Goal: Task Accomplishment & Management: Use online tool/utility

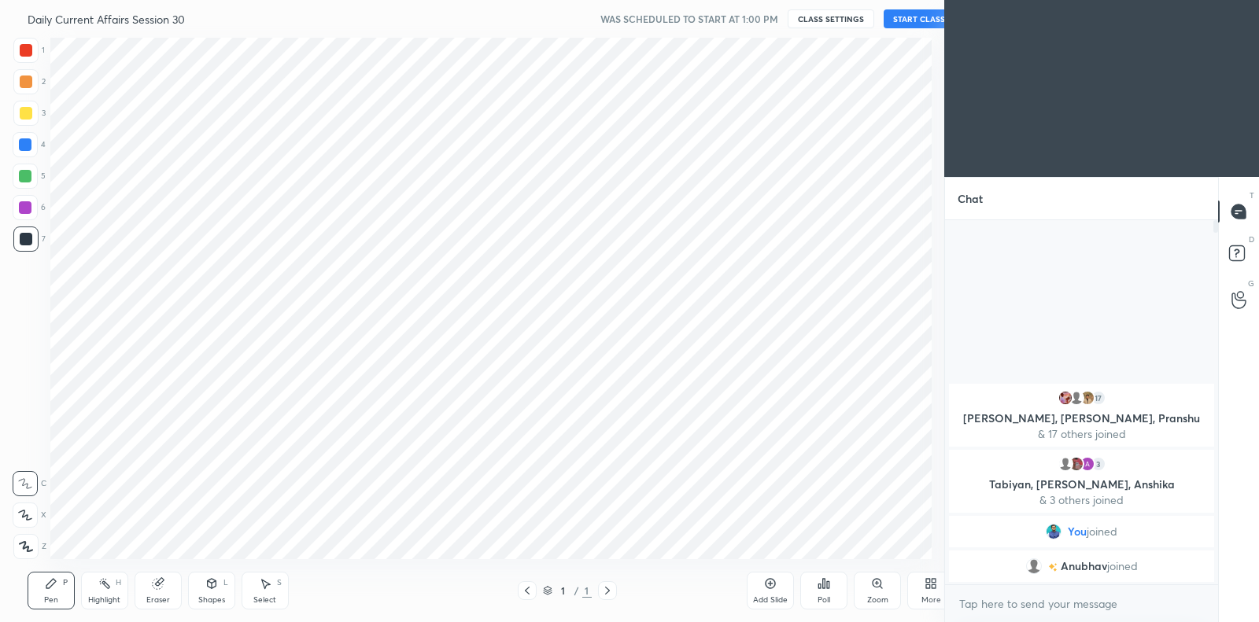
scroll to position [78139, 77781]
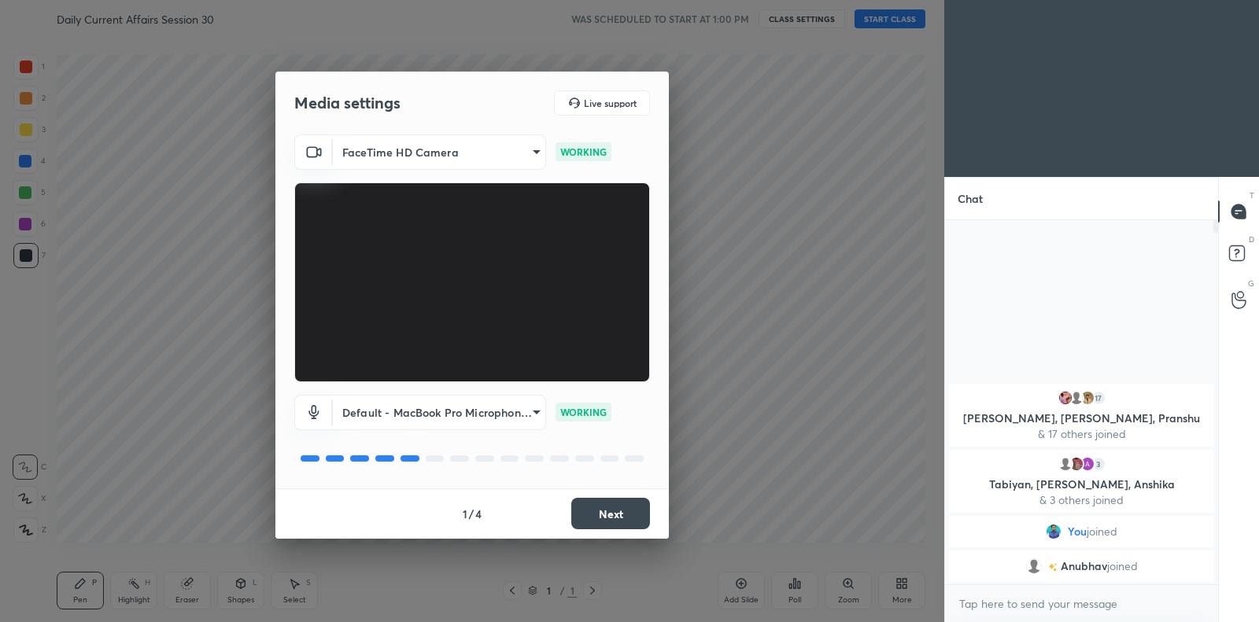
click at [606, 512] on button "Next" at bounding box center [610, 513] width 79 height 31
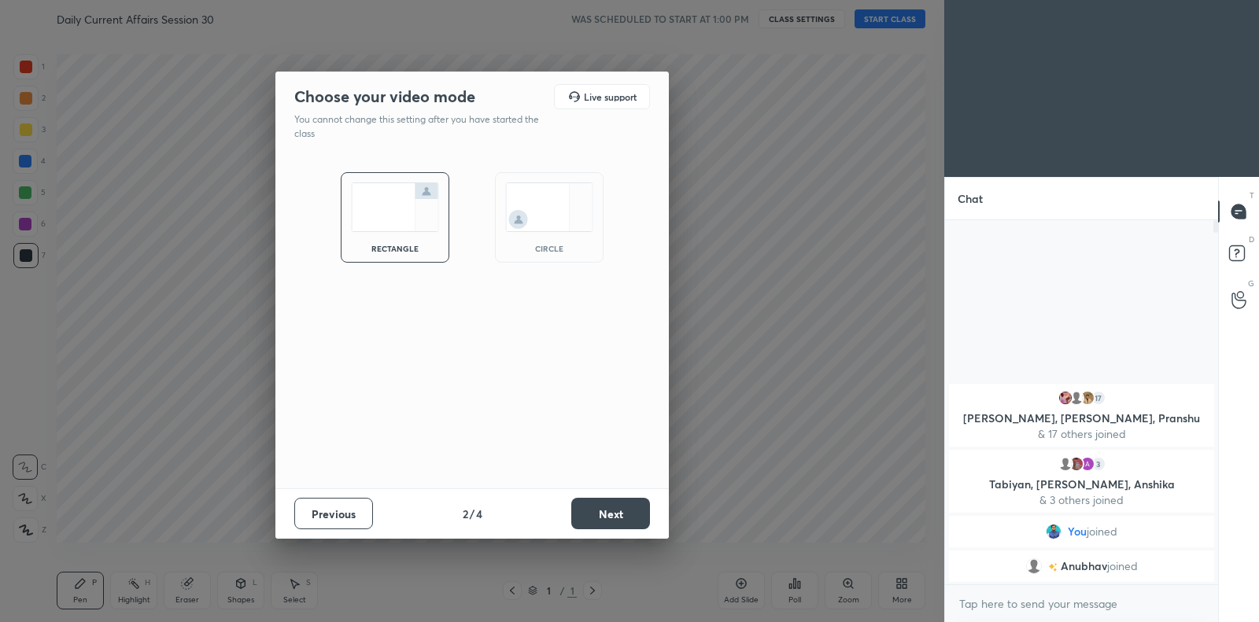
click at [606, 512] on button "Next" at bounding box center [610, 513] width 79 height 31
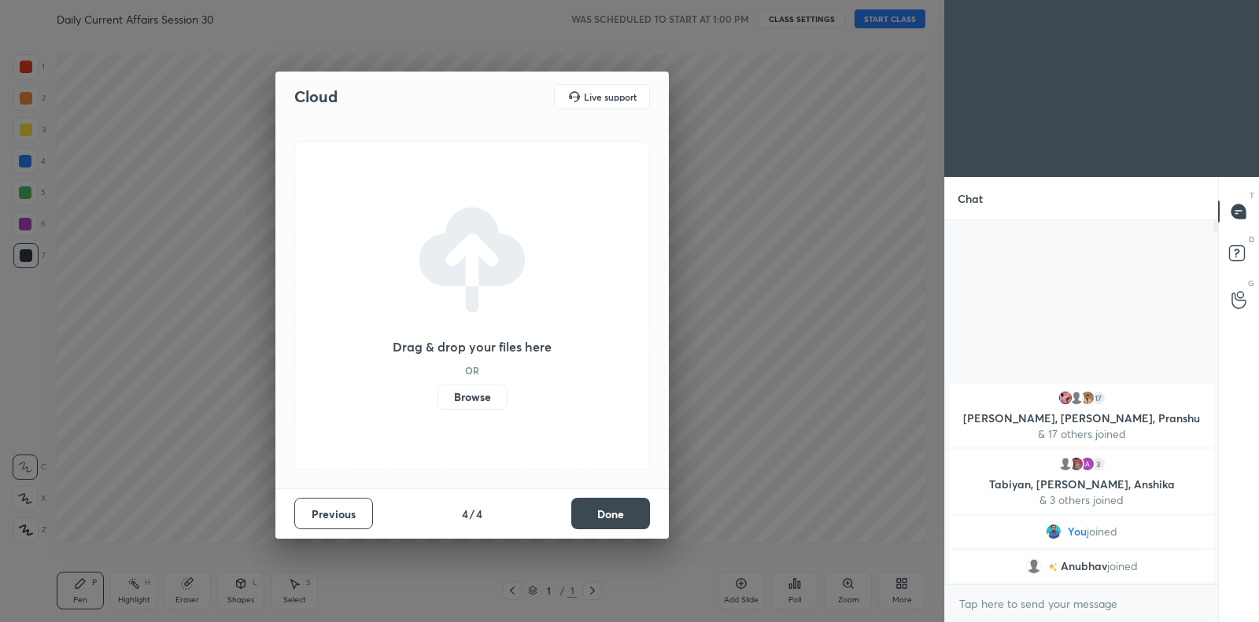
click at [489, 396] on label "Browse" at bounding box center [472, 397] width 70 height 25
click at [437, 396] on input "Browse" at bounding box center [437, 397] width 0 height 25
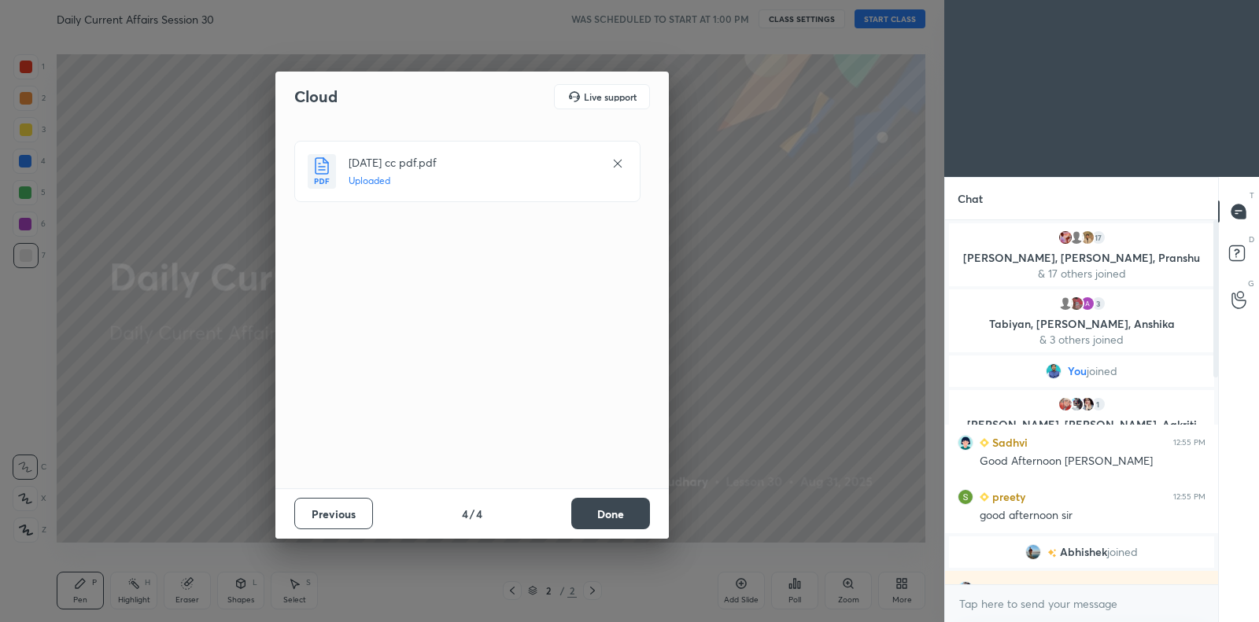
click at [611, 513] on button "Done" at bounding box center [610, 513] width 79 height 31
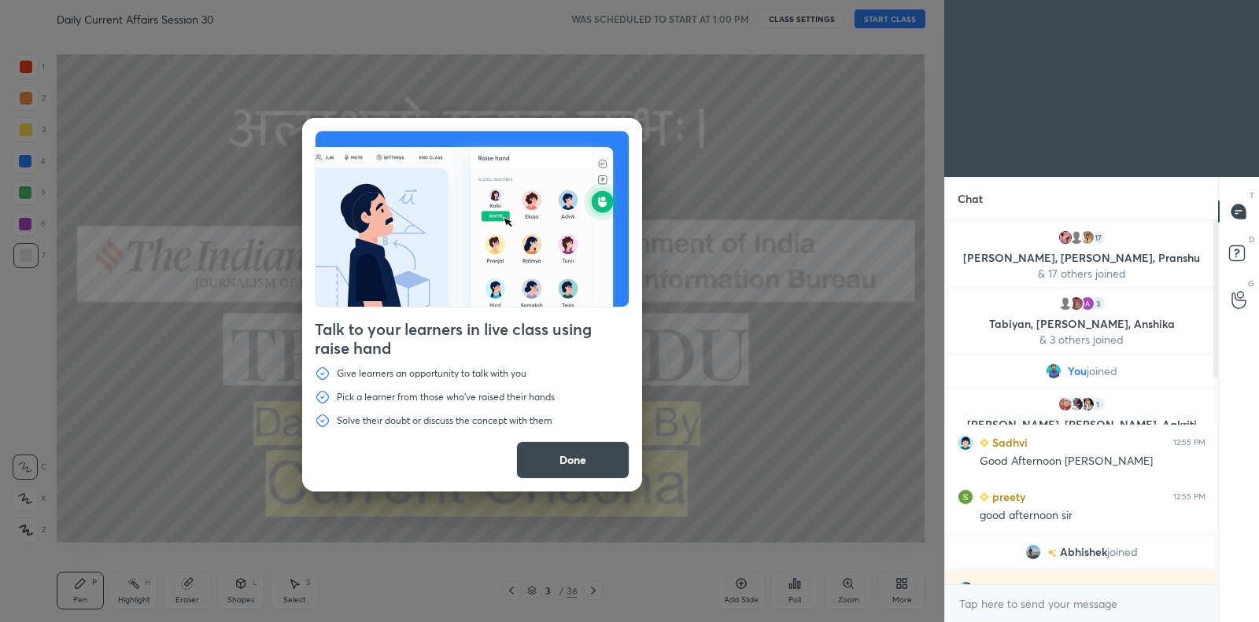
click at [592, 451] on button "Done" at bounding box center [572, 460] width 113 height 38
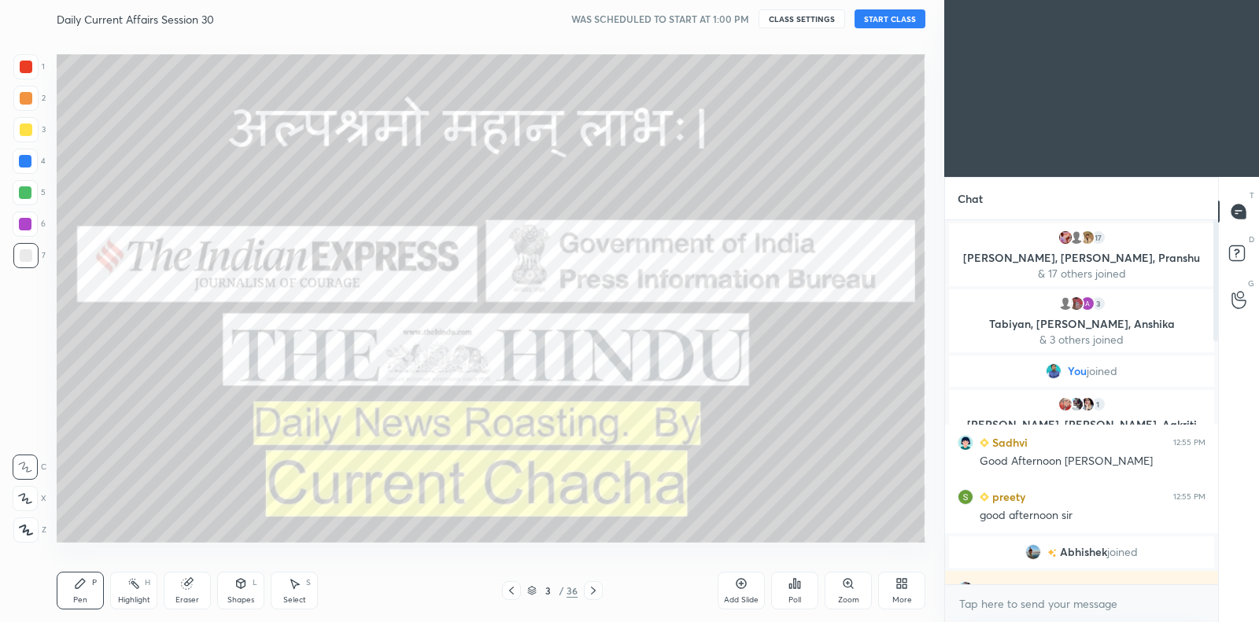
click at [868, 19] on button "START CLASS" at bounding box center [889, 18] width 71 height 19
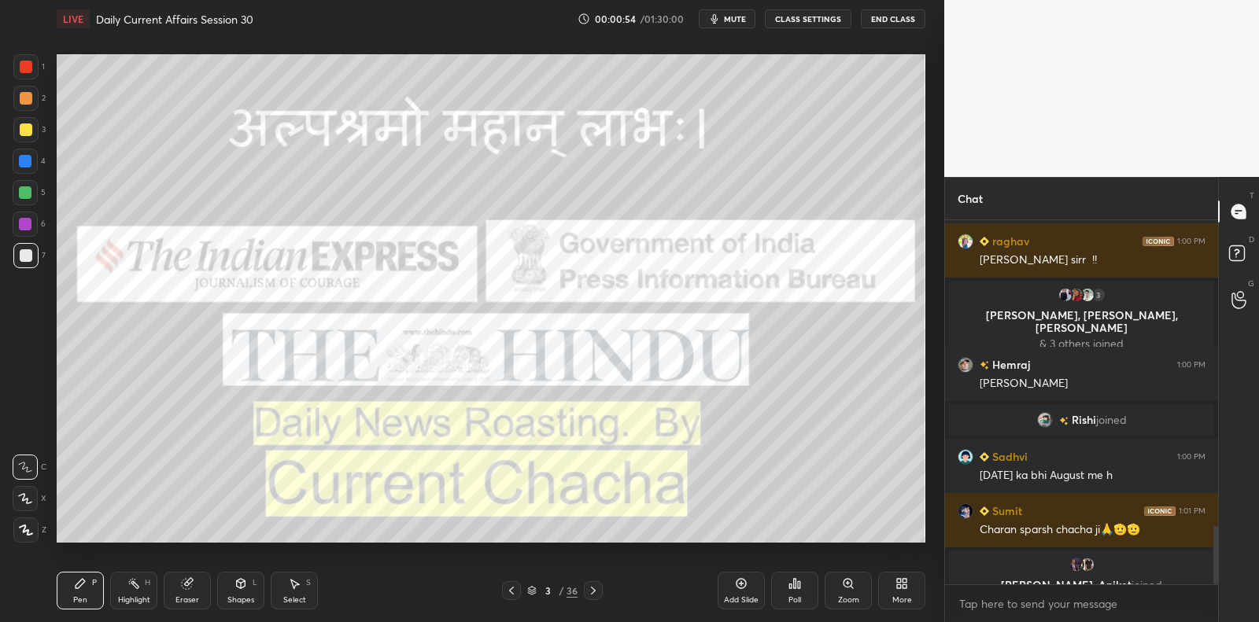
scroll to position [1904, 0]
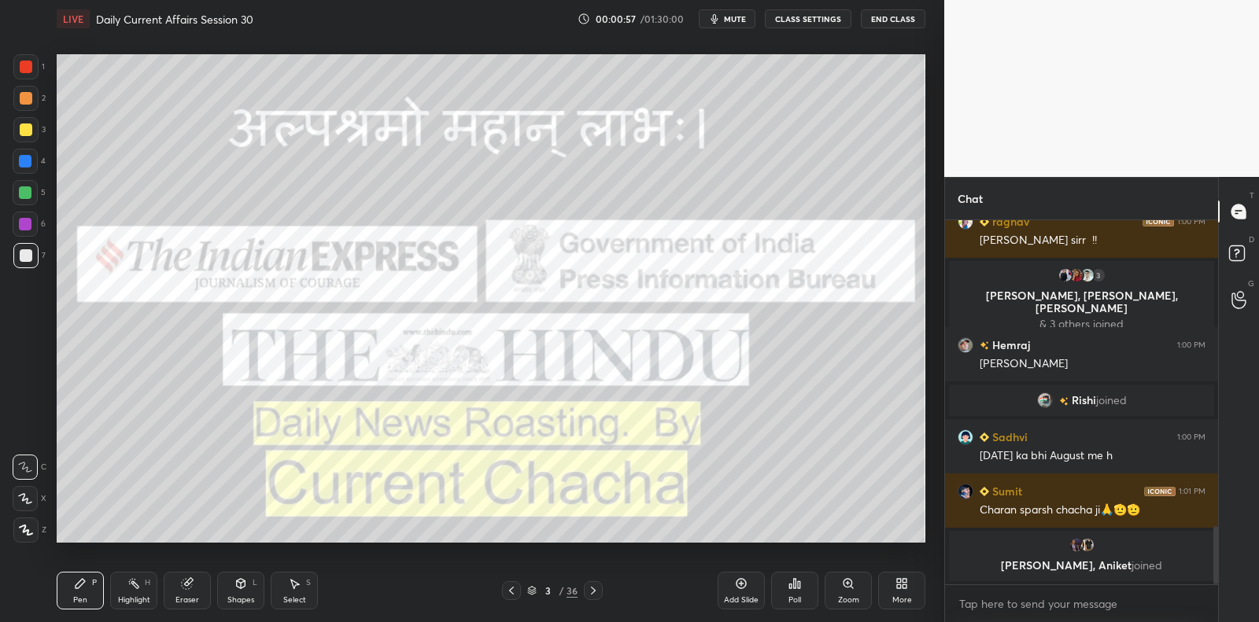
click at [28, 125] on div at bounding box center [26, 129] width 13 height 13
drag, startPoint x: 28, startPoint y: 125, endPoint x: 51, endPoint y: 124, distance: 22.8
click at [28, 125] on div at bounding box center [26, 129] width 13 height 13
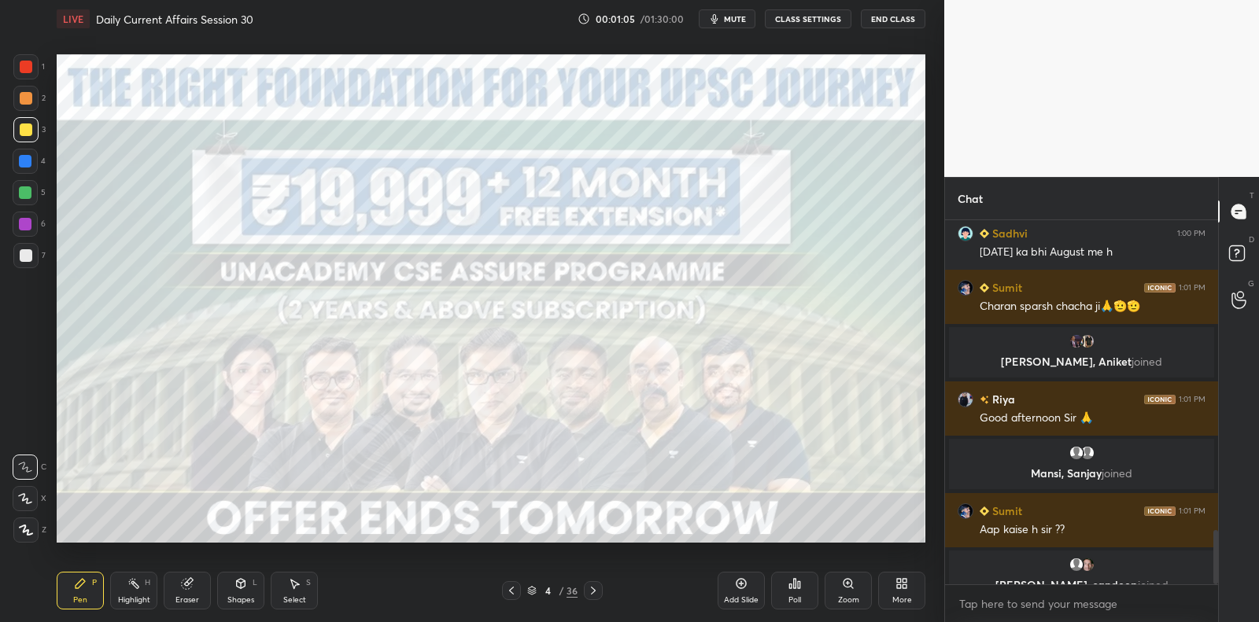
scroll to position [2081, 0]
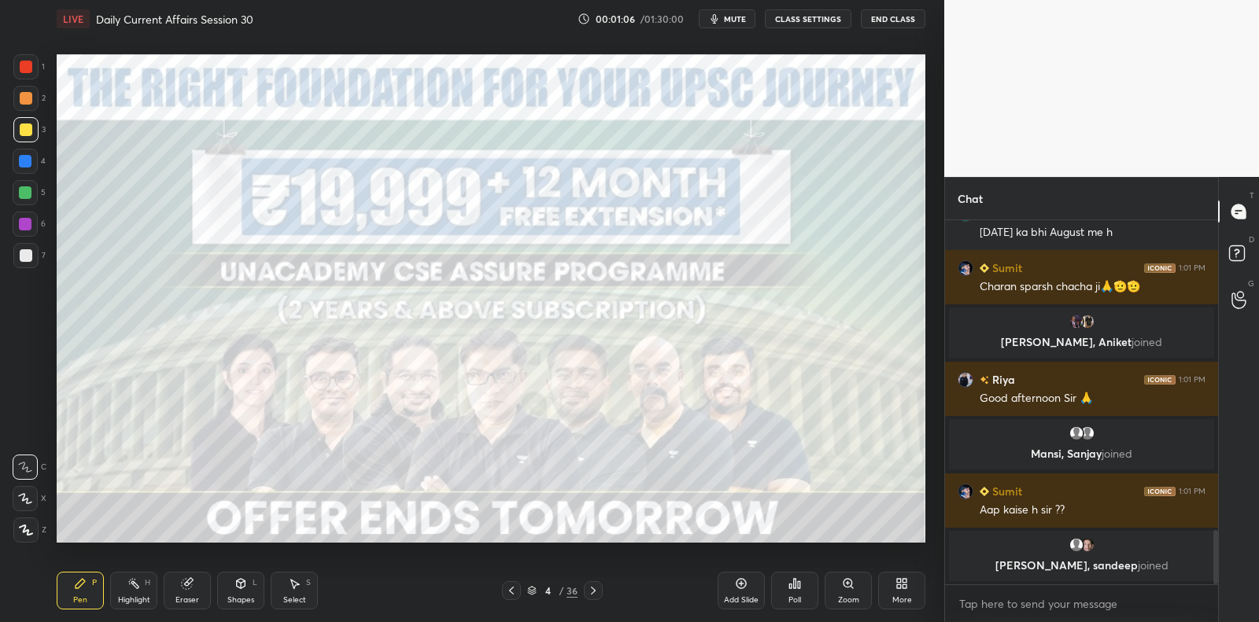
click at [26, 222] on div at bounding box center [25, 224] width 13 height 13
drag, startPoint x: 26, startPoint y: 222, endPoint x: 27, endPoint y: 234, distance: 11.8
click at [26, 222] on div at bounding box center [25, 224] width 13 height 13
click at [23, 252] on div at bounding box center [25, 255] width 25 height 25
drag, startPoint x: 26, startPoint y: 254, endPoint x: 33, endPoint y: 290, distance: 36.9
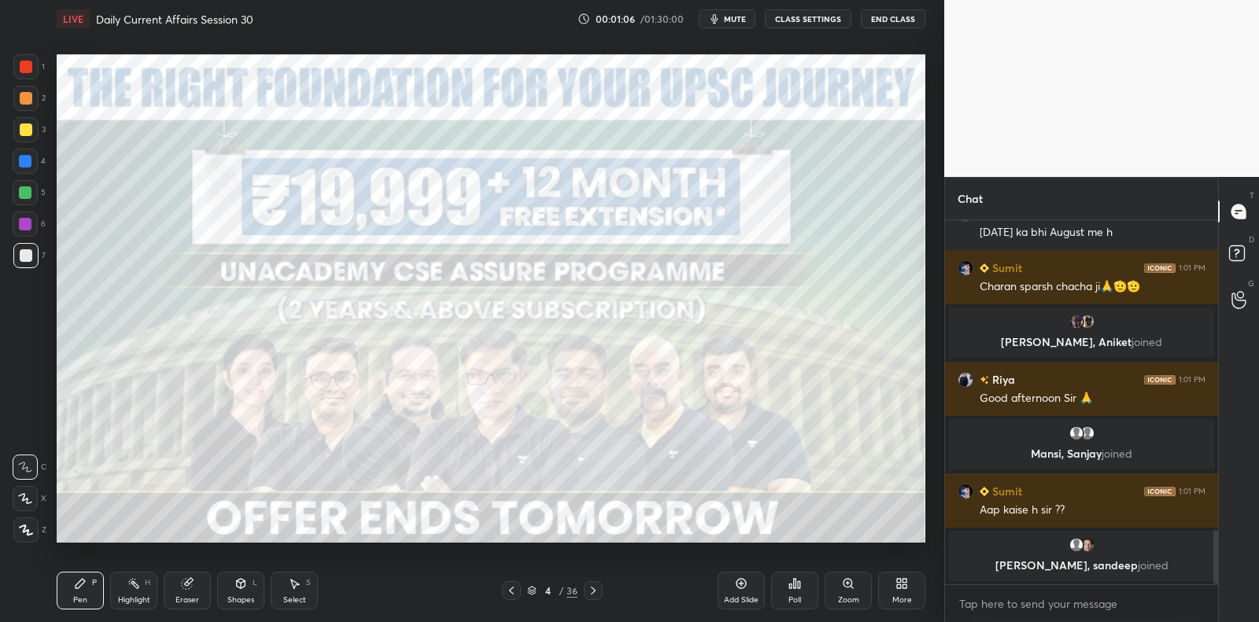
click at [26, 254] on div at bounding box center [26, 255] width 13 height 13
click at [27, 500] on icon at bounding box center [25, 498] width 14 height 11
click at [28, 502] on icon at bounding box center [25, 498] width 13 height 9
click at [20, 530] on icon at bounding box center [26, 530] width 14 height 11
click at [25, 526] on icon at bounding box center [26, 530] width 14 height 11
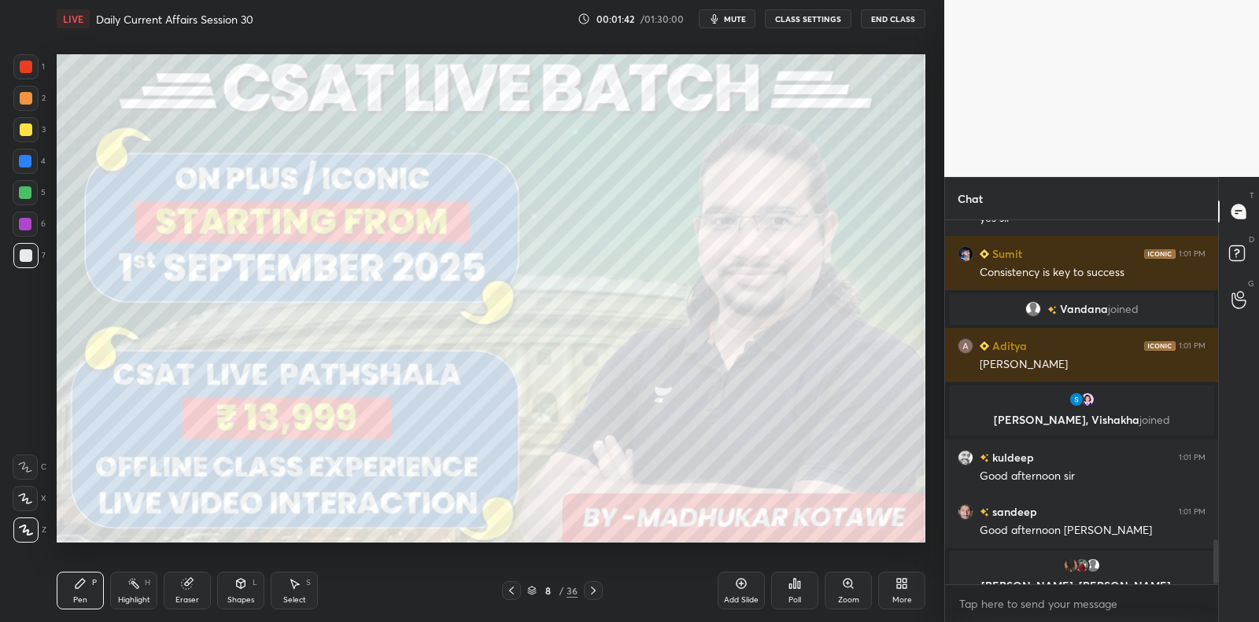
scroll to position [2610, 0]
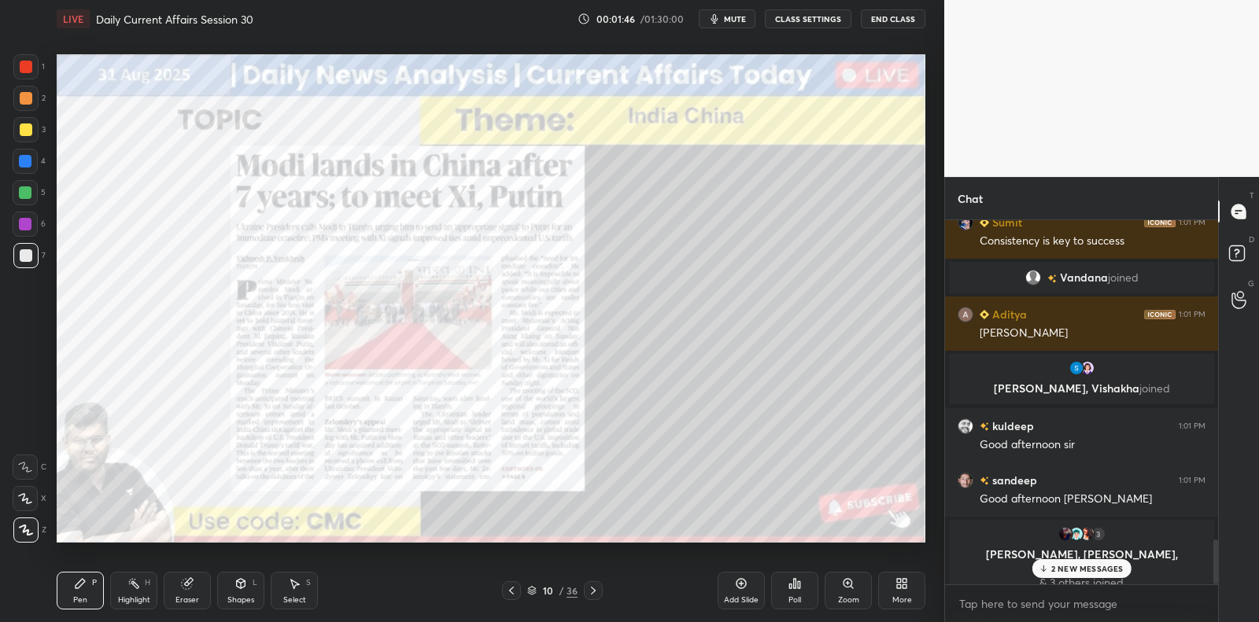
click at [1101, 570] on p "2 NEW MESSAGES" at bounding box center [1087, 568] width 72 height 9
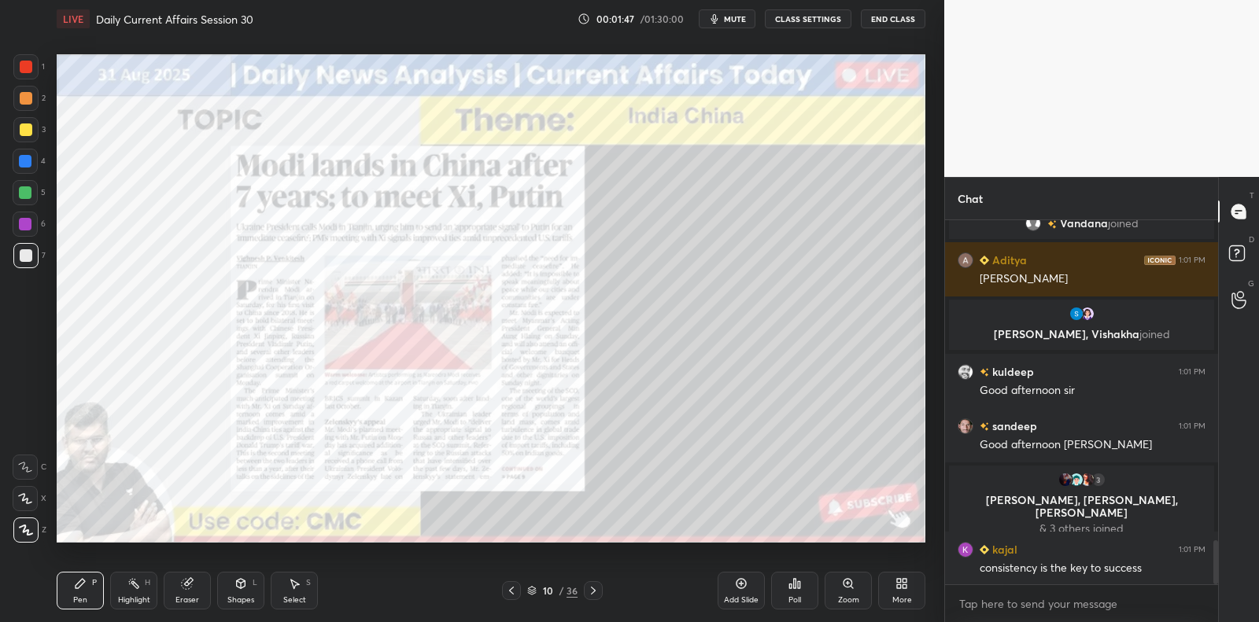
scroll to position [2656, 0]
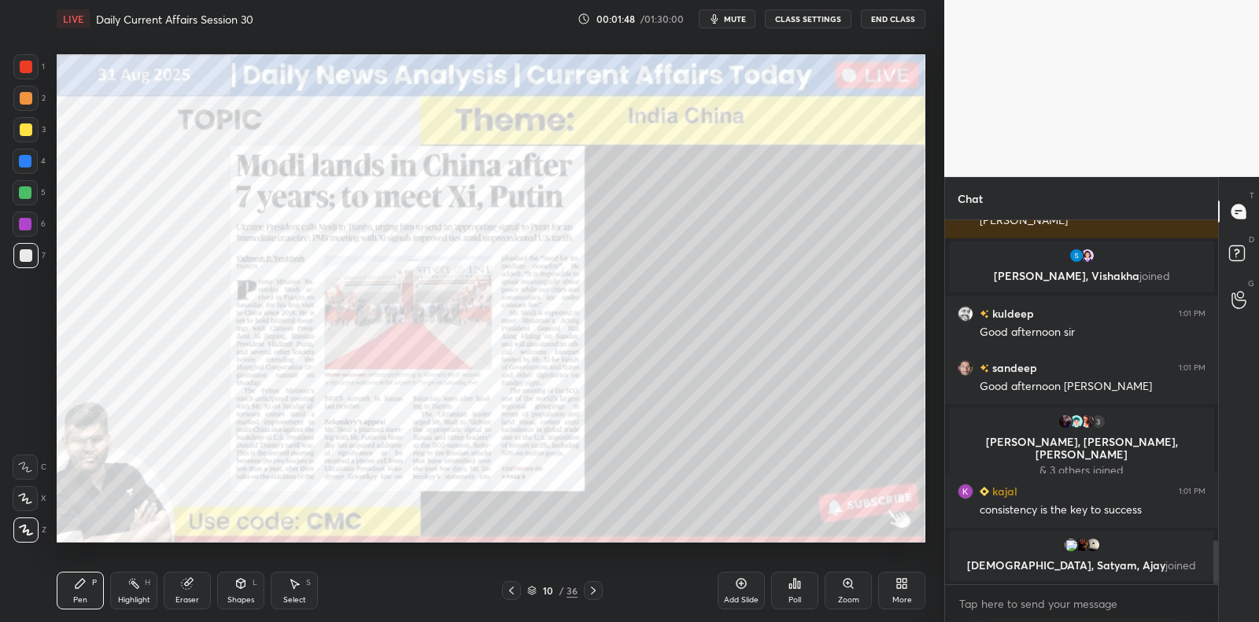
click at [24, 190] on div at bounding box center [25, 192] width 13 height 13
click at [27, 189] on div at bounding box center [25, 192] width 13 height 13
drag, startPoint x: 26, startPoint y: 188, endPoint x: 29, endPoint y: 169, distance: 19.1
click at [26, 188] on div at bounding box center [25, 192] width 13 height 13
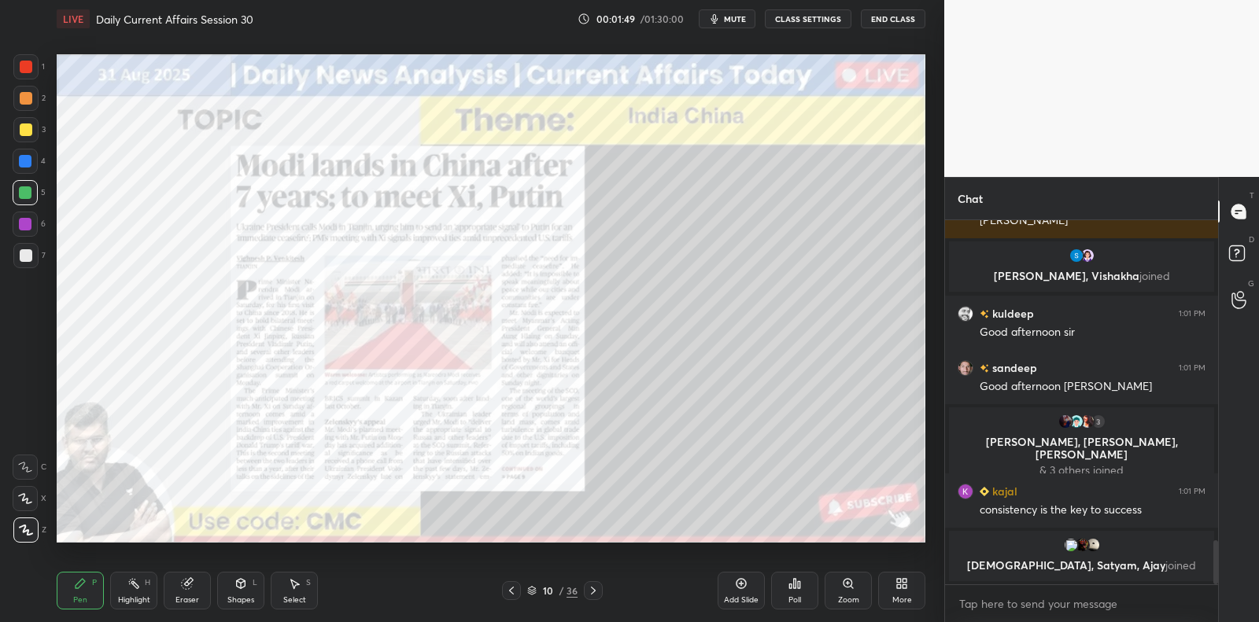
scroll to position [2728, 0]
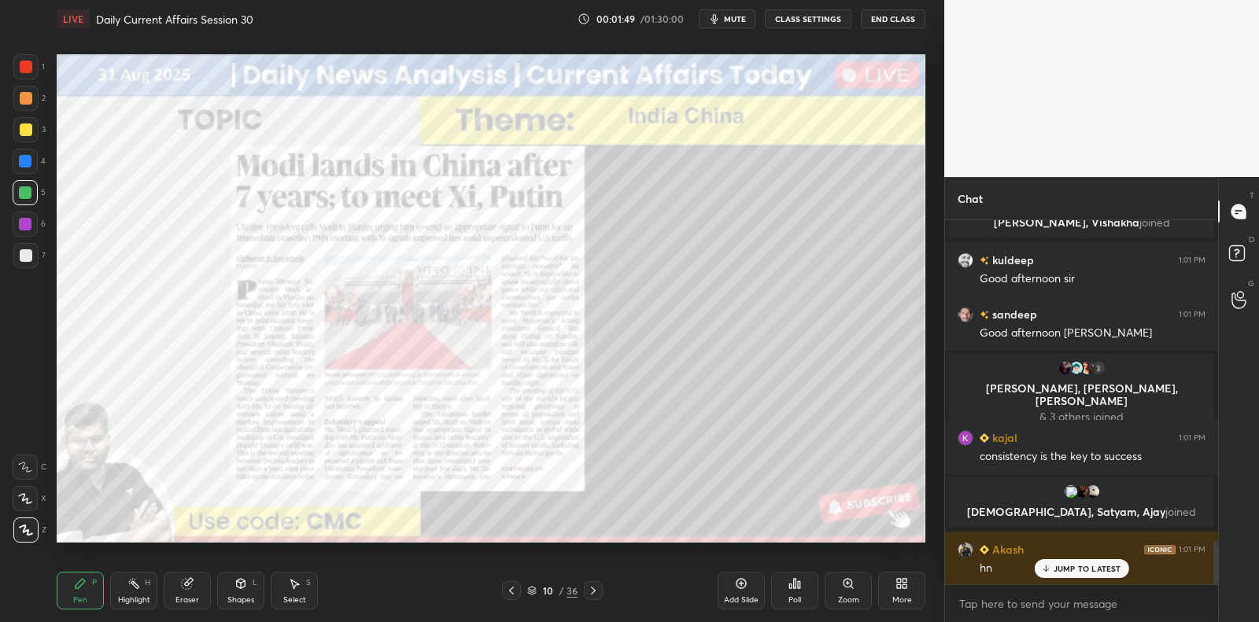
click at [28, 151] on div at bounding box center [25, 161] width 25 height 25
click at [29, 123] on div at bounding box center [25, 129] width 25 height 25
click at [30, 112] on div "2" at bounding box center [29, 101] width 32 height 31
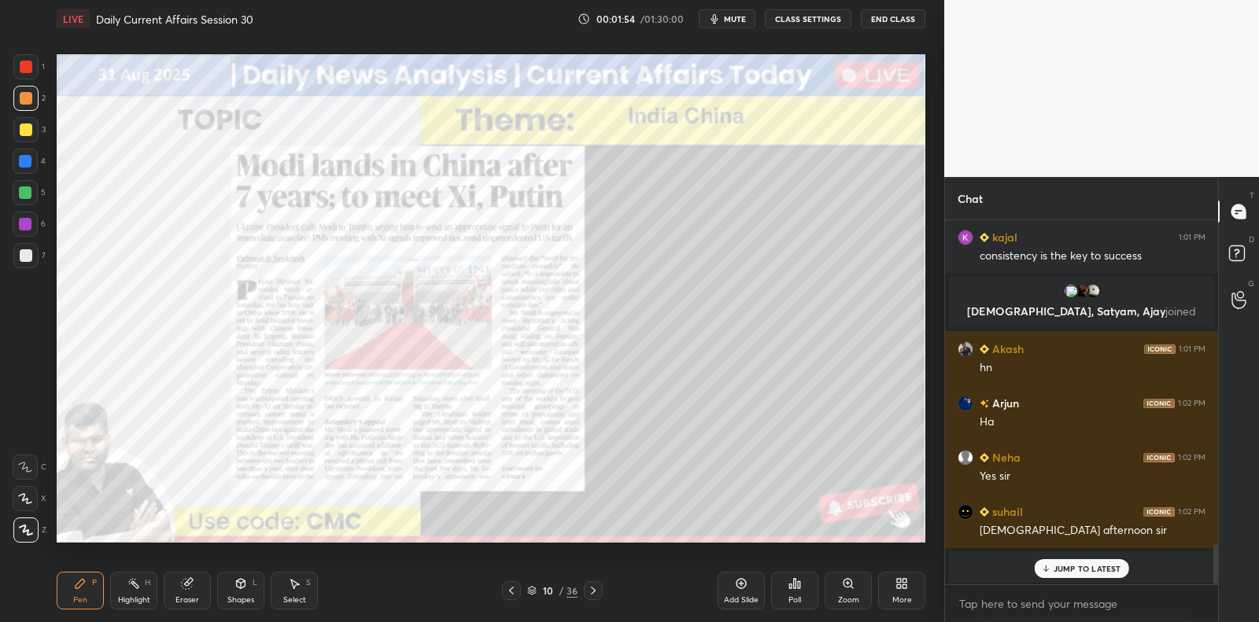
scroll to position [2983, 0]
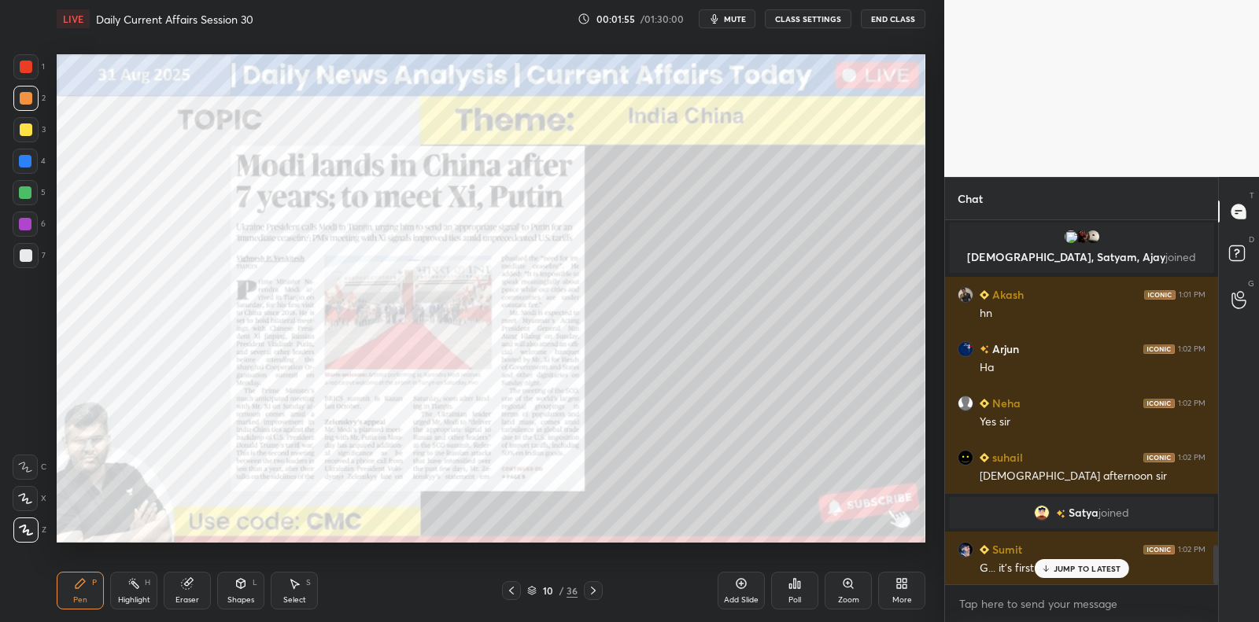
drag, startPoint x: 1083, startPoint y: 573, endPoint x: 1026, endPoint y: 590, distance: 60.0
click at [1083, 573] on p "JUMP TO LATEST" at bounding box center [1087, 568] width 68 height 9
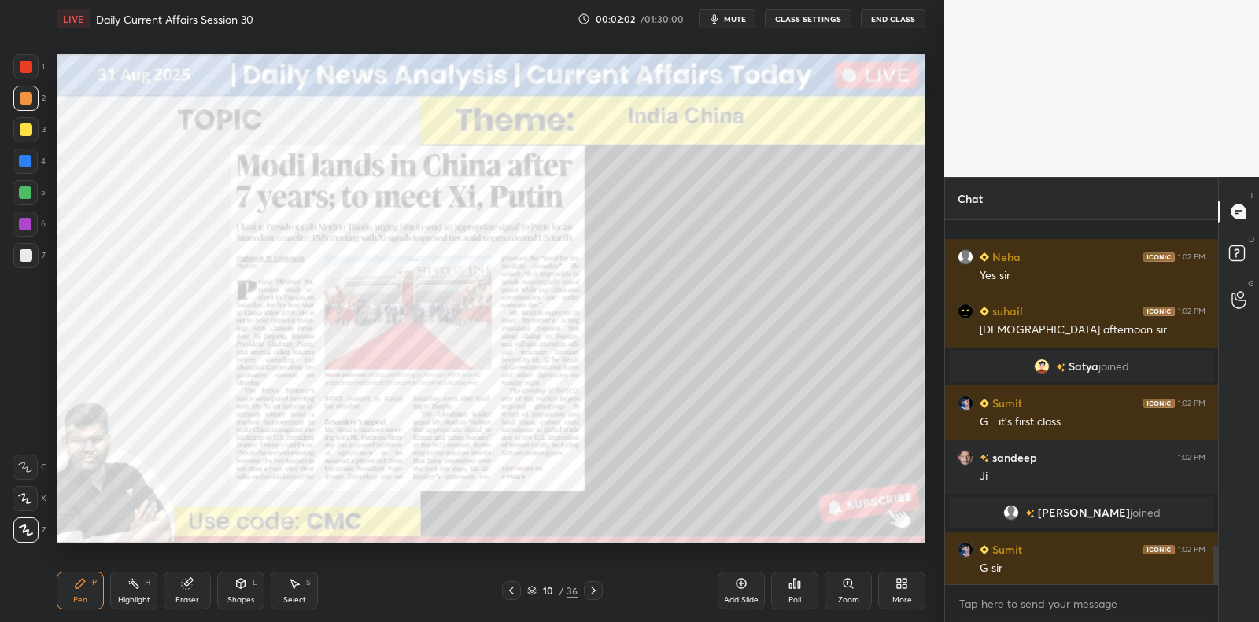
scroll to position [3069, 0]
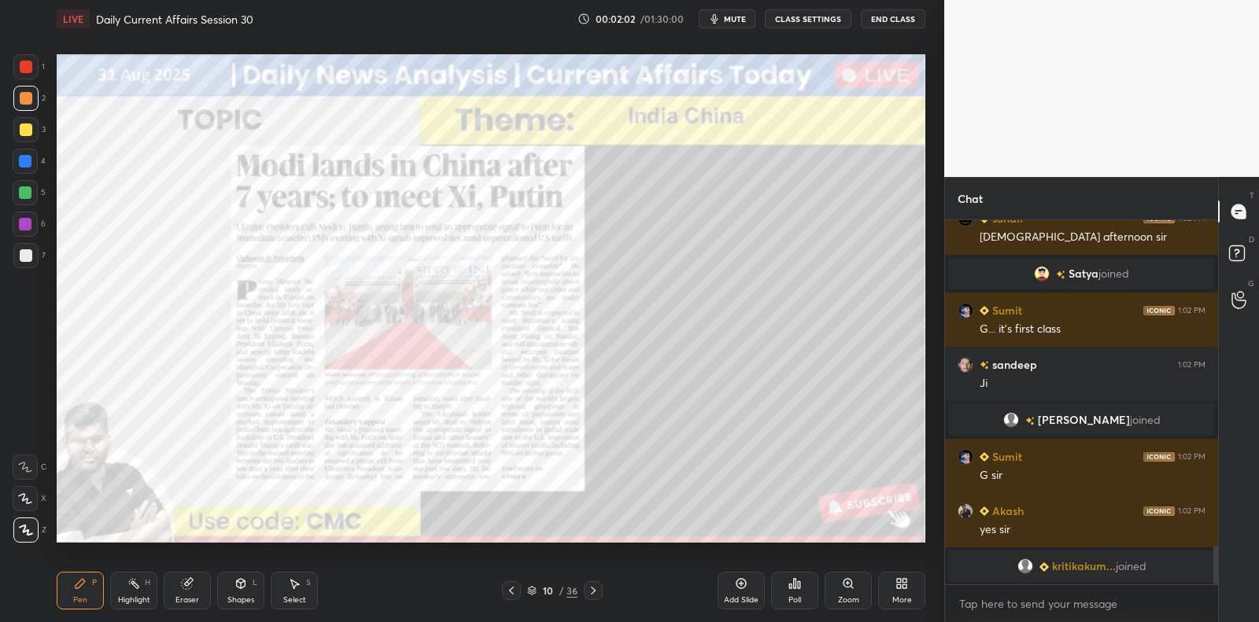
click at [741, 581] on icon at bounding box center [741, 583] width 13 height 13
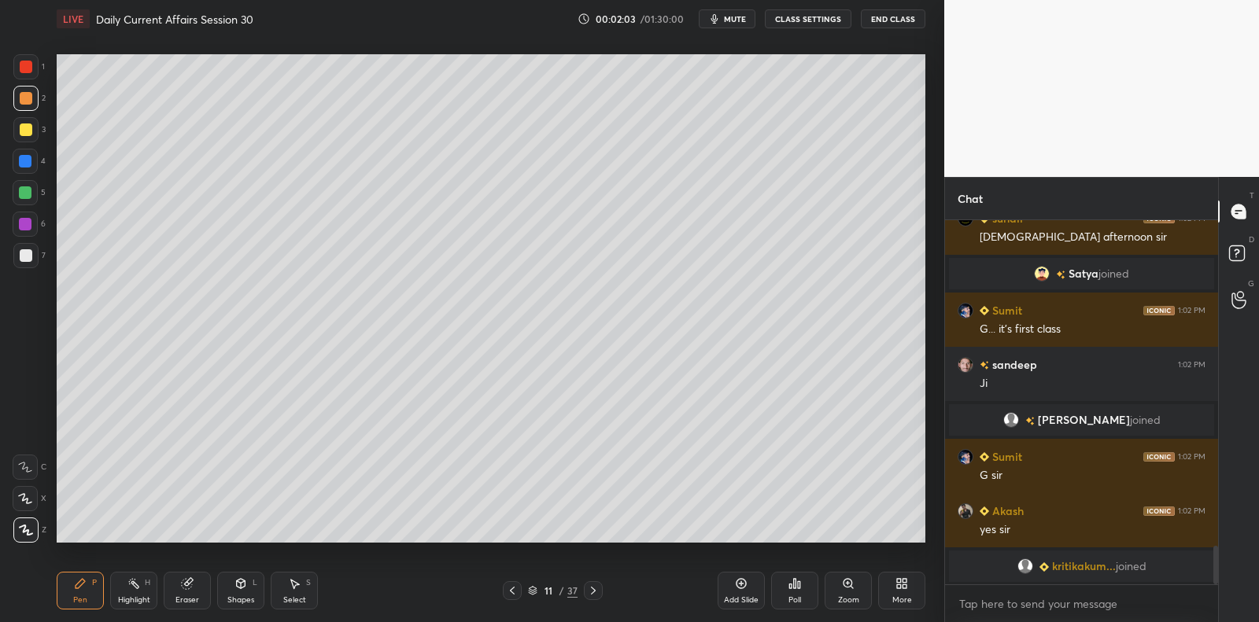
scroll to position [0, 0]
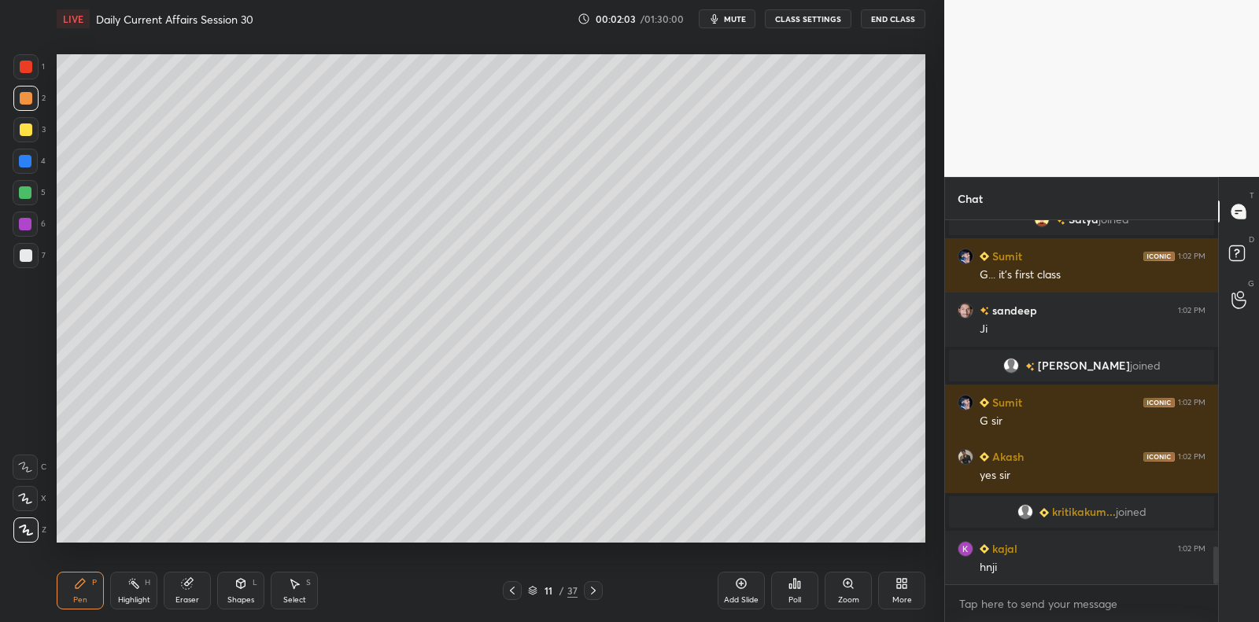
drag, startPoint x: 28, startPoint y: 128, endPoint x: 40, endPoint y: 126, distance: 12.8
click at [26, 128] on div at bounding box center [26, 129] width 13 height 13
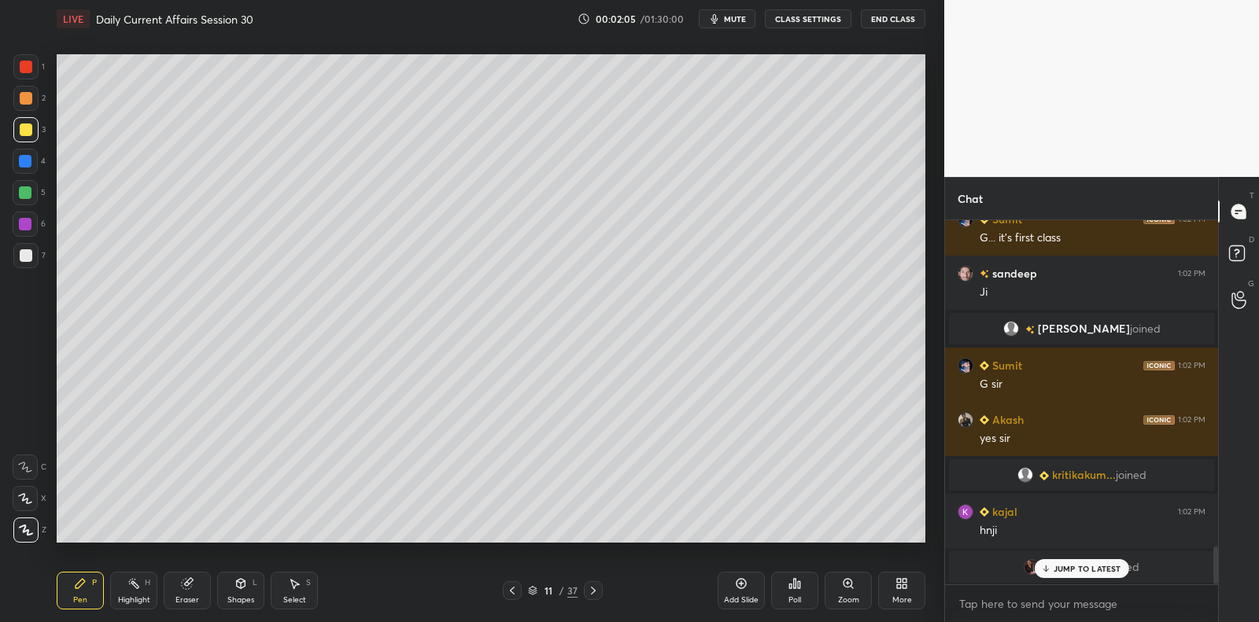
scroll to position [3190, 0]
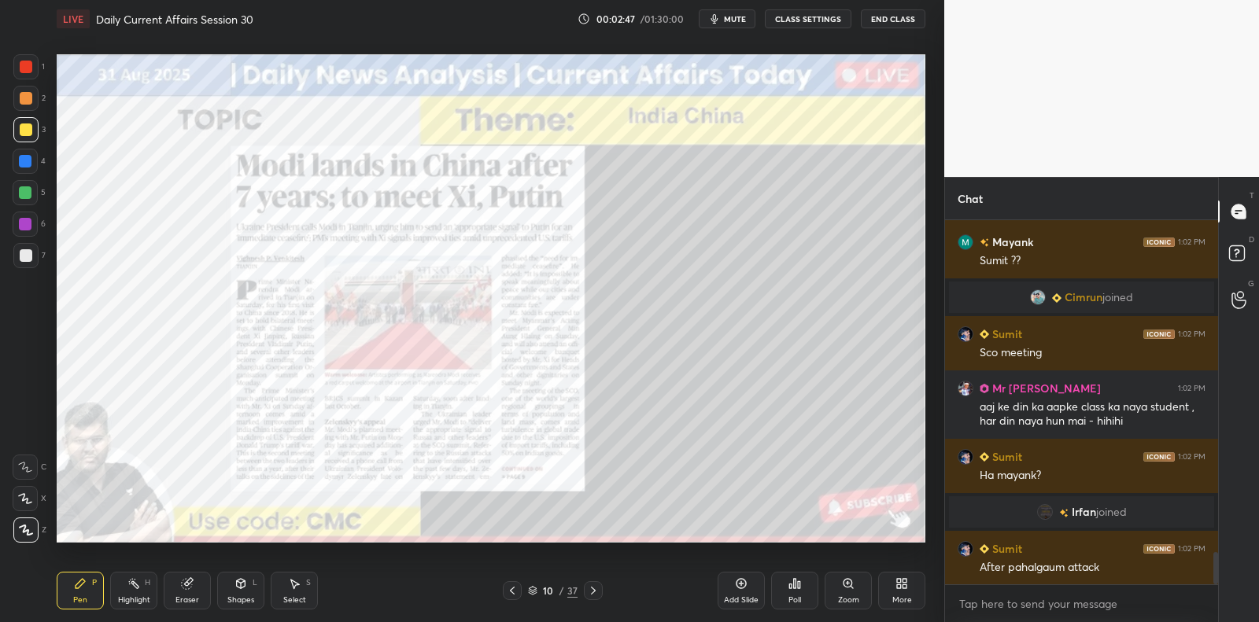
click at [34, 227] on div at bounding box center [25, 224] width 25 height 25
drag, startPoint x: 34, startPoint y: 227, endPoint x: 28, endPoint y: 249, distance: 21.9
click at [29, 230] on div at bounding box center [25, 224] width 25 height 25
click at [27, 253] on div at bounding box center [26, 255] width 13 height 13
click at [25, 247] on div at bounding box center [25, 255] width 25 height 25
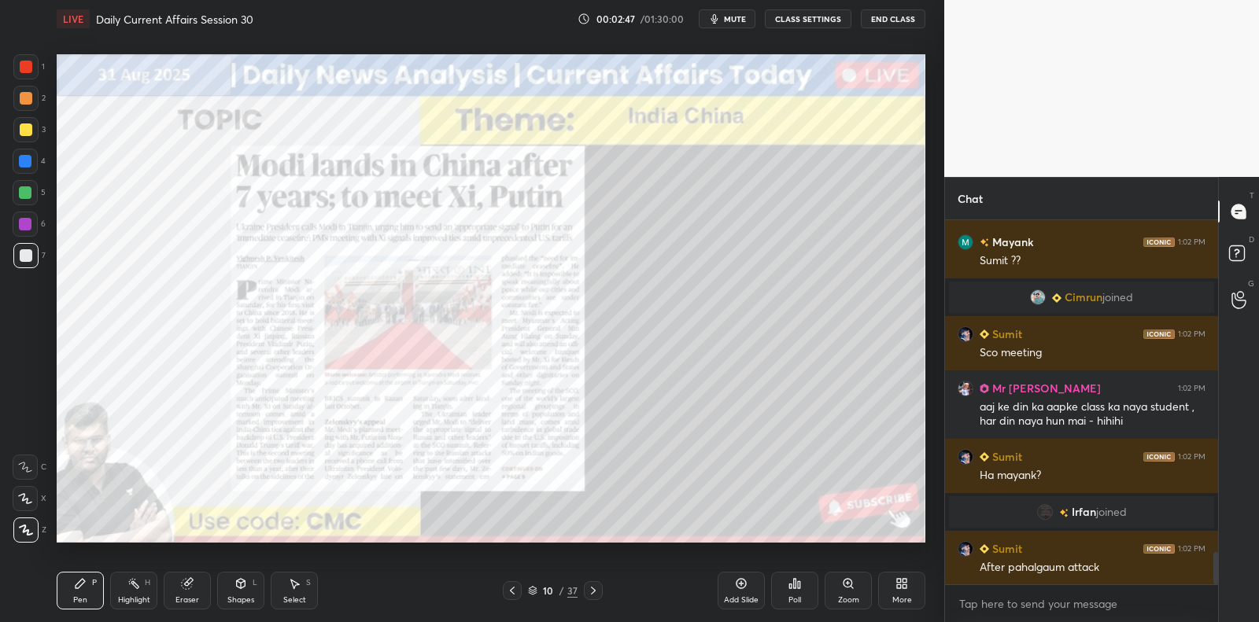
click at [28, 223] on div at bounding box center [25, 224] width 13 height 13
drag, startPoint x: 28, startPoint y: 223, endPoint x: 31, endPoint y: 212, distance: 11.5
click at [28, 223] on div at bounding box center [25, 224] width 13 height 13
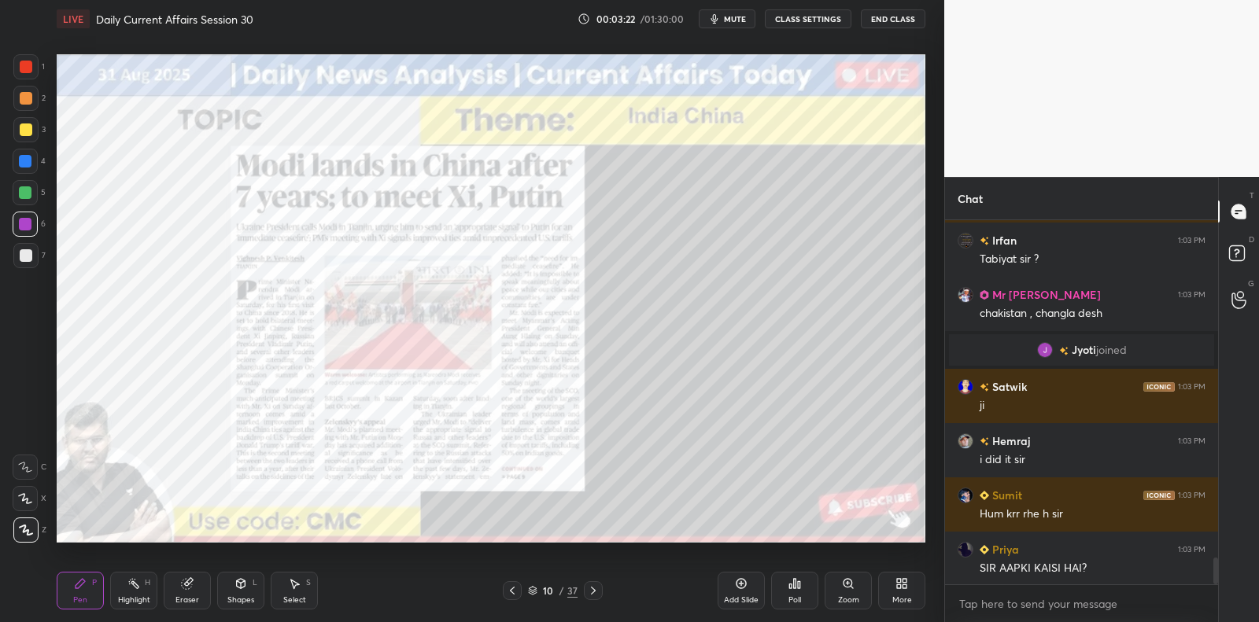
scroll to position [4588, 0]
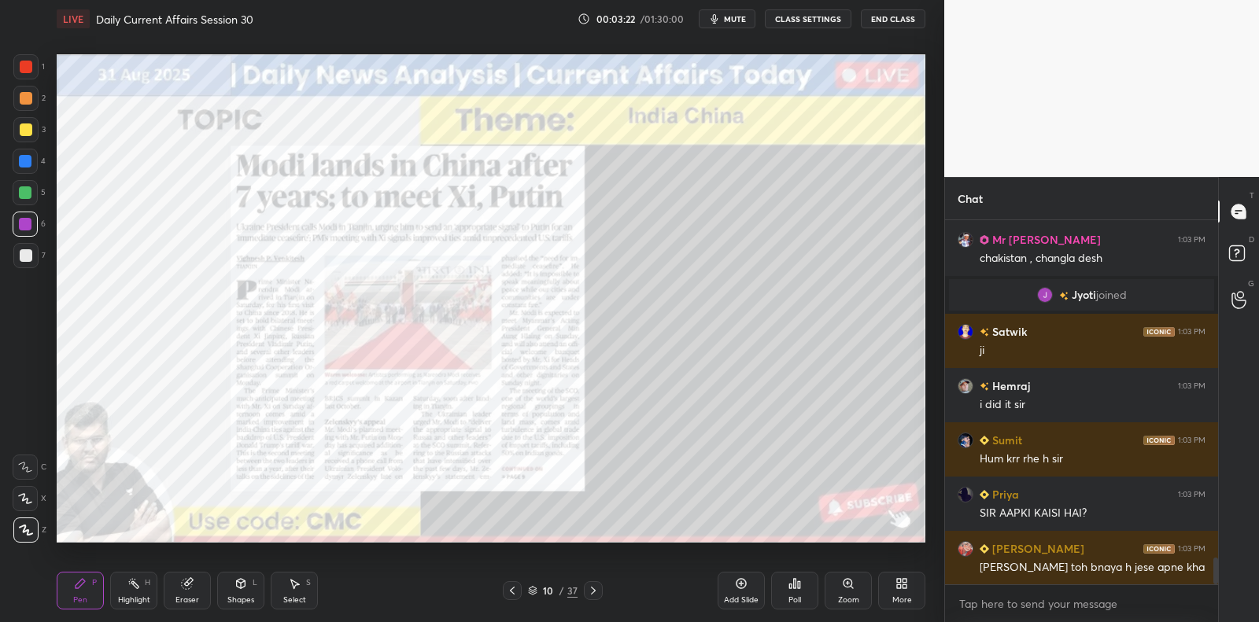
drag, startPoint x: 1060, startPoint y: 559, endPoint x: 938, endPoint y: 578, distance: 123.4
click at [1057, 559] on div "Kawita 1:03 PM kal hmara ibps so ka exam tha real m current ke question ke tym …" at bounding box center [1081, 402] width 273 height 365
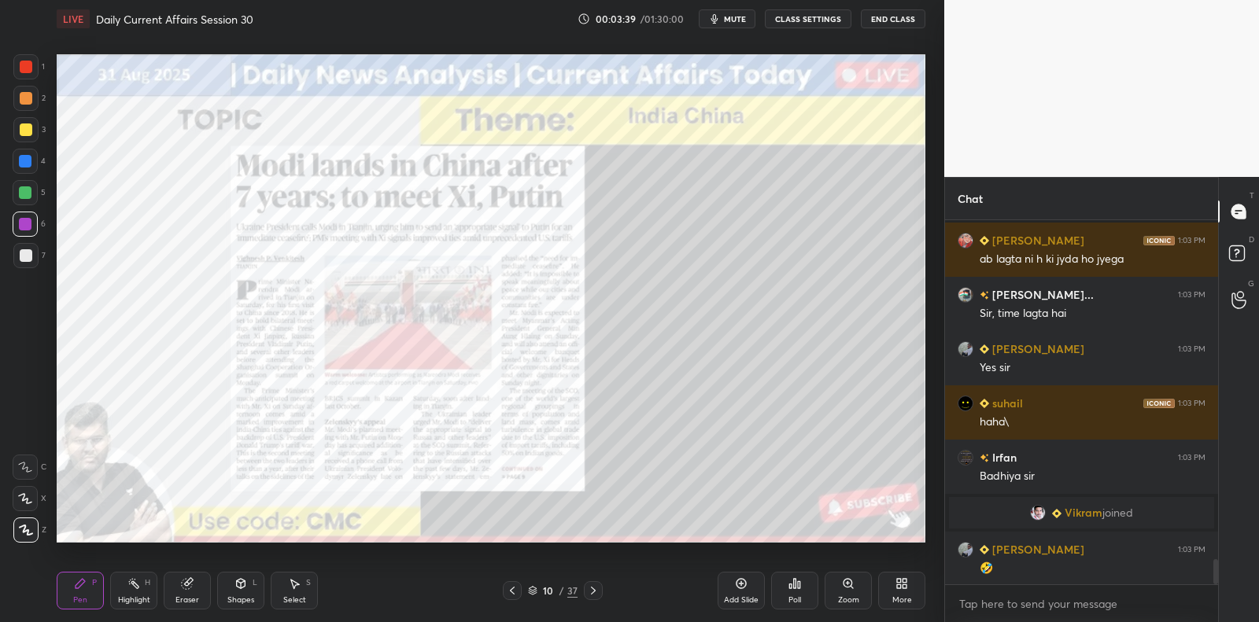
scroll to position [4894, 0]
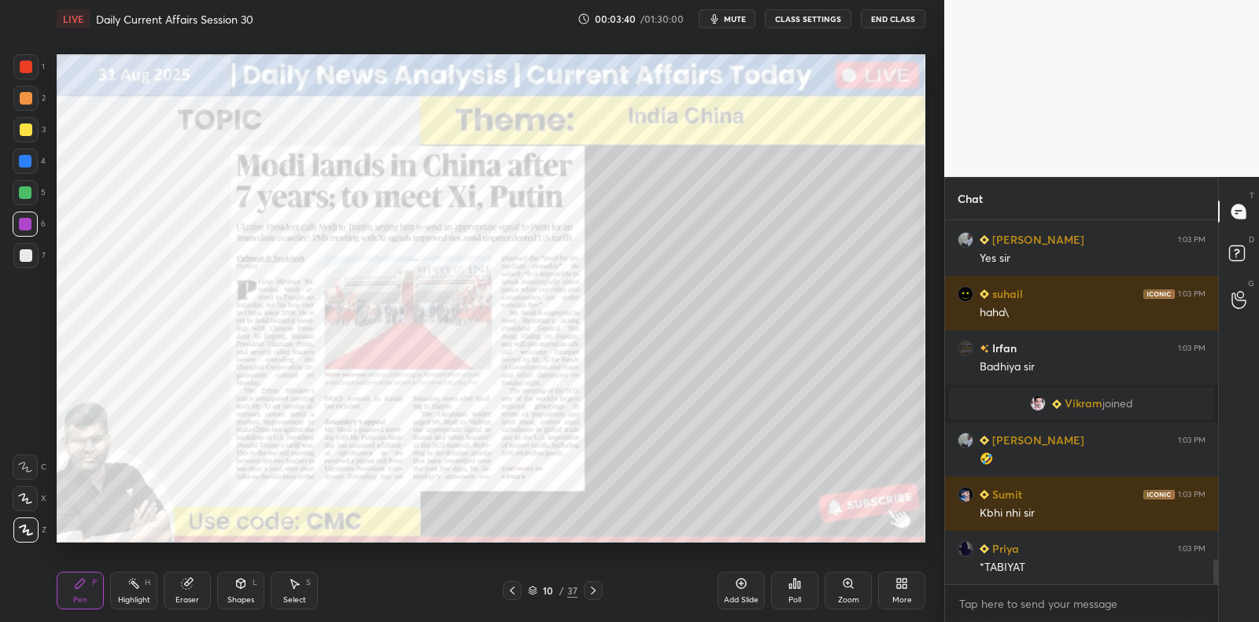
click at [26, 190] on div at bounding box center [25, 192] width 13 height 13
click at [26, 197] on div at bounding box center [25, 192] width 13 height 13
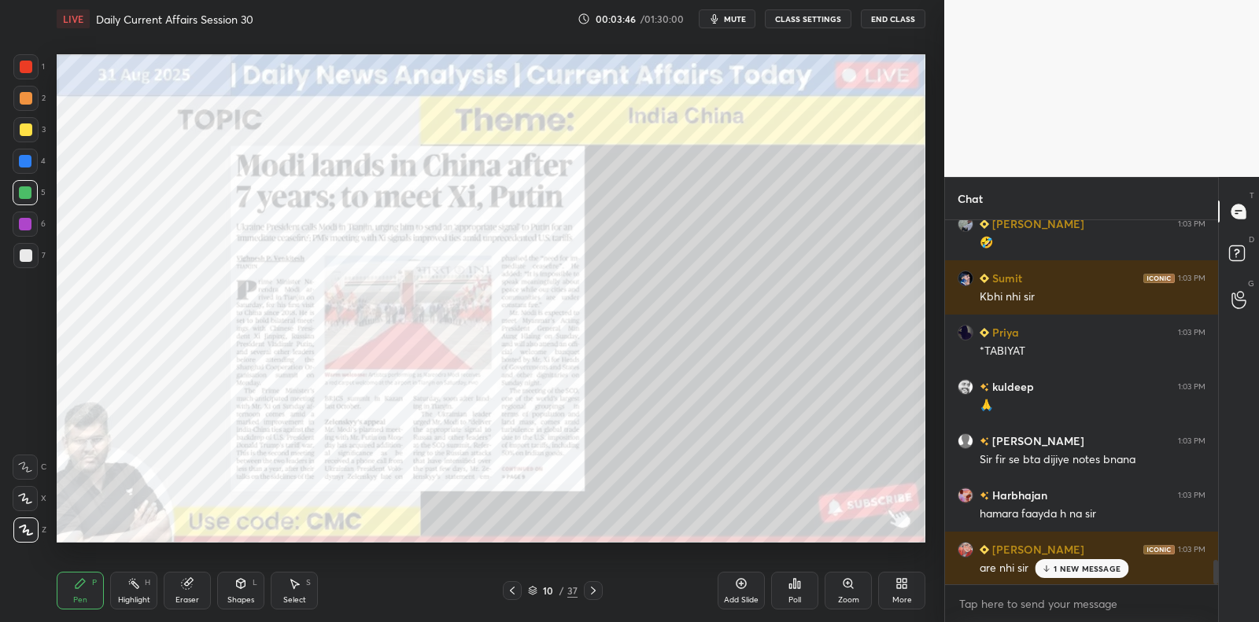
scroll to position [5166, 0]
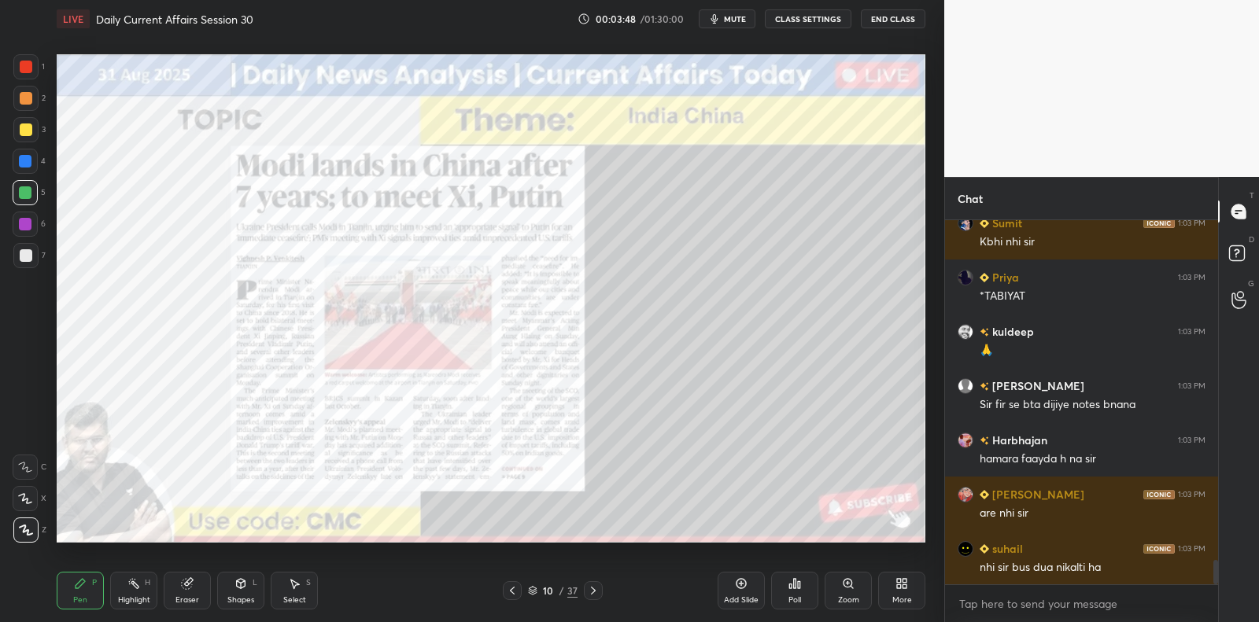
click at [737, 596] on div "Add Slide" at bounding box center [741, 600] width 35 height 8
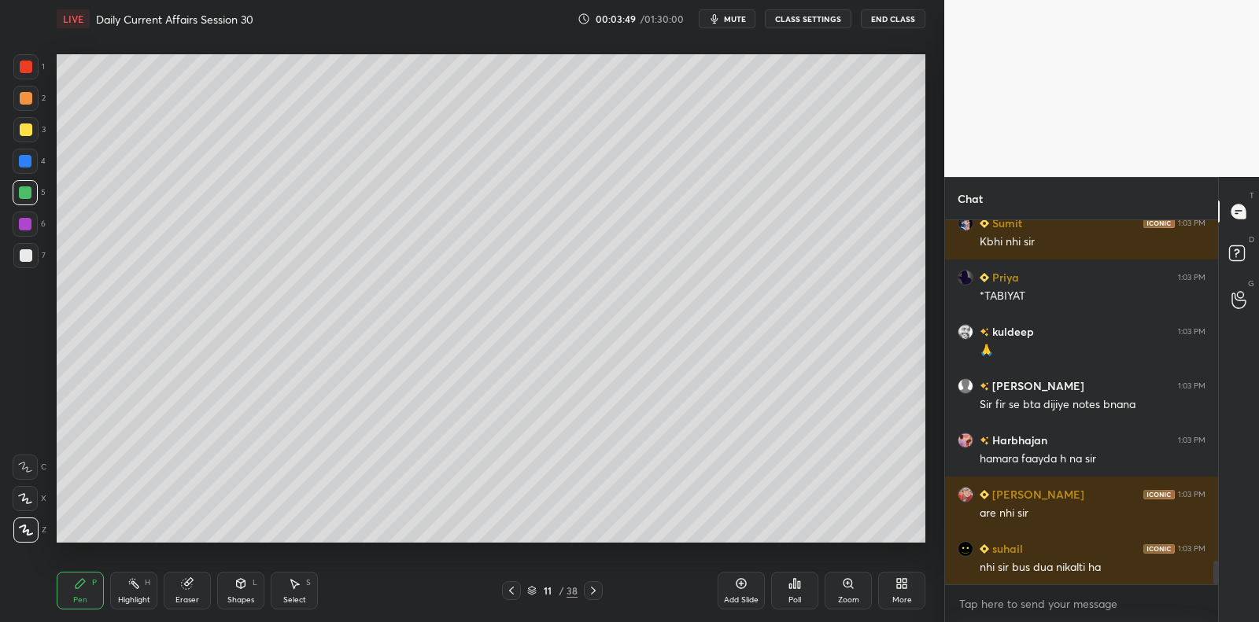
scroll to position [5220, 0]
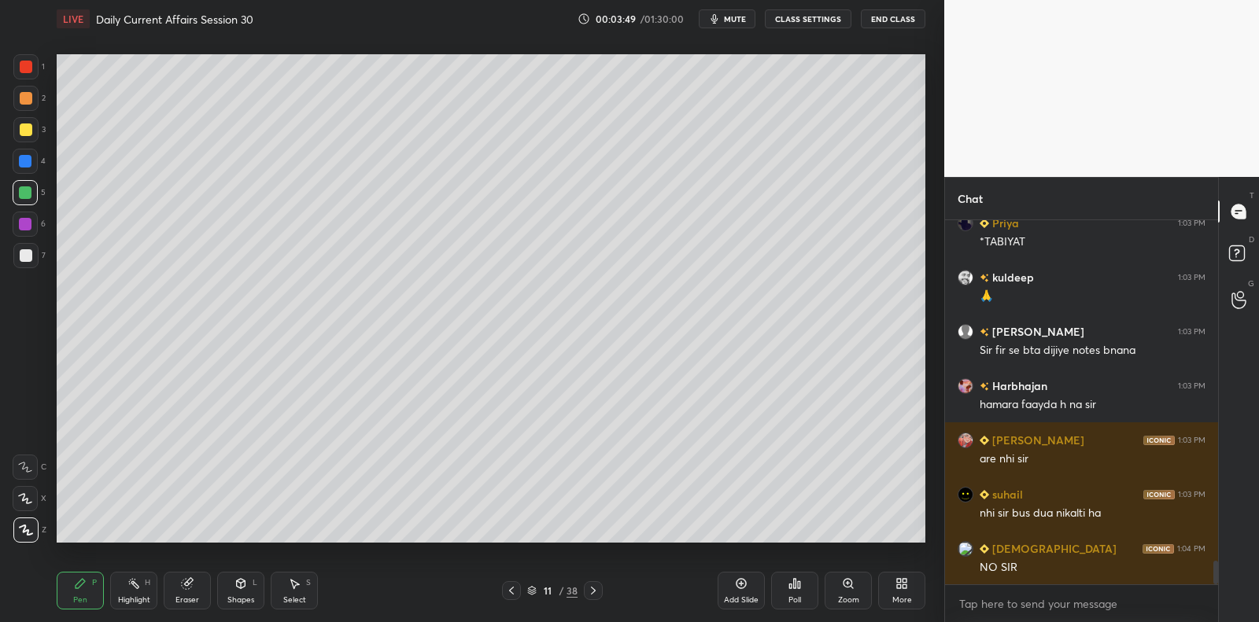
click at [28, 264] on div at bounding box center [25, 255] width 25 height 25
drag, startPoint x: 28, startPoint y: 264, endPoint x: 51, endPoint y: 230, distance: 40.6
click at [29, 258] on div at bounding box center [25, 255] width 25 height 25
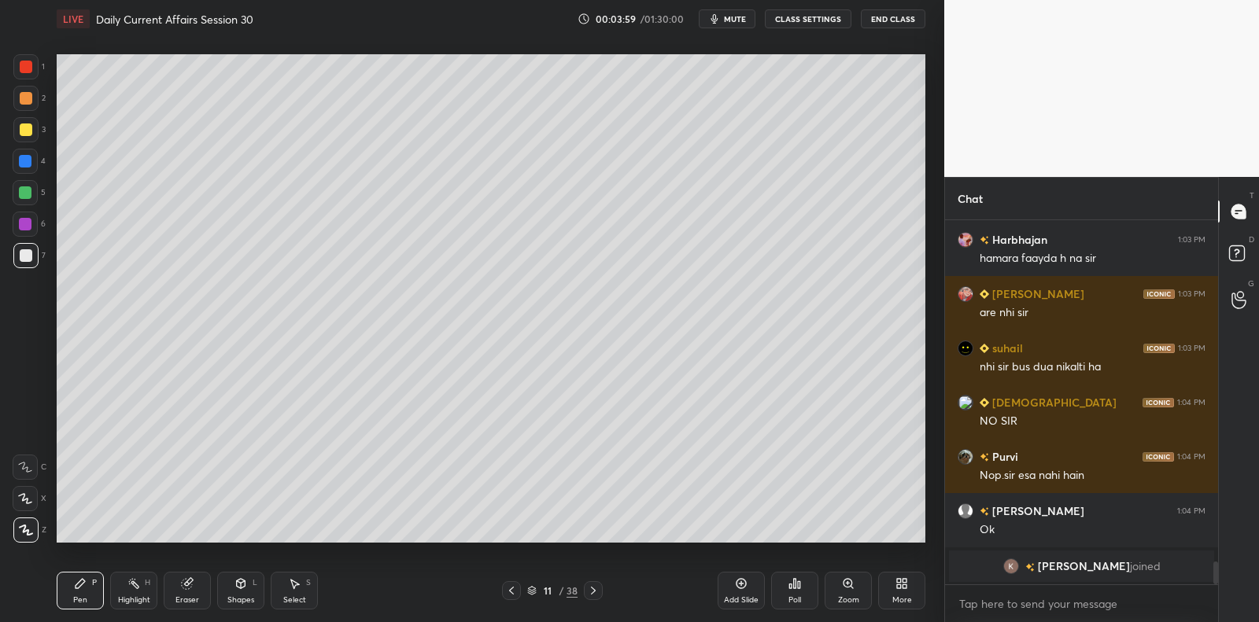
scroll to position [5421, 0]
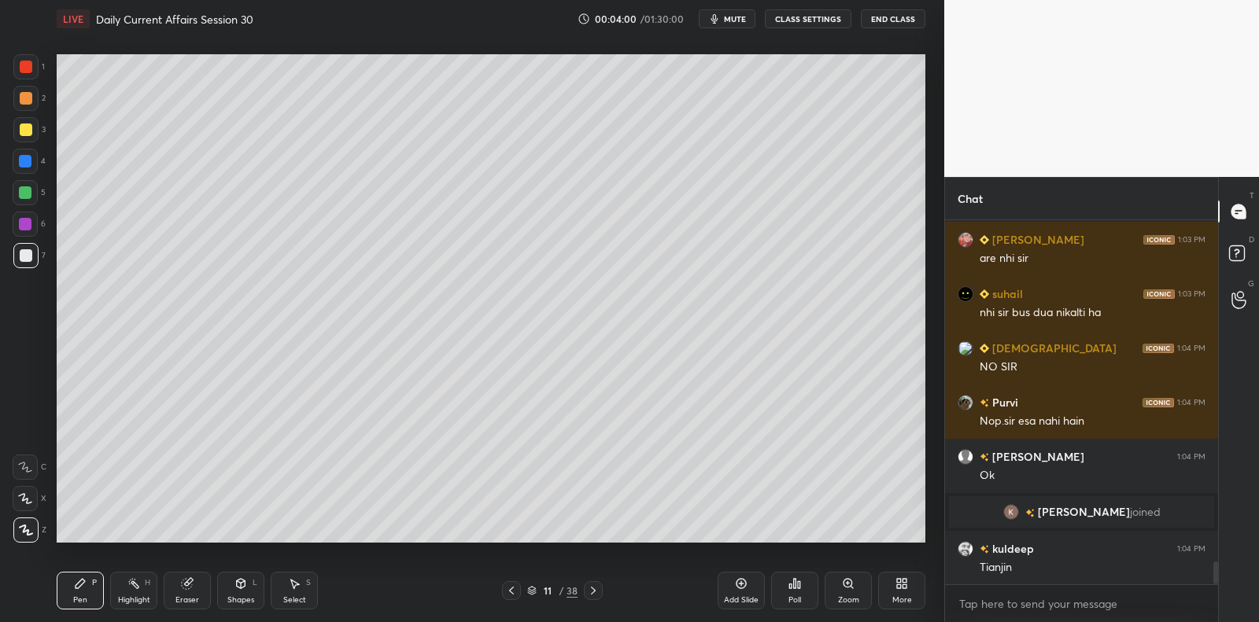
click at [25, 196] on div at bounding box center [25, 192] width 13 height 13
click at [32, 191] on div at bounding box center [25, 192] width 25 height 25
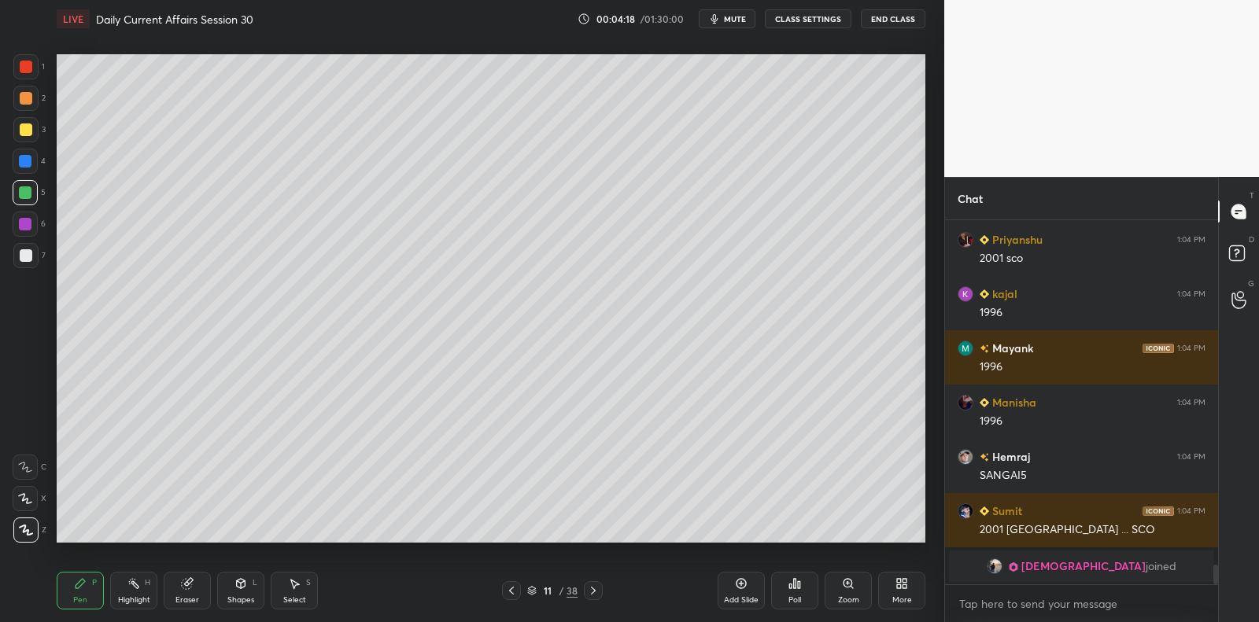
scroll to position [6324, 0]
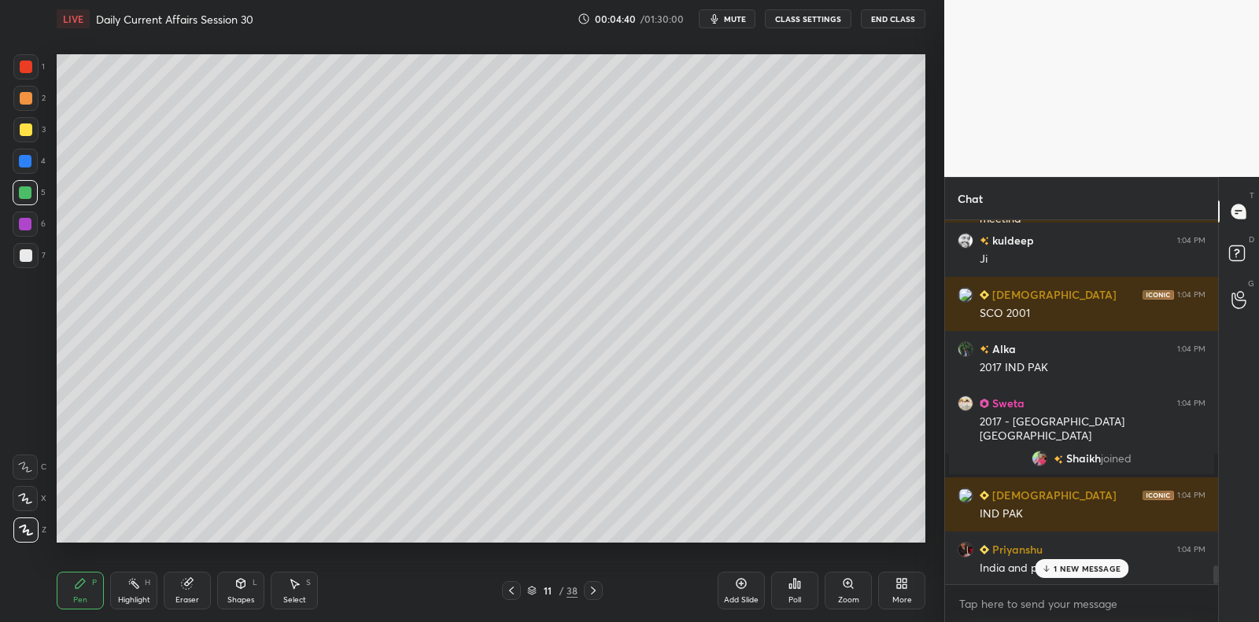
click at [32, 262] on div at bounding box center [25, 255] width 25 height 25
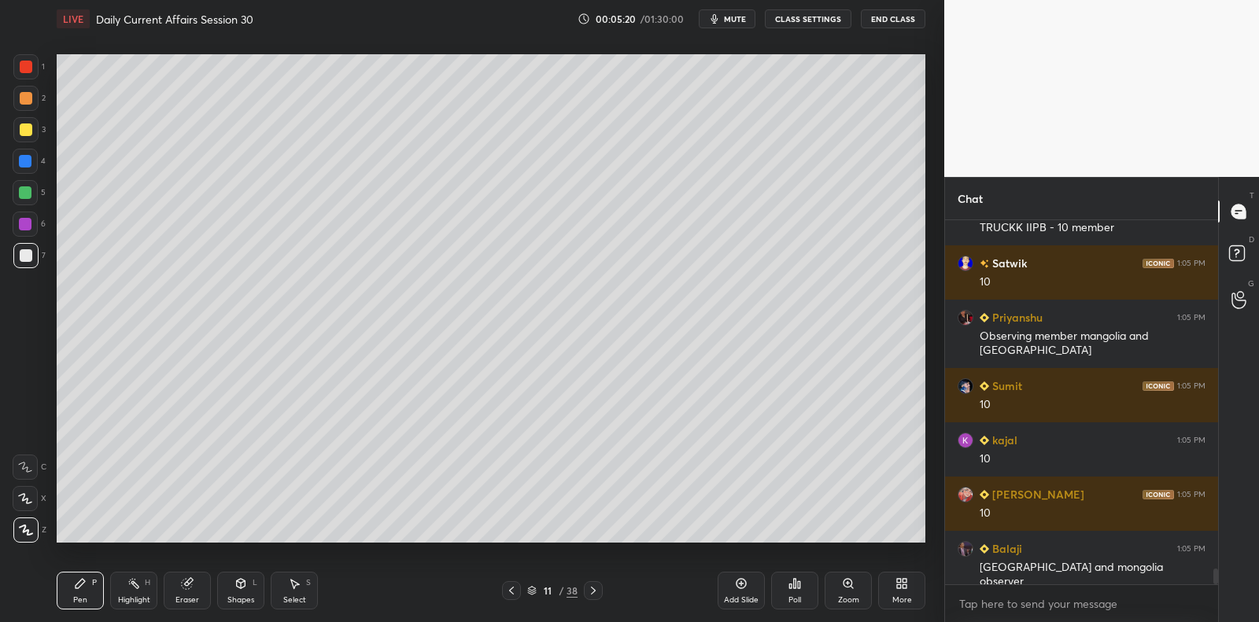
scroll to position [8077, 0]
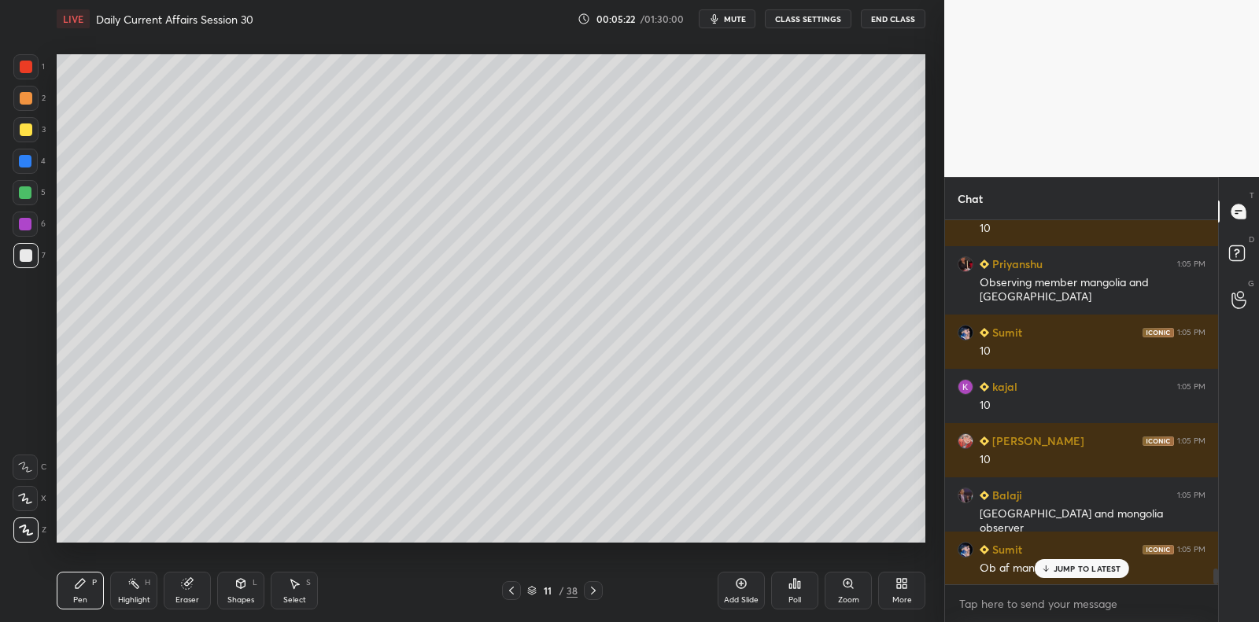
drag, startPoint x: 740, startPoint y: 584, endPoint x: 738, endPoint y: 575, distance: 9.7
click at [740, 586] on icon at bounding box center [741, 583] width 13 height 13
drag, startPoint x: 21, startPoint y: 135, endPoint x: 35, endPoint y: 134, distance: 13.5
click at [25, 136] on div at bounding box center [25, 129] width 25 height 25
click at [30, 135] on div at bounding box center [26, 129] width 13 height 13
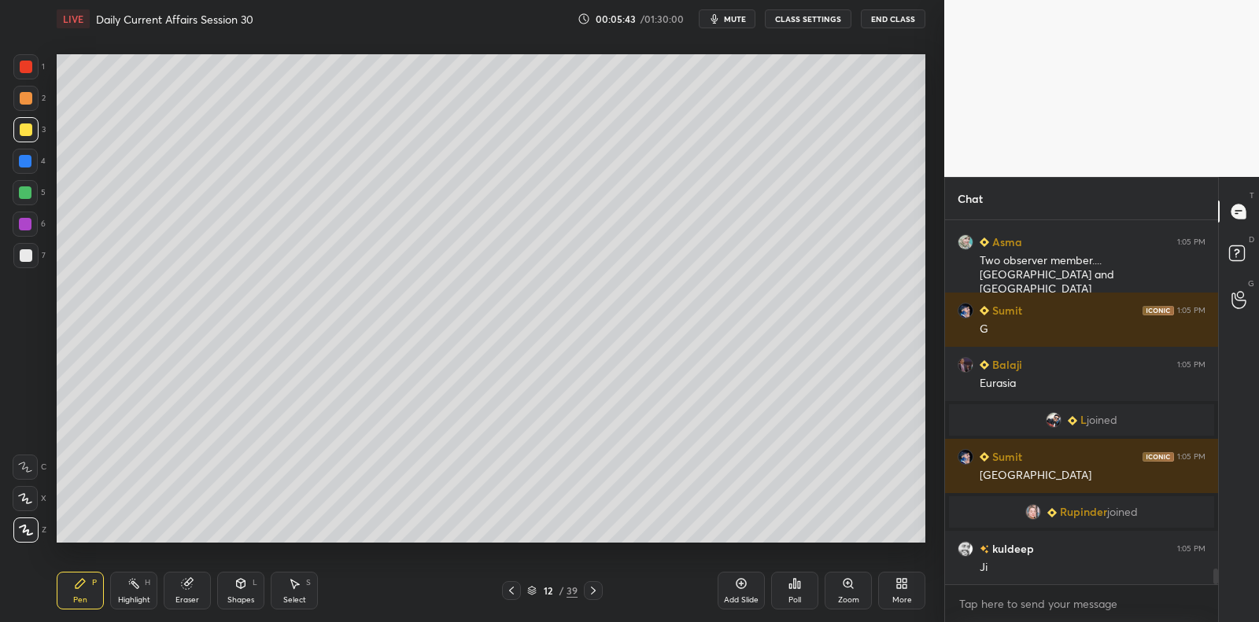
scroll to position [8132, 0]
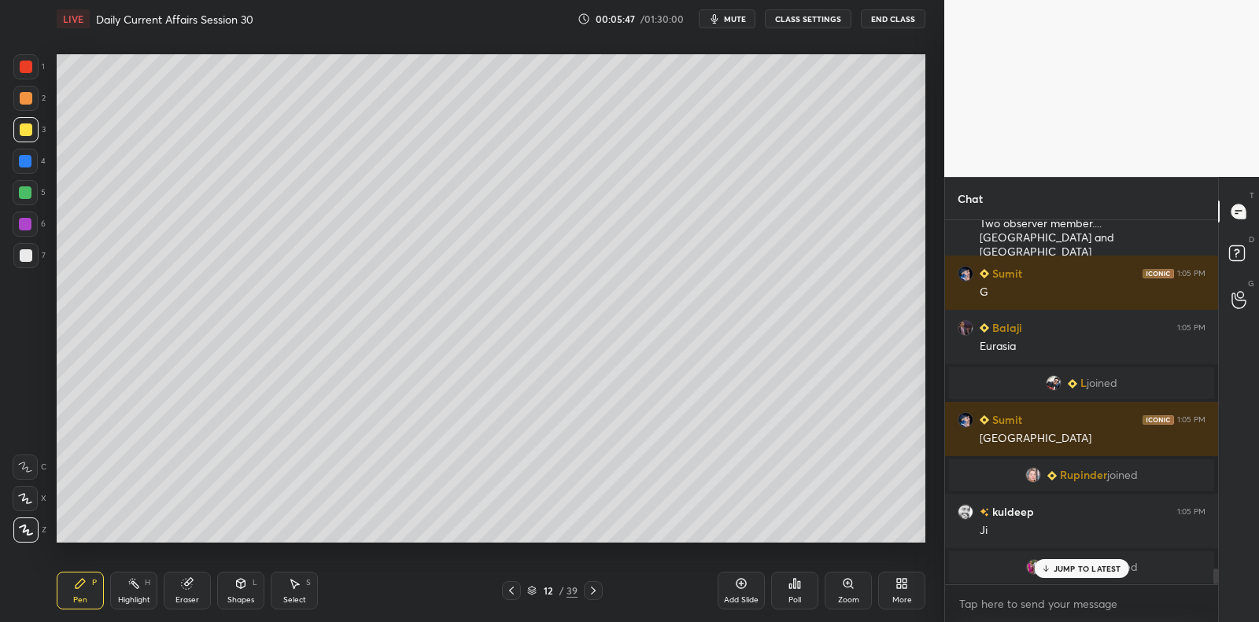
click at [25, 226] on div at bounding box center [25, 224] width 13 height 13
click at [30, 223] on div at bounding box center [25, 224] width 13 height 13
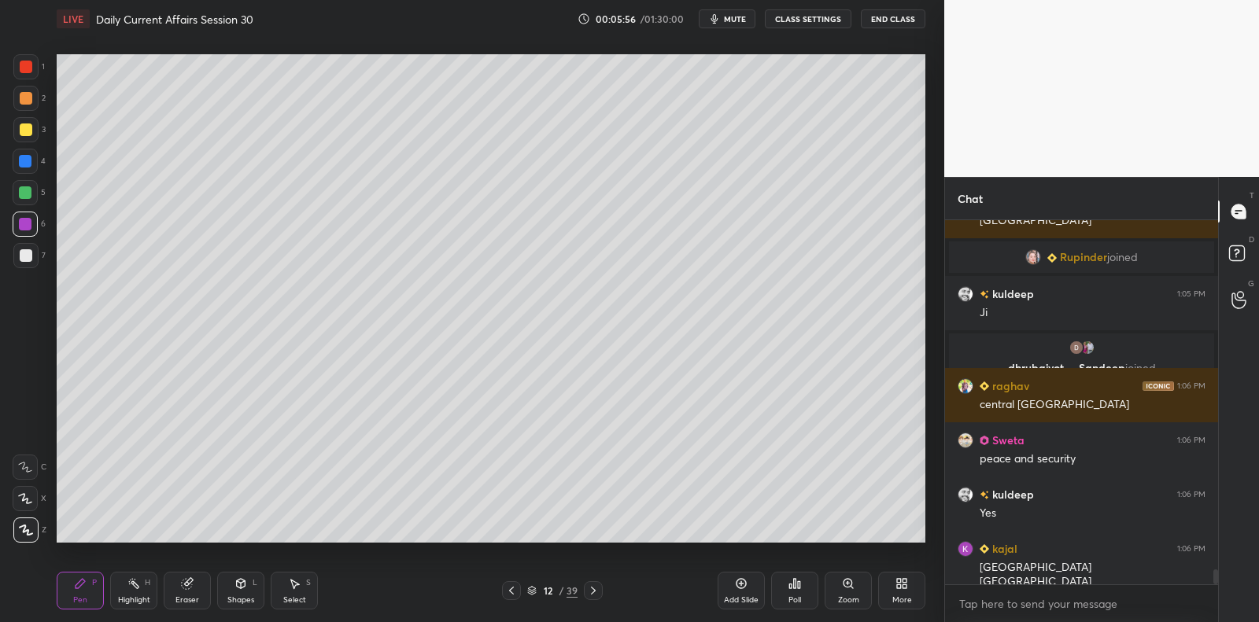
scroll to position [8374, 0]
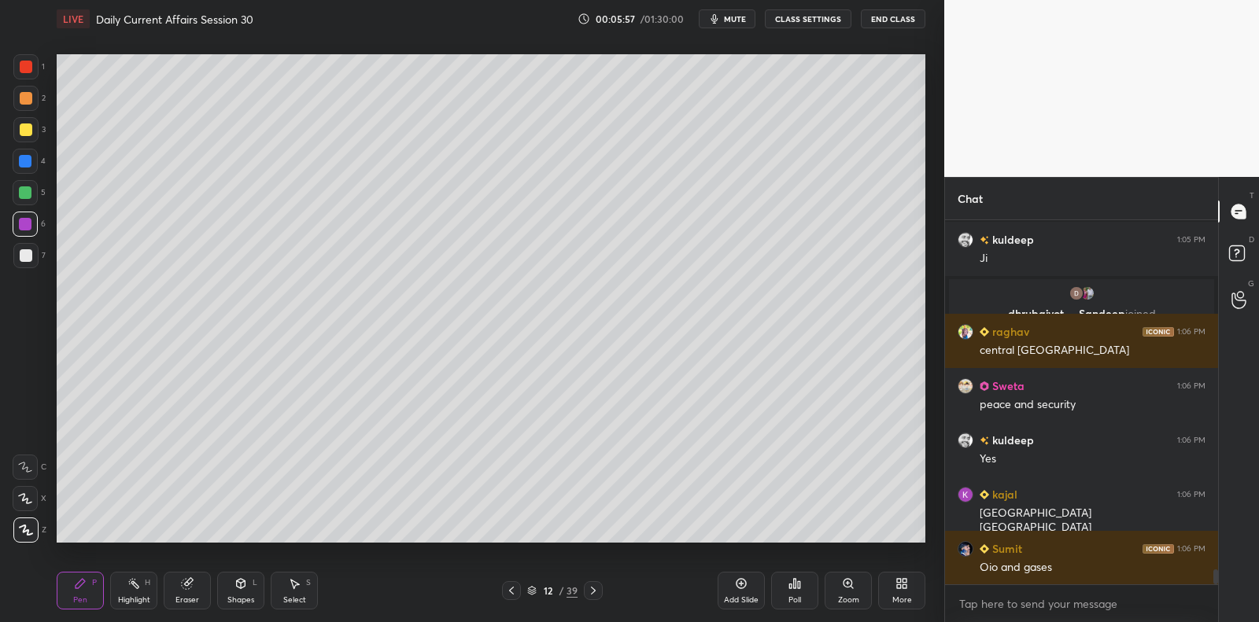
click at [28, 193] on div at bounding box center [25, 192] width 13 height 13
click at [31, 193] on div at bounding box center [25, 192] width 25 height 25
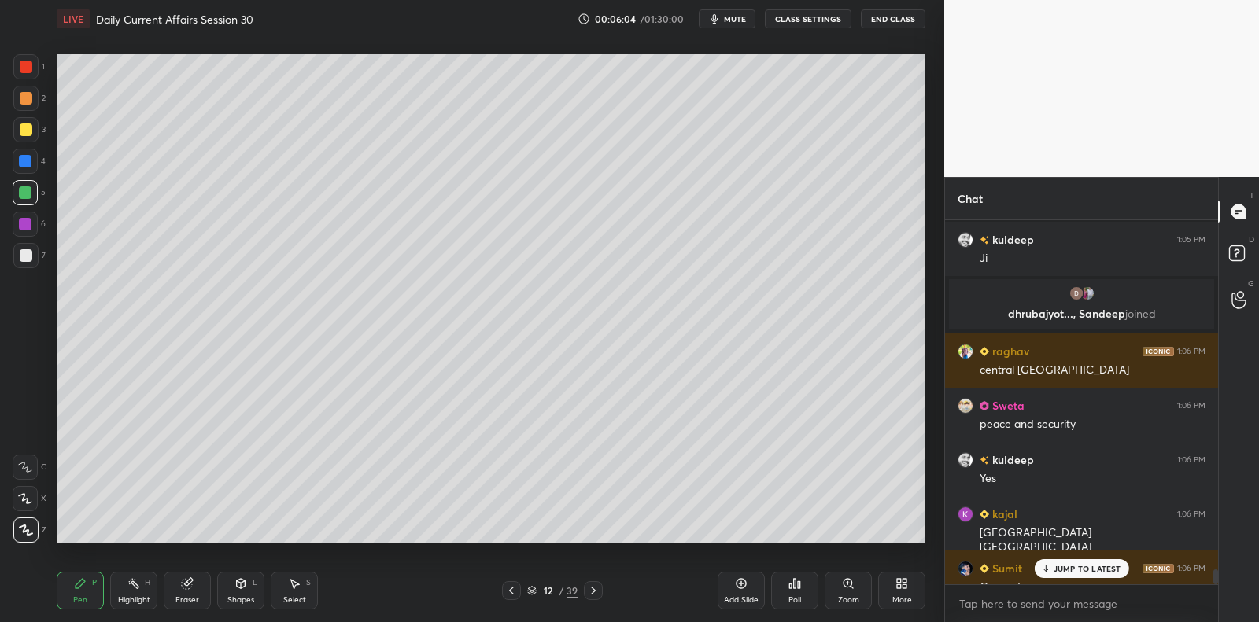
scroll to position [8431, 0]
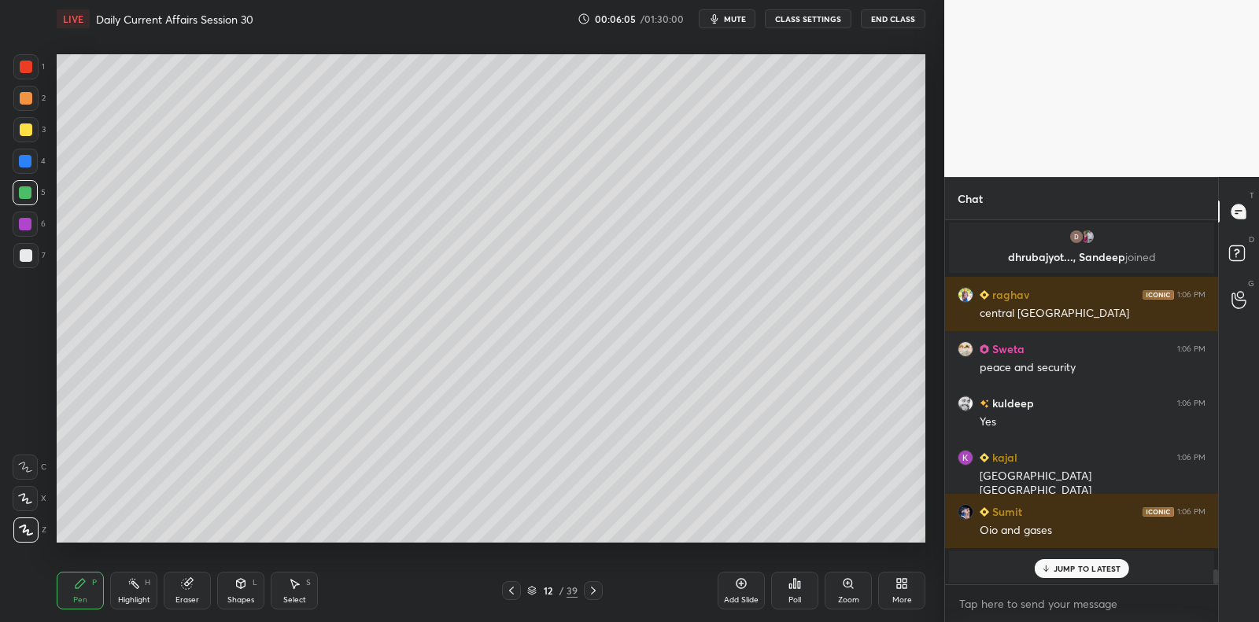
click at [44, 113] on div "2" at bounding box center [29, 101] width 32 height 31
click at [44, 108] on div "2" at bounding box center [29, 98] width 32 height 25
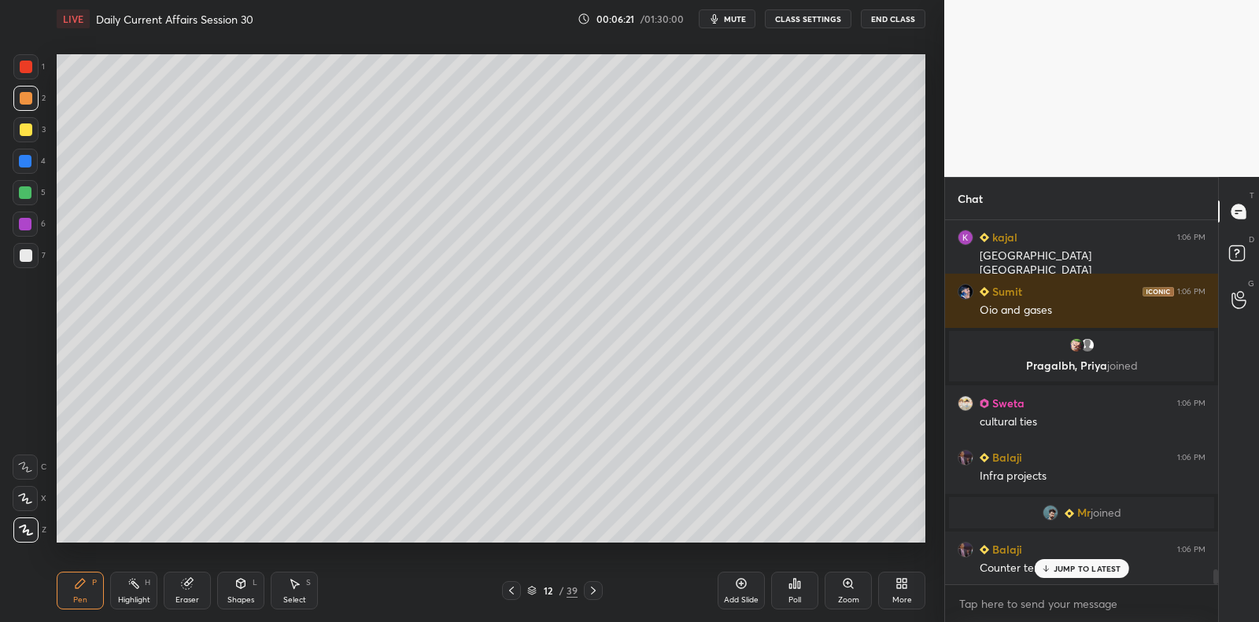
scroll to position [8572, 0]
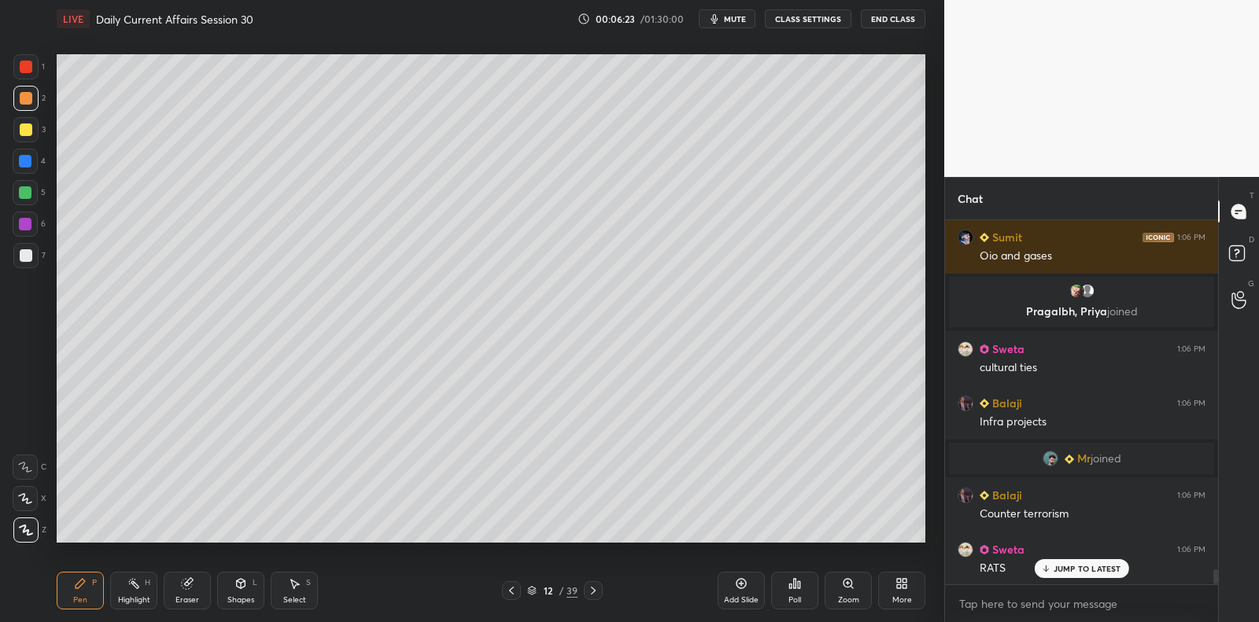
click at [29, 166] on div at bounding box center [25, 161] width 13 height 13
click at [38, 164] on div "4" at bounding box center [29, 161] width 33 height 25
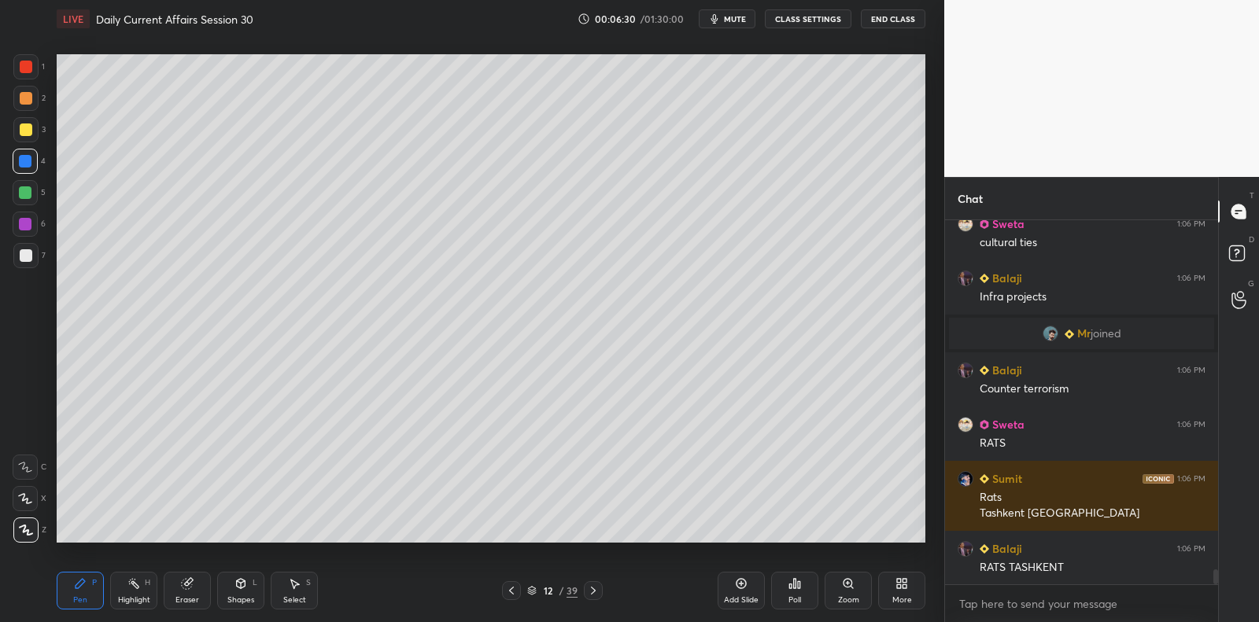
scroll to position [8751, 0]
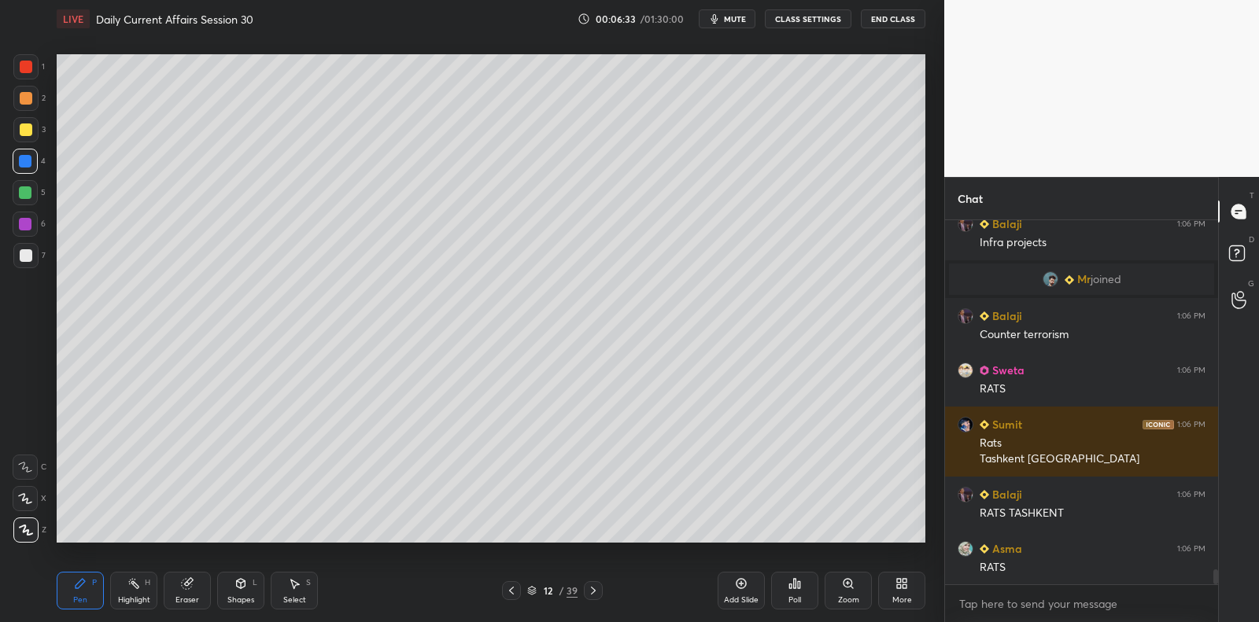
click at [28, 256] on div at bounding box center [26, 255] width 13 height 13
drag, startPoint x: 28, startPoint y: 256, endPoint x: 47, endPoint y: 260, distance: 19.3
click at [28, 256] on div at bounding box center [26, 255] width 13 height 13
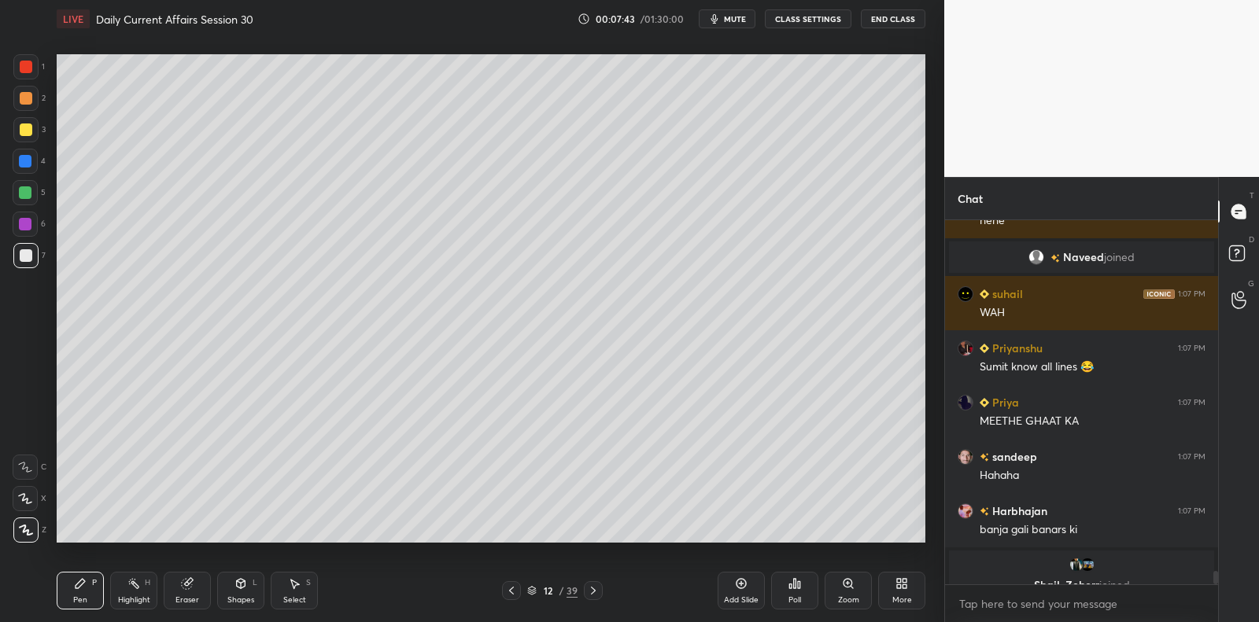
scroll to position [9774, 0]
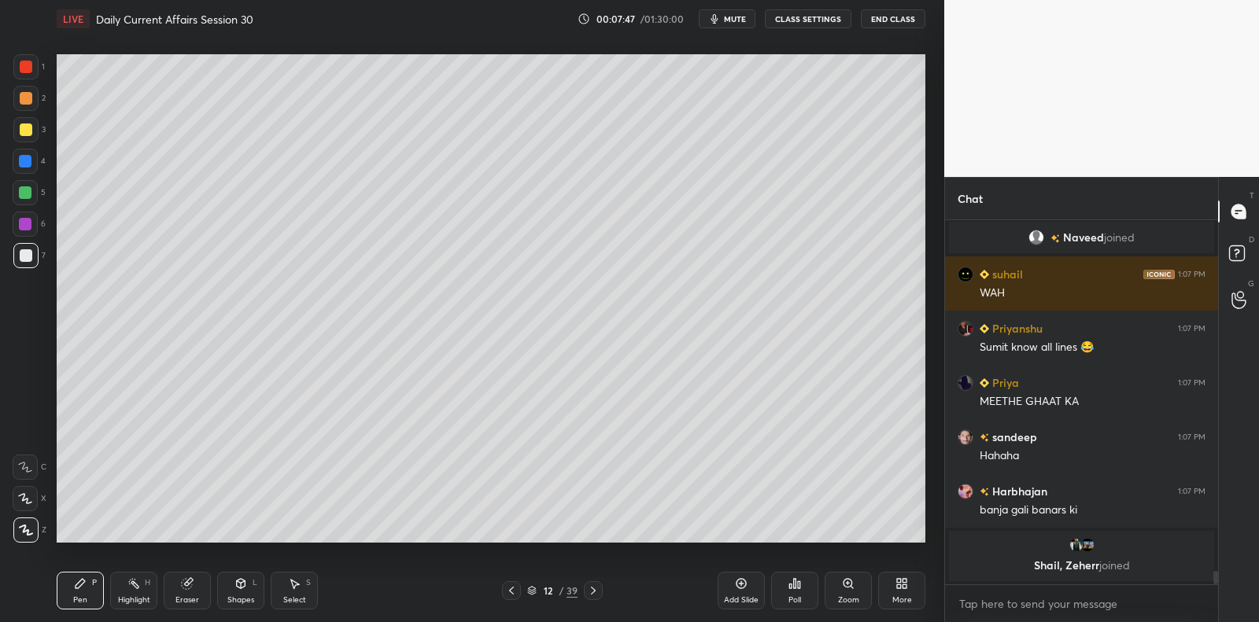
click at [33, 192] on div at bounding box center [25, 192] width 25 height 25
click at [34, 190] on div at bounding box center [25, 192] width 25 height 25
click at [932, 160] on div "1 2 3 4 5 6 7 C X Z C X Z E E Erase all H H LIVE Daily Current Affairs Session …" at bounding box center [472, 311] width 944 height 622
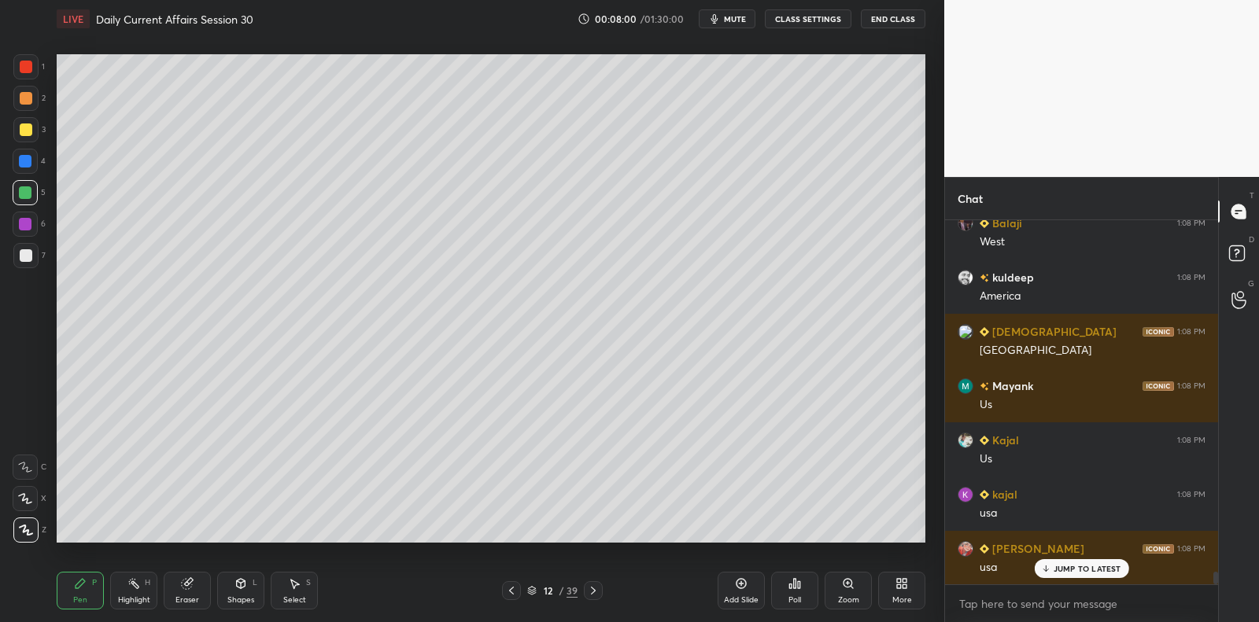
scroll to position [10389, 0]
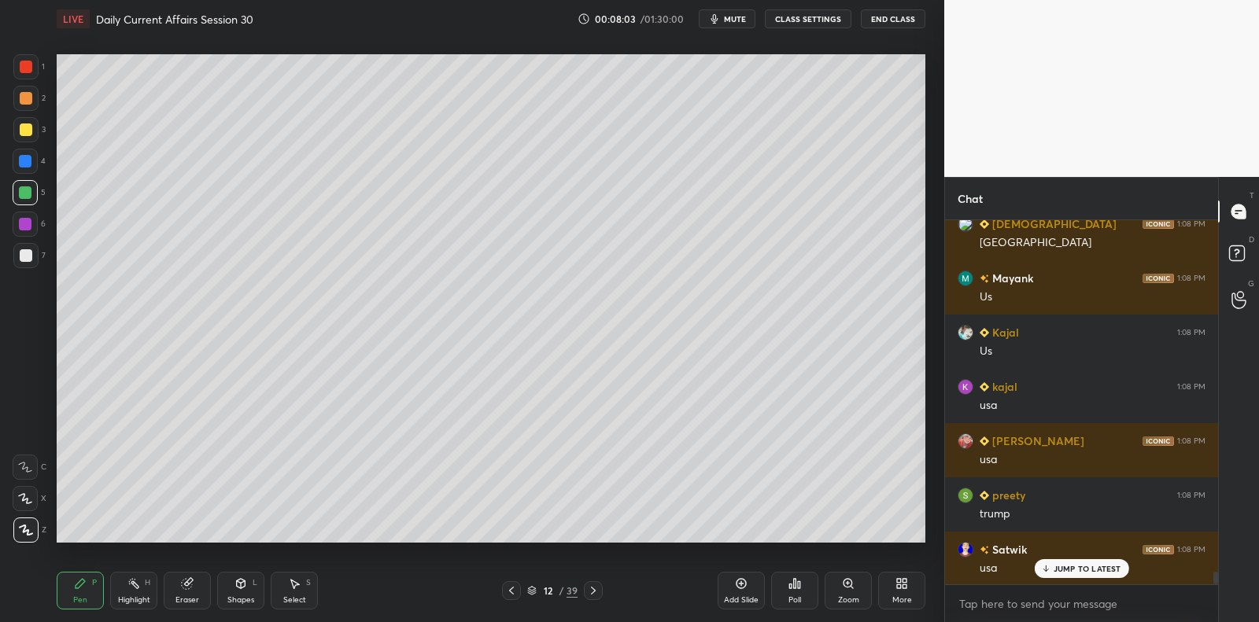
click at [739, 584] on icon at bounding box center [741, 583] width 5 height 5
click at [31, 134] on div at bounding box center [26, 129] width 13 height 13
click at [36, 130] on div at bounding box center [25, 129] width 25 height 25
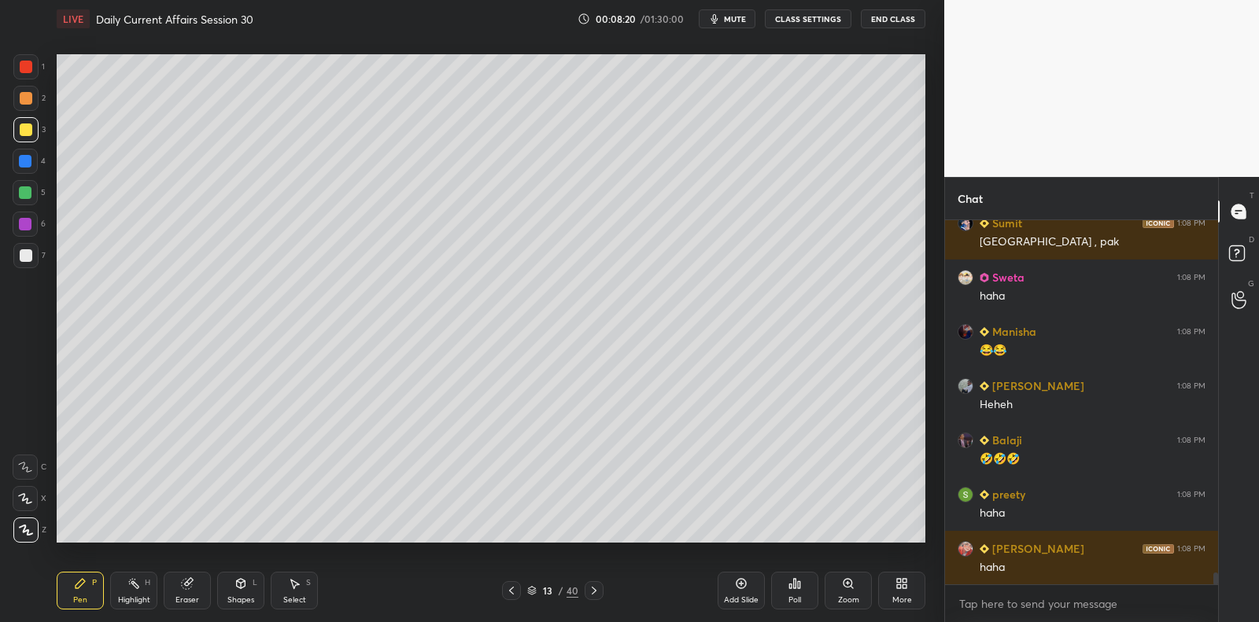
scroll to position [11054, 0]
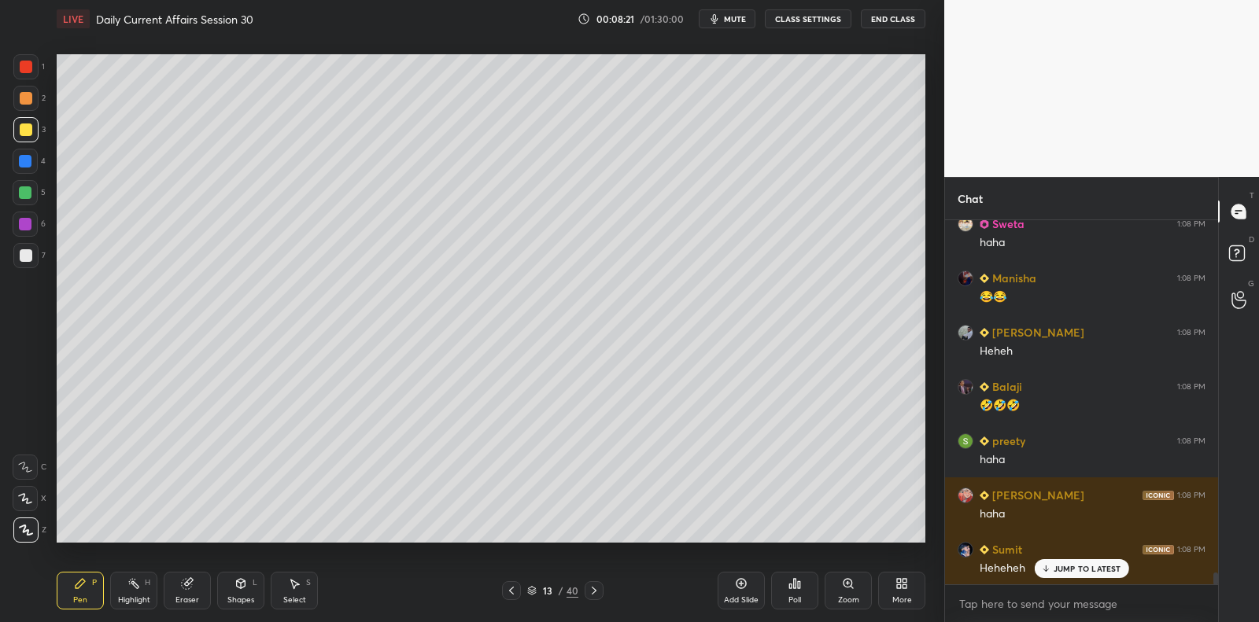
click at [33, 186] on div at bounding box center [25, 192] width 25 height 25
click at [34, 186] on div at bounding box center [25, 192] width 25 height 25
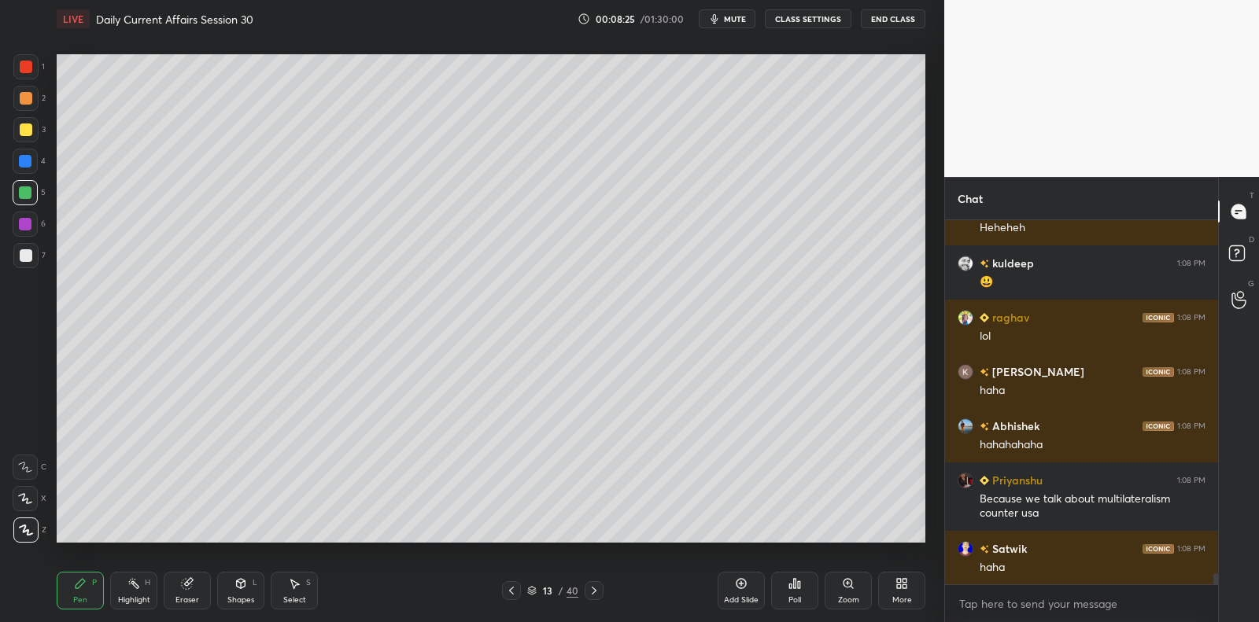
scroll to position [11449, 0]
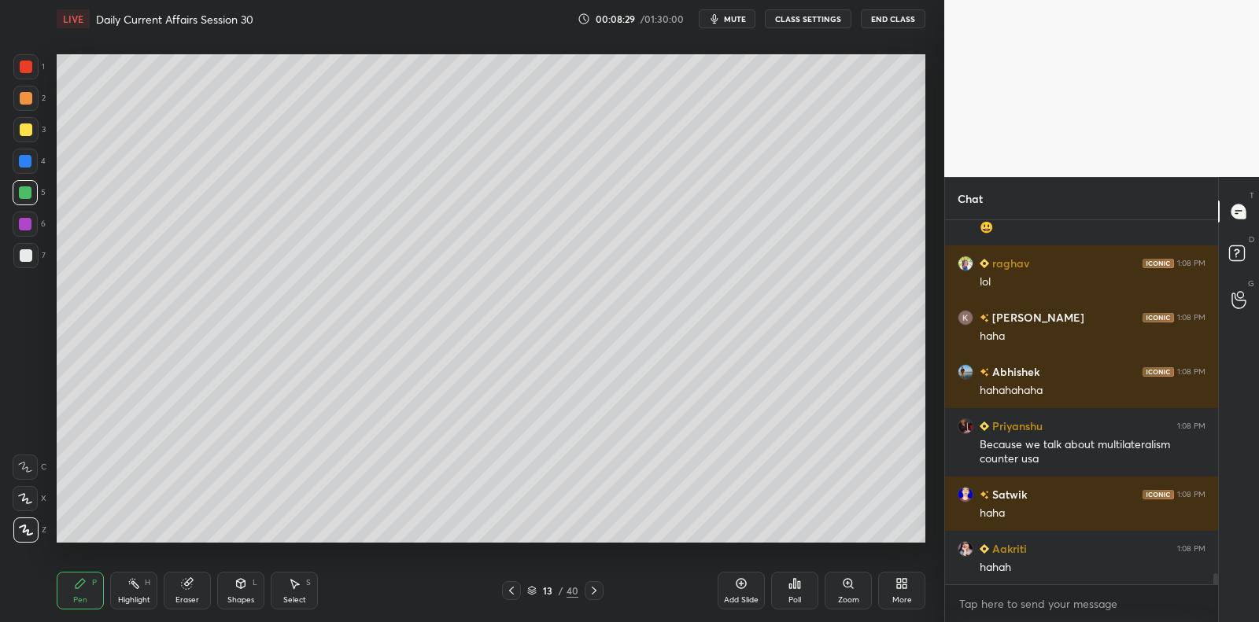
click at [24, 135] on div at bounding box center [26, 129] width 13 height 13
click at [24, 133] on div at bounding box center [26, 129] width 13 height 13
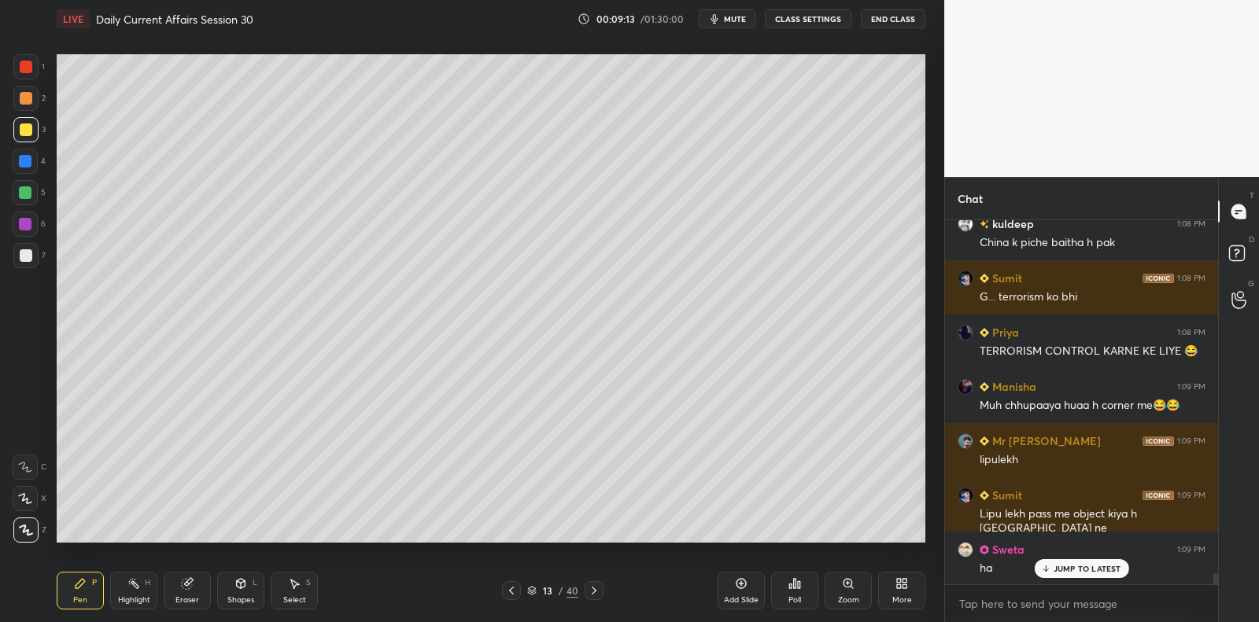
scroll to position [11624, 0]
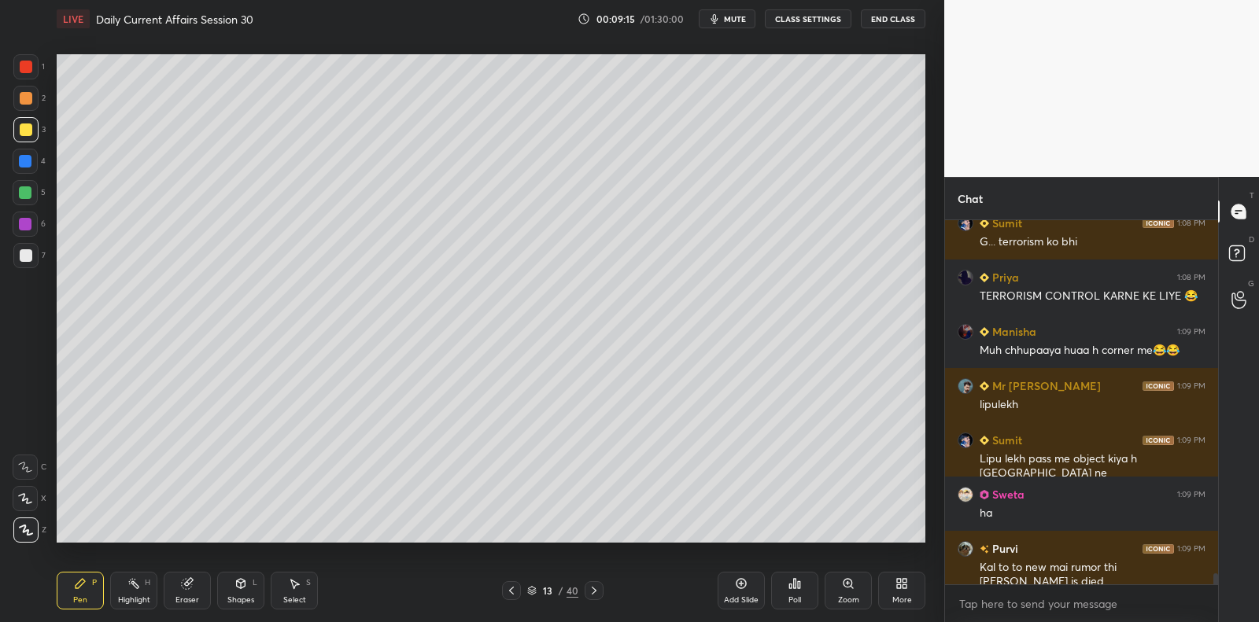
click at [32, 254] on div at bounding box center [25, 255] width 25 height 25
drag, startPoint x: 32, startPoint y: 254, endPoint x: 56, endPoint y: 247, distance: 24.6
click at [32, 254] on div at bounding box center [25, 255] width 25 height 25
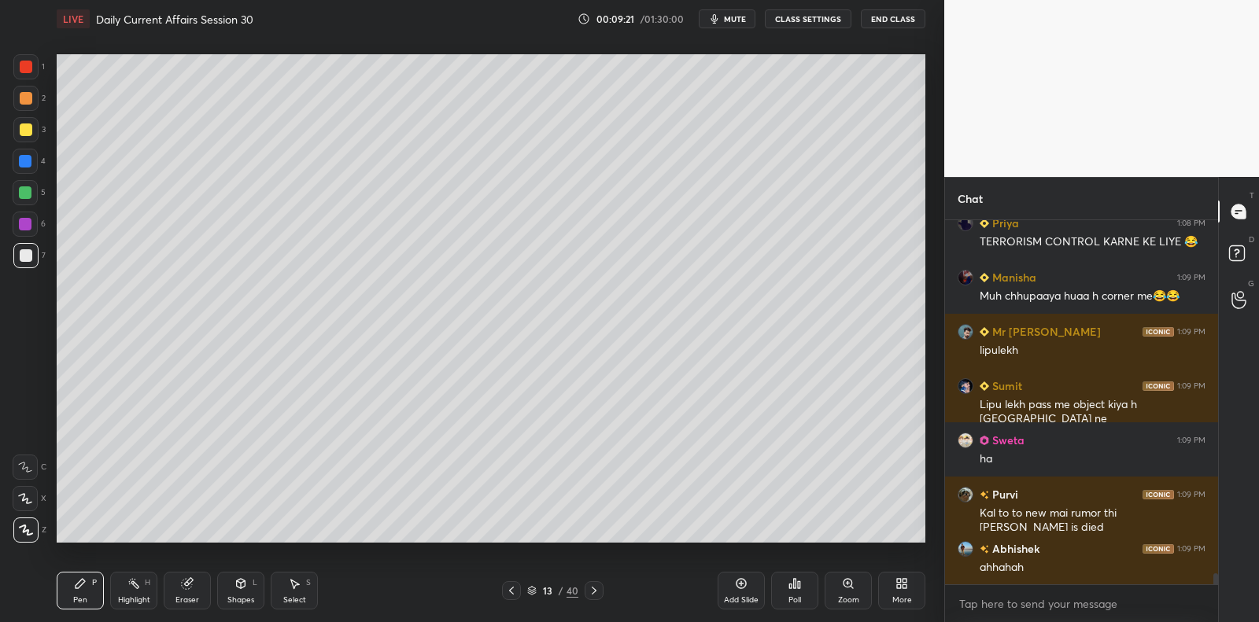
click at [33, 164] on div at bounding box center [25, 161] width 25 height 25
click at [40, 162] on div "4" at bounding box center [29, 161] width 33 height 25
drag, startPoint x: 42, startPoint y: 164, endPoint x: 54, endPoint y: 162, distance: 12.7
click at [42, 164] on div "4" at bounding box center [29, 161] width 33 height 25
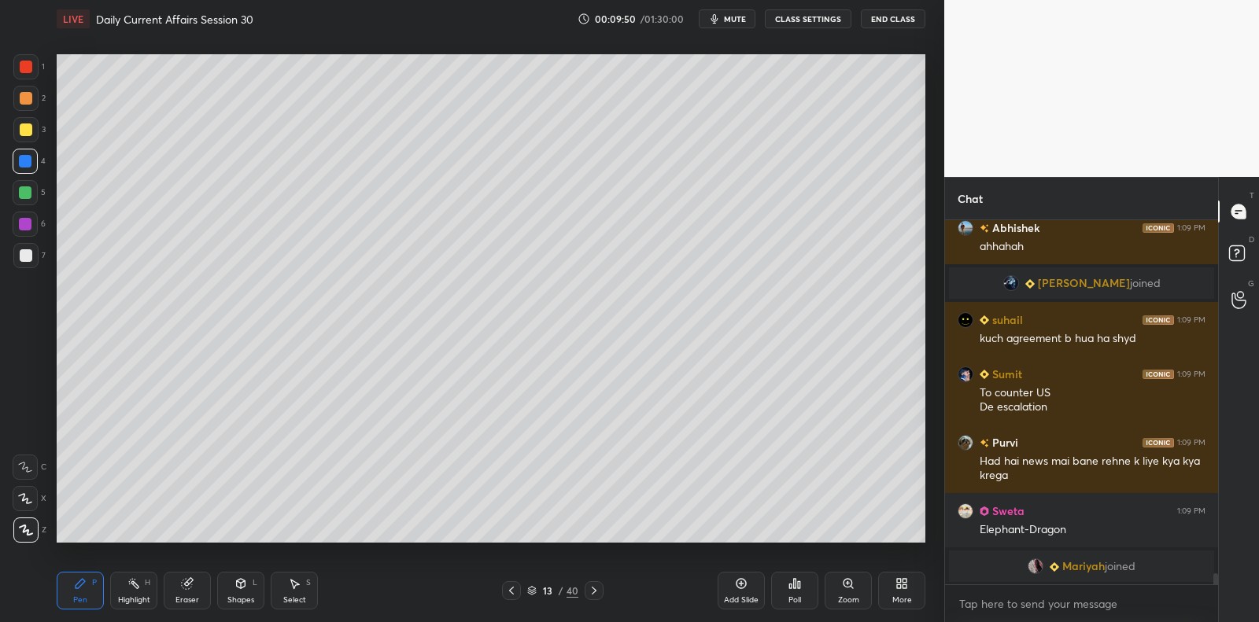
scroll to position [11890, 0]
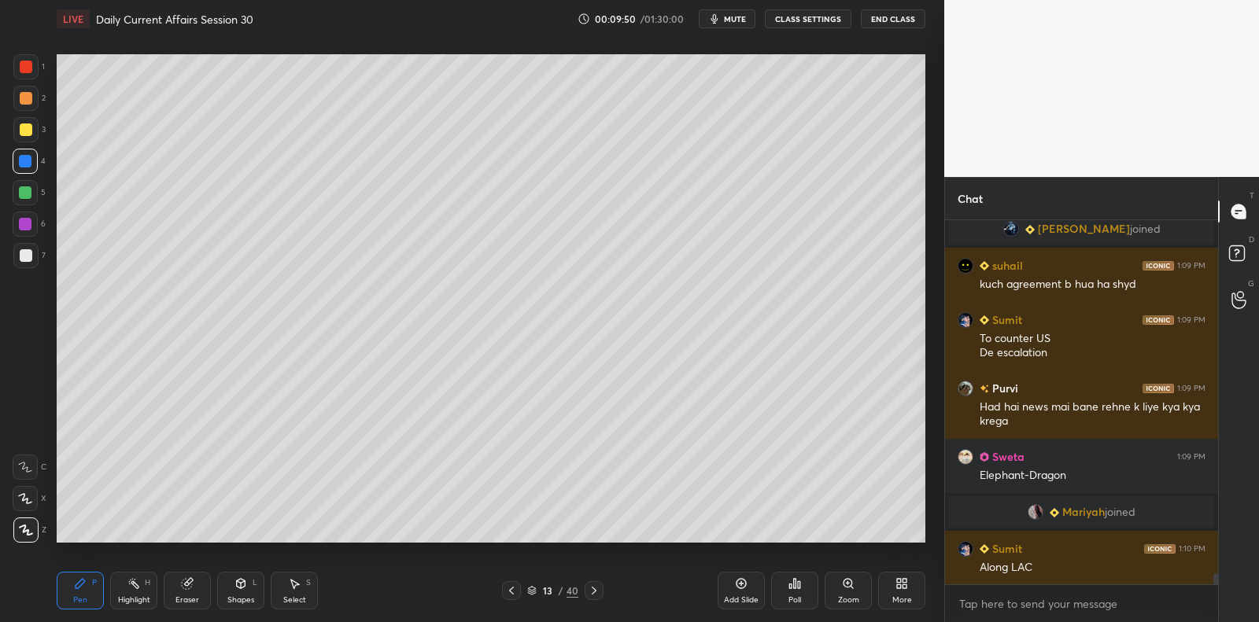
drag, startPoint x: 17, startPoint y: 194, endPoint x: 29, endPoint y: 194, distance: 11.8
click at [20, 193] on div at bounding box center [25, 192] width 13 height 13
click at [27, 188] on div at bounding box center [25, 192] width 13 height 13
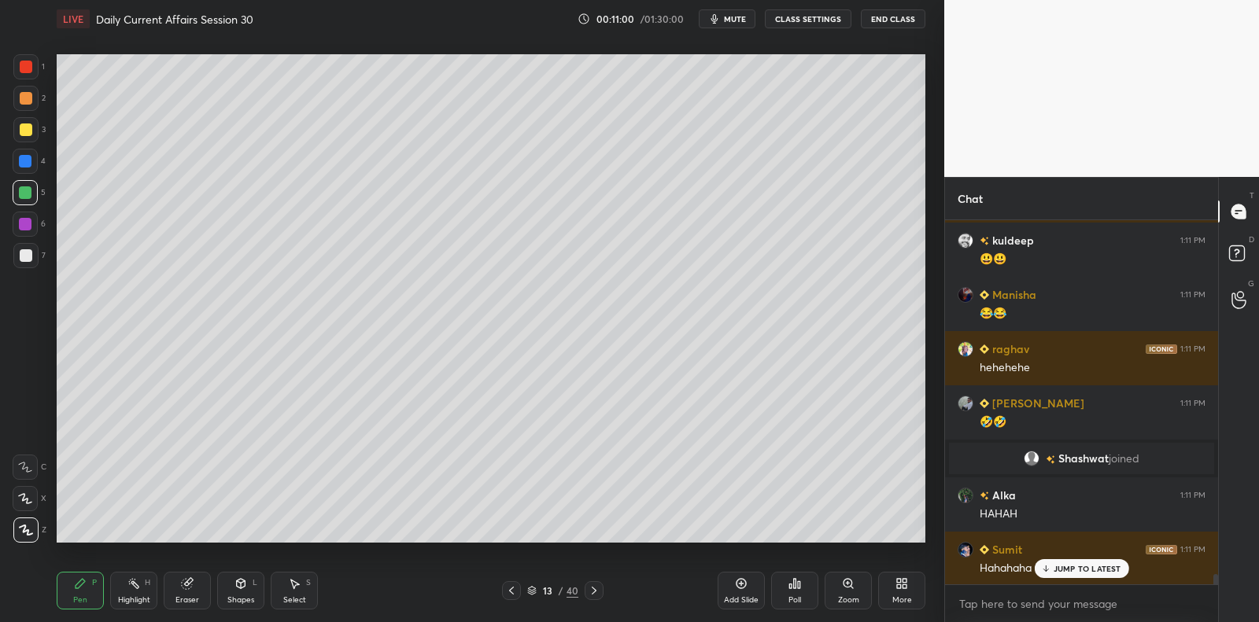
scroll to position [13036, 0]
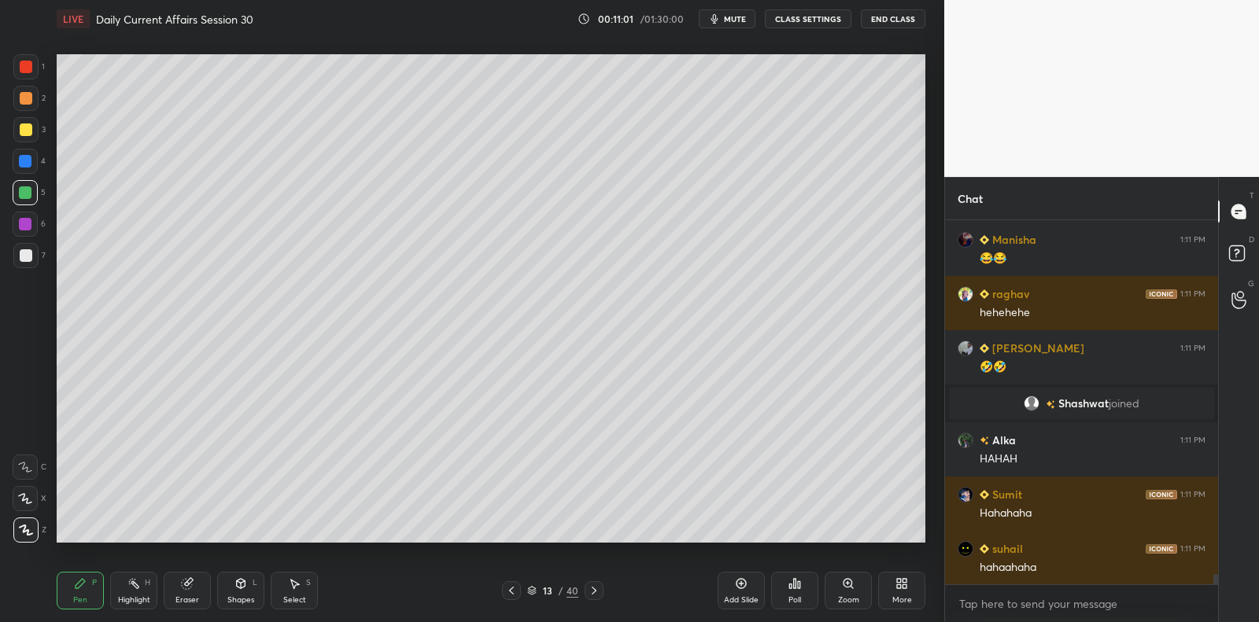
click at [28, 250] on div at bounding box center [26, 255] width 13 height 13
drag, startPoint x: 28, startPoint y: 250, endPoint x: 42, endPoint y: 254, distance: 14.7
click at [28, 250] on div at bounding box center [26, 255] width 13 height 13
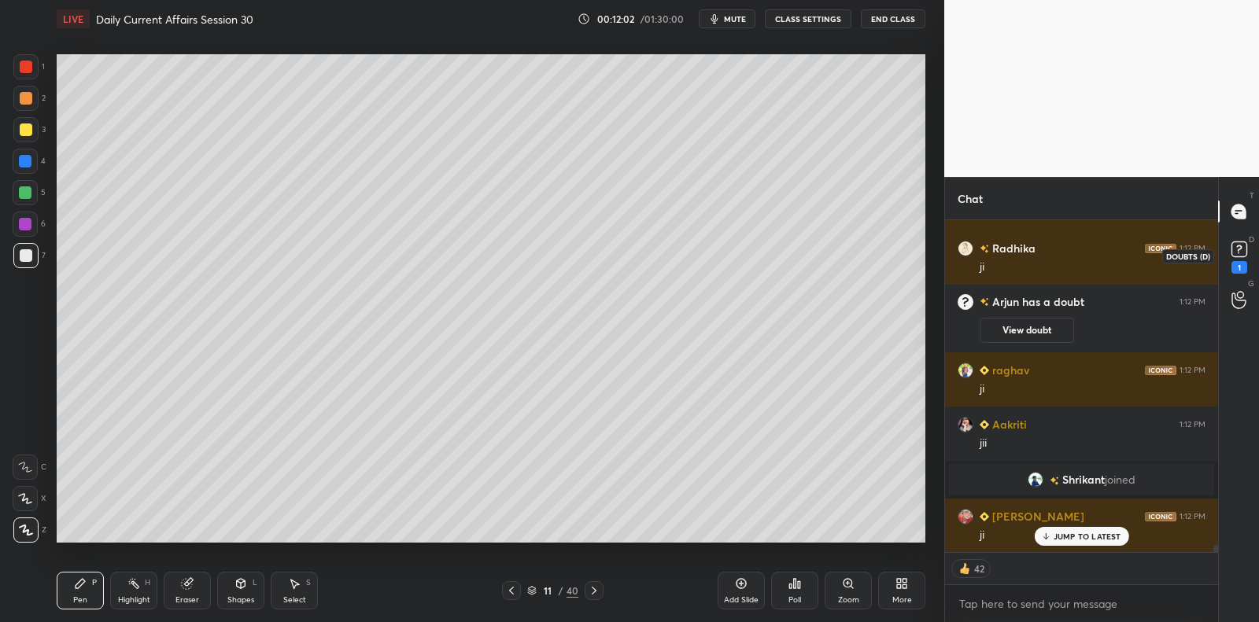
scroll to position [14551, 0]
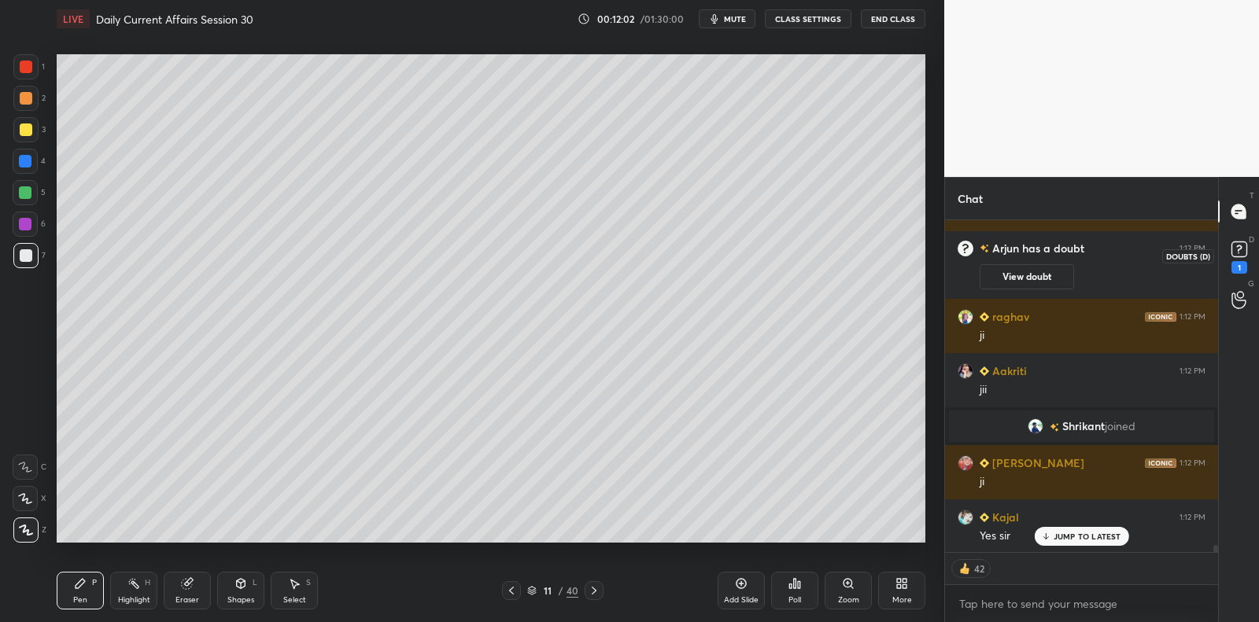
click at [1233, 248] on rect at bounding box center [1238, 249] width 15 height 15
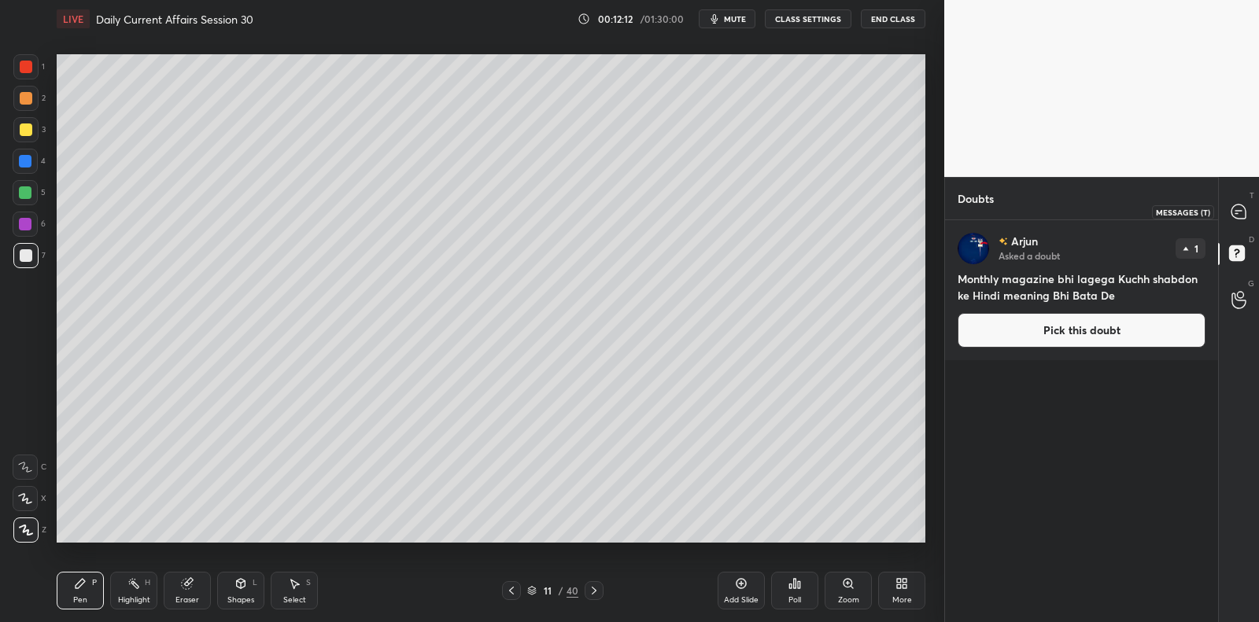
click at [1233, 222] on div at bounding box center [1238, 211] width 31 height 28
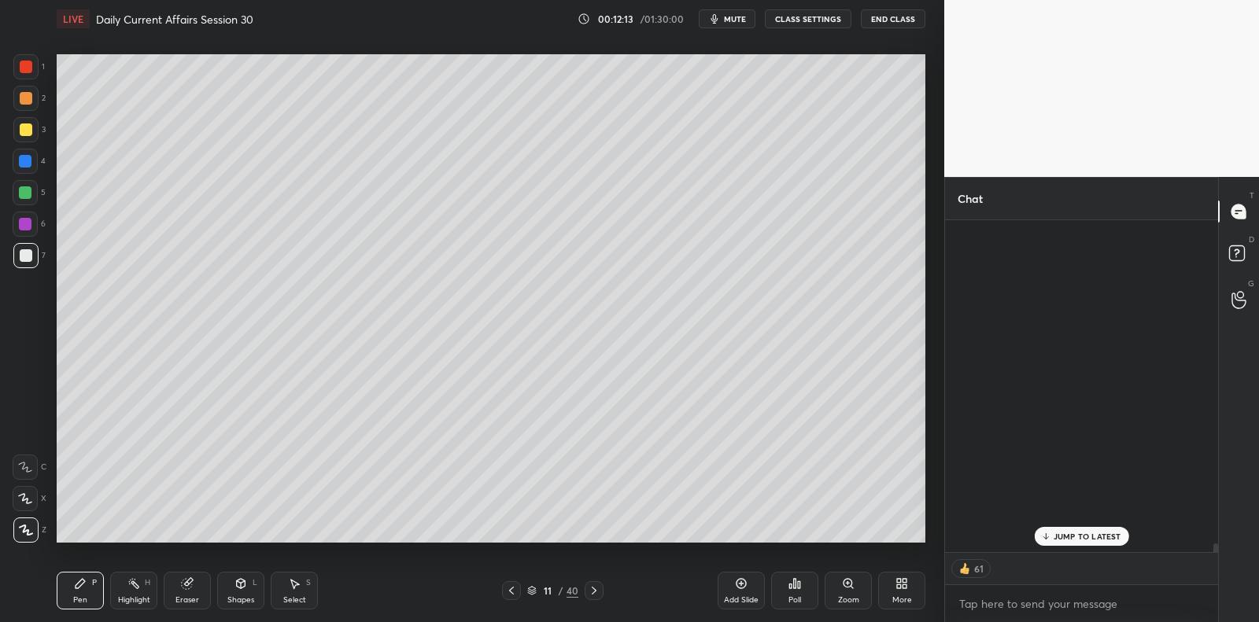
scroll to position [327, 269]
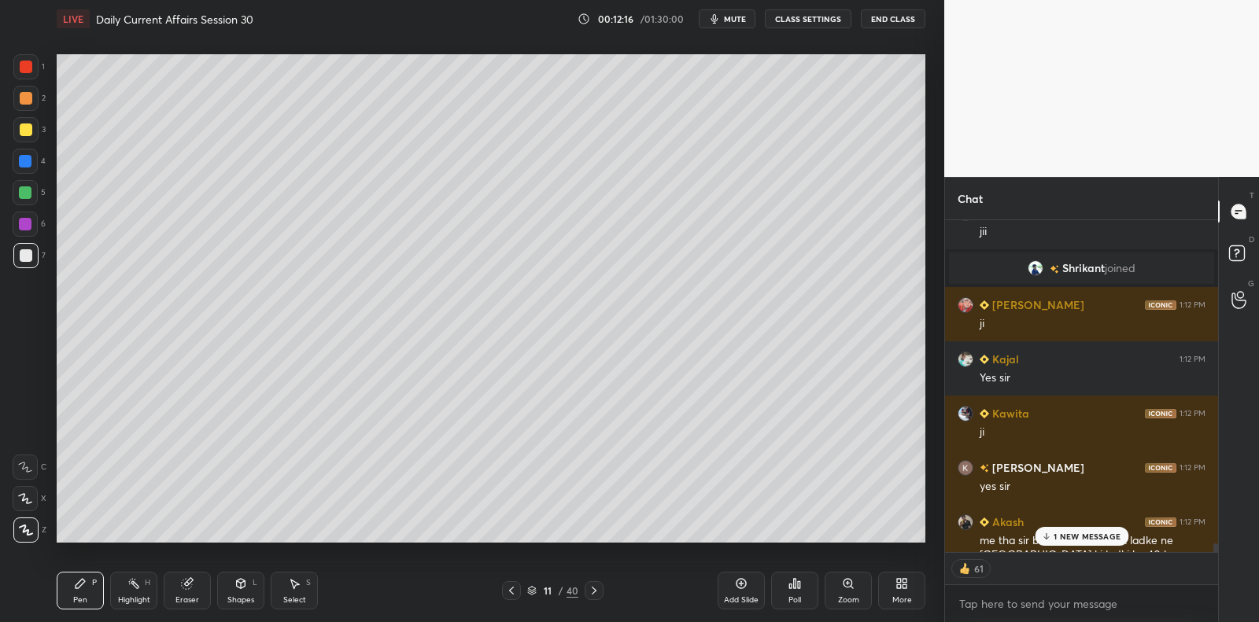
click at [1081, 536] on p "1 NEW MESSAGE" at bounding box center [1086, 536] width 67 height 9
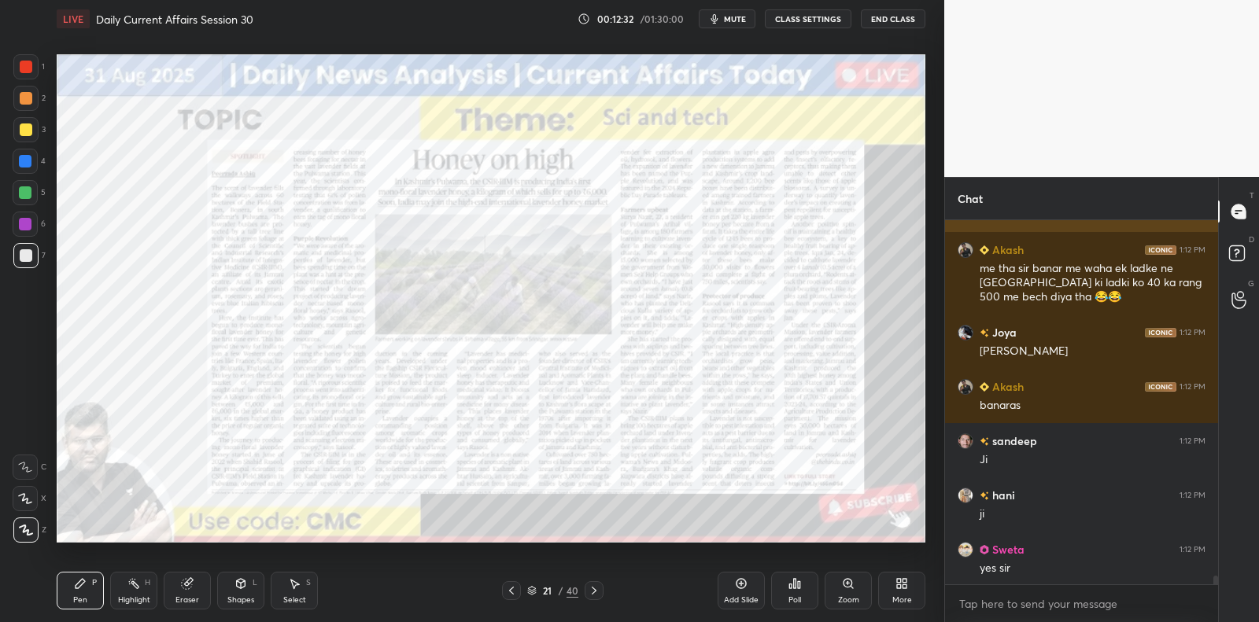
scroll to position [15352, 0]
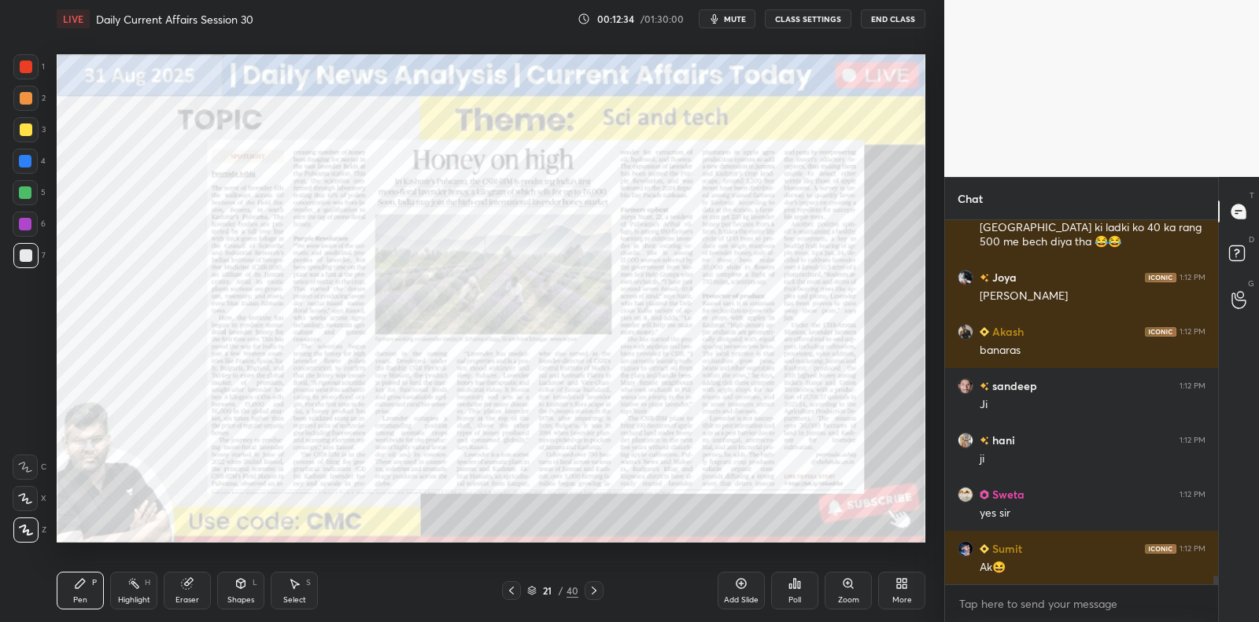
click at [21, 72] on div at bounding box center [25, 66] width 25 height 25
click at [28, 68] on div at bounding box center [26, 67] width 13 height 13
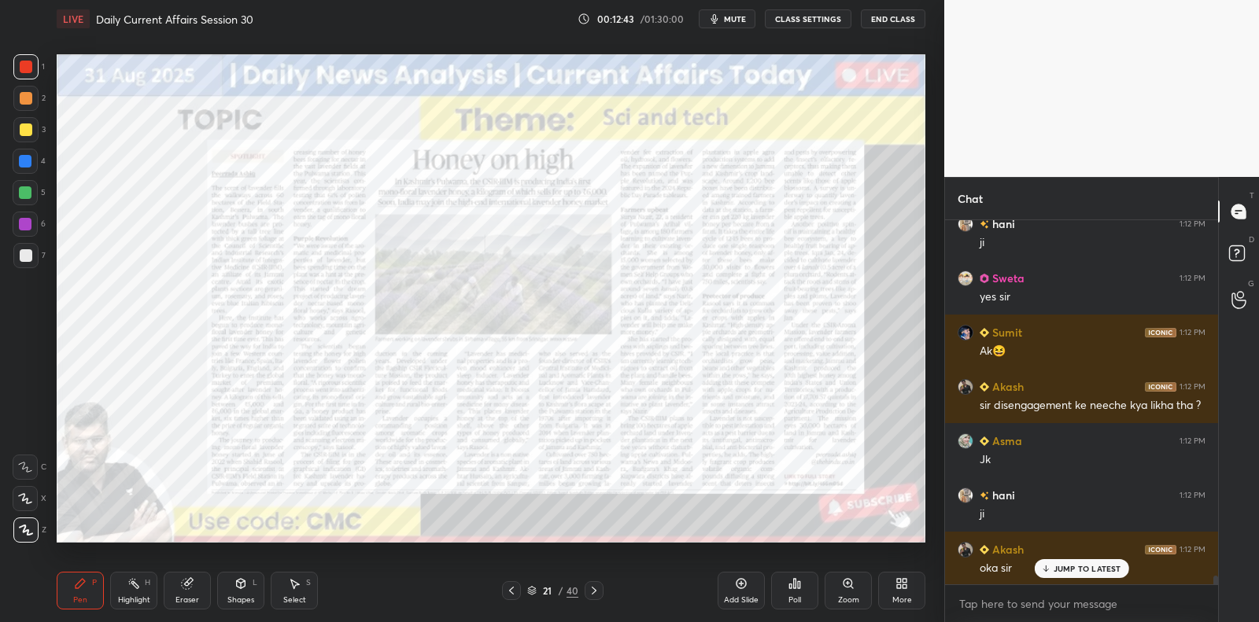
scroll to position [15624, 0]
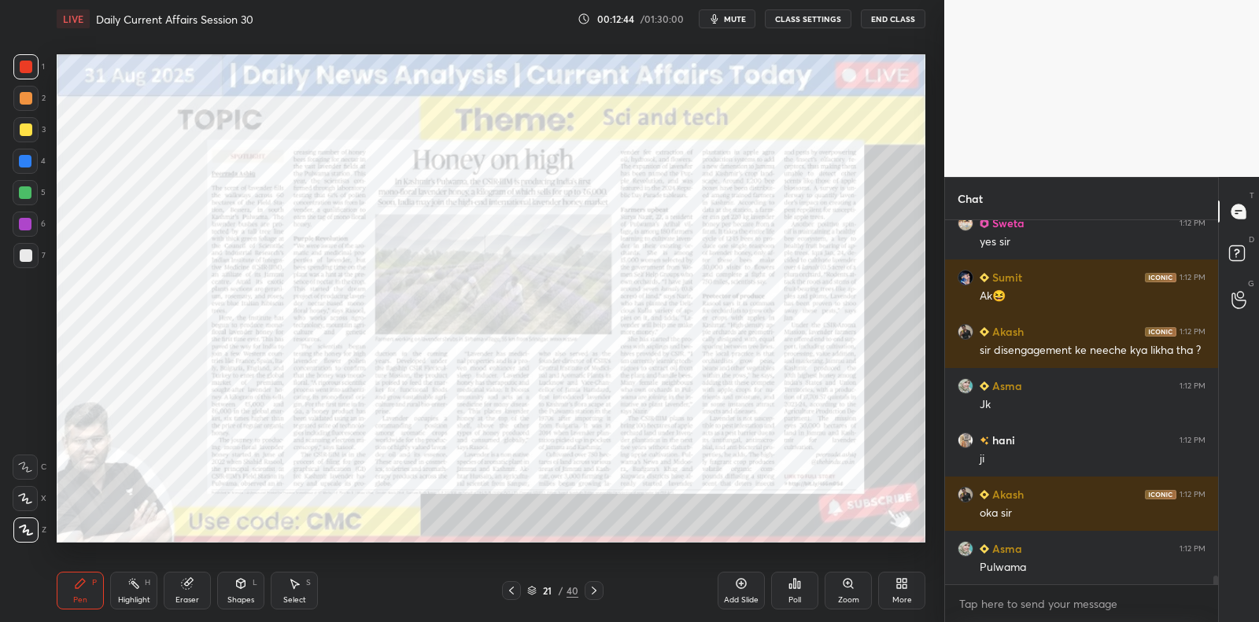
click at [737, 585] on icon at bounding box center [741, 583] width 13 height 13
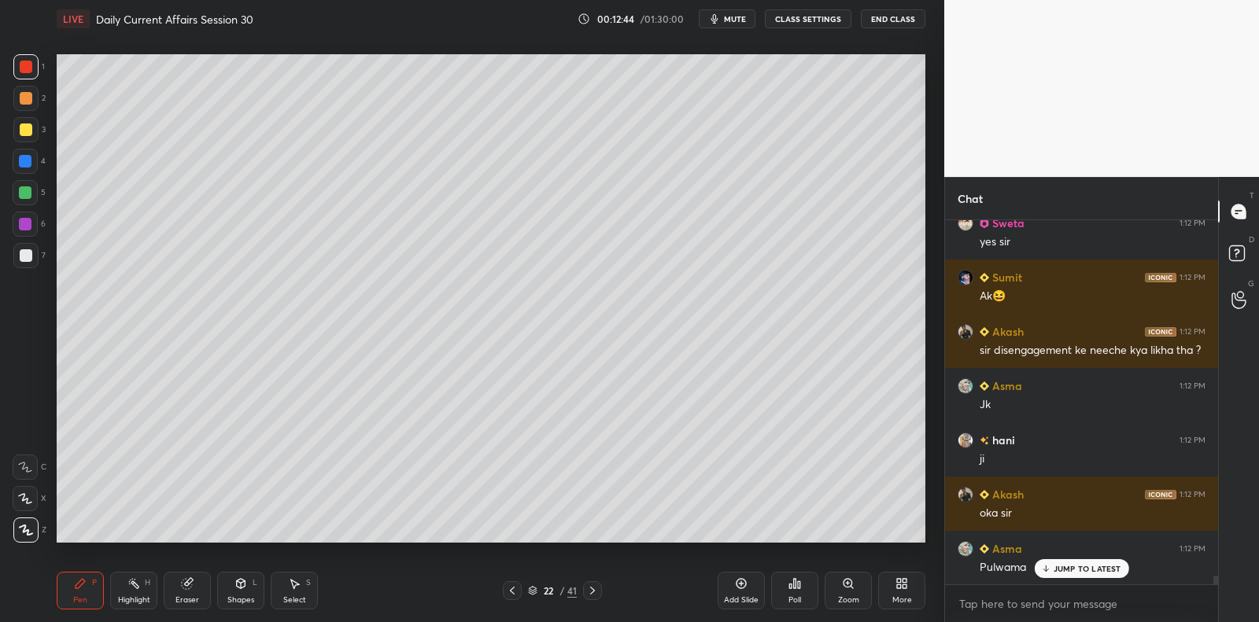
scroll to position [15691, 0]
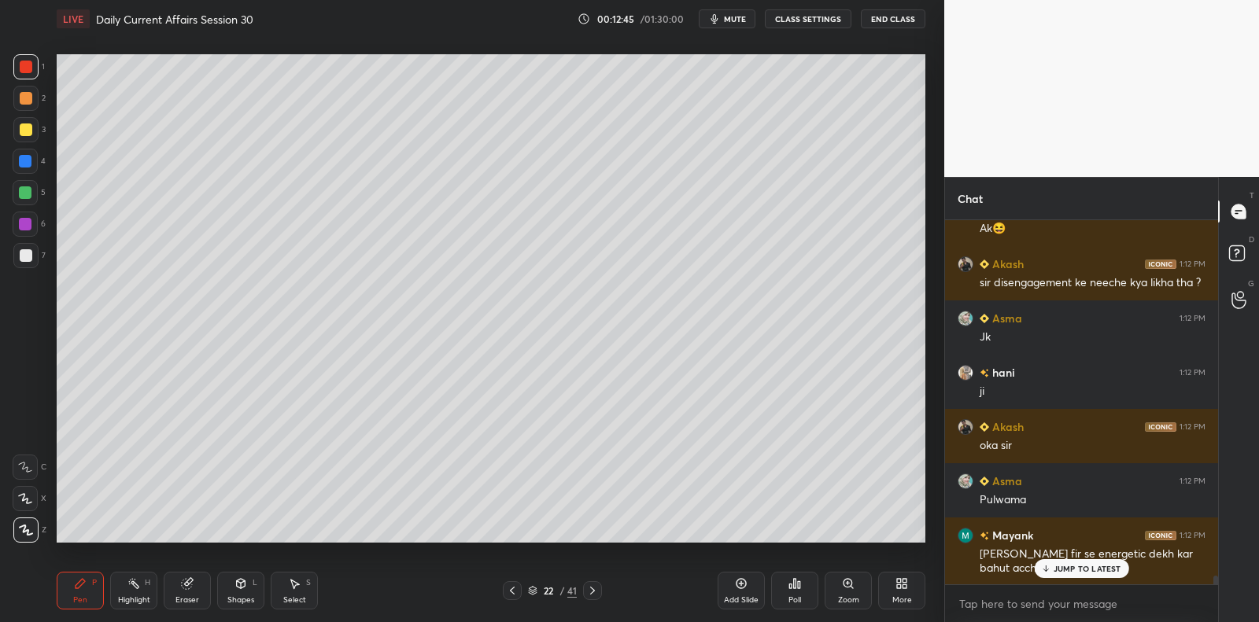
click at [30, 71] on div at bounding box center [26, 67] width 13 height 13
drag, startPoint x: 30, startPoint y: 71, endPoint x: 46, endPoint y: 72, distance: 16.6
click at [30, 71] on div at bounding box center [26, 67] width 13 height 13
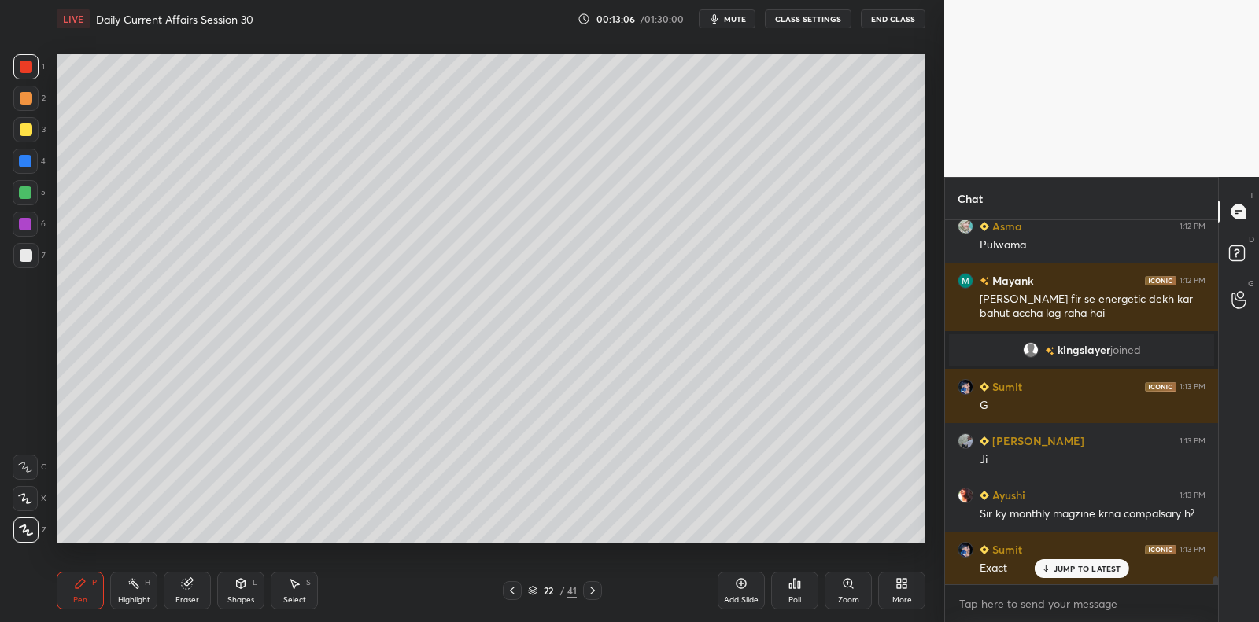
scroll to position [16001, 0]
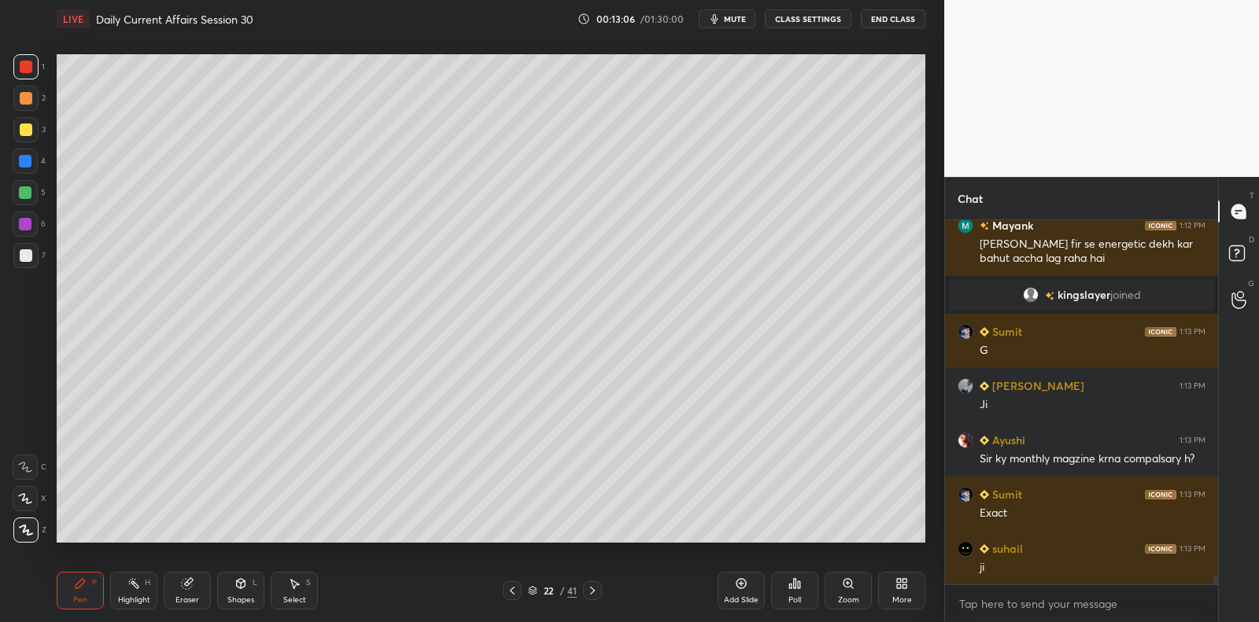
drag, startPoint x: 27, startPoint y: 132, endPoint x: 46, endPoint y: 126, distance: 20.6
click at [30, 130] on div at bounding box center [26, 129] width 13 height 13
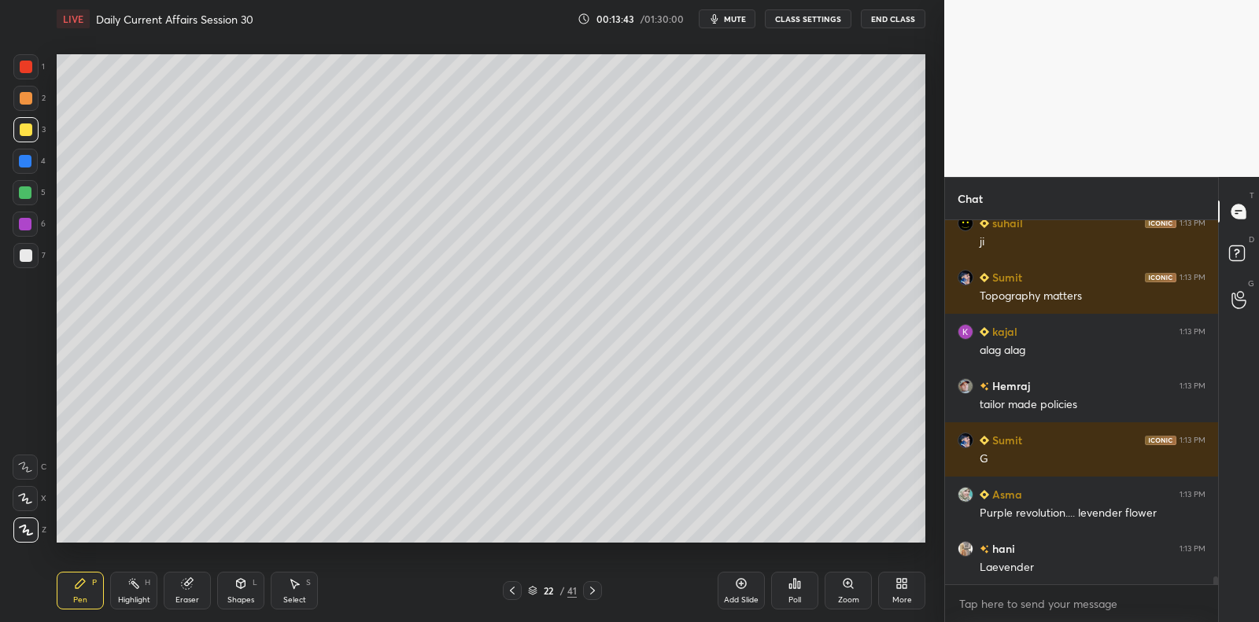
scroll to position [16364, 0]
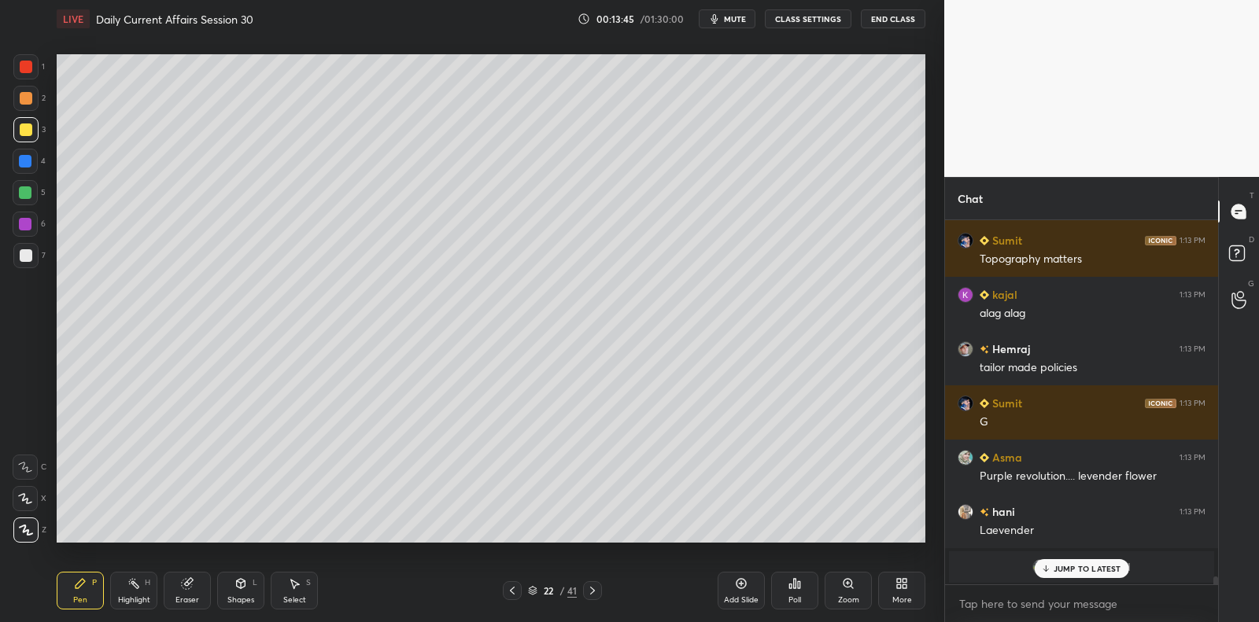
click at [17, 255] on div at bounding box center [25, 255] width 25 height 25
drag, startPoint x: 23, startPoint y: 254, endPoint x: 53, endPoint y: 253, distance: 29.9
click at [23, 254] on div at bounding box center [26, 255] width 13 height 13
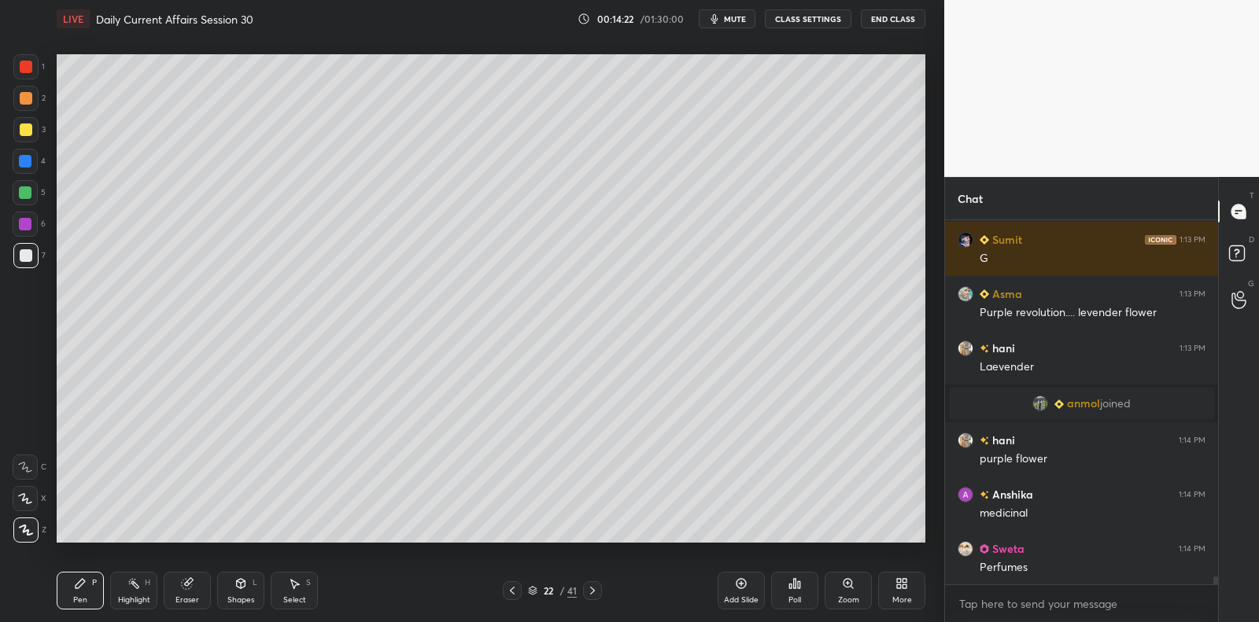
scroll to position [15795, 0]
click at [928, 345] on div "Setting up your live class Poll for secs No correct answer Start poll" at bounding box center [490, 299] width 881 height 522
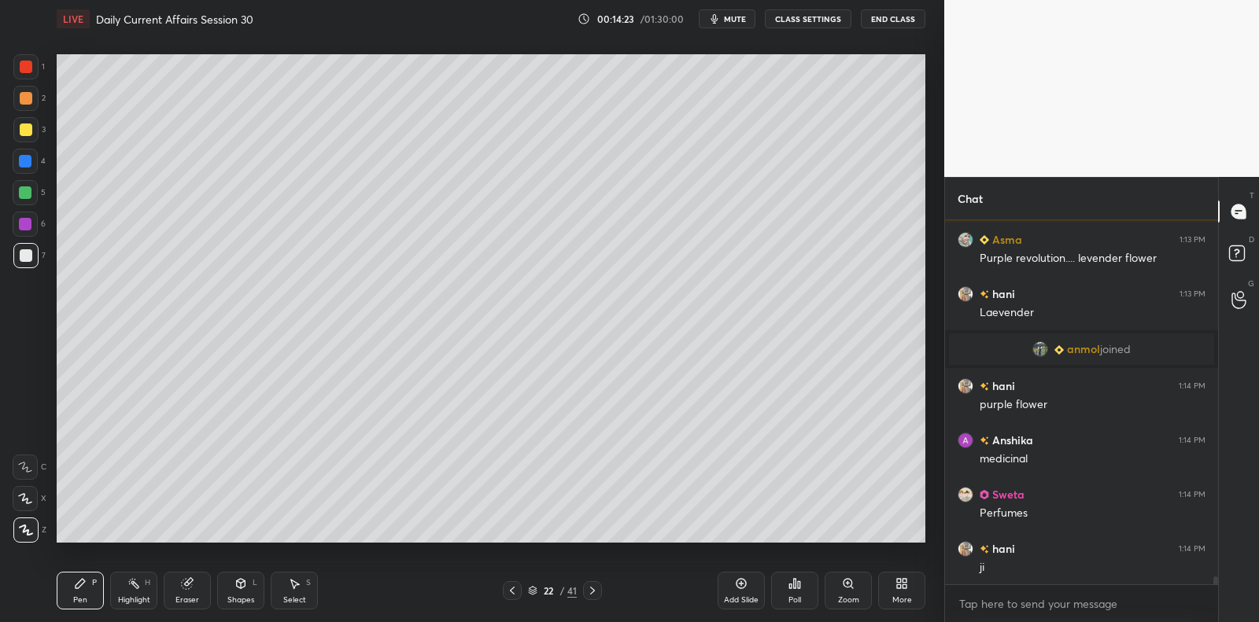
click at [926, 352] on div "Setting up your live class Poll for secs No correct answer Start poll" at bounding box center [490, 299] width 881 height 522
click at [927, 363] on div "Setting up your live class Poll for secs No correct answer Start poll" at bounding box center [490, 299] width 881 height 522
click at [931, 333] on div "1 2 3 4 5 6 7 C X Z C X Z E E Erase all H H LIVE Daily Current Affairs Session …" at bounding box center [472, 311] width 944 height 622
click at [927, 367] on div "Setting up your live class Poll for secs No correct answer Start poll" at bounding box center [490, 299] width 881 height 522
drag, startPoint x: 175, startPoint y: 585, endPoint x: 291, endPoint y: 544, distance: 122.9
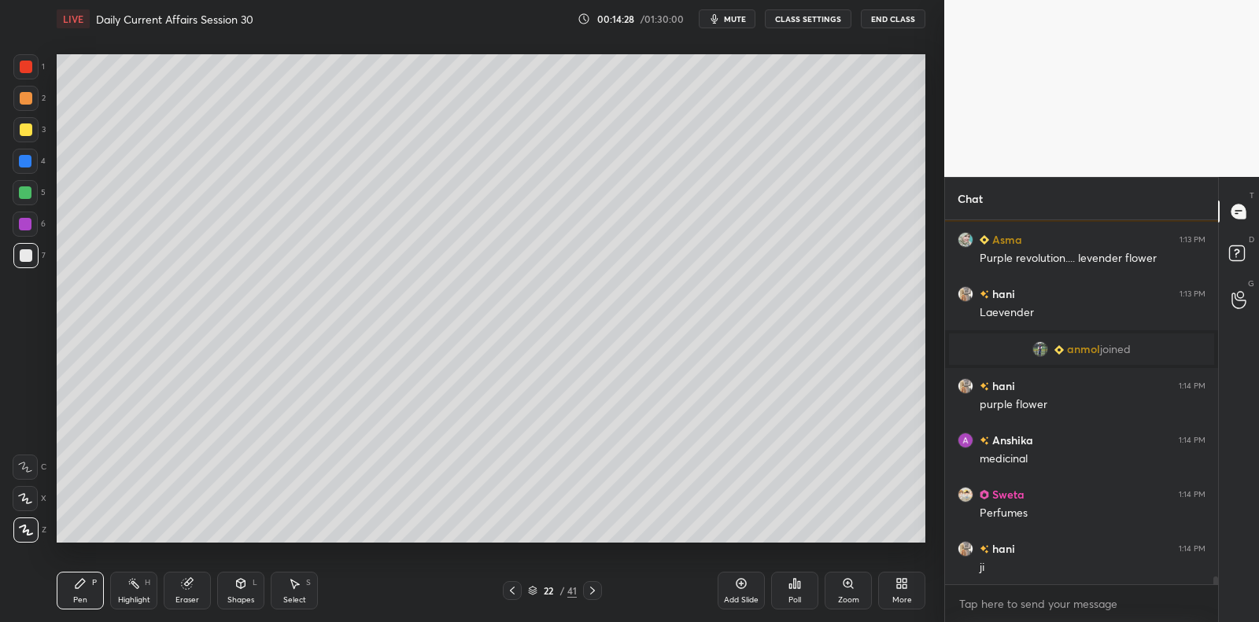
click at [175, 585] on div "Eraser" at bounding box center [187, 591] width 47 height 38
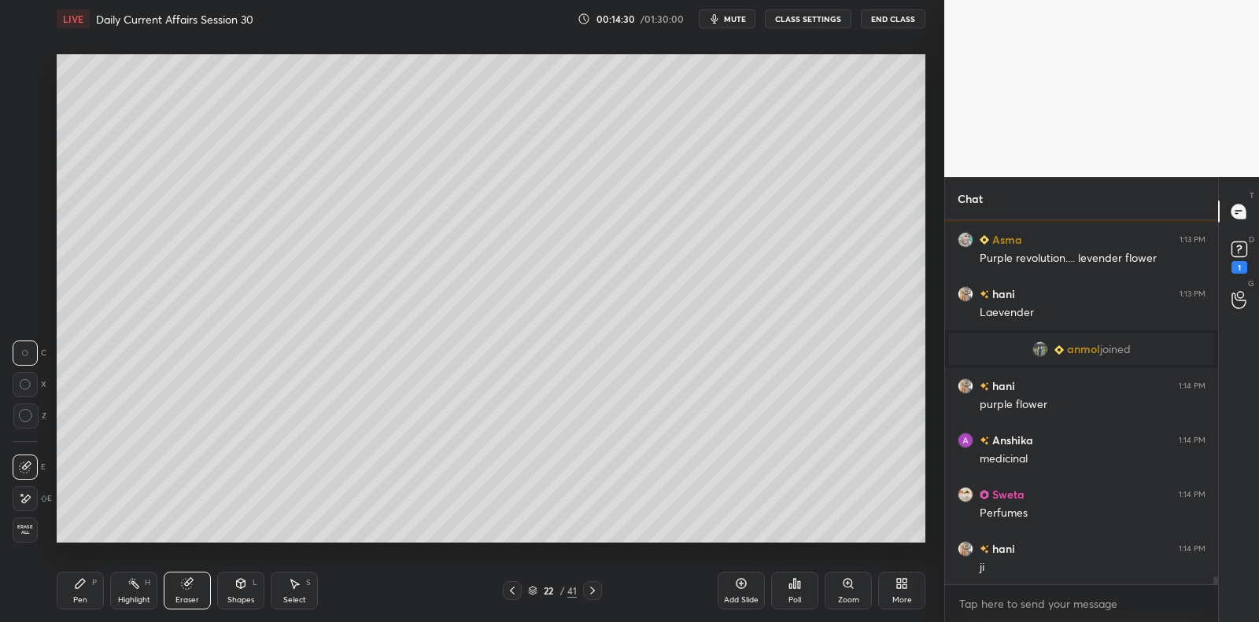
scroll to position [15863, 0]
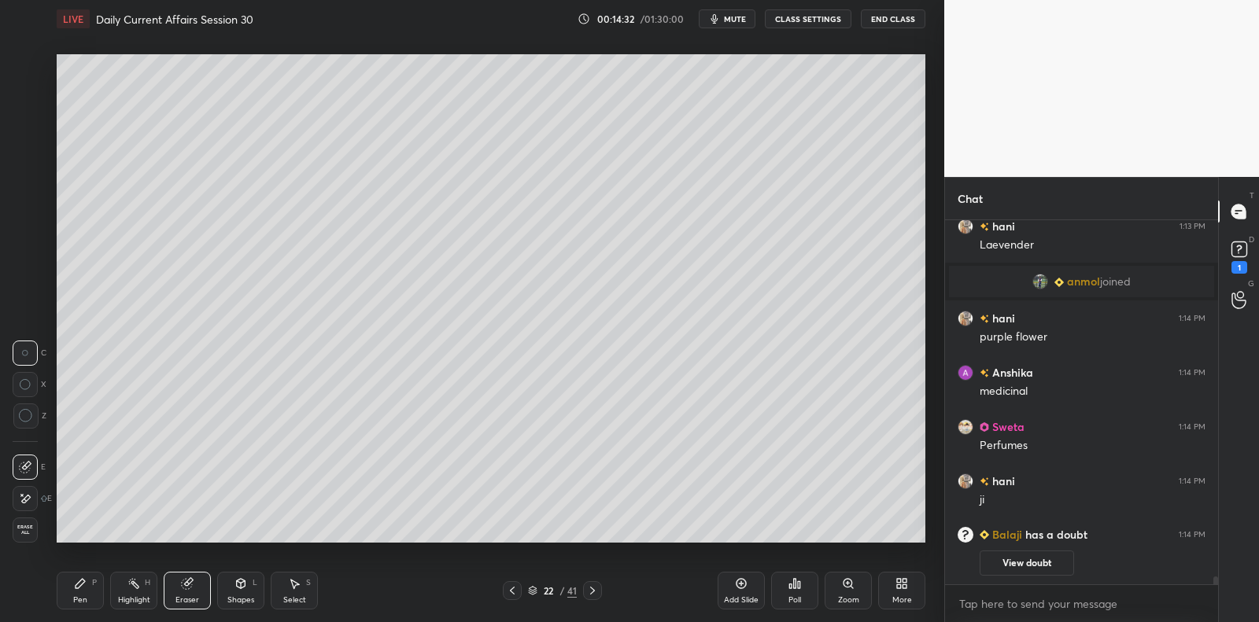
click at [92, 592] on div "Pen P" at bounding box center [80, 591] width 47 height 38
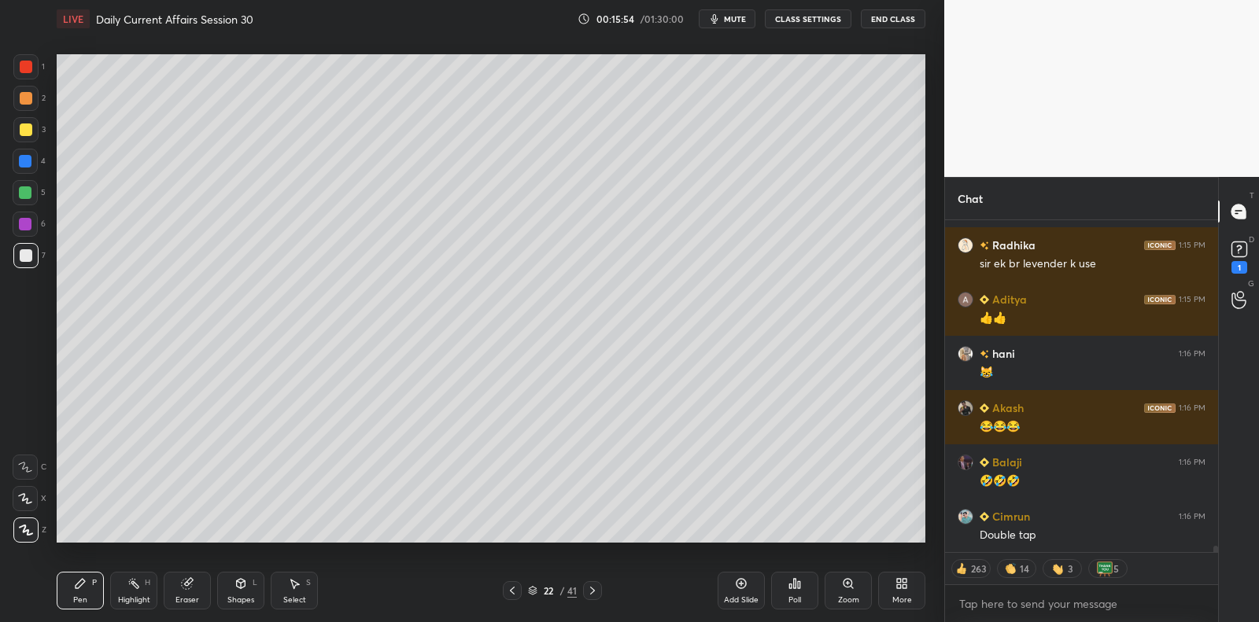
scroll to position [17490, 0]
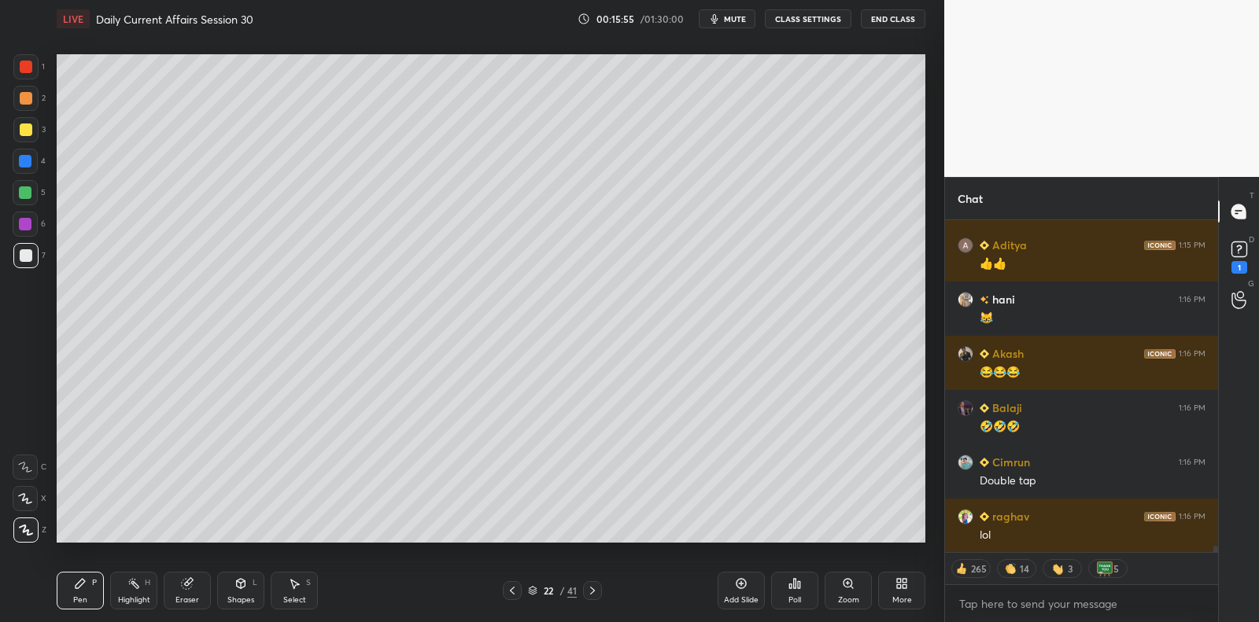
click at [23, 229] on div at bounding box center [25, 224] width 13 height 13
drag, startPoint x: 23, startPoint y: 229, endPoint x: 47, endPoint y: 253, distance: 33.9
click at [28, 233] on div at bounding box center [25, 224] width 25 height 25
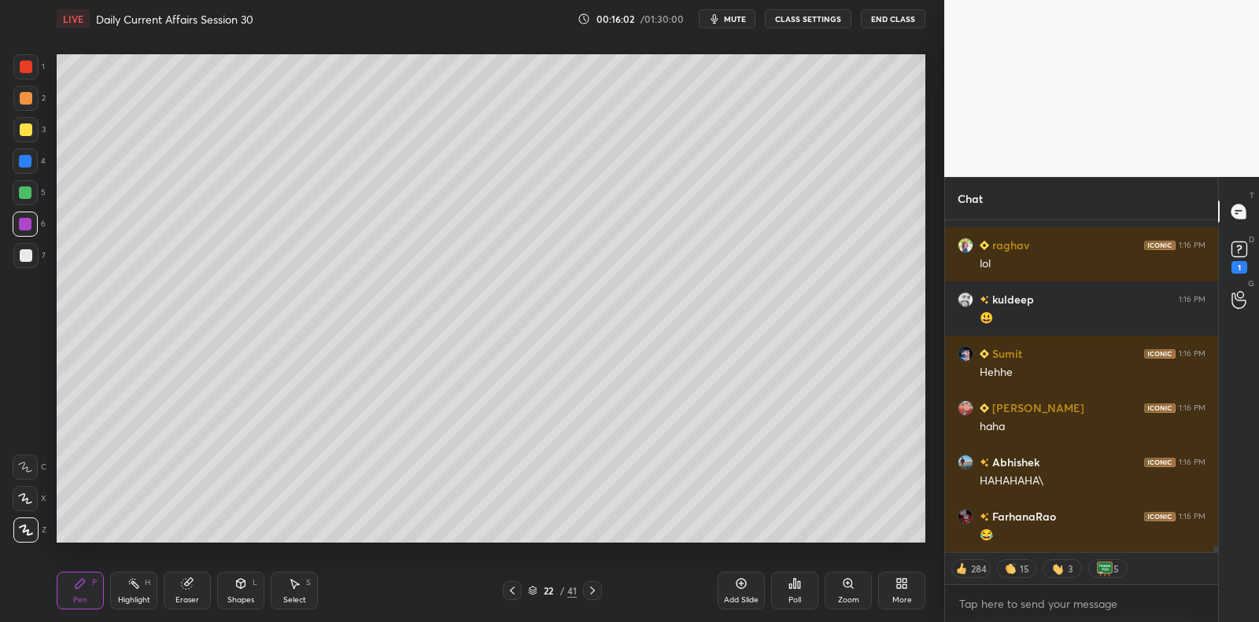
scroll to position [17815, 0]
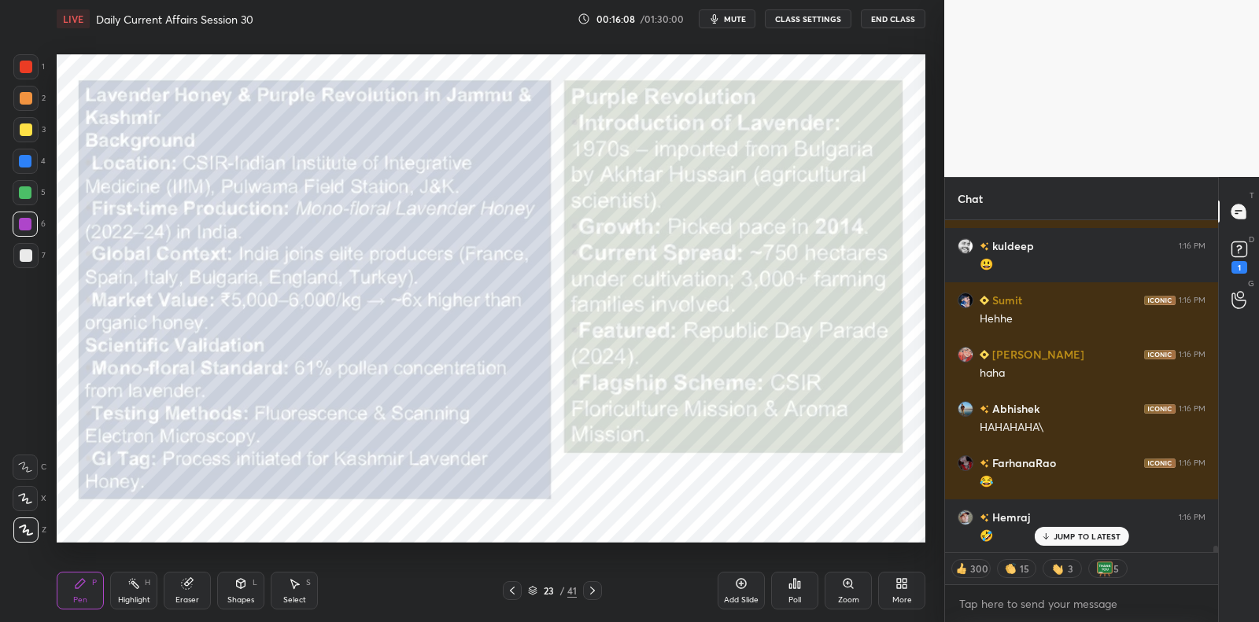
click at [24, 227] on div at bounding box center [25, 224] width 13 height 13
click at [30, 224] on div at bounding box center [25, 224] width 13 height 13
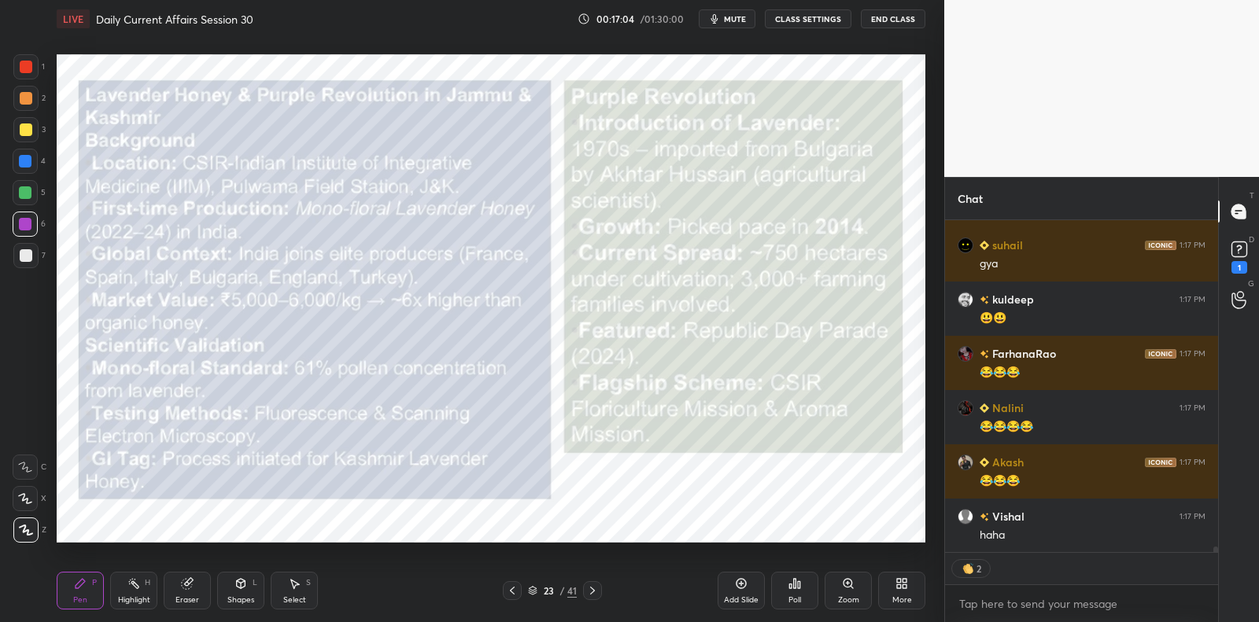
scroll to position [18712, 0]
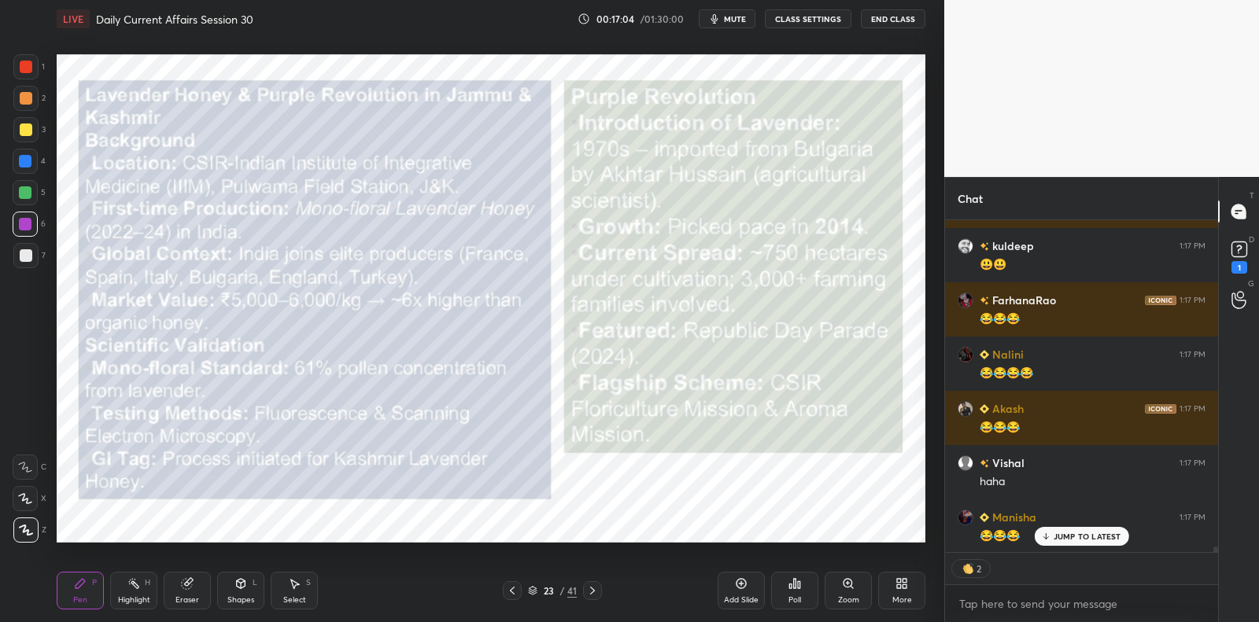
click at [26, 71] on div at bounding box center [26, 67] width 13 height 13
click at [27, 68] on div at bounding box center [26, 67] width 13 height 13
drag, startPoint x: 28, startPoint y: 94, endPoint x: 24, endPoint y: 114, distance: 20.1
click at [28, 94] on div at bounding box center [26, 98] width 13 height 13
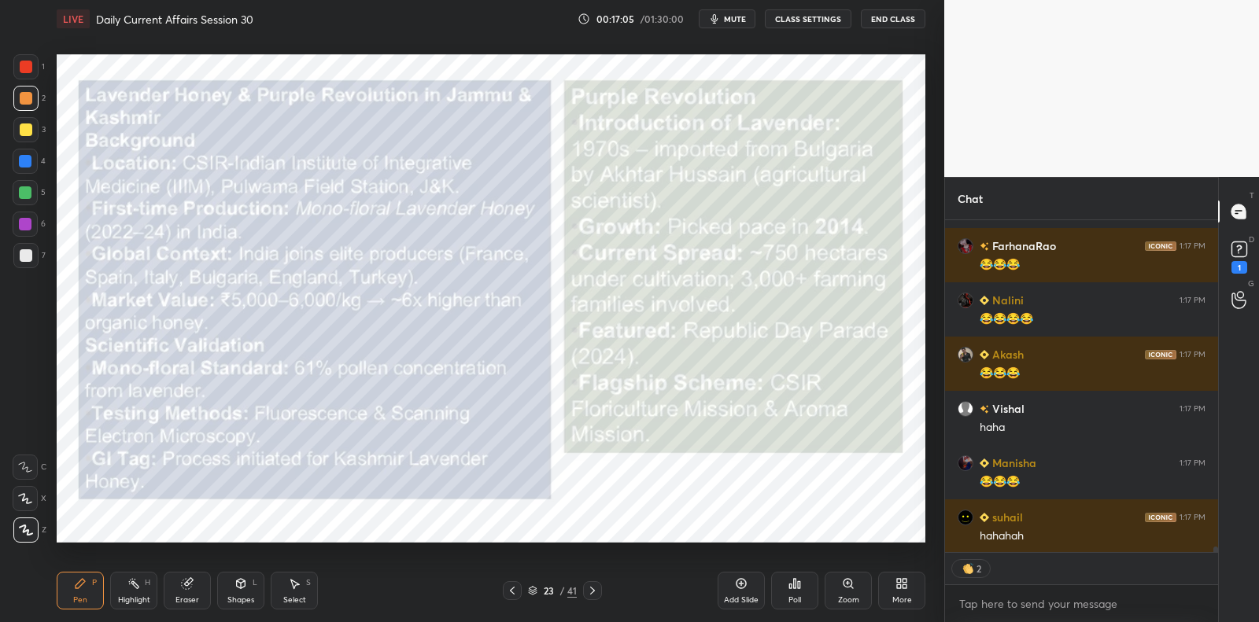
click at [19, 135] on div at bounding box center [25, 129] width 25 height 25
click at [24, 169] on div at bounding box center [25, 161] width 25 height 25
click at [28, 175] on div "4" at bounding box center [29, 164] width 33 height 31
click at [26, 181] on div at bounding box center [25, 192] width 25 height 25
click at [28, 183] on div at bounding box center [25, 192] width 25 height 25
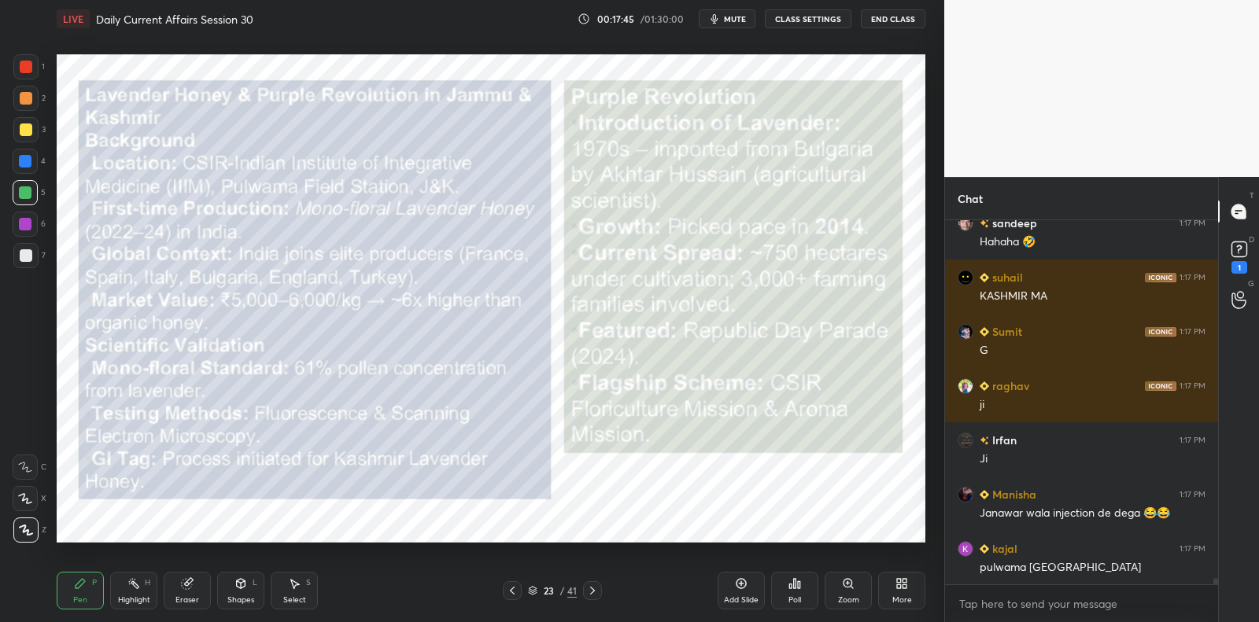
scroll to position [19945, 0]
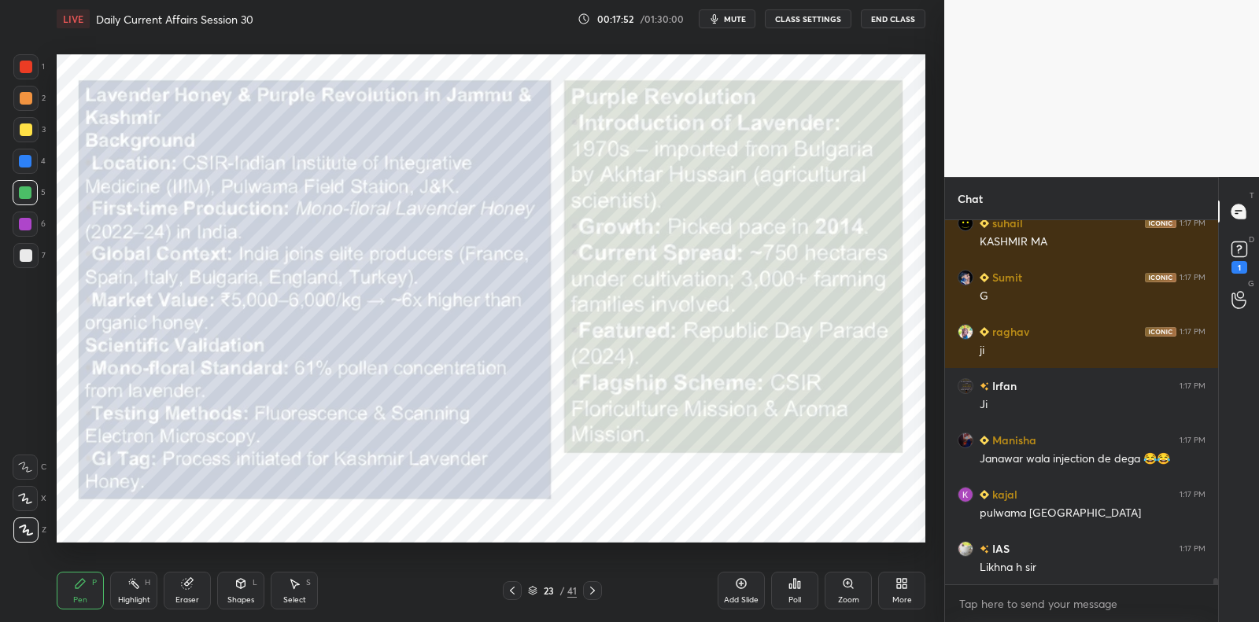
drag, startPoint x: 732, startPoint y: 584, endPoint x: 723, endPoint y: 557, distance: 28.1
click at [732, 584] on div "Add Slide" at bounding box center [740, 591] width 47 height 38
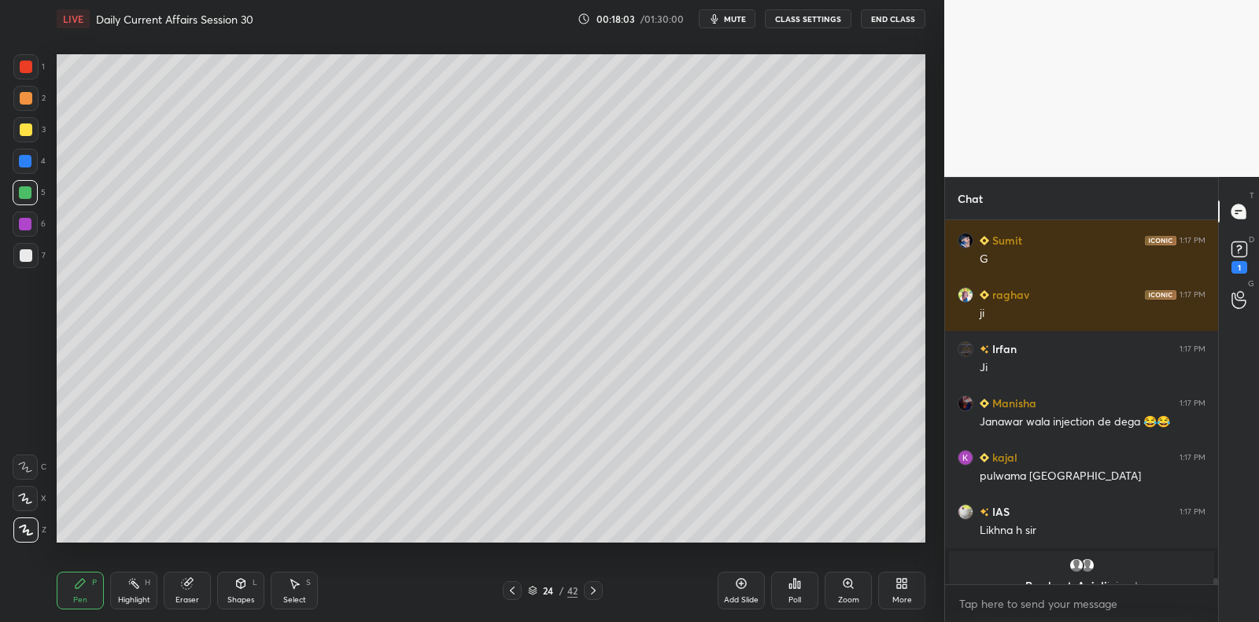
scroll to position [18860, 0]
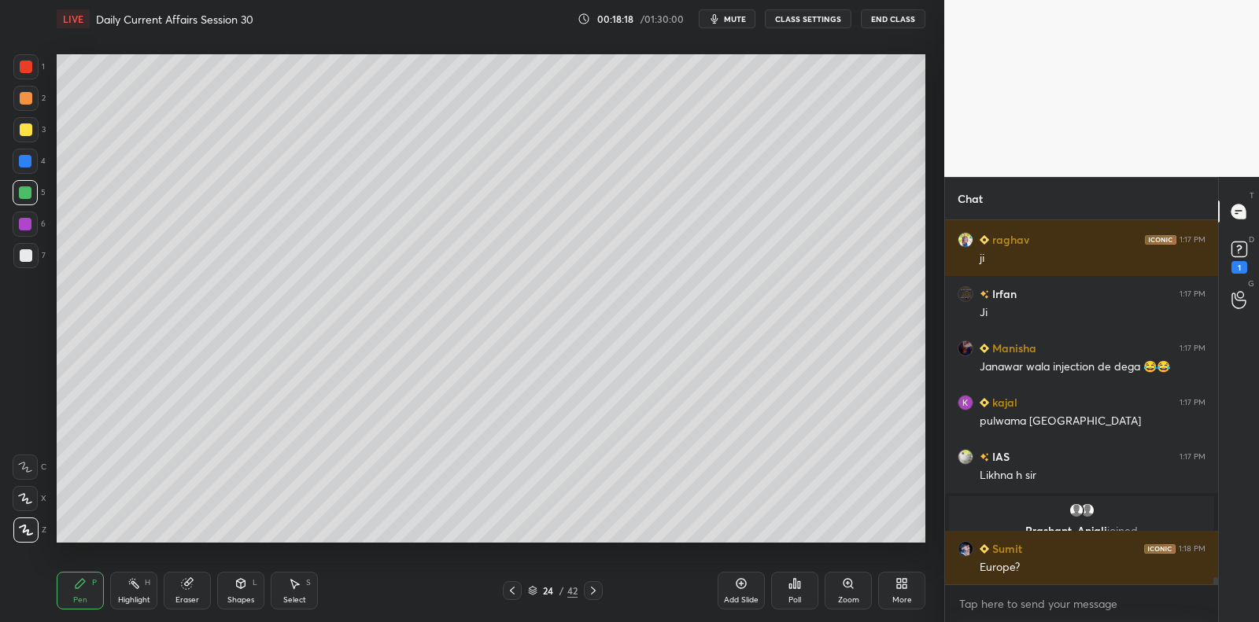
drag, startPoint x: 735, startPoint y: 593, endPoint x: 724, endPoint y: 562, distance: 33.1
click at [735, 593] on div "Add Slide" at bounding box center [740, 591] width 47 height 38
click at [28, 264] on div at bounding box center [25, 255] width 25 height 25
click at [32, 262] on div at bounding box center [25, 255] width 25 height 25
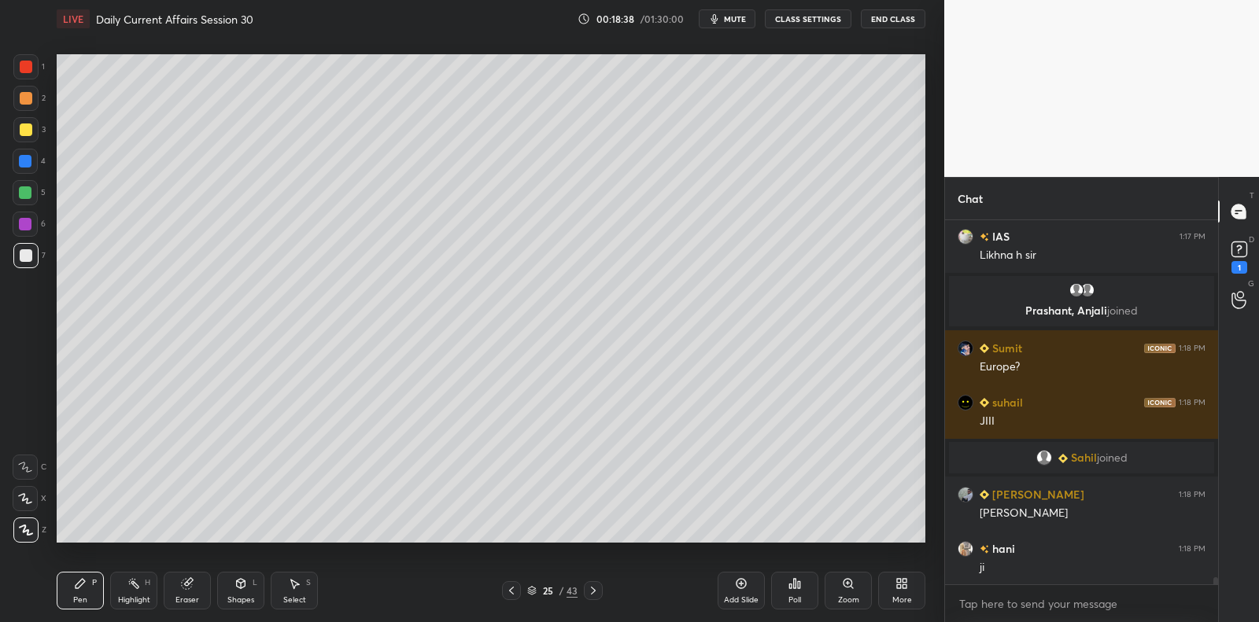
scroll to position [19074, 0]
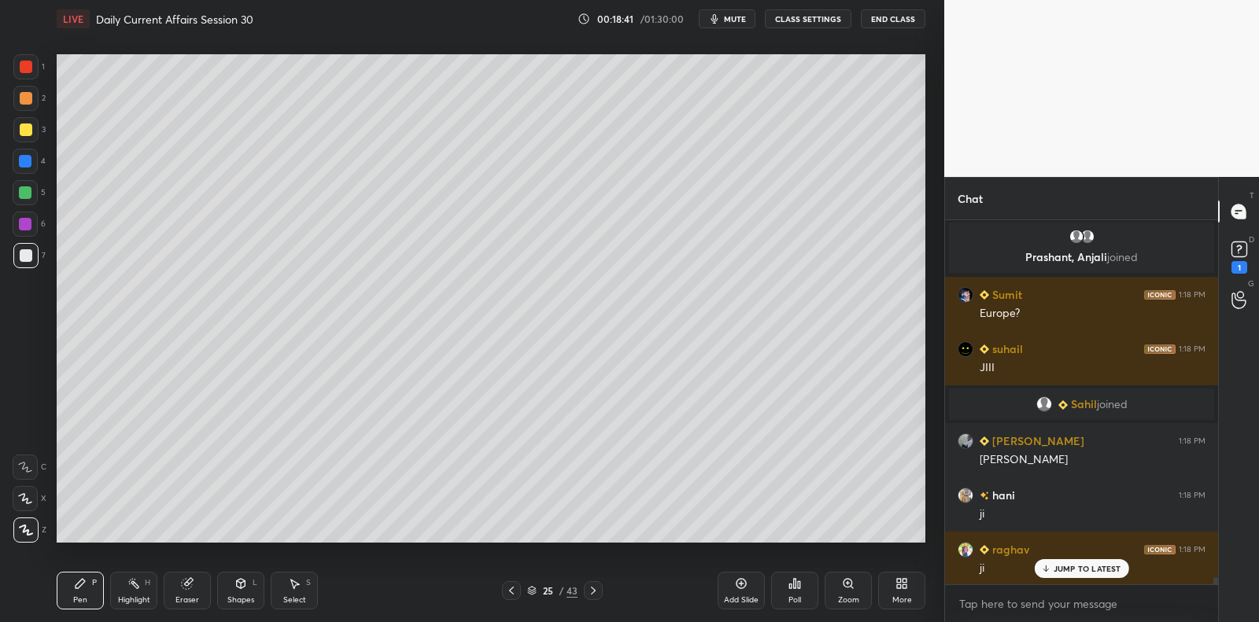
click at [31, 191] on div at bounding box center [25, 192] width 25 height 25
click at [35, 135] on div at bounding box center [25, 129] width 25 height 25
click at [32, 129] on div at bounding box center [25, 129] width 25 height 25
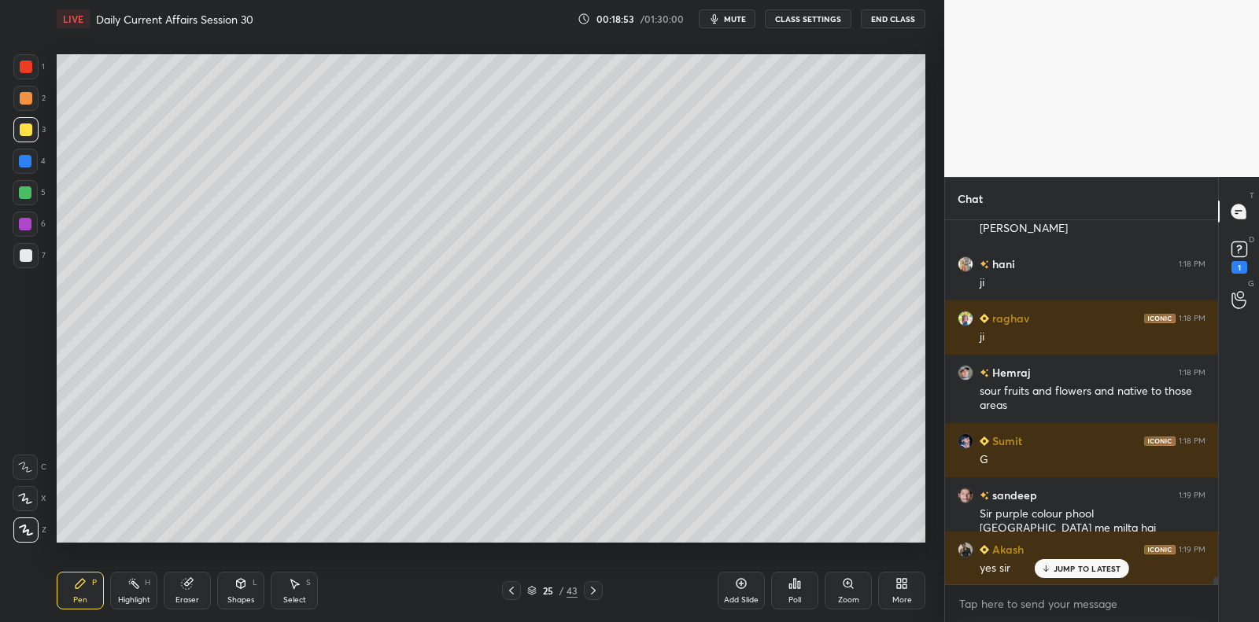
scroll to position [19360, 0]
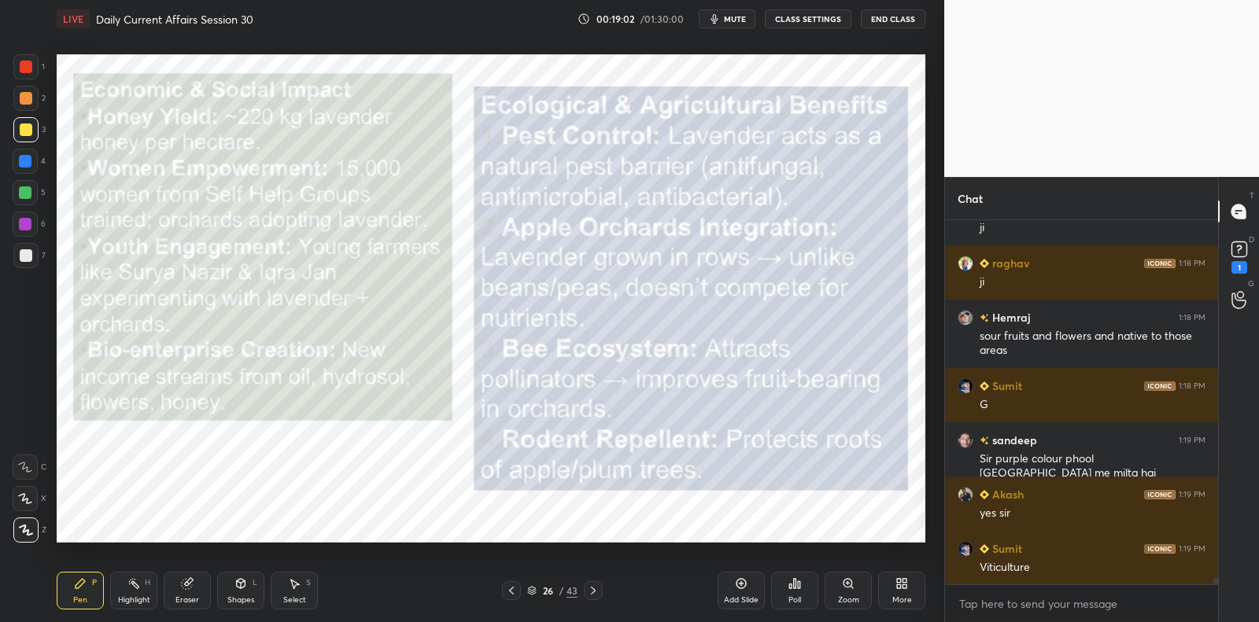
click at [739, 590] on div "Add Slide" at bounding box center [740, 591] width 47 height 38
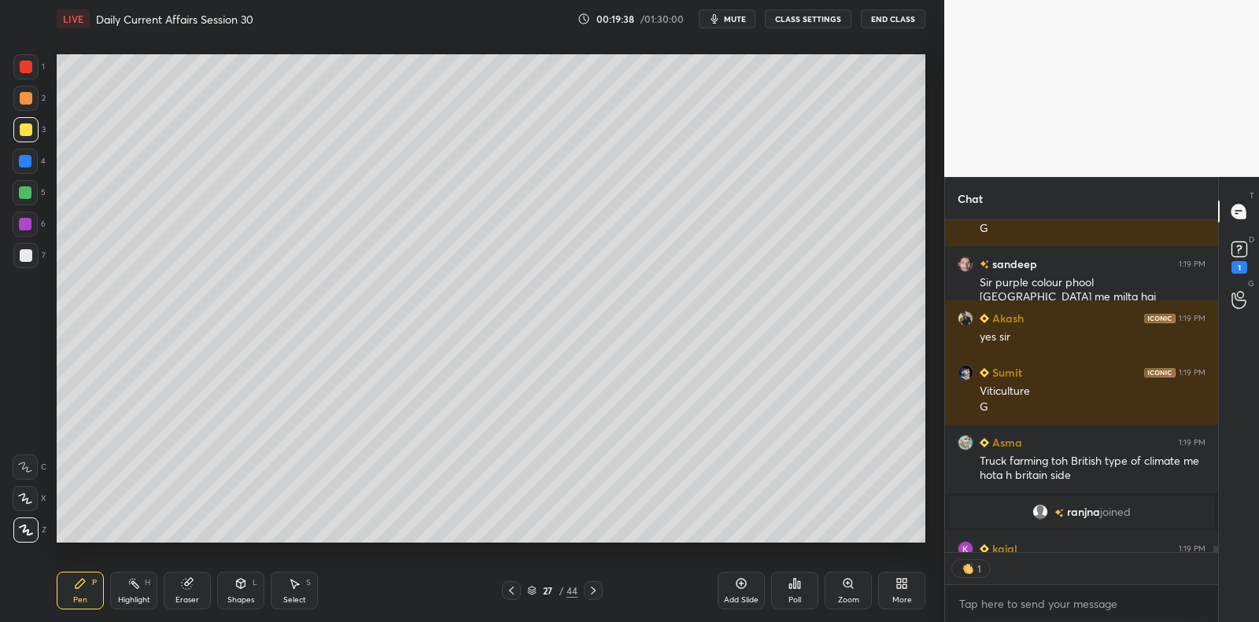
scroll to position [5, 5]
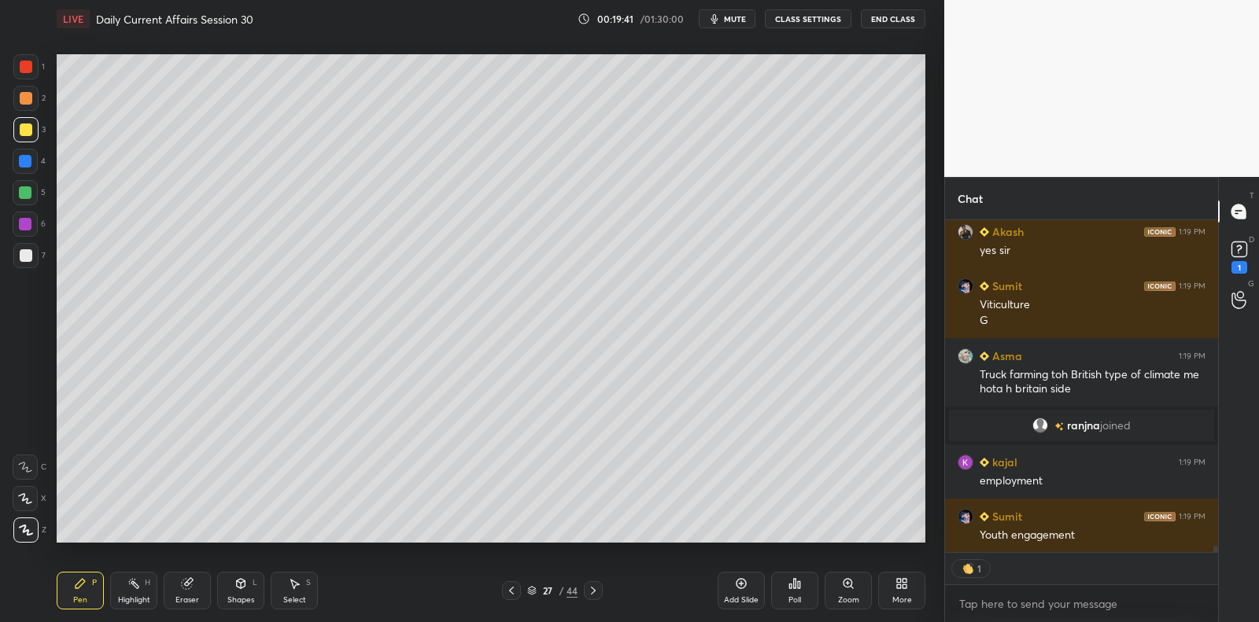
click at [38, 219] on div "6" at bounding box center [29, 224] width 33 height 25
click at [34, 193] on div at bounding box center [25, 192] width 25 height 25
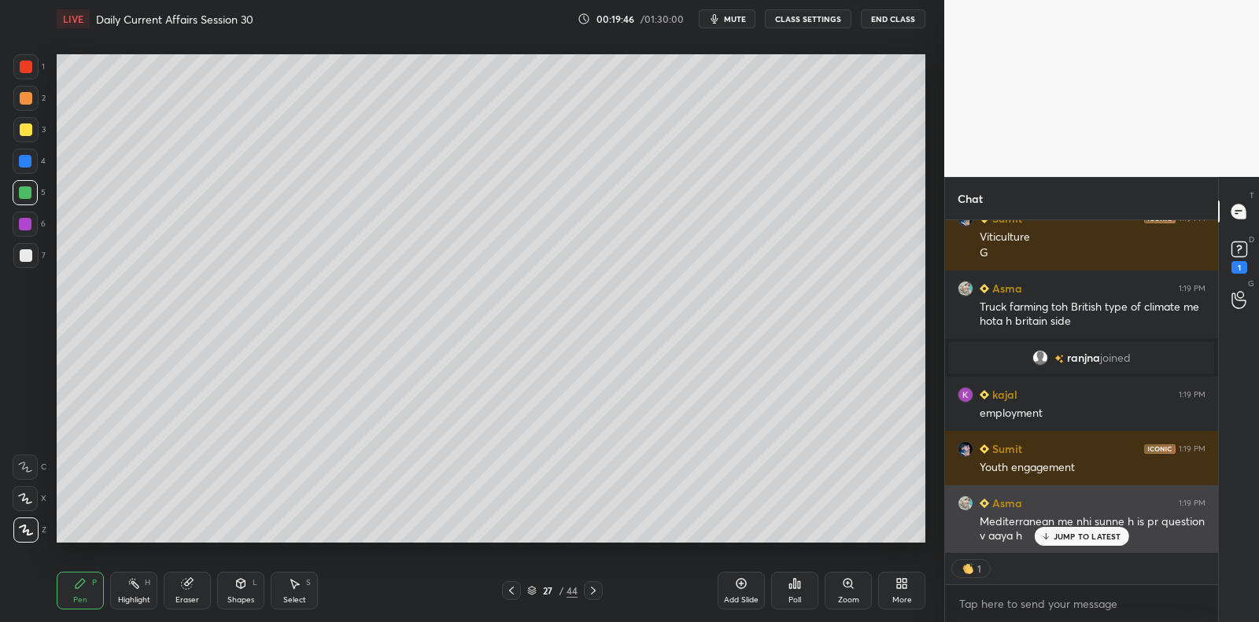
click at [1098, 536] on p "JUMP TO LATEST" at bounding box center [1087, 536] width 68 height 9
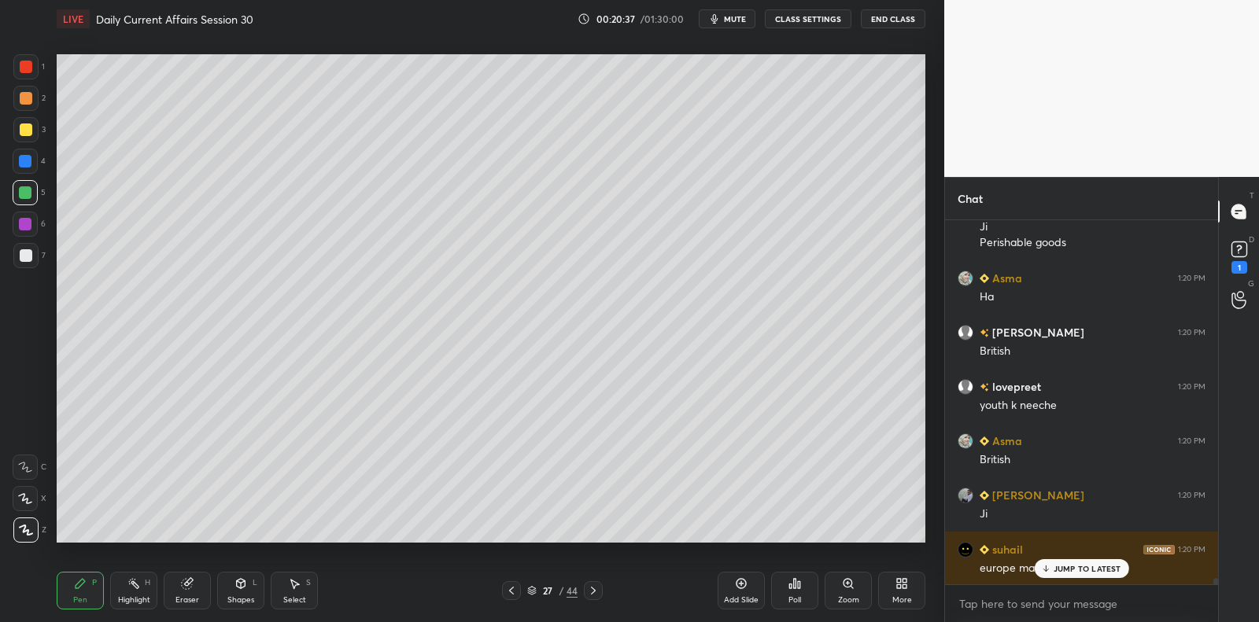
scroll to position [20163, 0]
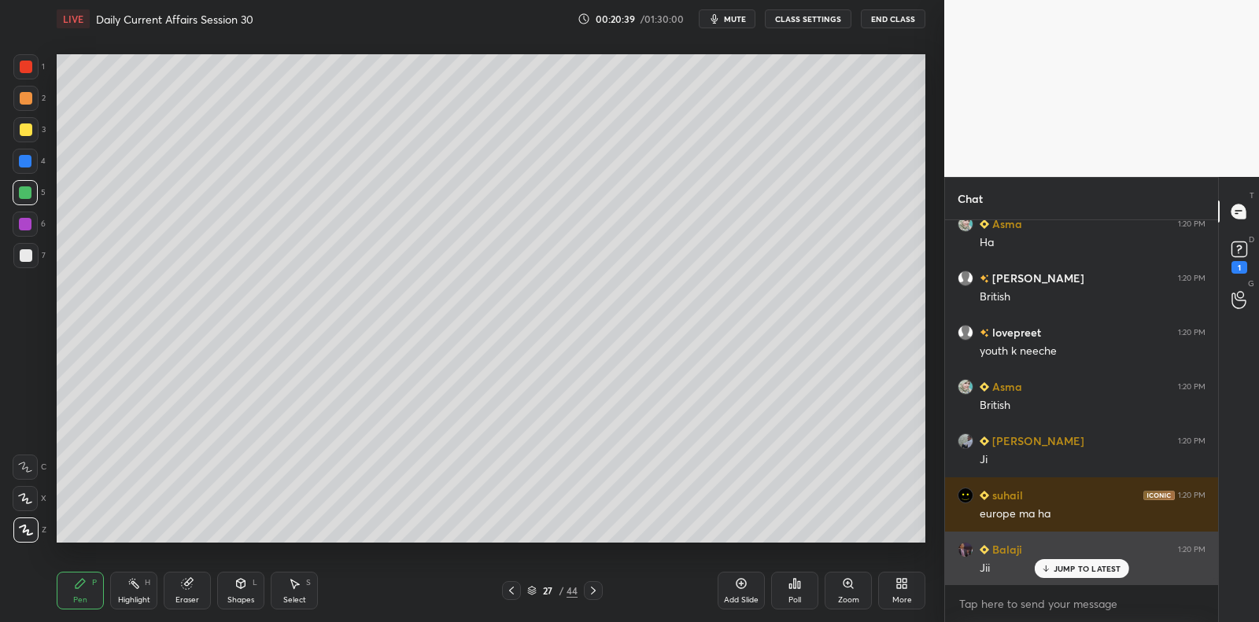
drag, startPoint x: 1085, startPoint y: 571, endPoint x: 1064, endPoint y: 573, distance: 21.3
click at [1086, 571] on p "JUMP TO LATEST" at bounding box center [1087, 568] width 68 height 9
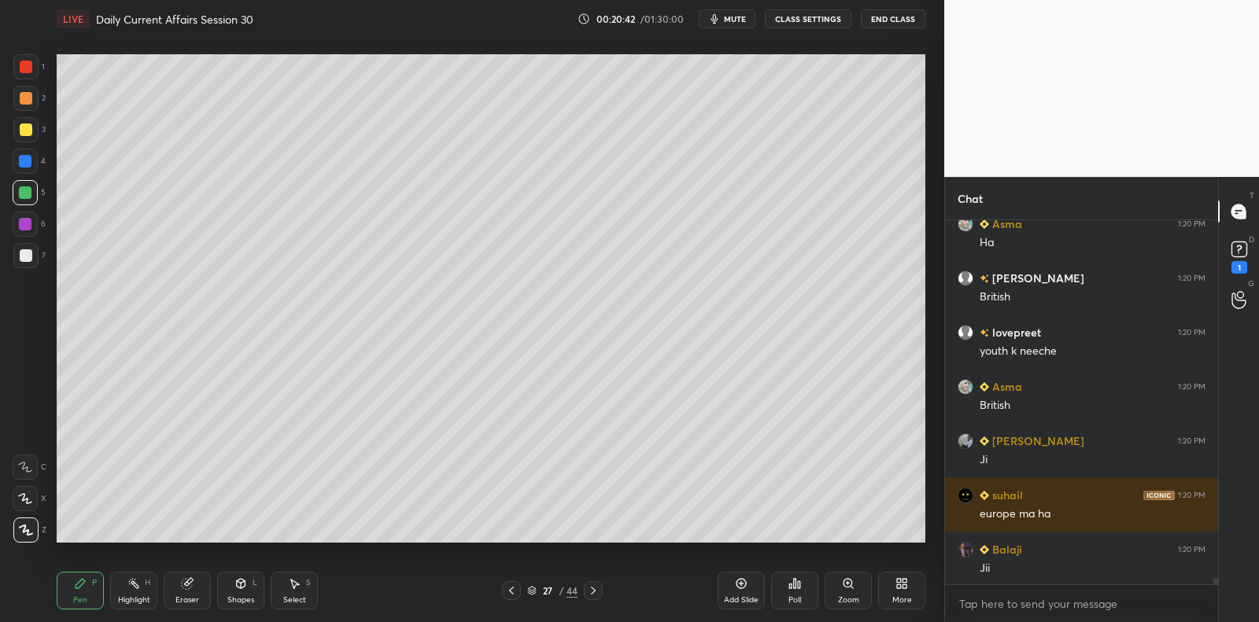
click at [20, 249] on div at bounding box center [25, 255] width 25 height 25
click at [25, 253] on div at bounding box center [26, 255] width 13 height 13
click at [24, 253] on div at bounding box center [26, 255] width 13 height 13
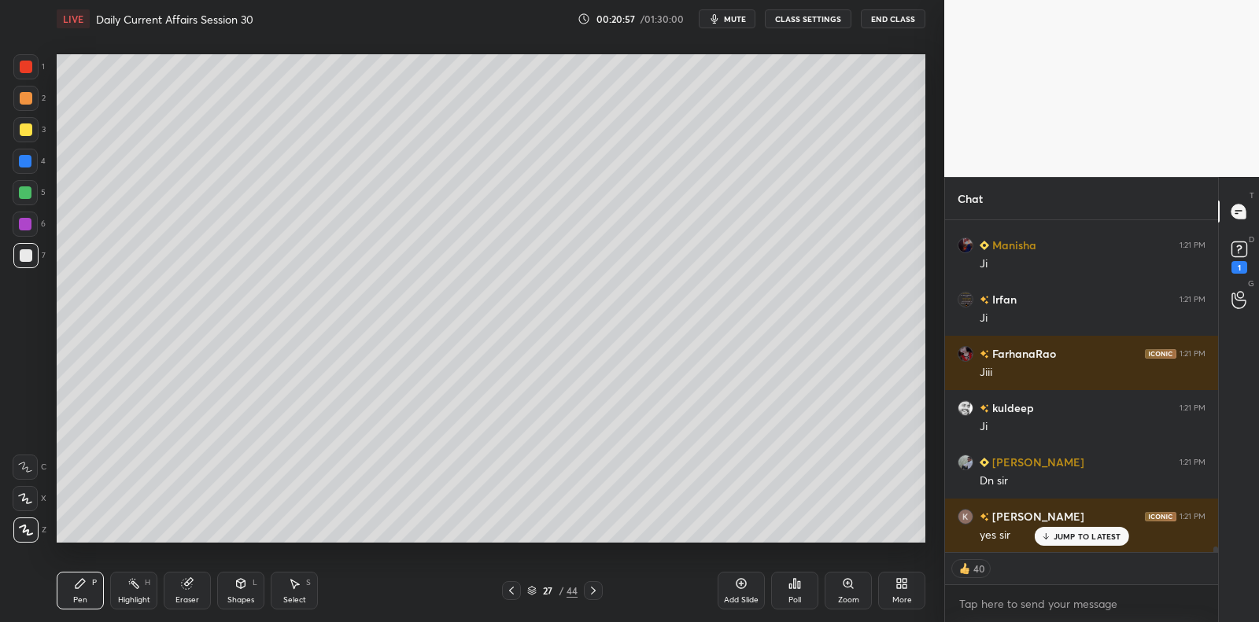
scroll to position [20289, 0]
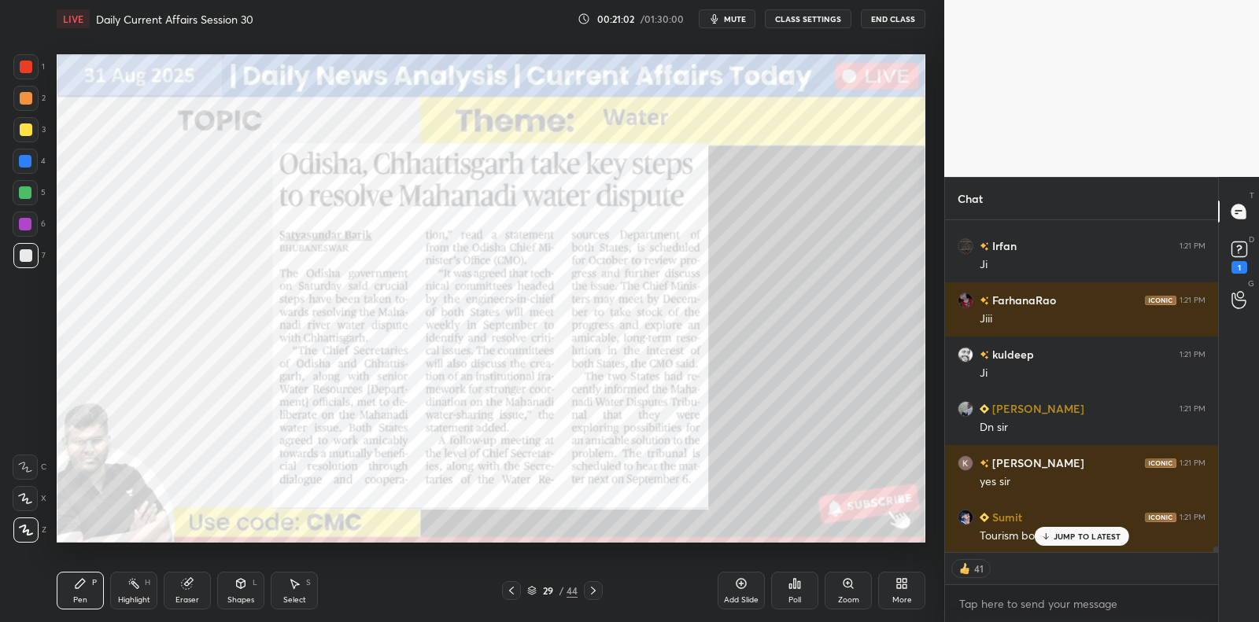
click at [20, 227] on div at bounding box center [25, 224] width 13 height 13
drag, startPoint x: 20, startPoint y: 227, endPoint x: 52, endPoint y: 222, distance: 32.6
click at [24, 225] on div at bounding box center [25, 224] width 13 height 13
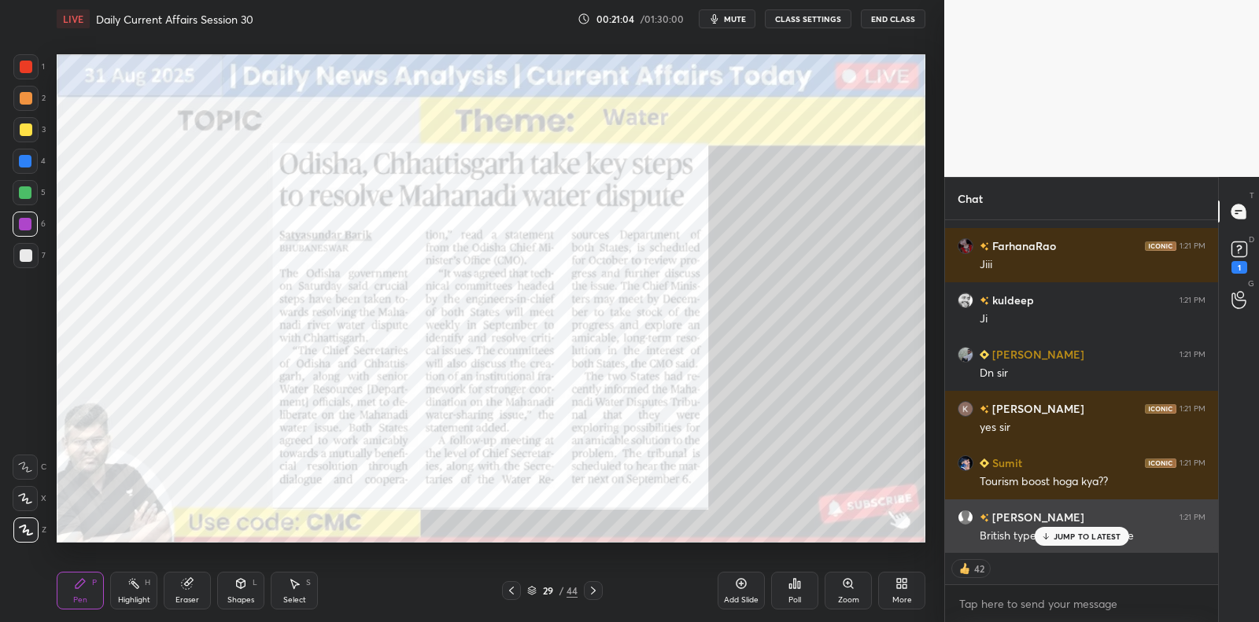
click at [1075, 537] on p "JUMP TO LATEST" at bounding box center [1087, 536] width 68 height 9
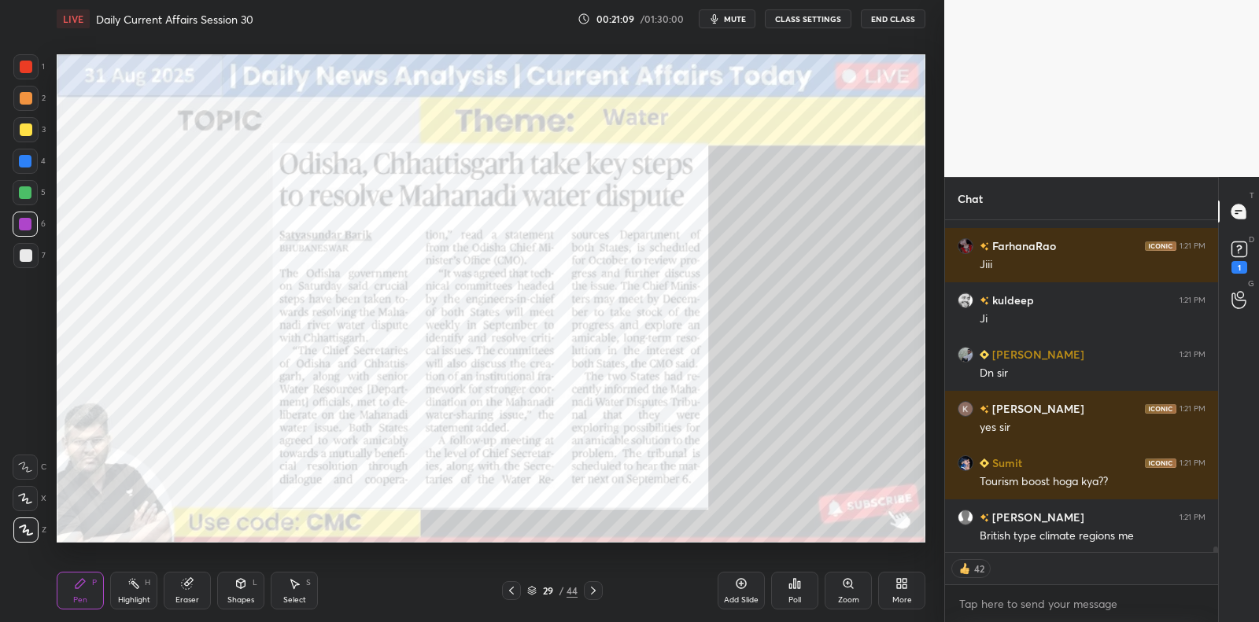
scroll to position [20399, 0]
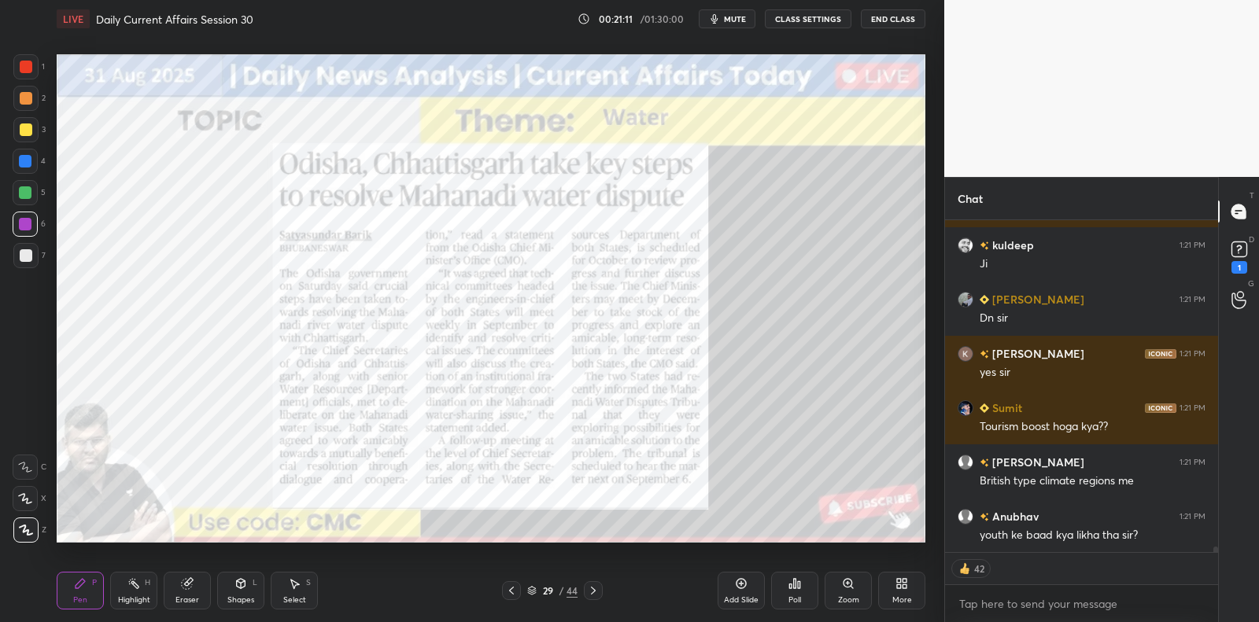
click at [735, 589] on div "Add Slide" at bounding box center [740, 591] width 47 height 38
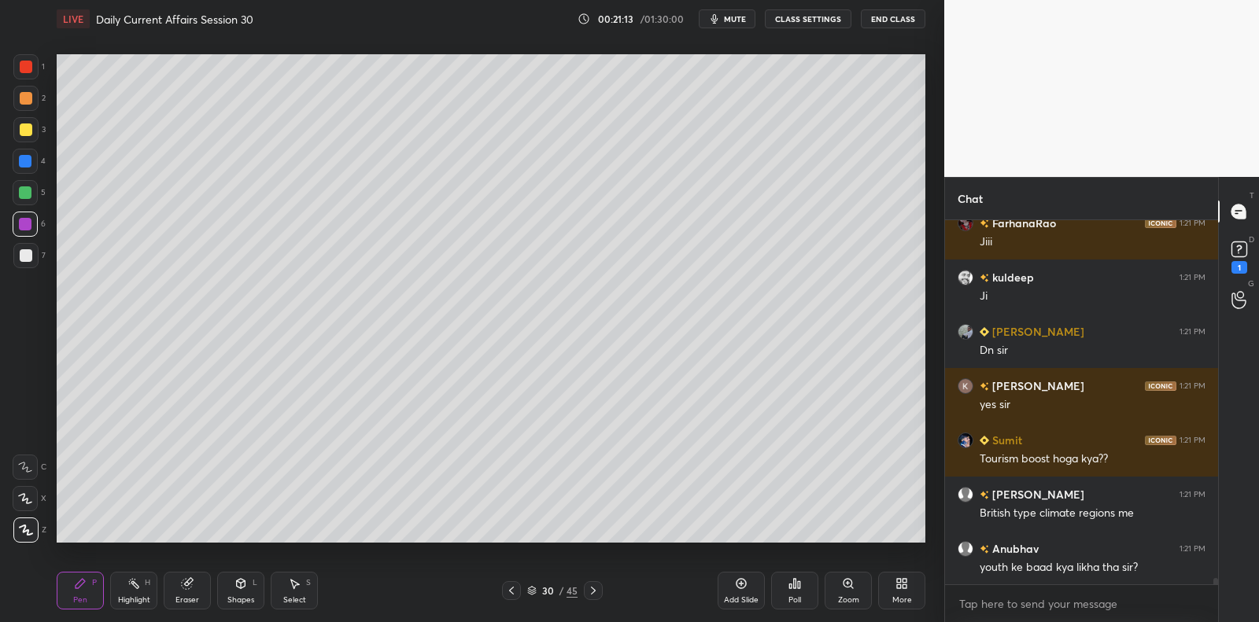
scroll to position [6, 5]
click at [32, 137] on div at bounding box center [25, 129] width 25 height 25
click at [32, 138] on div at bounding box center [25, 129] width 25 height 25
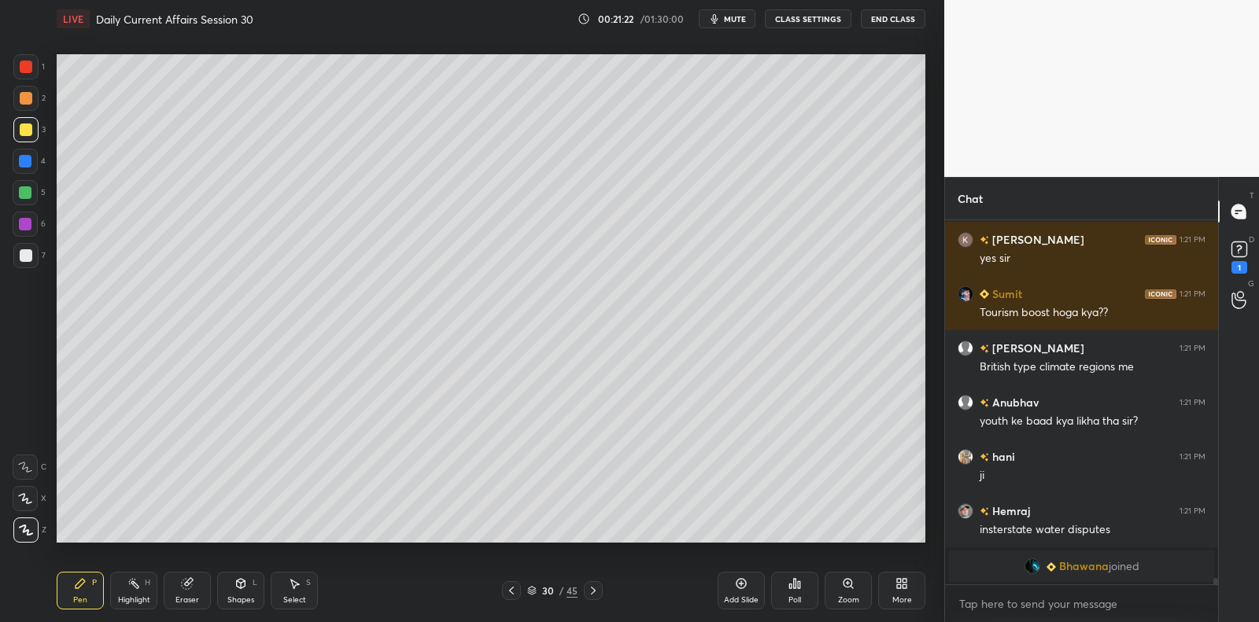
scroll to position [20737, 0]
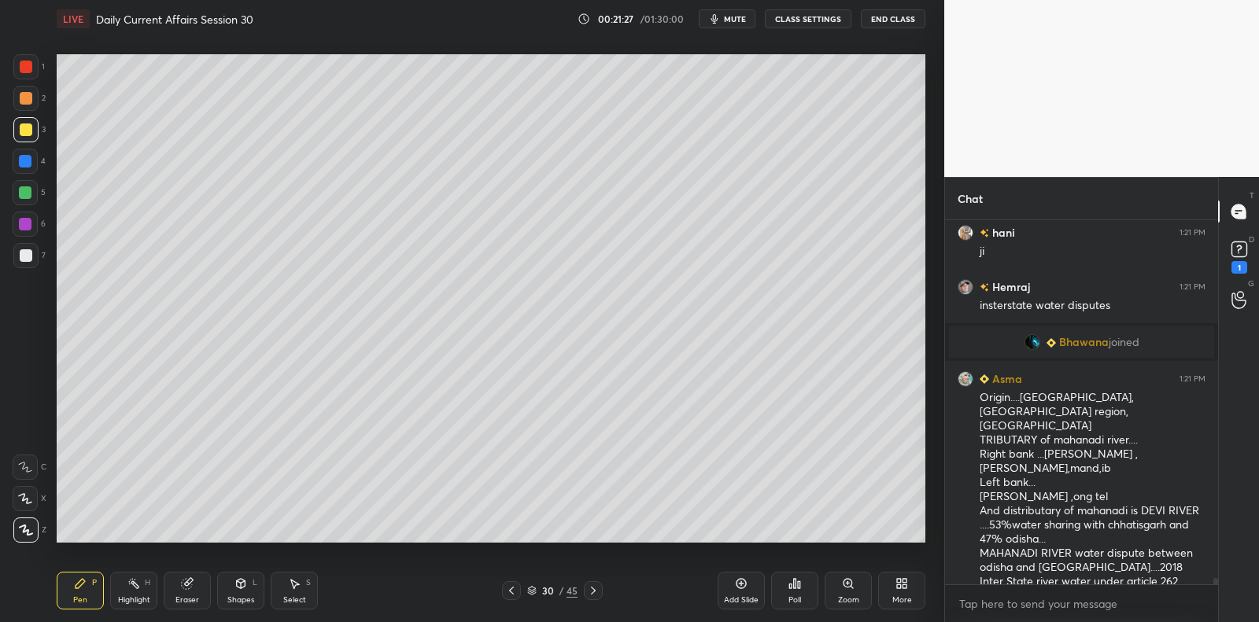
click at [28, 163] on div at bounding box center [25, 161] width 13 height 13
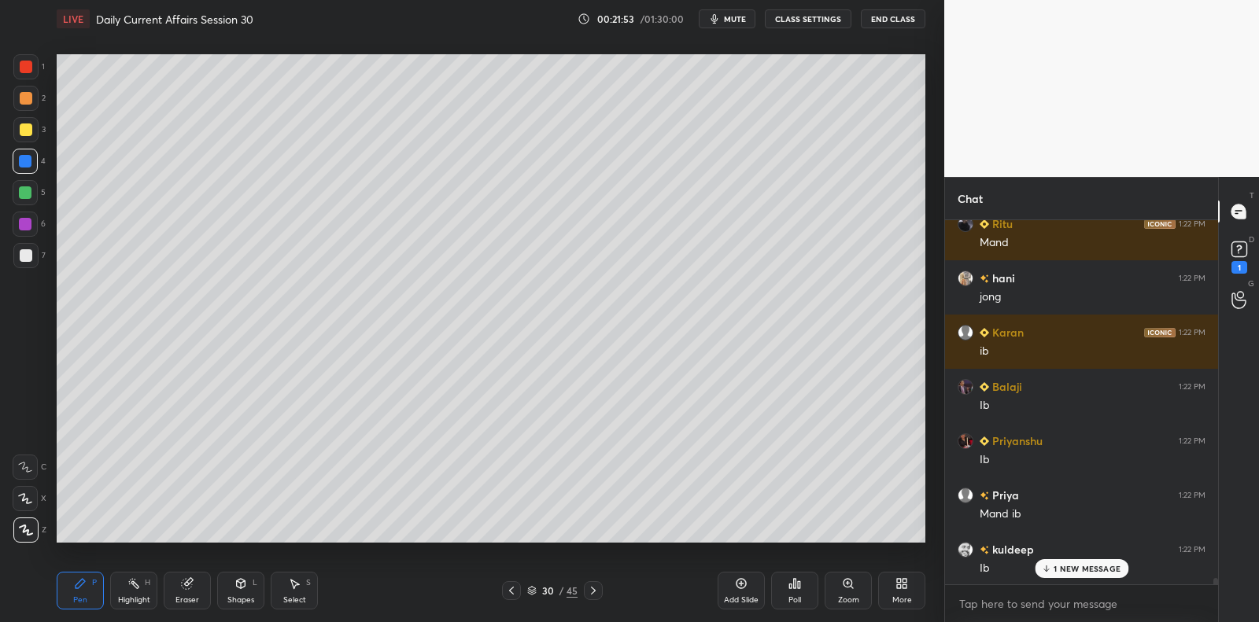
scroll to position [21944, 0]
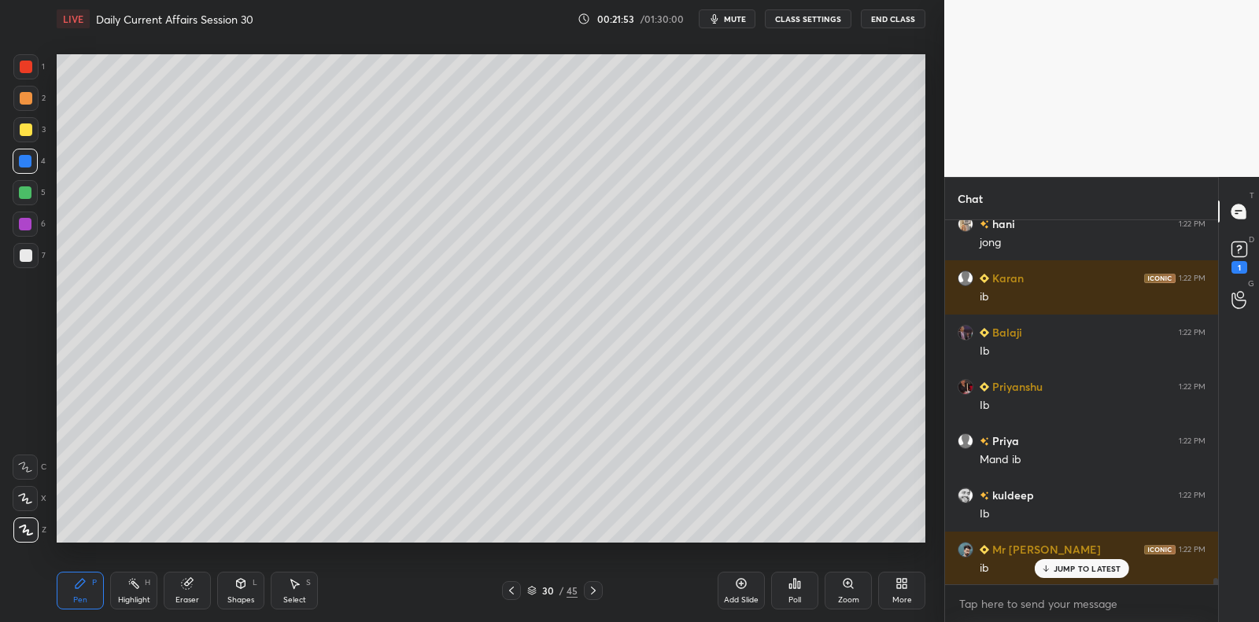
click at [28, 222] on div at bounding box center [25, 224] width 13 height 13
drag, startPoint x: 28, startPoint y: 222, endPoint x: 43, endPoint y: 202, distance: 24.7
click at [32, 218] on div at bounding box center [25, 224] width 25 height 25
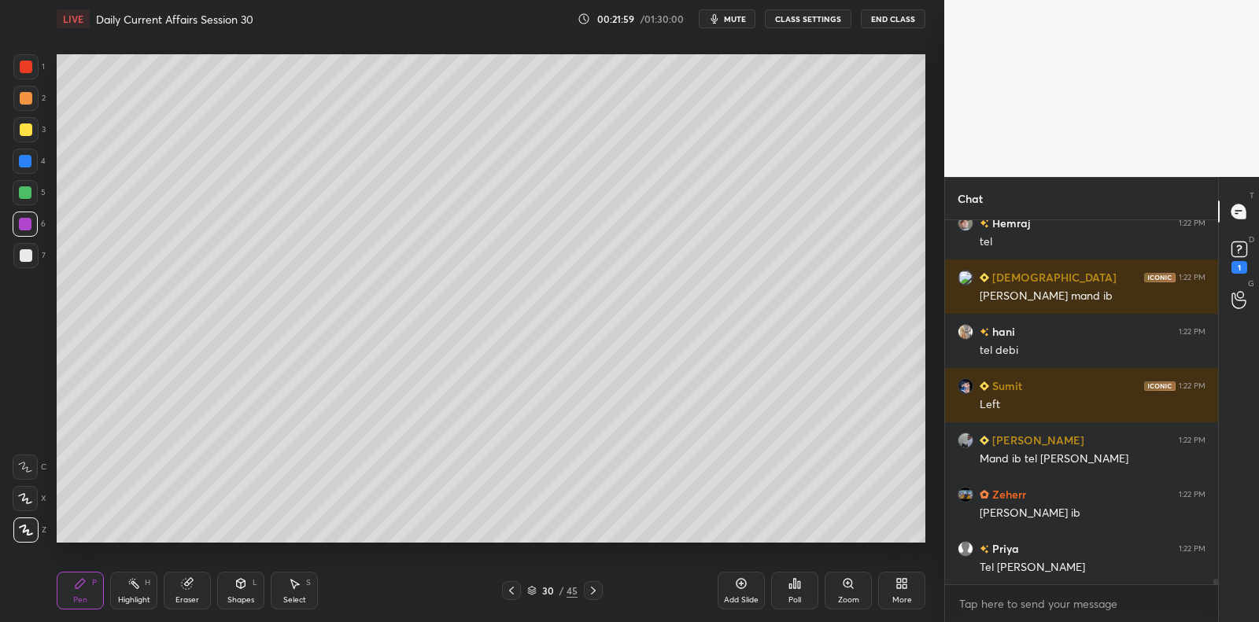
scroll to position [22596, 0]
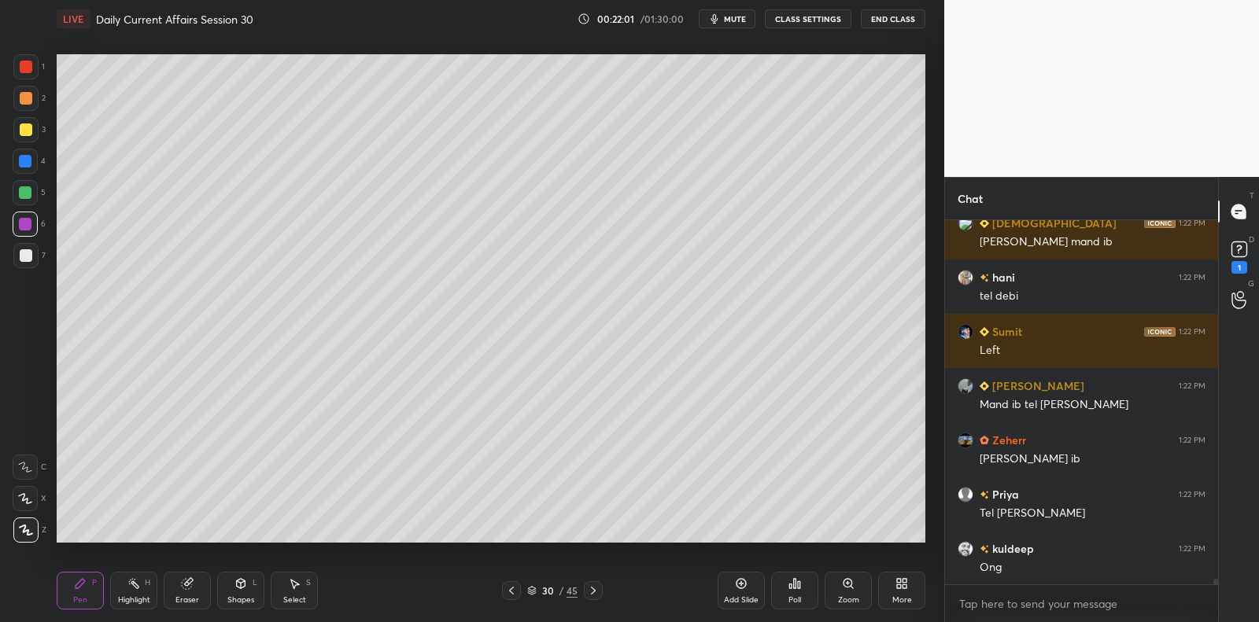
click at [34, 253] on div at bounding box center [25, 255] width 25 height 25
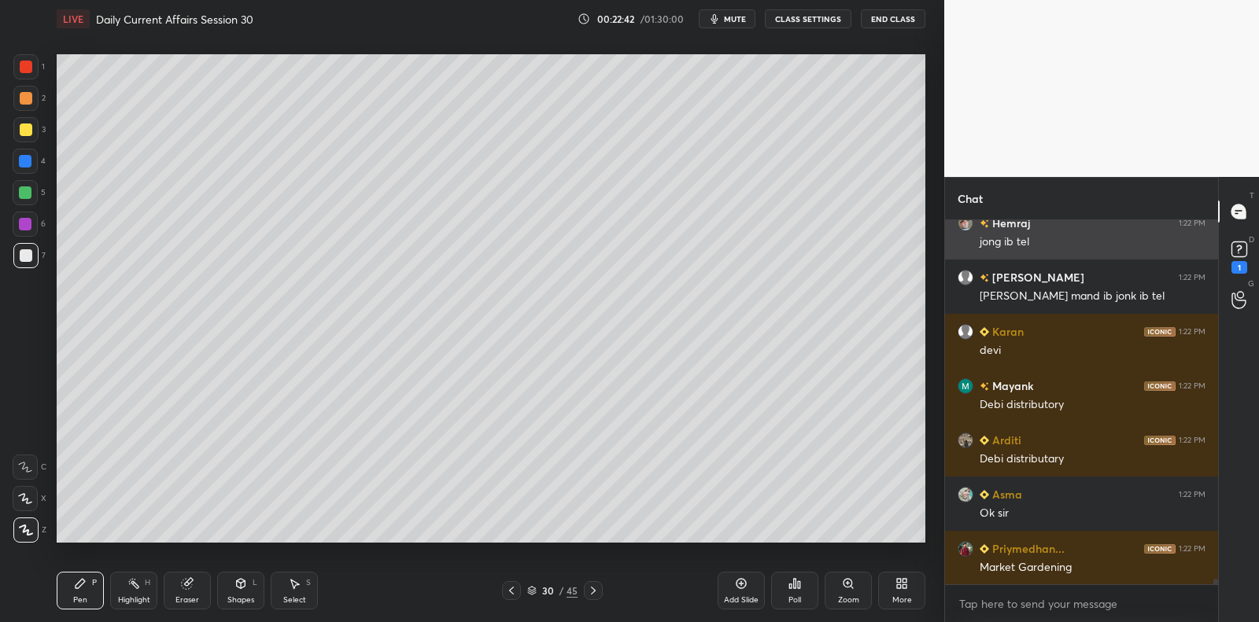
scroll to position [23996, 0]
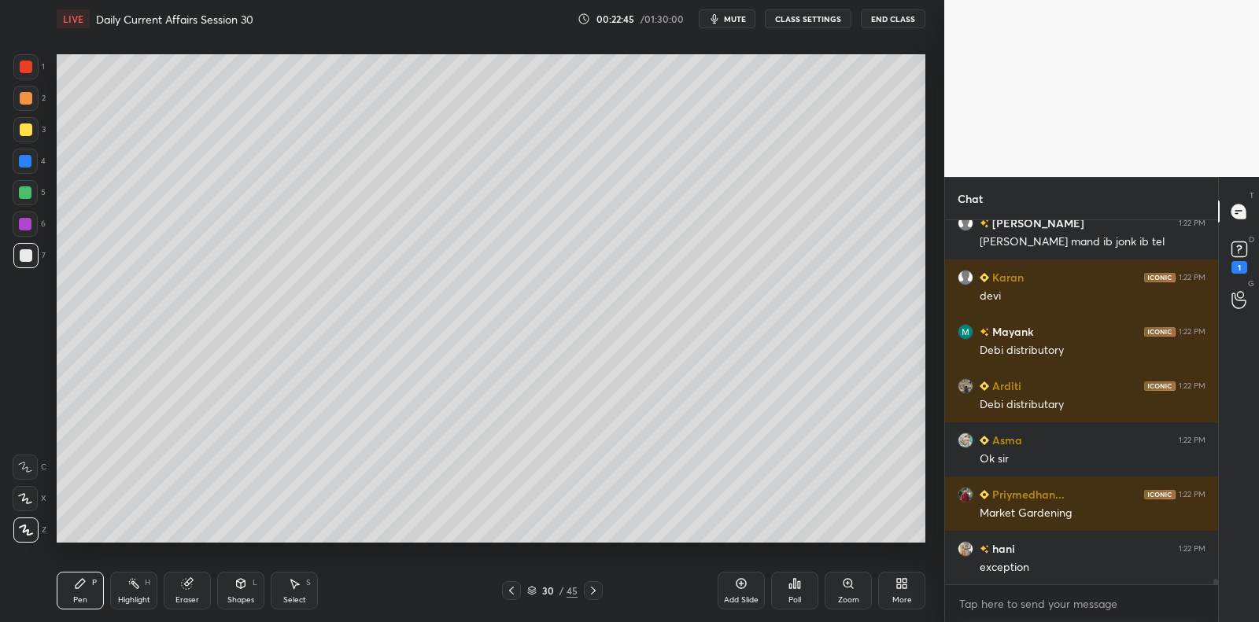
click at [29, 264] on div at bounding box center [25, 255] width 25 height 25
click at [30, 226] on div at bounding box center [25, 224] width 13 height 13
drag, startPoint x: 29, startPoint y: 219, endPoint x: 30, endPoint y: 211, distance: 8.7
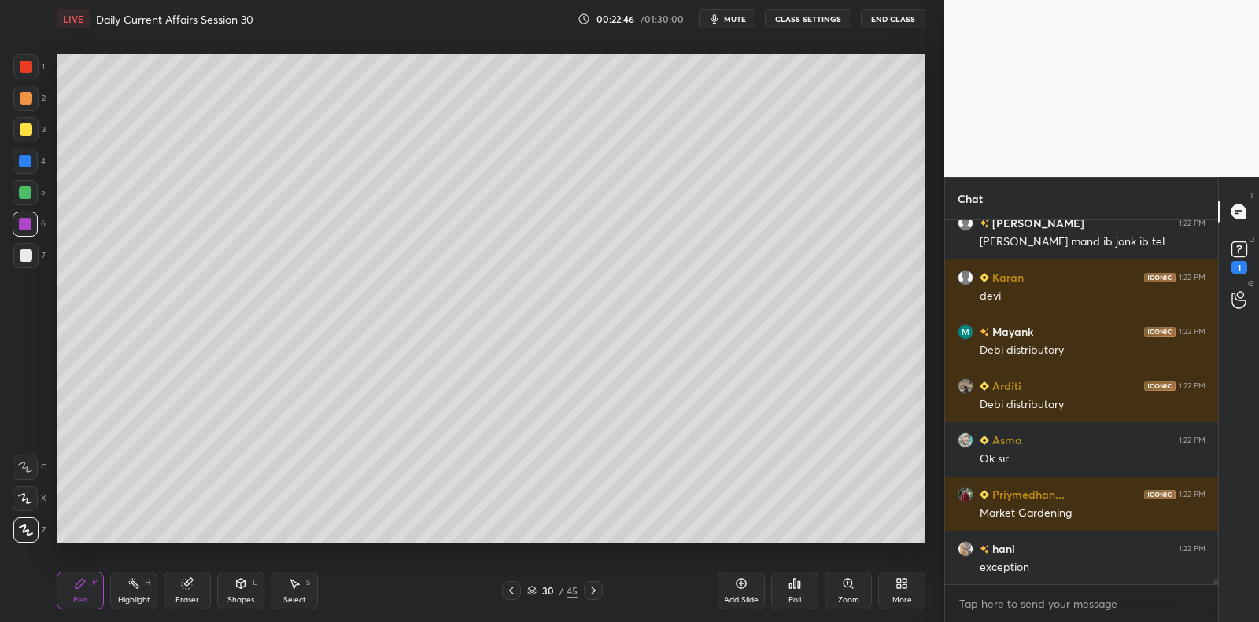
click at [28, 217] on div at bounding box center [25, 224] width 25 height 25
click at [28, 201] on div at bounding box center [25, 192] width 25 height 25
drag, startPoint x: 31, startPoint y: 198, endPoint x: 31, endPoint y: 210, distance: 11.8
click at [31, 198] on div at bounding box center [25, 192] width 25 height 25
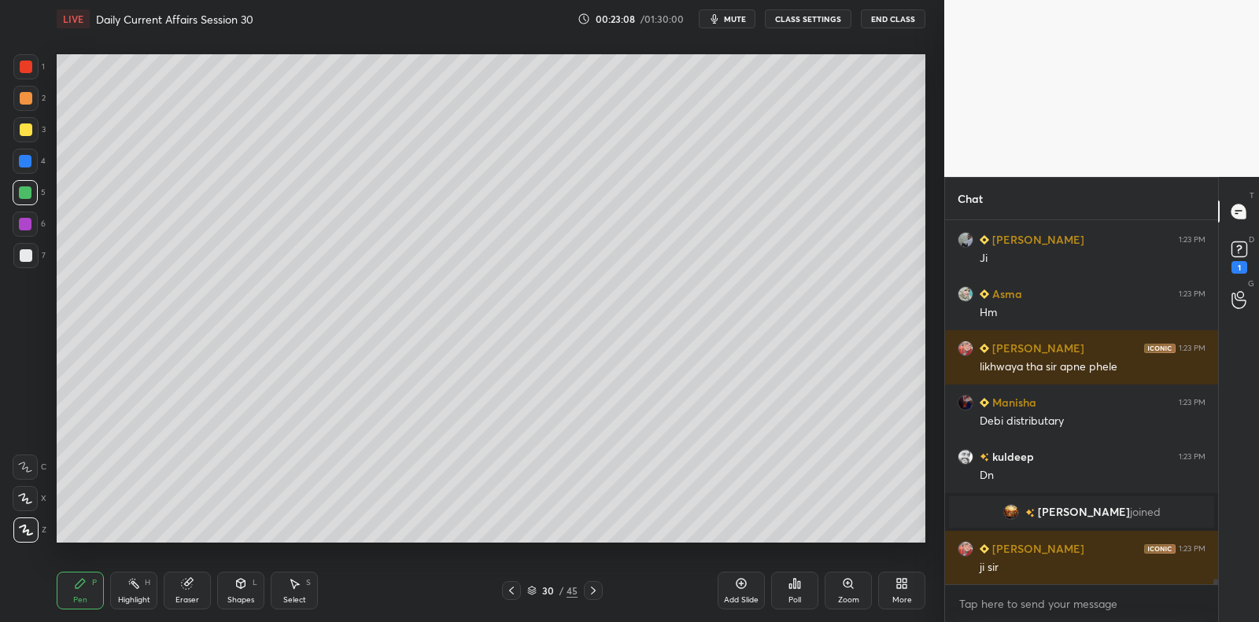
scroll to position [23105, 0]
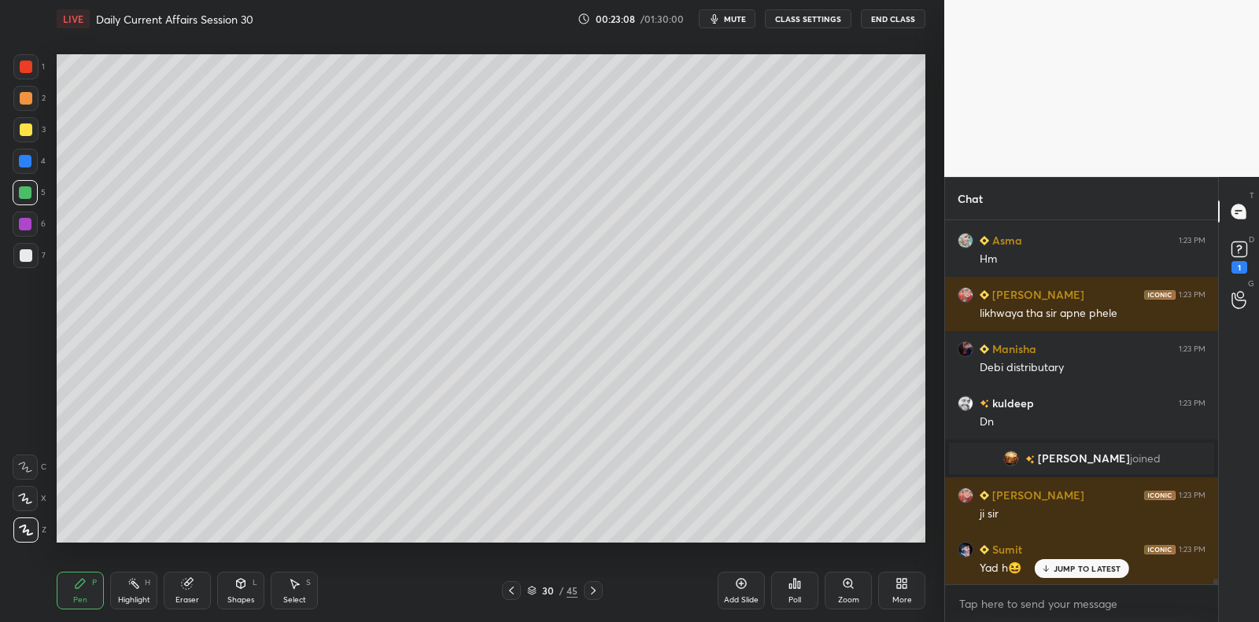
click at [742, 587] on icon at bounding box center [741, 583] width 13 height 13
click at [33, 256] on div at bounding box center [25, 255] width 25 height 25
drag, startPoint x: 33, startPoint y: 254, endPoint x: 45, endPoint y: 249, distance: 13.0
click at [33, 254] on div at bounding box center [25, 255] width 25 height 25
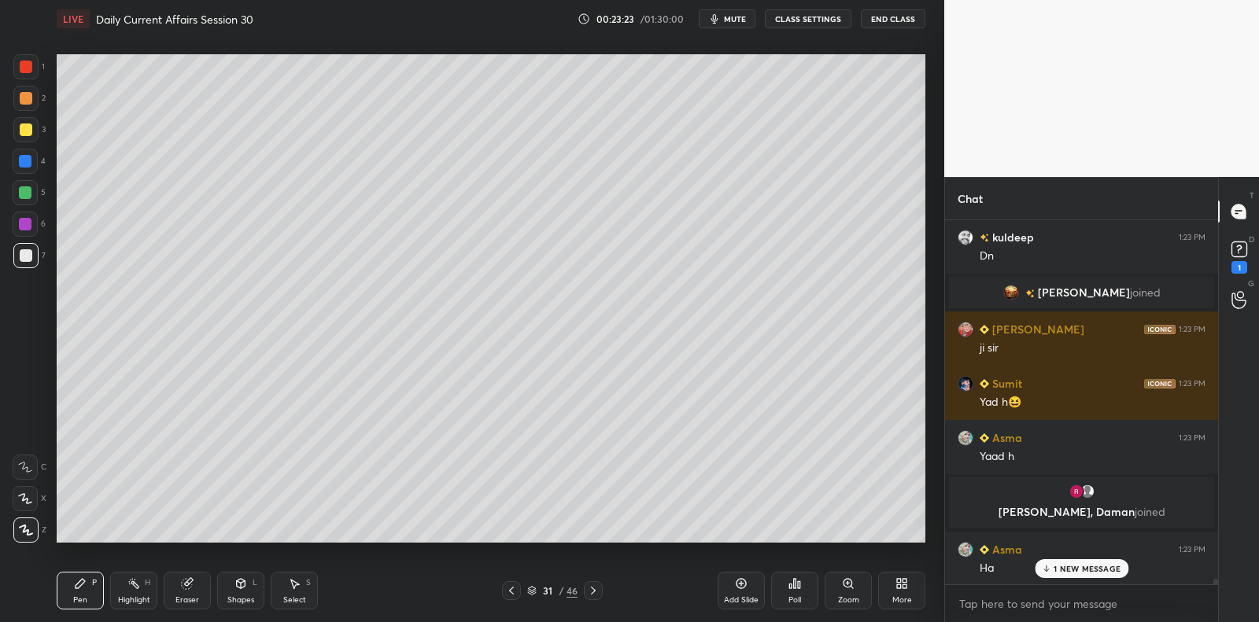
scroll to position [23281, 0]
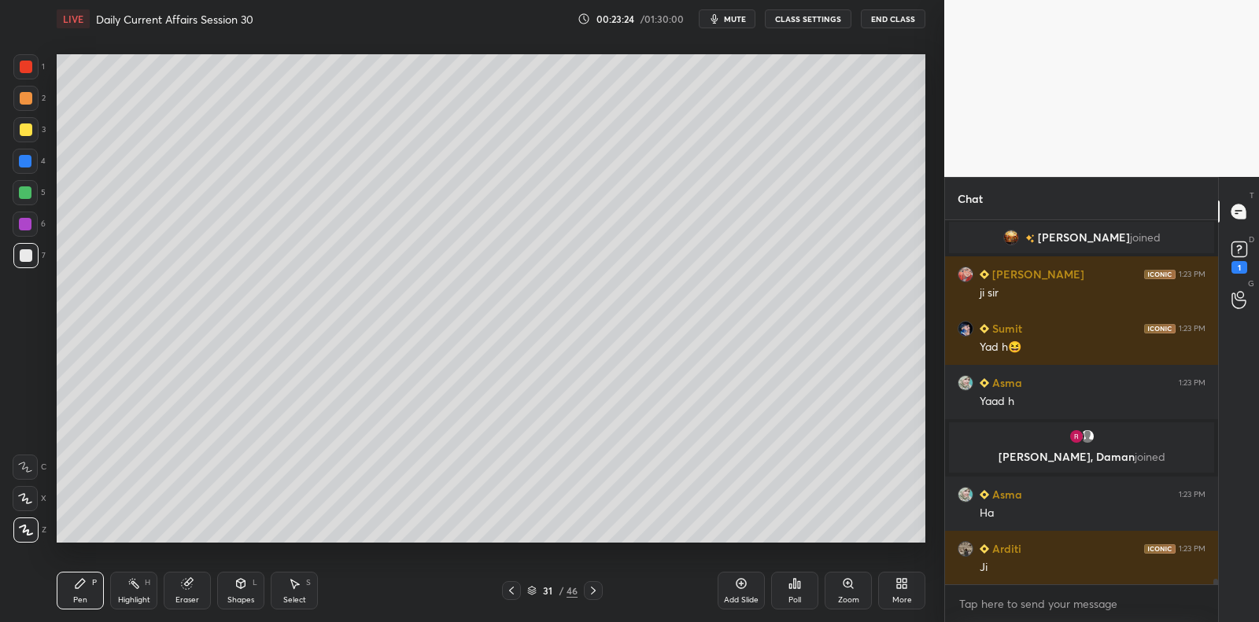
click at [18, 239] on div "6" at bounding box center [29, 227] width 33 height 31
click at [20, 255] on div at bounding box center [26, 255] width 13 height 13
click at [27, 250] on div at bounding box center [26, 255] width 13 height 13
click at [28, 207] on div "5" at bounding box center [29, 195] width 33 height 31
click at [33, 198] on div at bounding box center [25, 192] width 25 height 25
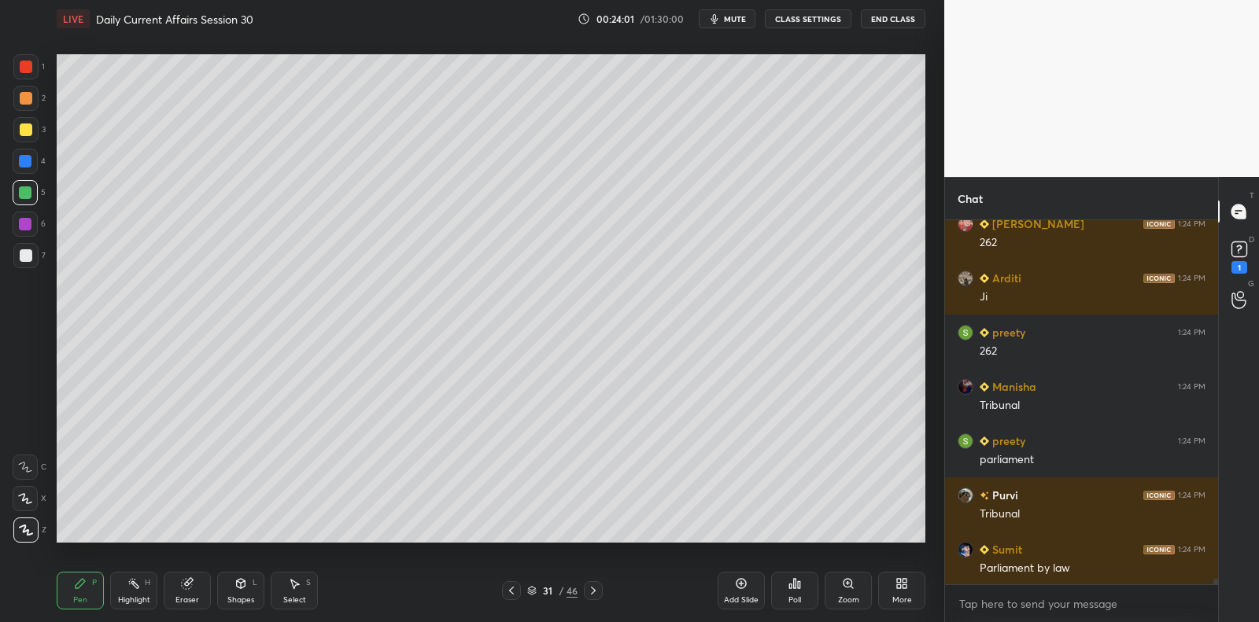
scroll to position [24096, 0]
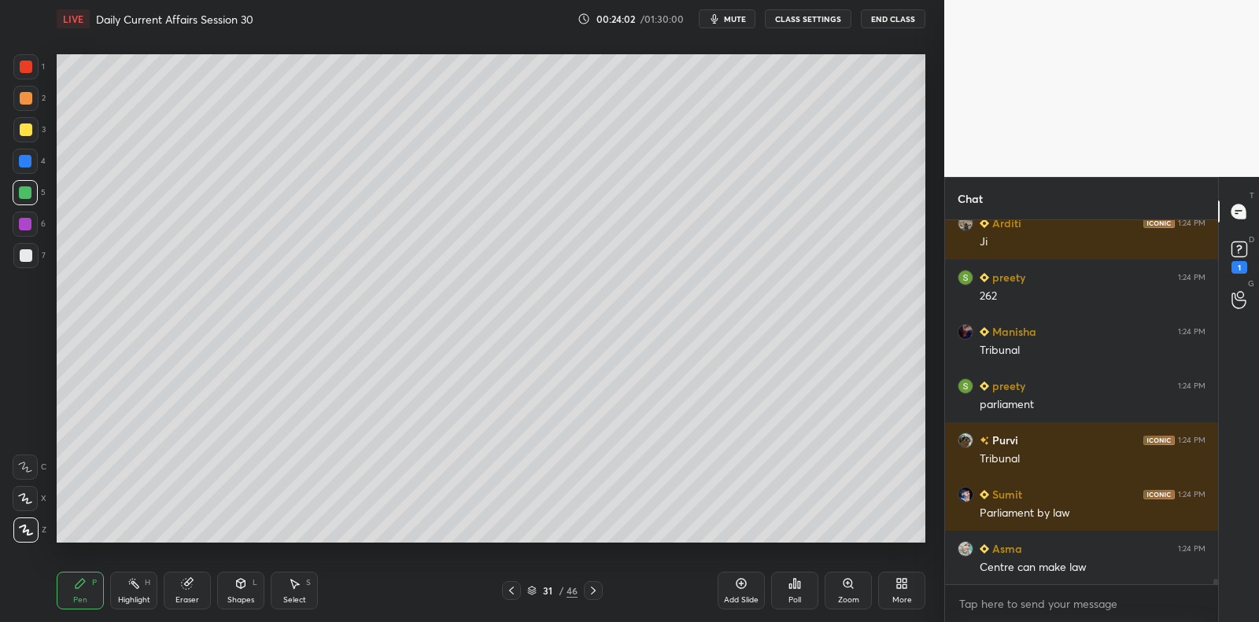
click at [26, 256] on div at bounding box center [26, 255] width 13 height 13
drag, startPoint x: 30, startPoint y: 254, endPoint x: 46, endPoint y: 272, distance: 24.5
click at [30, 254] on div at bounding box center [26, 255] width 13 height 13
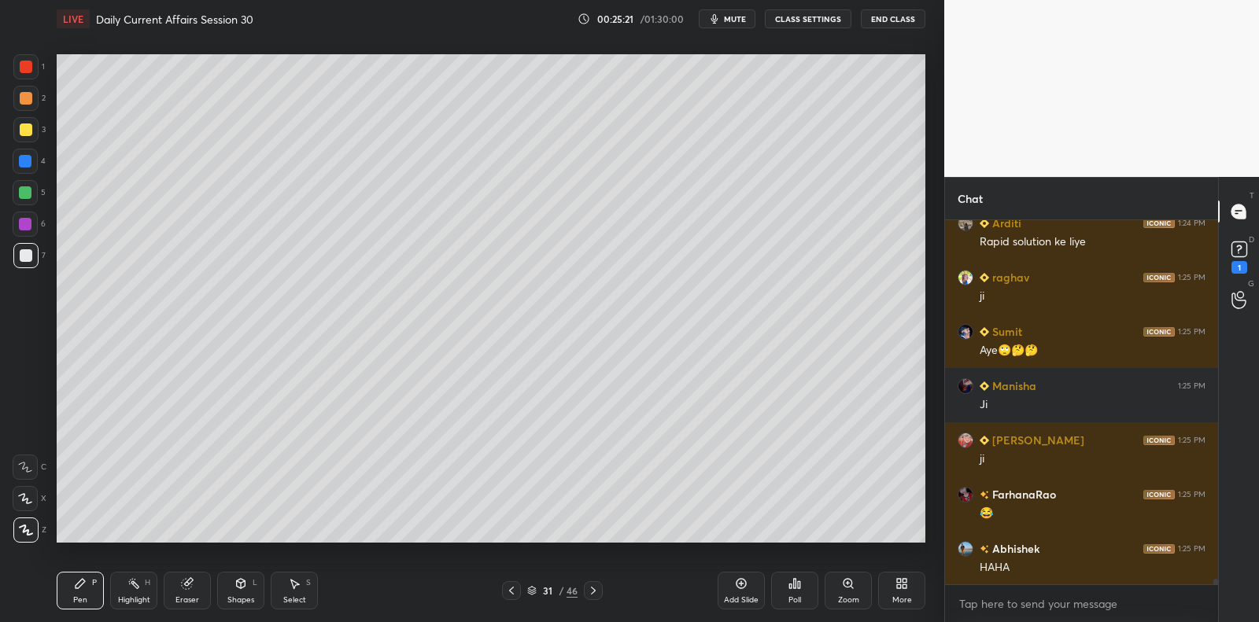
scroll to position [25047, 0]
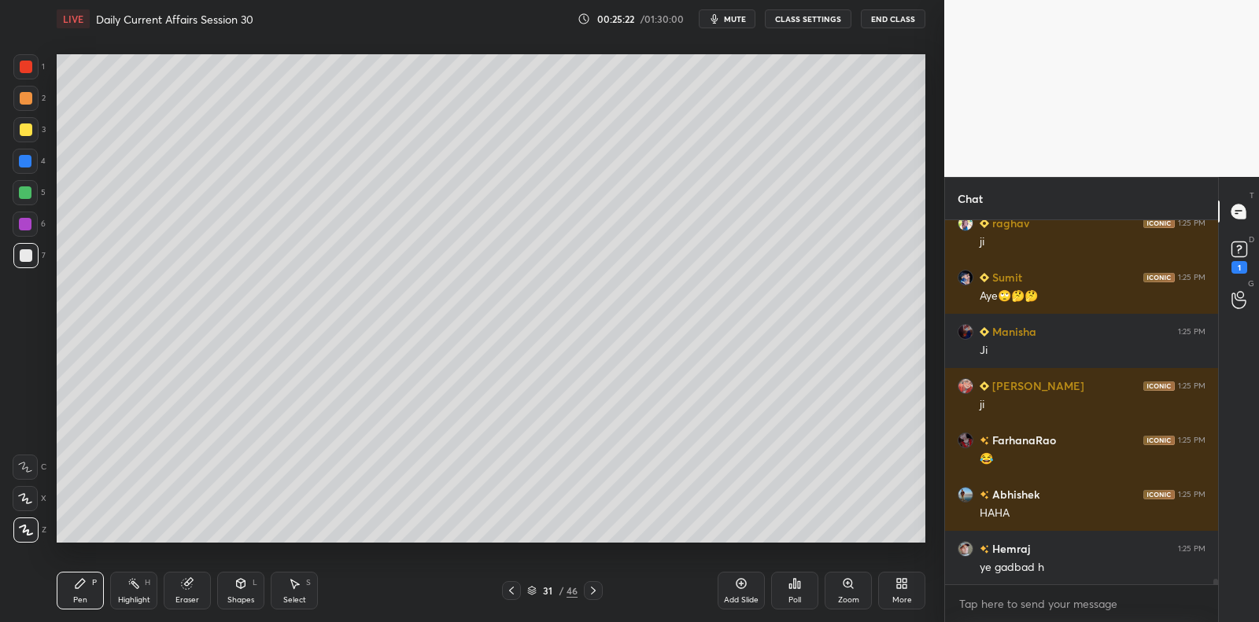
drag, startPoint x: 17, startPoint y: 193, endPoint x: 24, endPoint y: 188, distance: 8.5
click at [17, 193] on div at bounding box center [25, 192] width 25 height 25
drag, startPoint x: 24, startPoint y: 188, endPoint x: 44, endPoint y: 172, distance: 25.8
click at [21, 187] on div at bounding box center [25, 192] width 13 height 13
click at [39, 164] on div "4" at bounding box center [29, 161] width 33 height 25
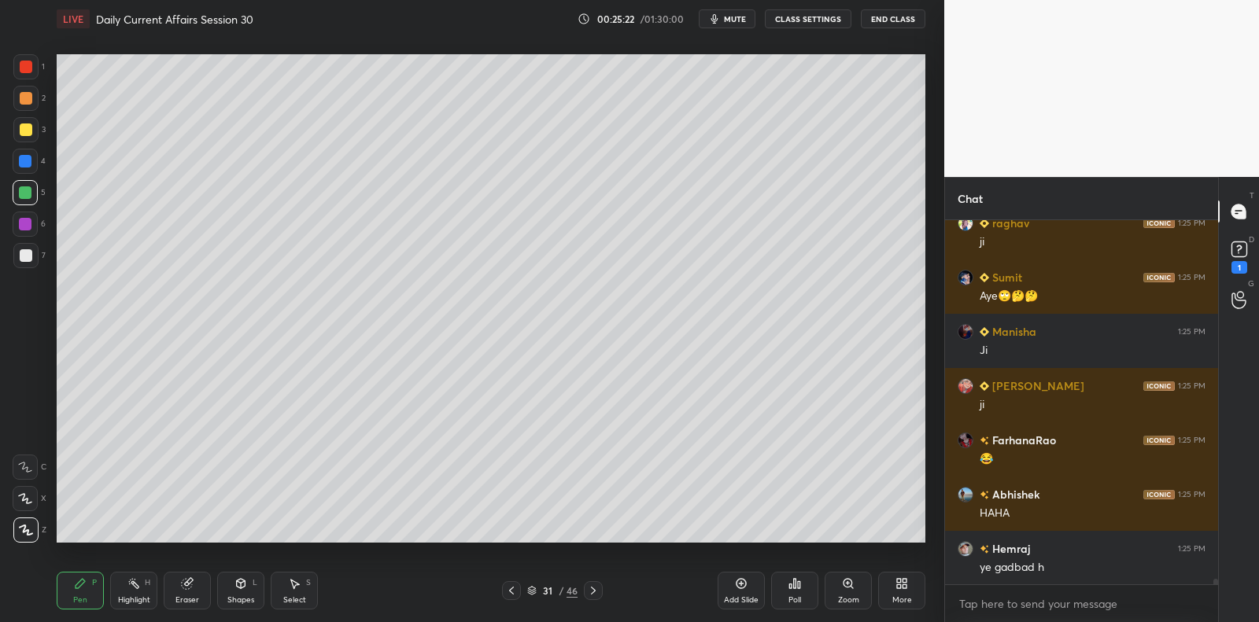
click at [39, 159] on div "4" at bounding box center [29, 161] width 33 height 25
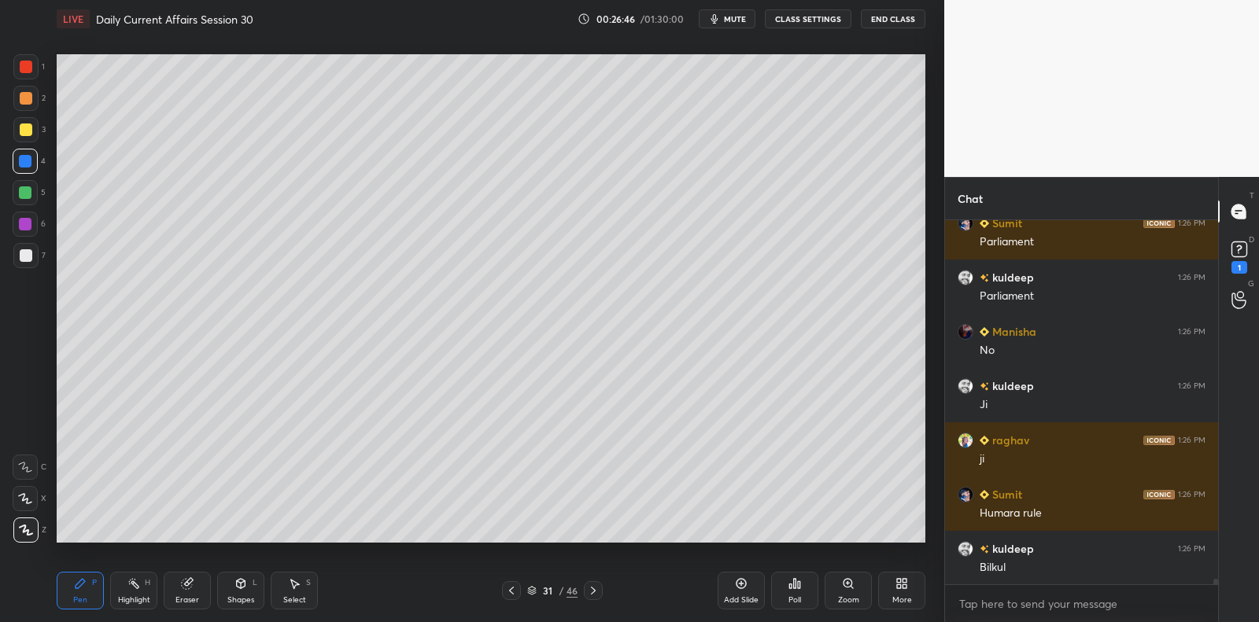
scroll to position [25341, 0]
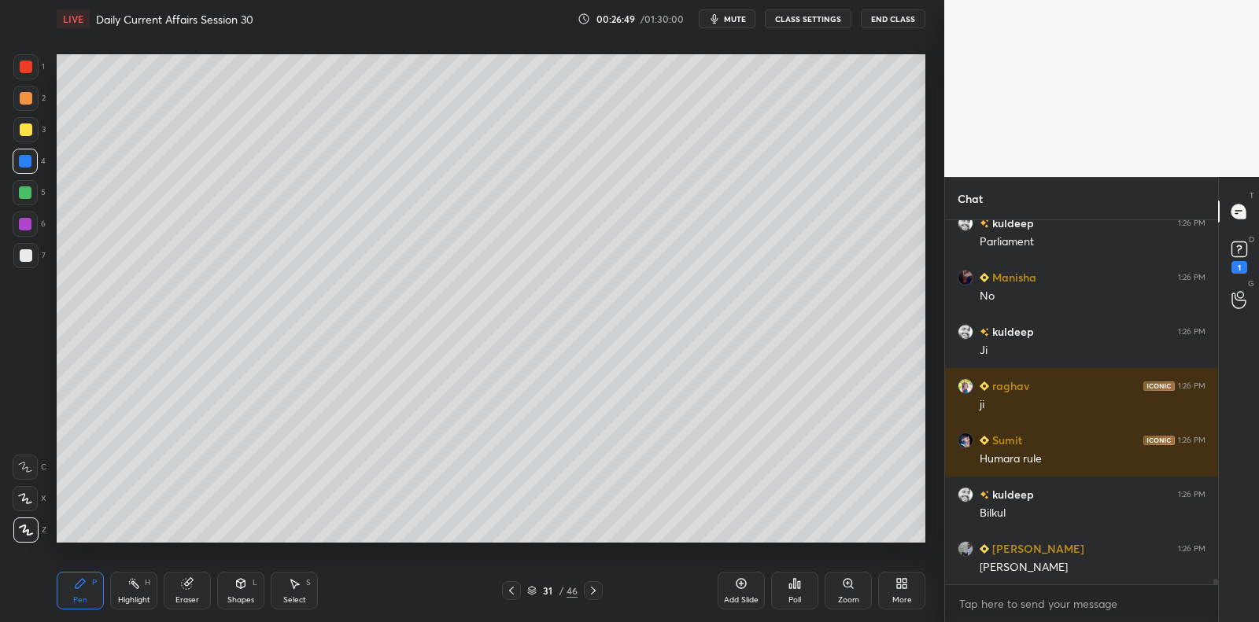
drag, startPoint x: 735, startPoint y: 584, endPoint x: 718, endPoint y: 562, distance: 27.5
click at [735, 584] on icon at bounding box center [741, 583] width 13 height 13
drag, startPoint x: 31, startPoint y: 127, endPoint x: 46, endPoint y: 123, distance: 14.5
click at [34, 125] on div at bounding box center [25, 129] width 25 height 25
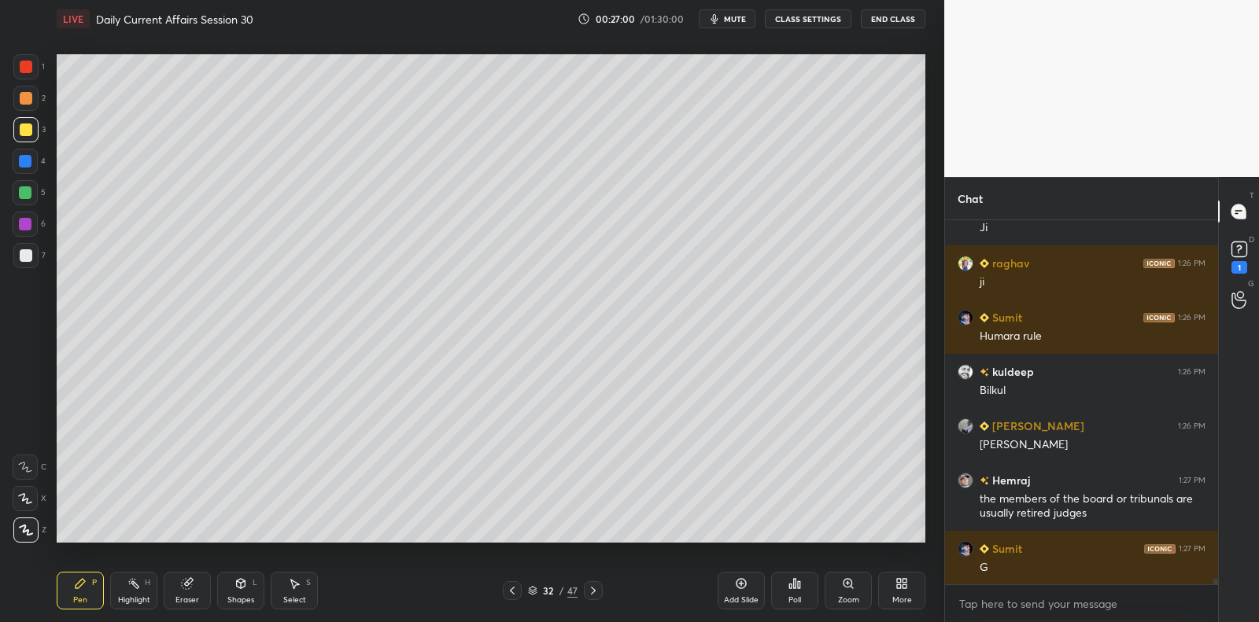
scroll to position [25518, 0]
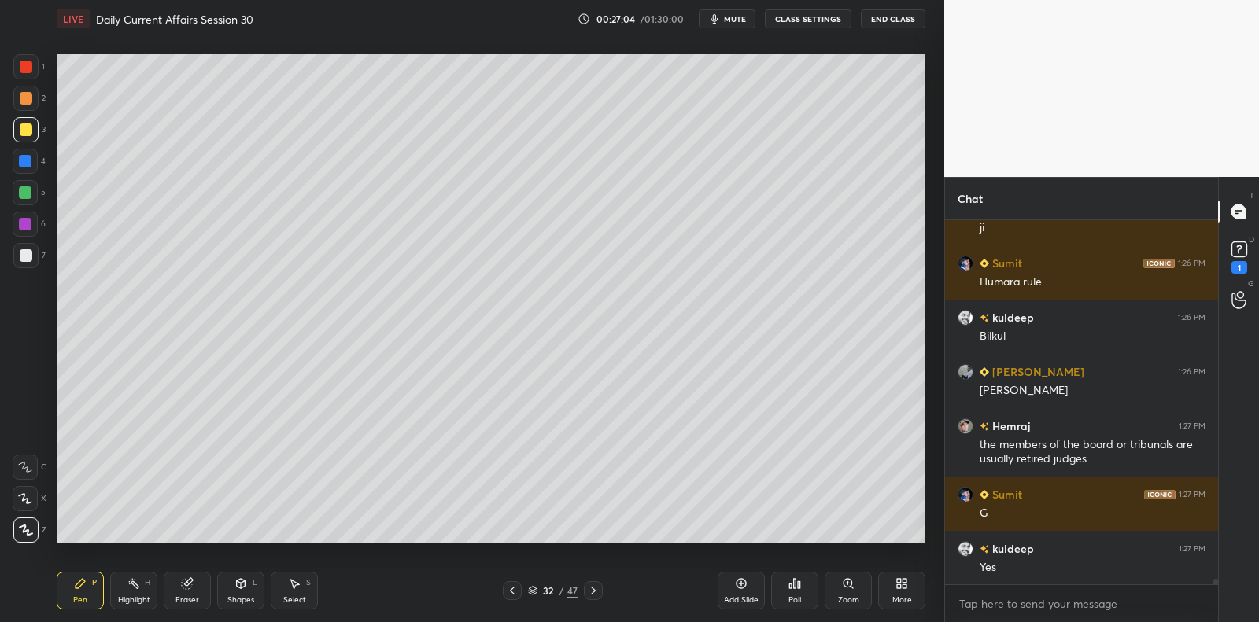
click at [28, 255] on div at bounding box center [26, 255] width 13 height 13
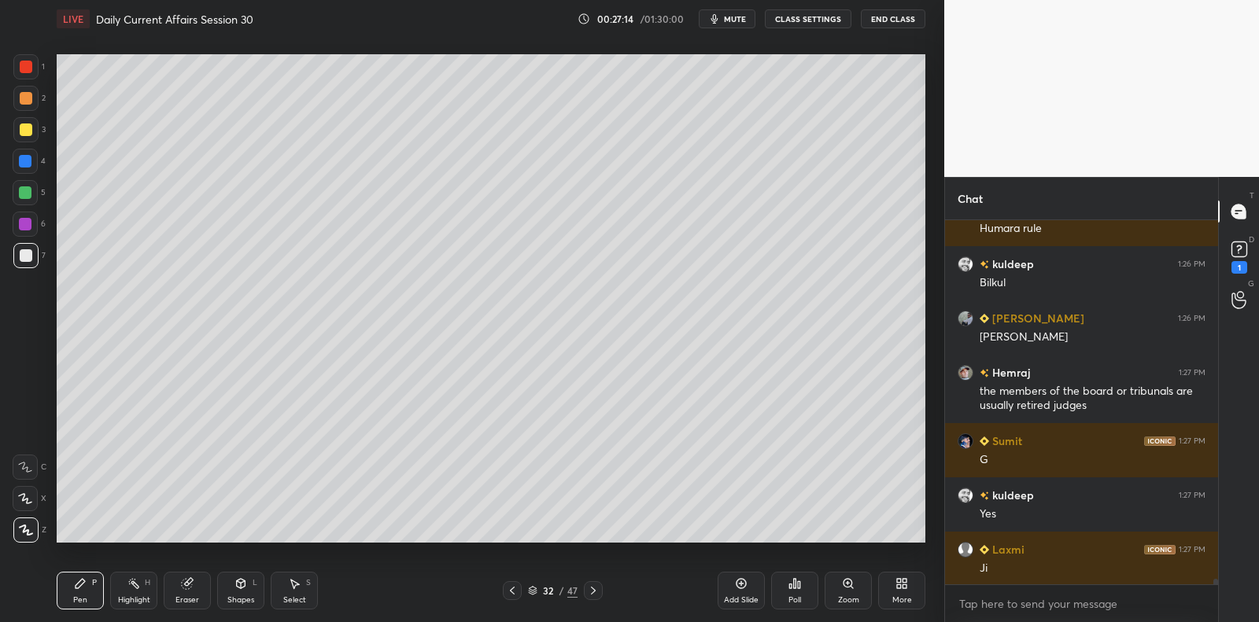
scroll to position [25626, 0]
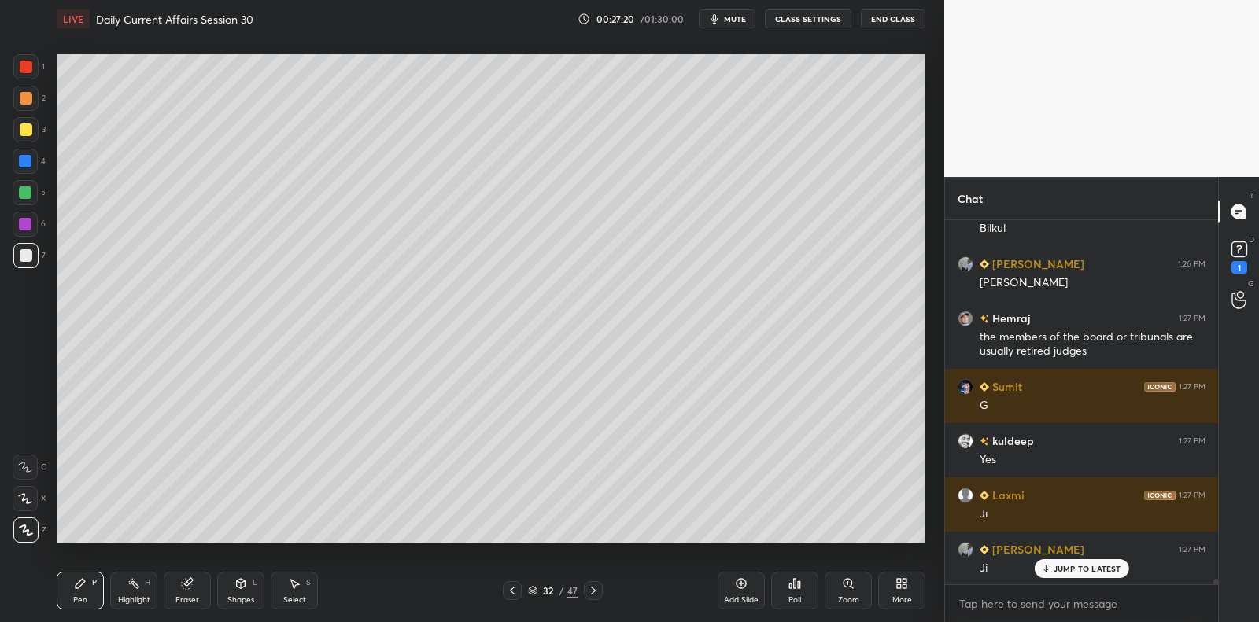
drag, startPoint x: 17, startPoint y: 201, endPoint x: 30, endPoint y: 195, distance: 14.8
click at [23, 201] on div at bounding box center [25, 192] width 25 height 25
click at [28, 194] on div at bounding box center [25, 192] width 13 height 13
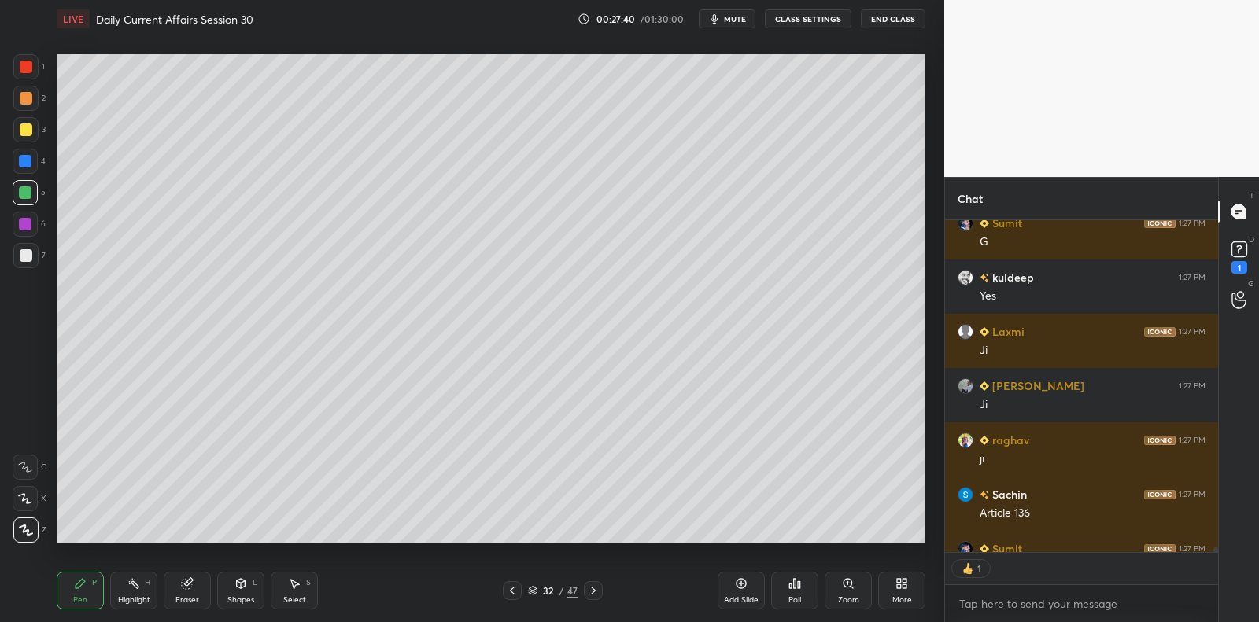
scroll to position [25876, 0]
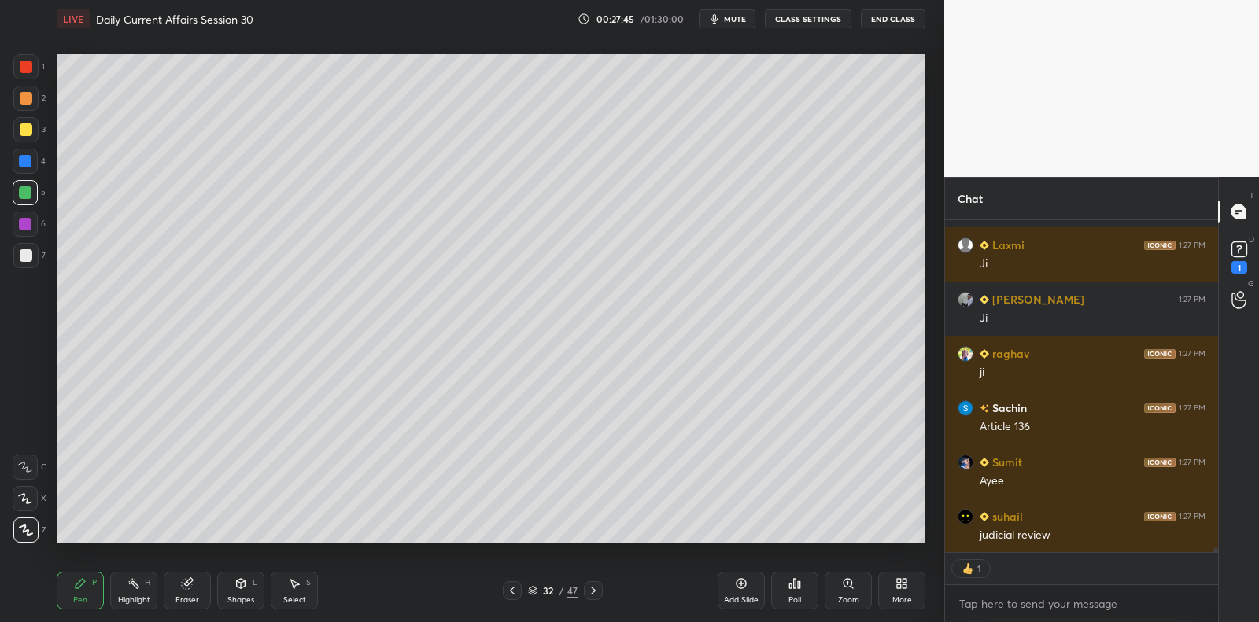
click at [743, 585] on icon at bounding box center [741, 583] width 13 height 13
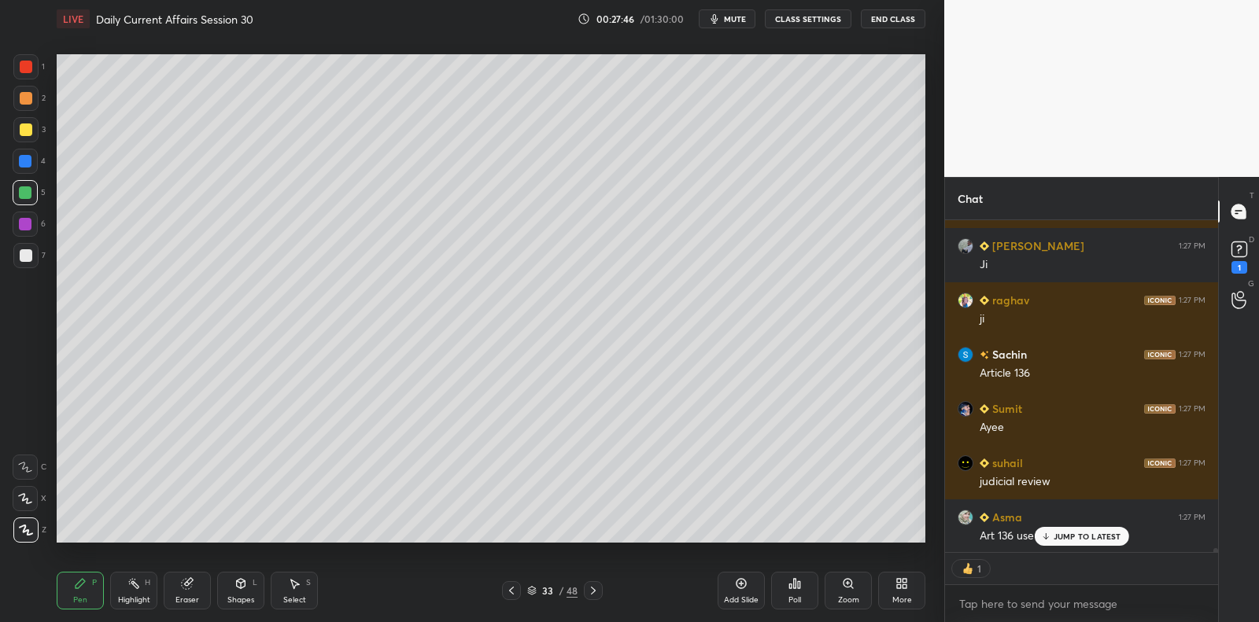
click at [28, 260] on div at bounding box center [26, 255] width 13 height 13
click at [31, 252] on div at bounding box center [25, 255] width 25 height 25
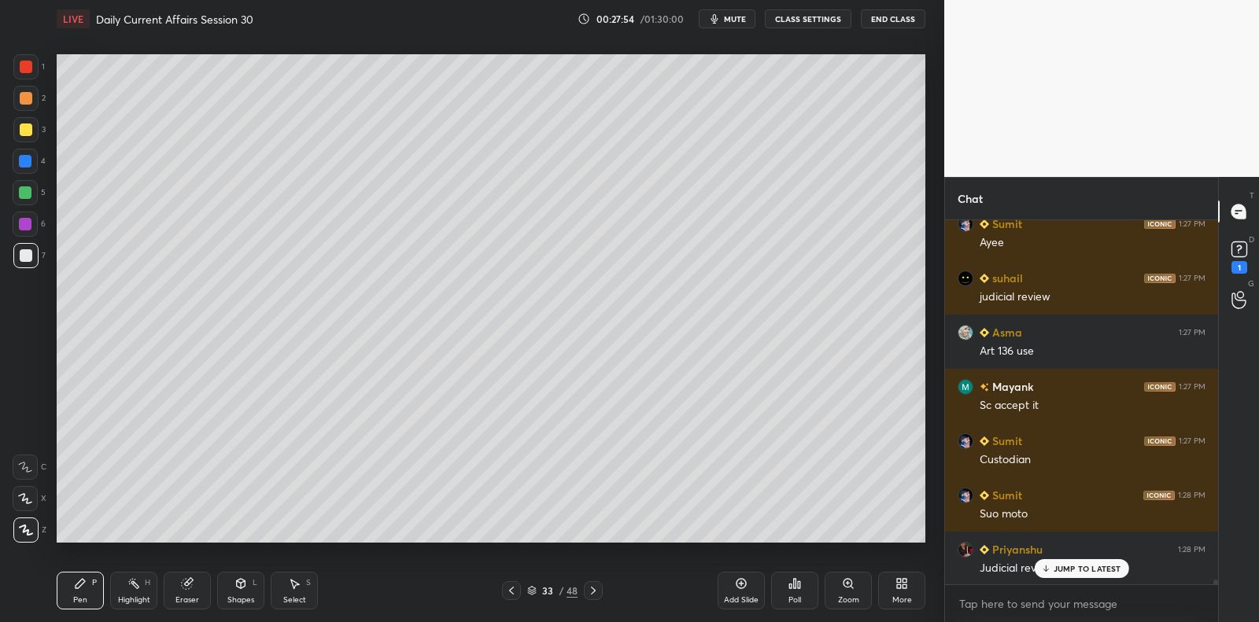
scroll to position [26168, 0]
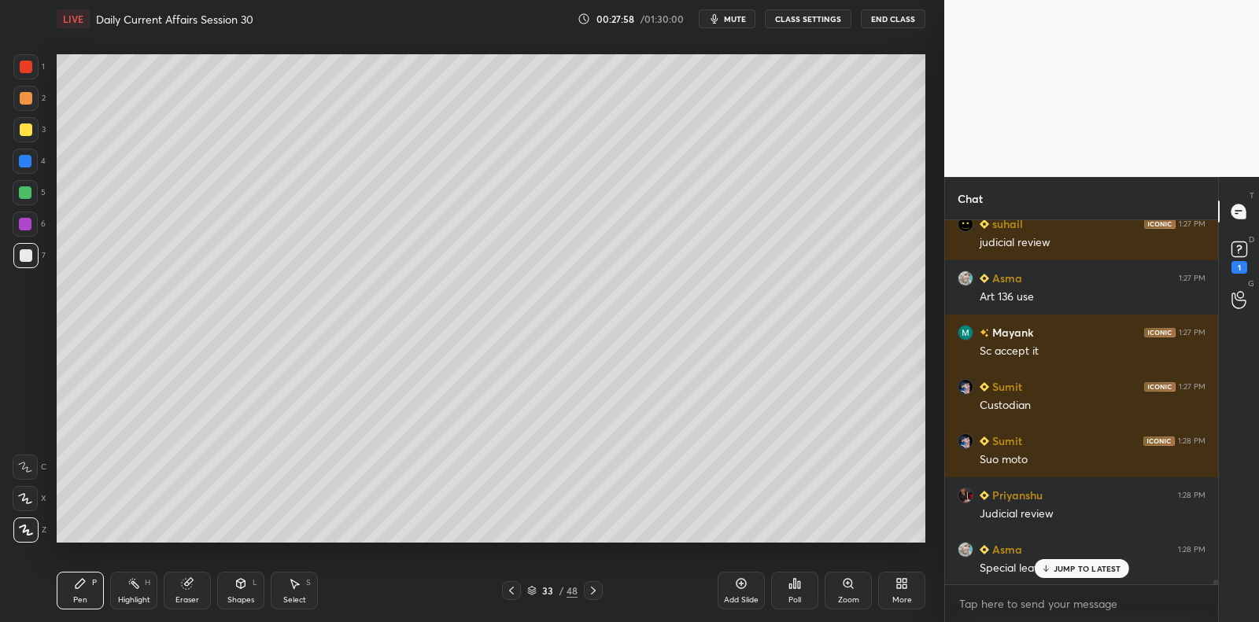
click at [32, 195] on div at bounding box center [25, 192] width 25 height 25
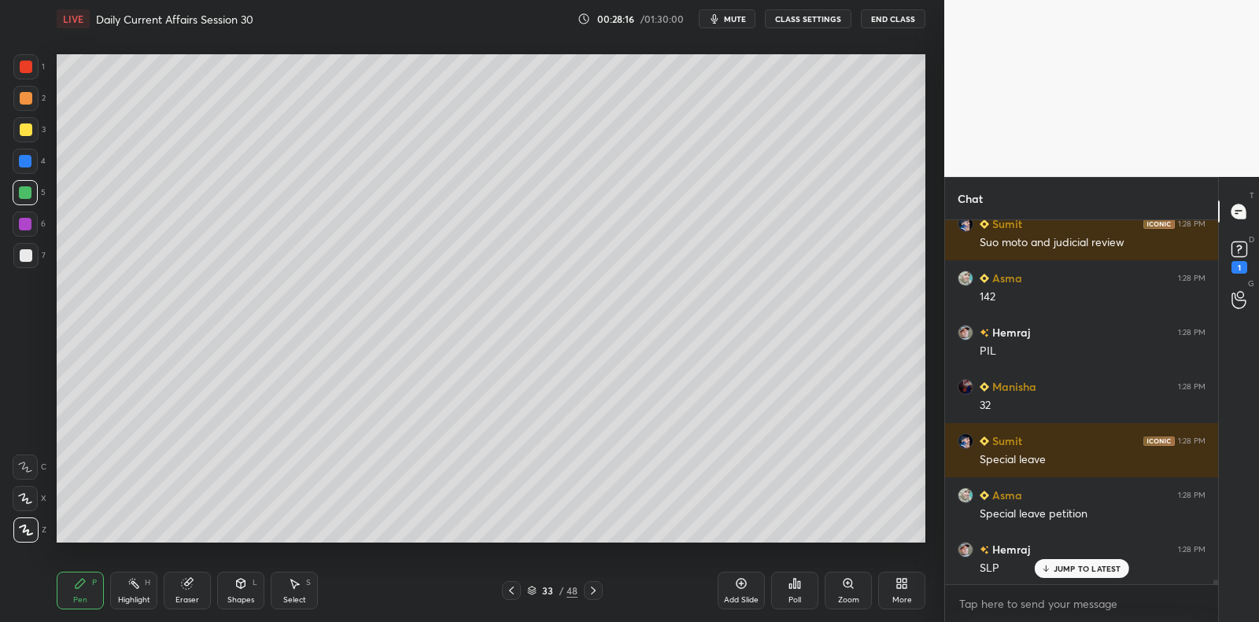
scroll to position [26766, 0]
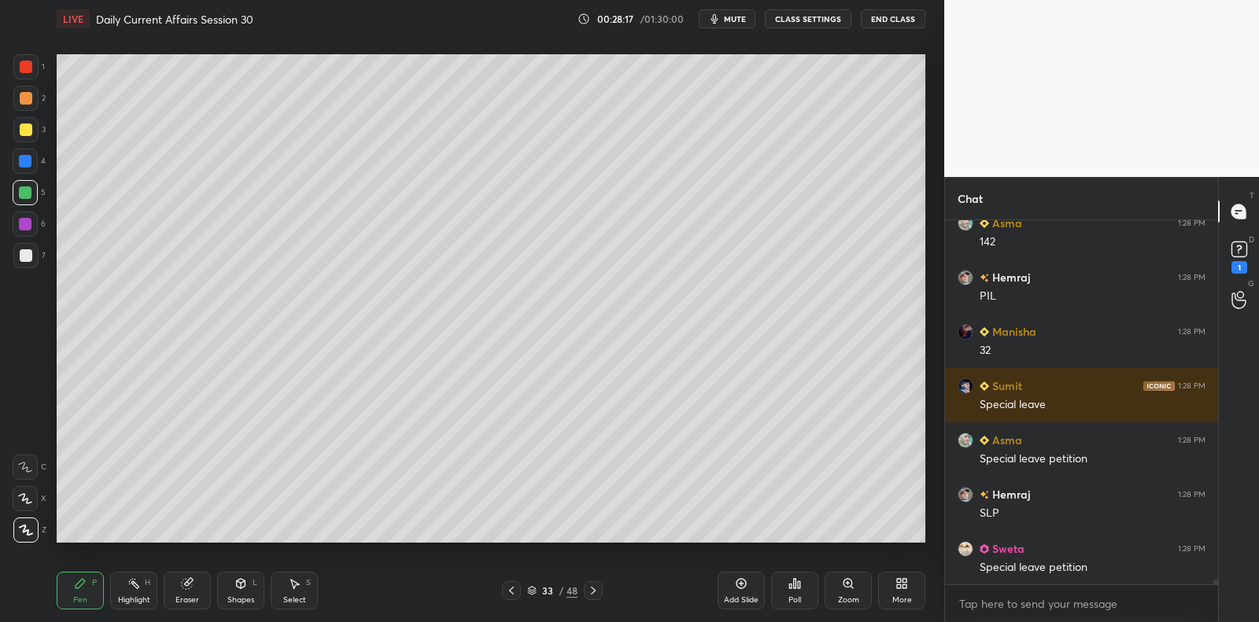
click at [33, 256] on div at bounding box center [25, 255] width 25 height 25
click at [35, 255] on div at bounding box center [25, 255] width 25 height 25
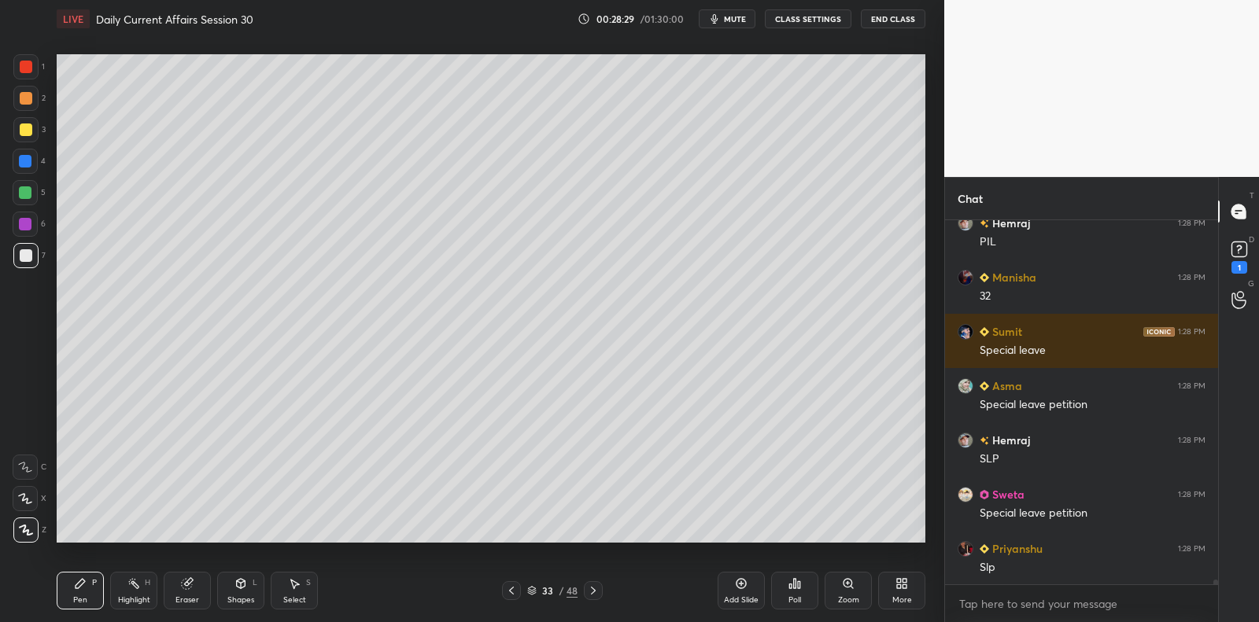
scroll to position [26875, 0]
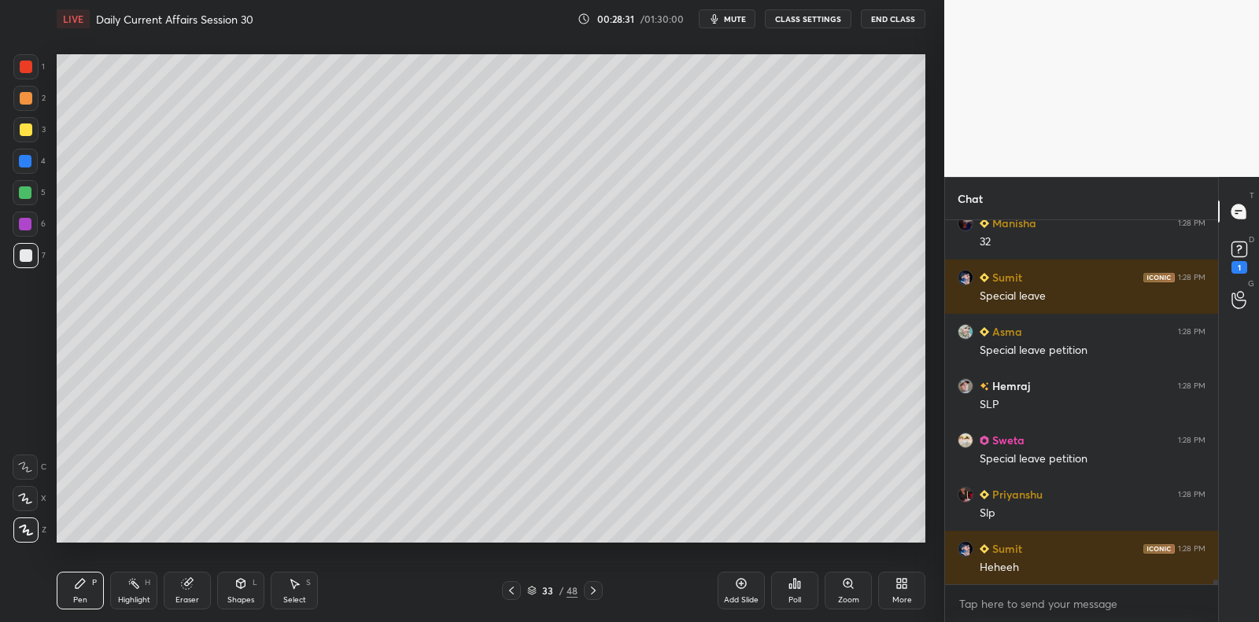
drag, startPoint x: 22, startPoint y: 175, endPoint x: 34, endPoint y: 166, distance: 14.6
click at [28, 174] on div "4" at bounding box center [29, 164] width 33 height 31
click at [34, 166] on div at bounding box center [25, 161] width 25 height 25
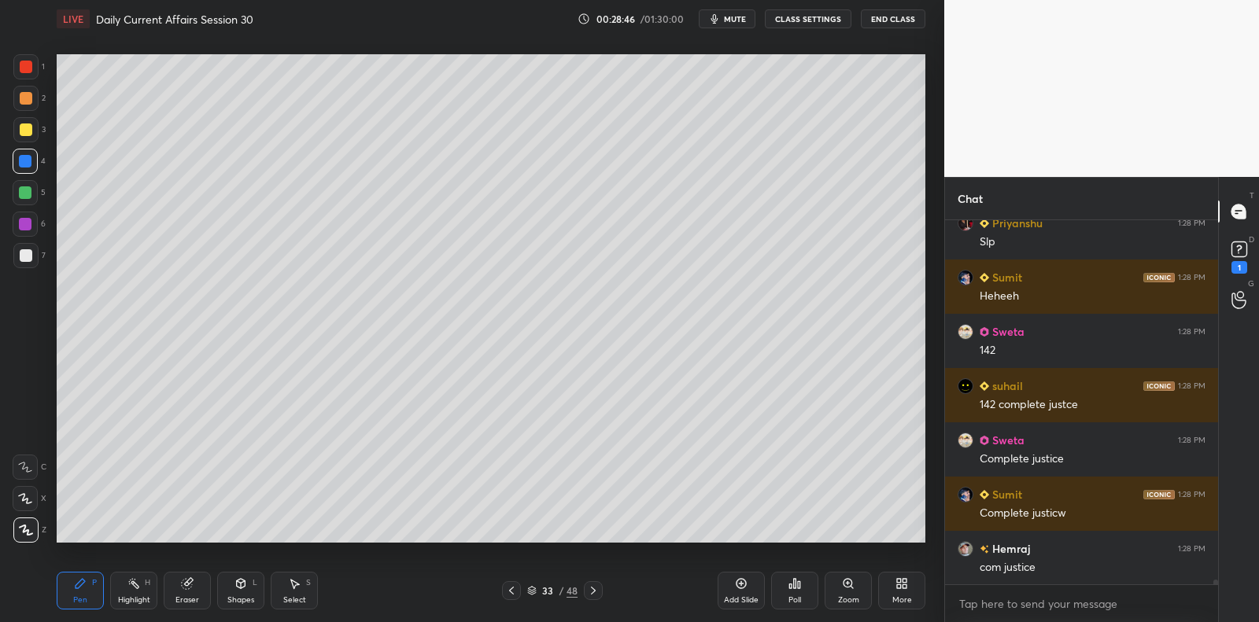
scroll to position [27200, 0]
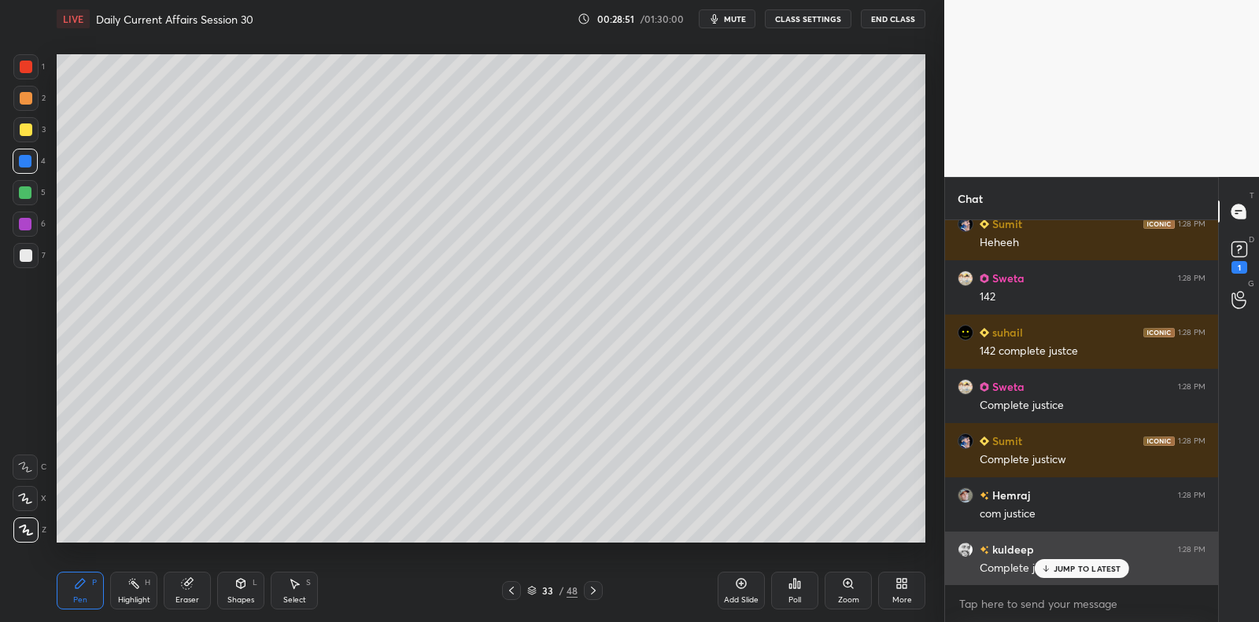
click at [1072, 567] on p "JUMP TO LATEST" at bounding box center [1087, 568] width 68 height 9
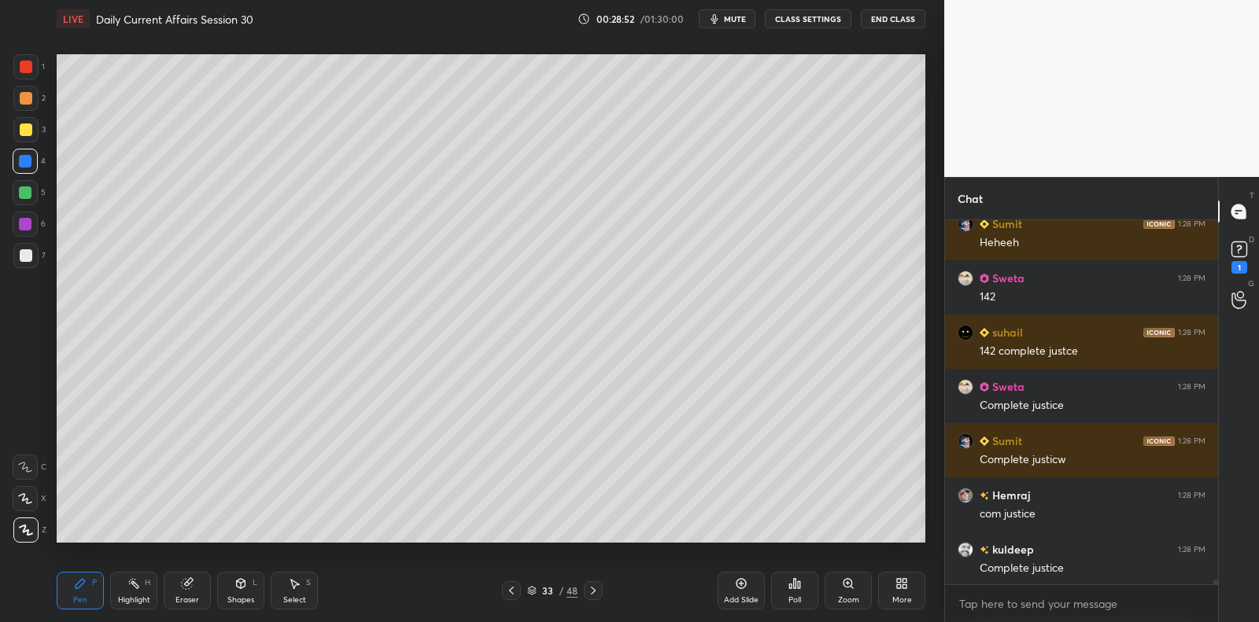
click at [19, 190] on div at bounding box center [25, 192] width 25 height 25
drag, startPoint x: 28, startPoint y: 190, endPoint x: 21, endPoint y: 224, distance: 35.3
click at [29, 190] on div at bounding box center [25, 192] width 13 height 13
click at [29, 241] on div "6" at bounding box center [29, 227] width 33 height 31
click at [30, 225] on div at bounding box center [25, 224] width 13 height 13
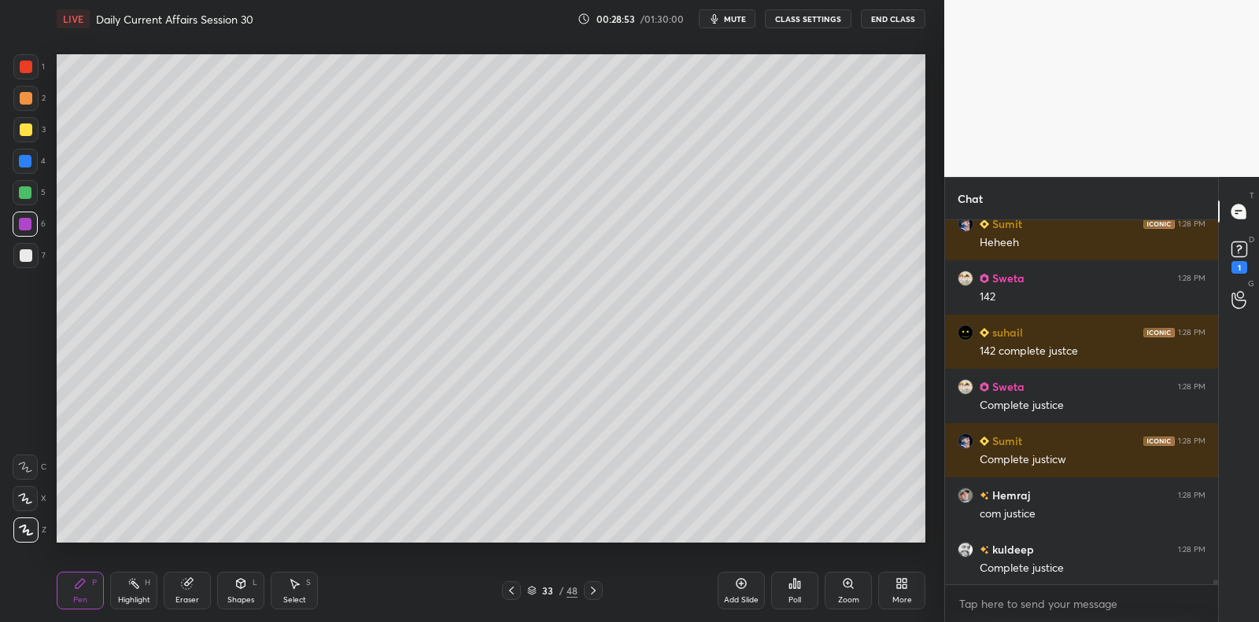
scroll to position [27254, 0]
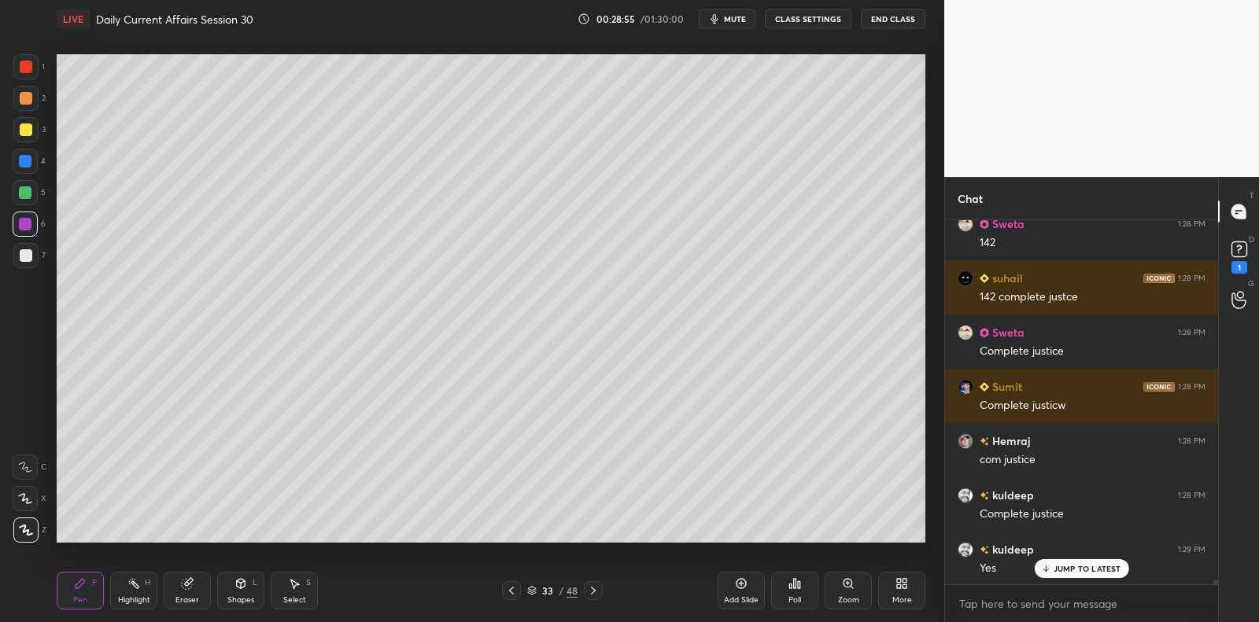
click at [522, 66] on div "Setting up your live class Poll for secs No correct answer Start poll" at bounding box center [490, 299] width 881 height 522
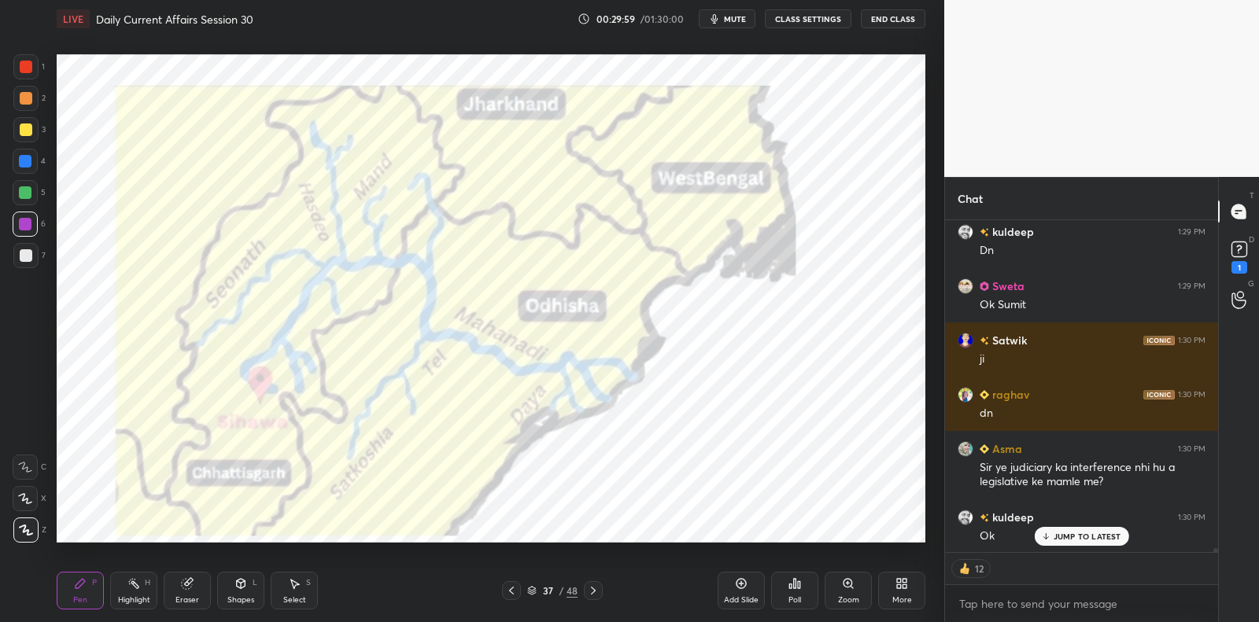
scroll to position [28658, 0]
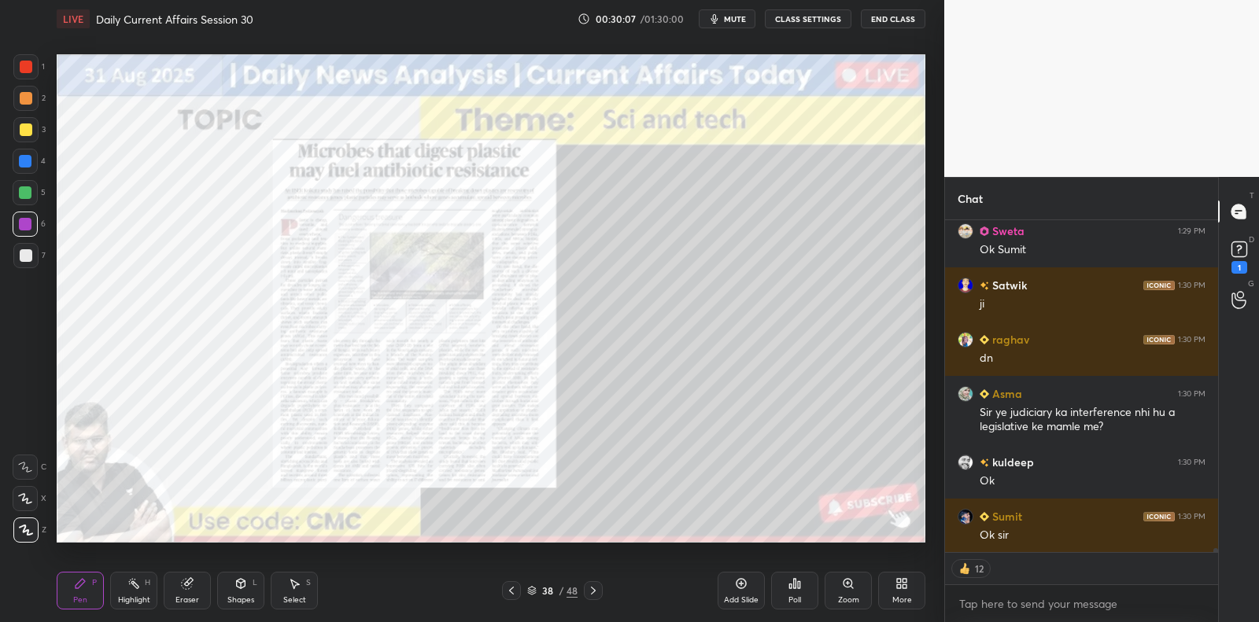
click at [741, 581] on icon at bounding box center [741, 583] width 13 height 13
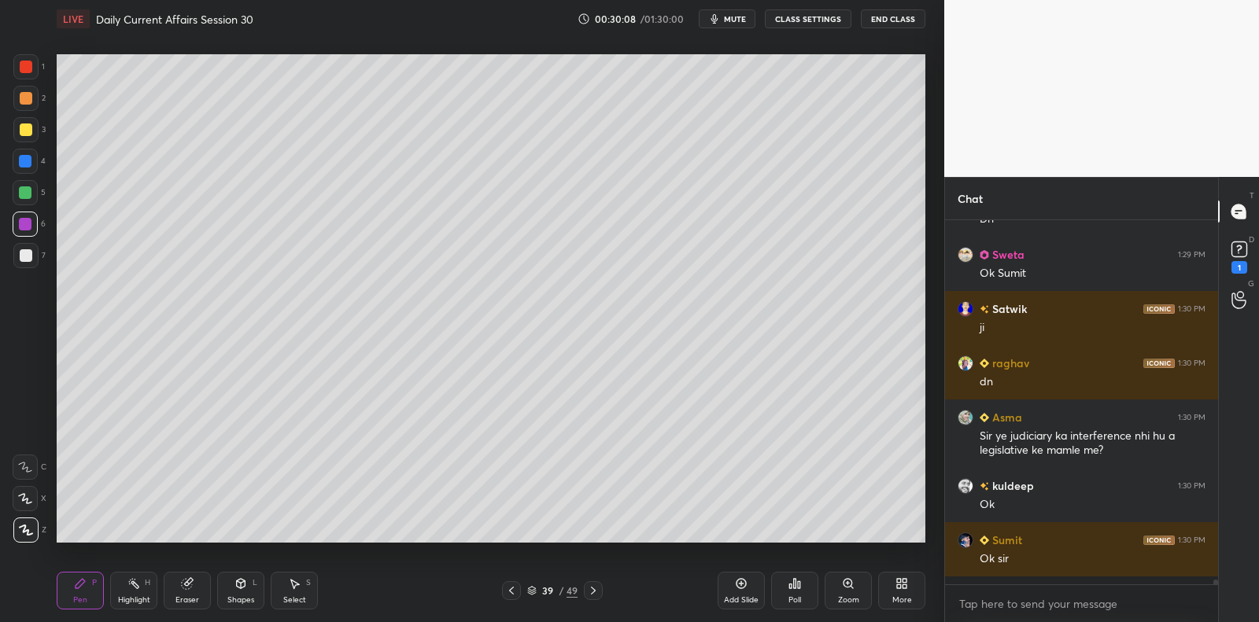
scroll to position [28626, 0]
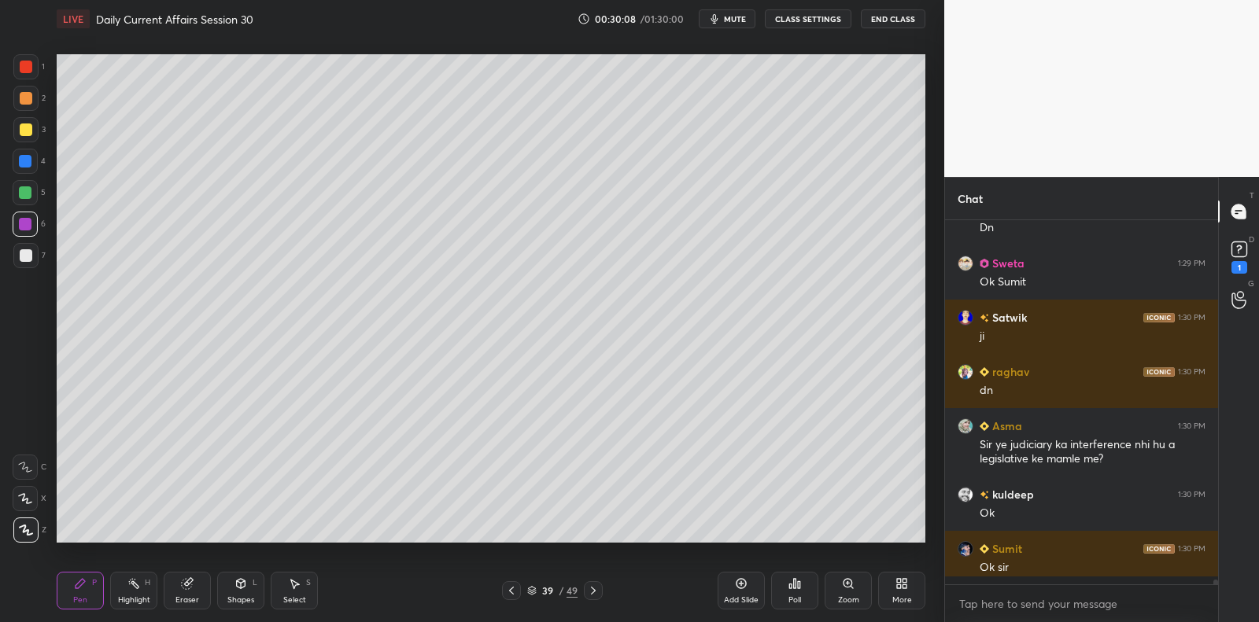
click at [28, 196] on div at bounding box center [25, 192] width 13 height 13
drag, startPoint x: 28, startPoint y: 196, endPoint x: 56, endPoint y: 182, distance: 30.6
click at [28, 196] on div at bounding box center [25, 192] width 13 height 13
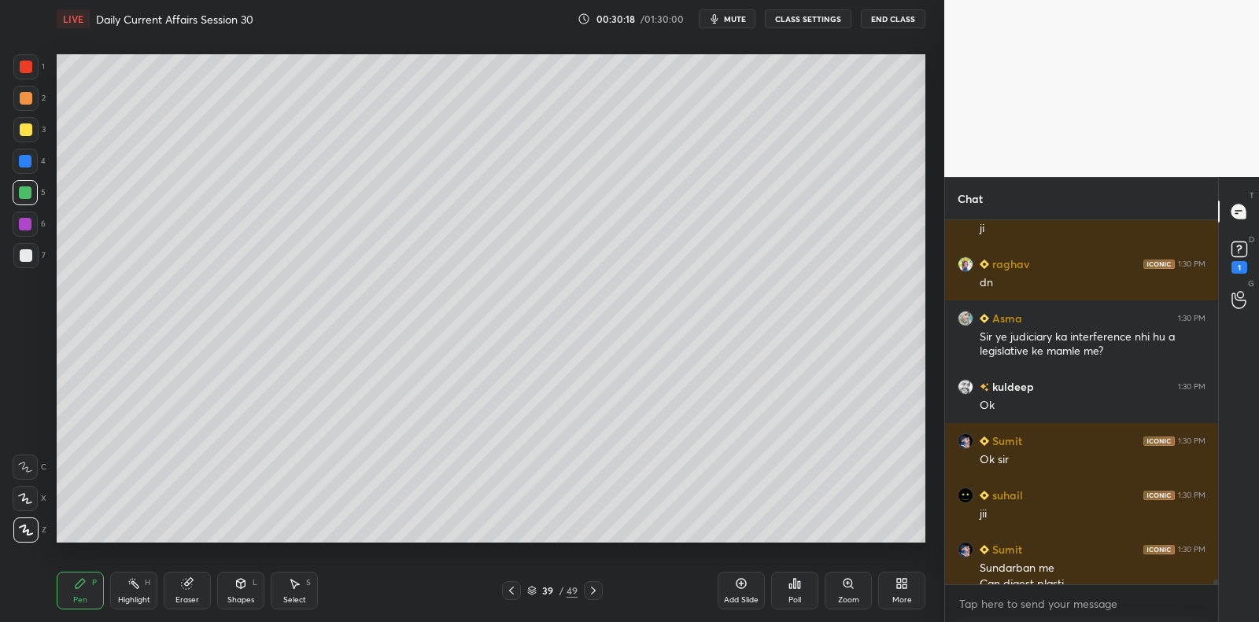
scroll to position [28749, 0]
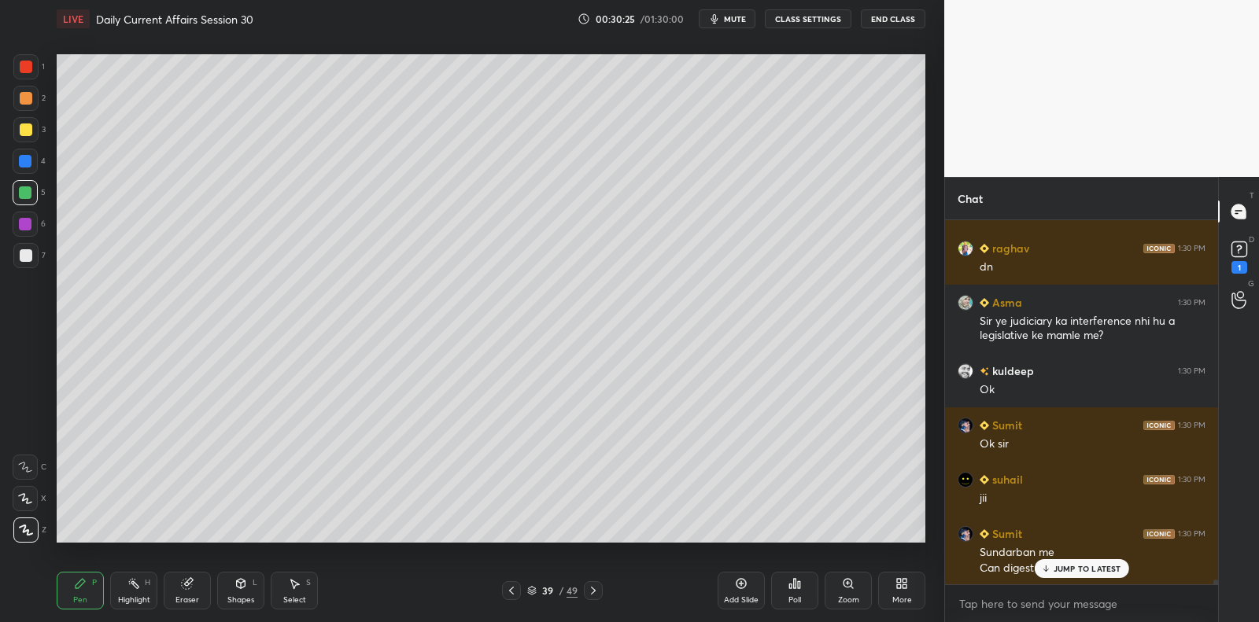
click at [36, 255] on div at bounding box center [25, 255] width 25 height 25
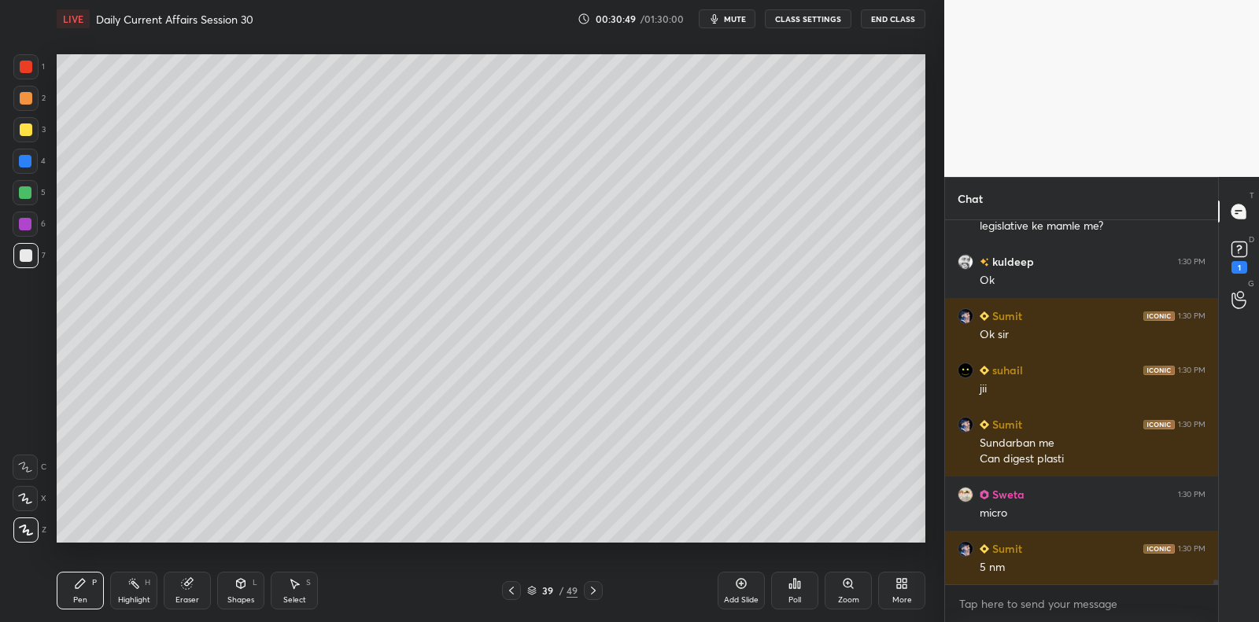
scroll to position [28913, 0]
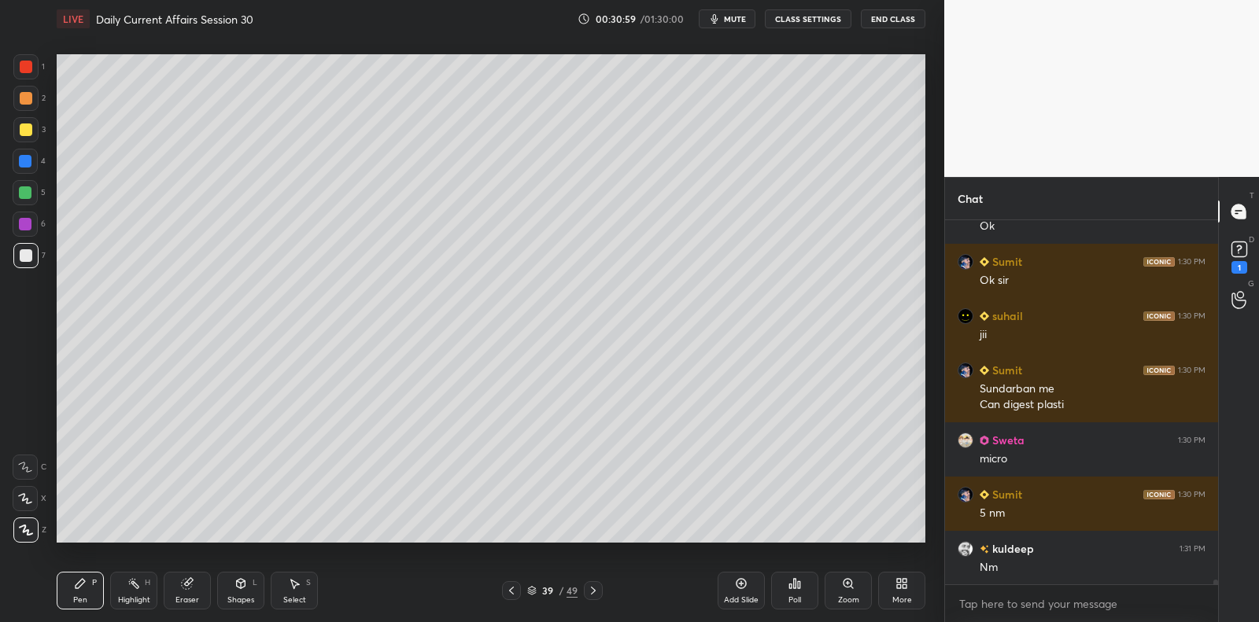
click at [31, 223] on div at bounding box center [25, 224] width 13 height 13
drag, startPoint x: 35, startPoint y: 222, endPoint x: 53, endPoint y: 216, distance: 18.9
click at [35, 222] on div at bounding box center [25, 224] width 25 height 25
click at [17, 257] on div at bounding box center [25, 255] width 25 height 25
drag, startPoint x: 30, startPoint y: 255, endPoint x: 26, endPoint y: 266, distance: 11.7
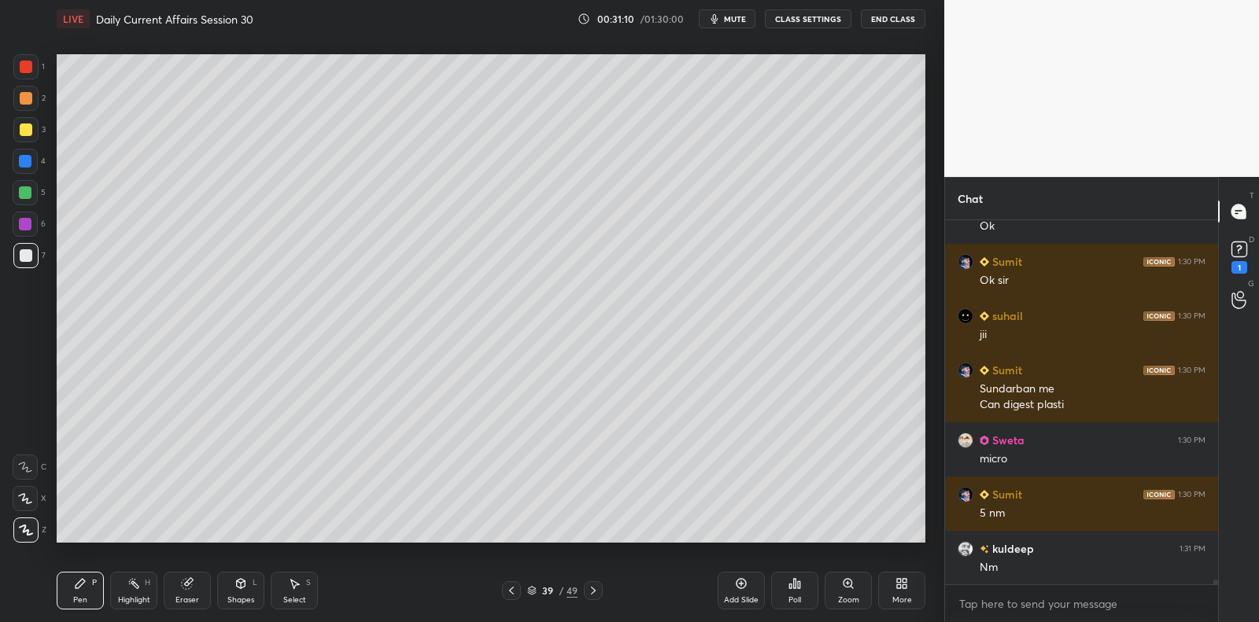
click at [30, 255] on div at bounding box center [26, 255] width 13 height 13
click at [31, 251] on div at bounding box center [26, 255] width 13 height 13
click at [739, 588] on icon at bounding box center [741, 584] width 10 height 10
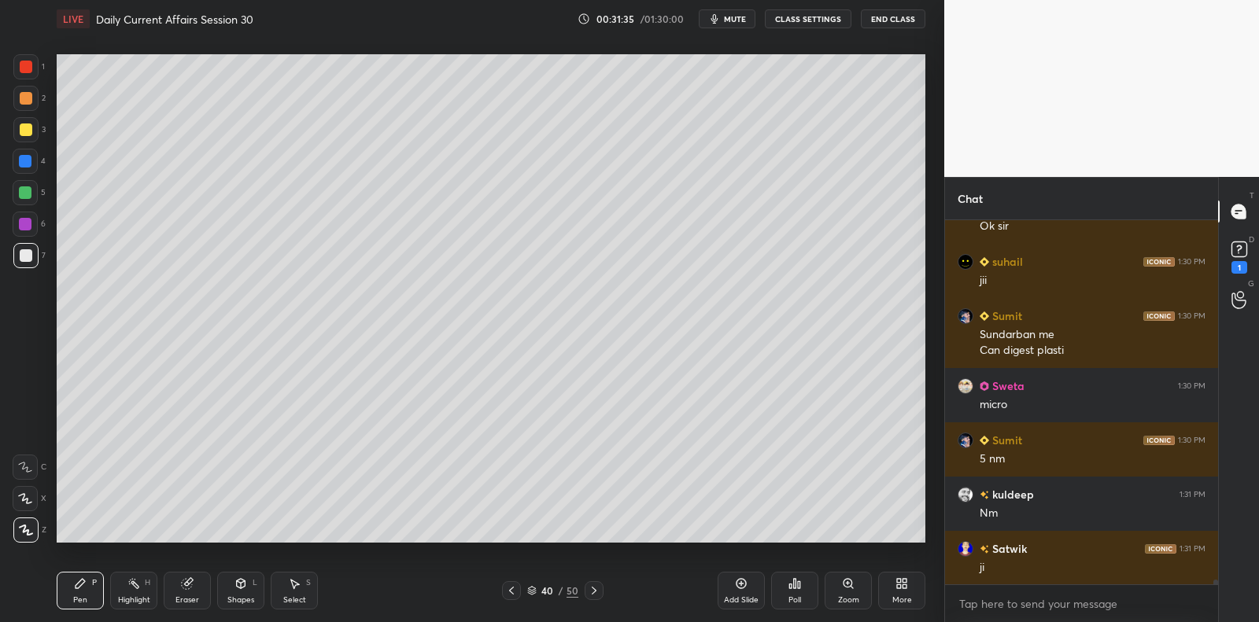
click at [22, 191] on div at bounding box center [25, 192] width 13 height 13
drag, startPoint x: 30, startPoint y: 187, endPoint x: 36, endPoint y: 206, distance: 19.9
click at [30, 188] on div at bounding box center [25, 192] width 13 height 13
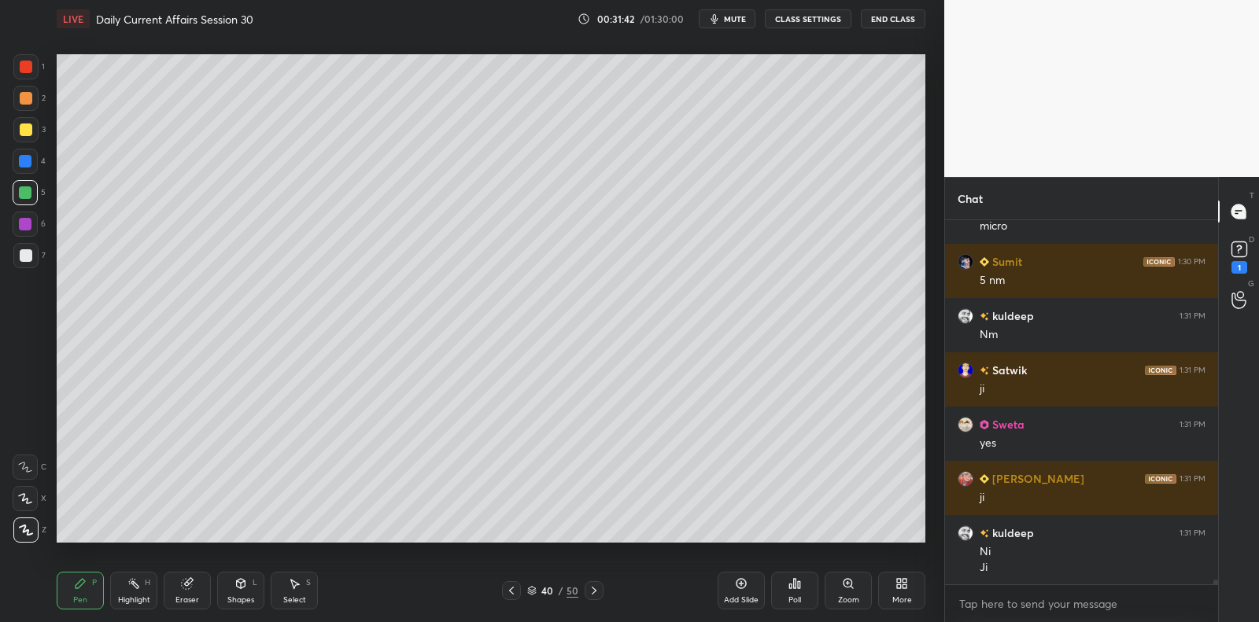
scroll to position [29200, 0]
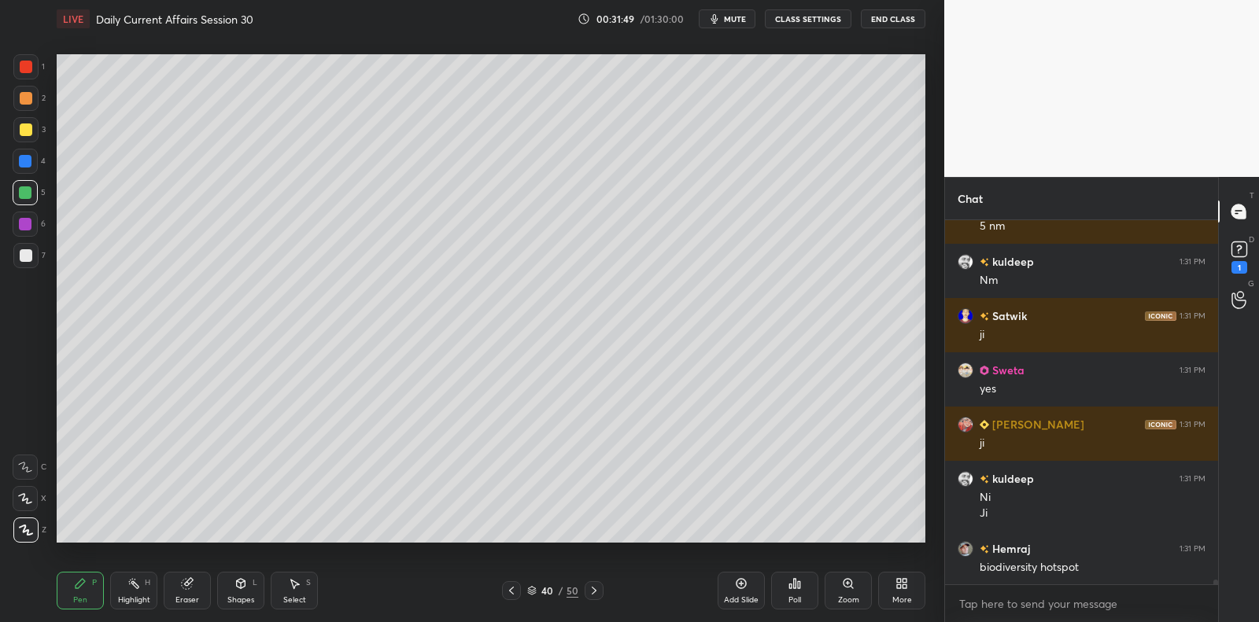
click at [23, 134] on div at bounding box center [26, 129] width 13 height 13
drag, startPoint x: 32, startPoint y: 132, endPoint x: 46, endPoint y: 140, distance: 16.2
click at [32, 132] on div at bounding box center [25, 129] width 25 height 25
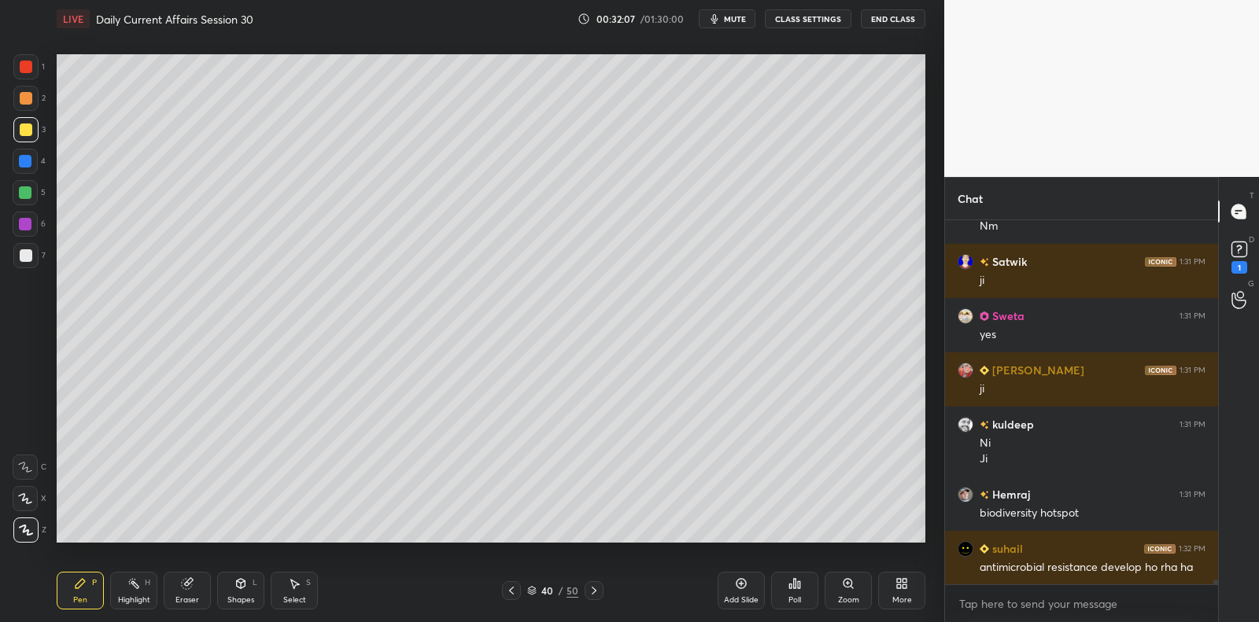
drag, startPoint x: 26, startPoint y: 268, endPoint x: 28, endPoint y: 259, distance: 9.7
click at [25, 267] on div "7" at bounding box center [29, 258] width 32 height 31
drag, startPoint x: 28, startPoint y: 259, endPoint x: 27, endPoint y: 268, distance: 9.6
click at [29, 259] on div at bounding box center [26, 255] width 13 height 13
click at [53, 287] on div "Setting up your live class Poll for secs No correct answer Start poll" at bounding box center [490, 299] width 881 height 522
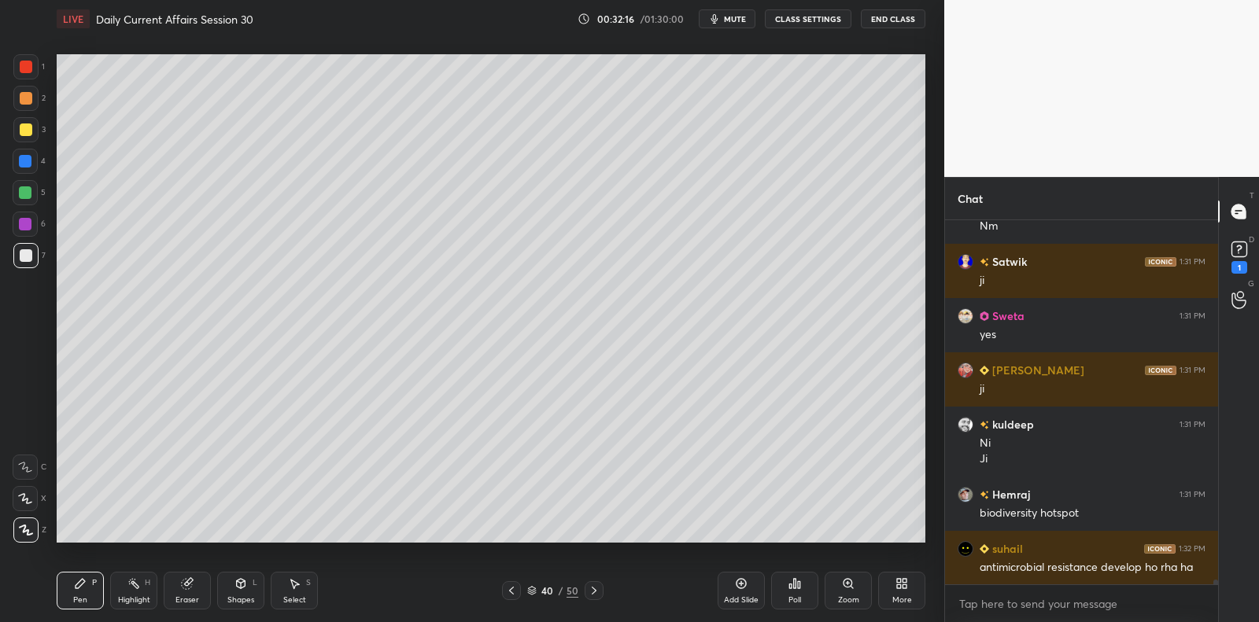
click at [24, 201] on div at bounding box center [25, 192] width 25 height 25
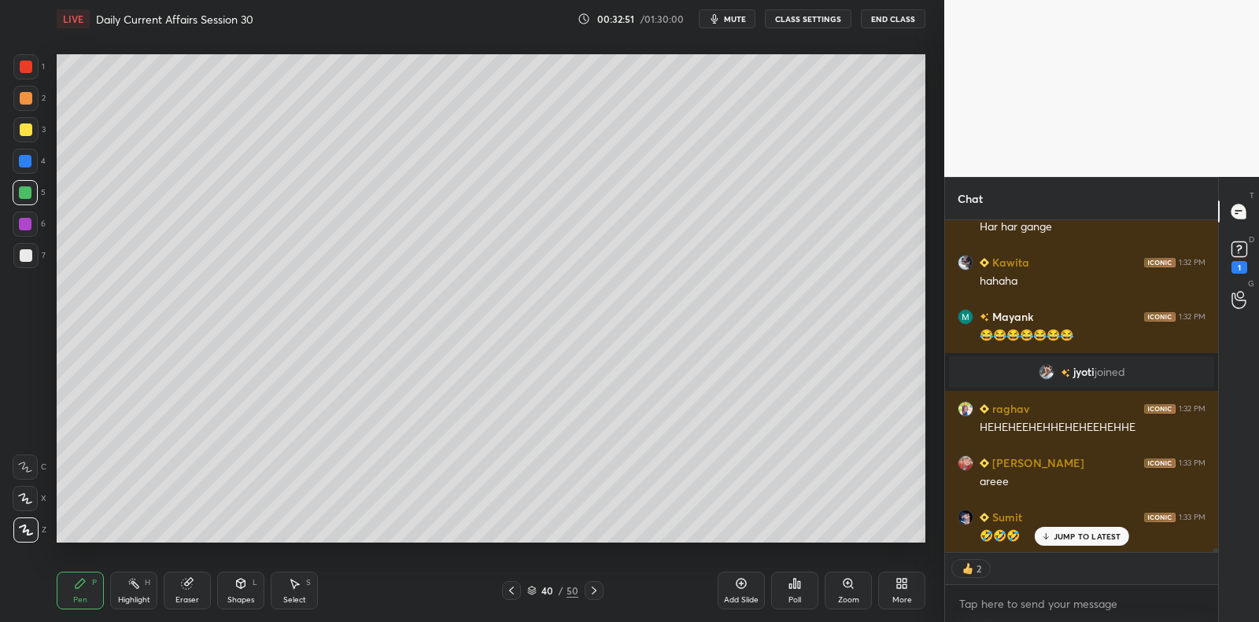
scroll to position [30392, 0]
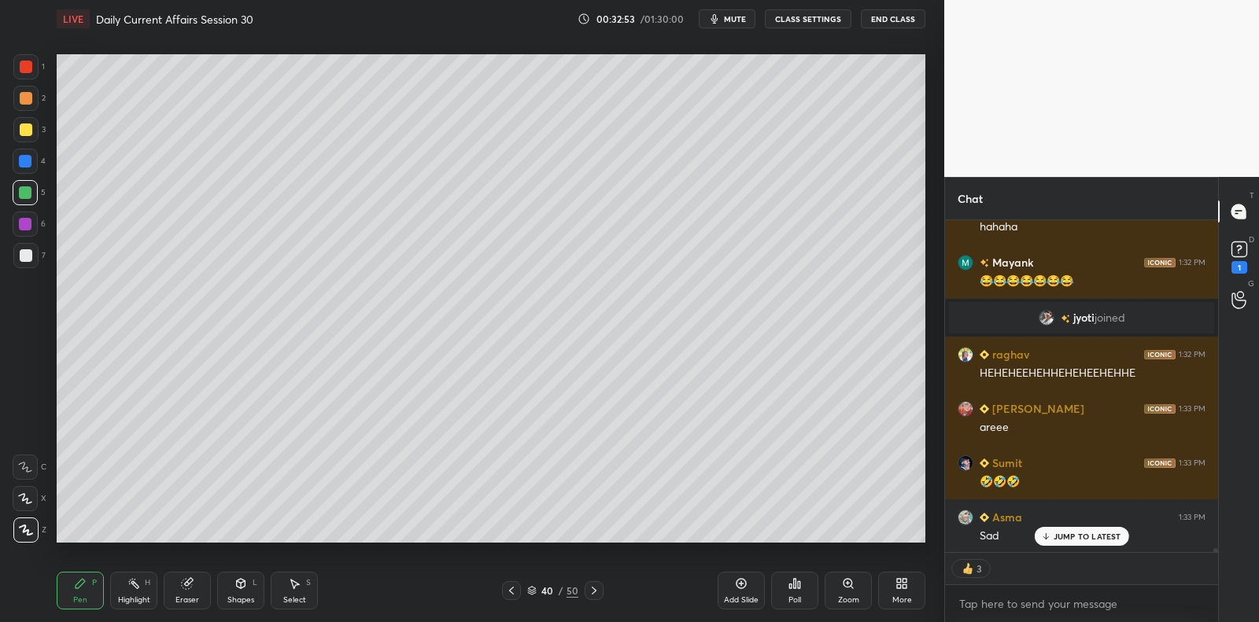
drag, startPoint x: 25, startPoint y: 136, endPoint x: 31, endPoint y: 127, distance: 10.3
click at [26, 136] on div at bounding box center [25, 129] width 25 height 25
drag, startPoint x: 31, startPoint y: 127, endPoint x: 45, endPoint y: 133, distance: 15.2
click at [31, 127] on div at bounding box center [26, 129] width 13 height 13
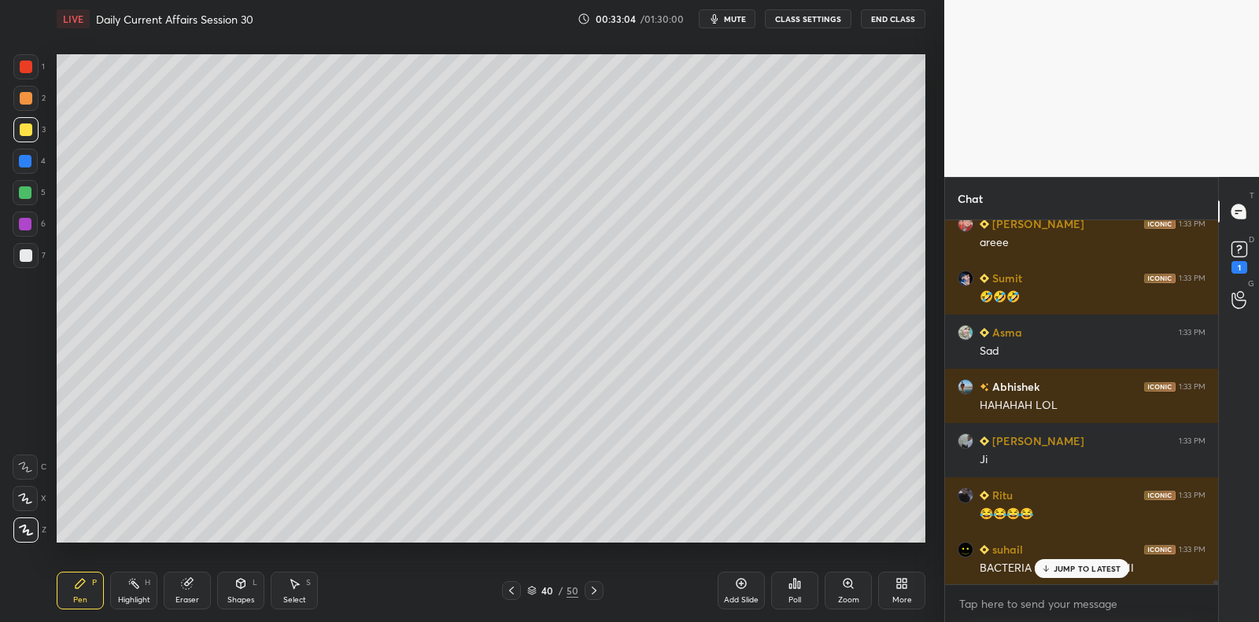
scroll to position [30632, 0]
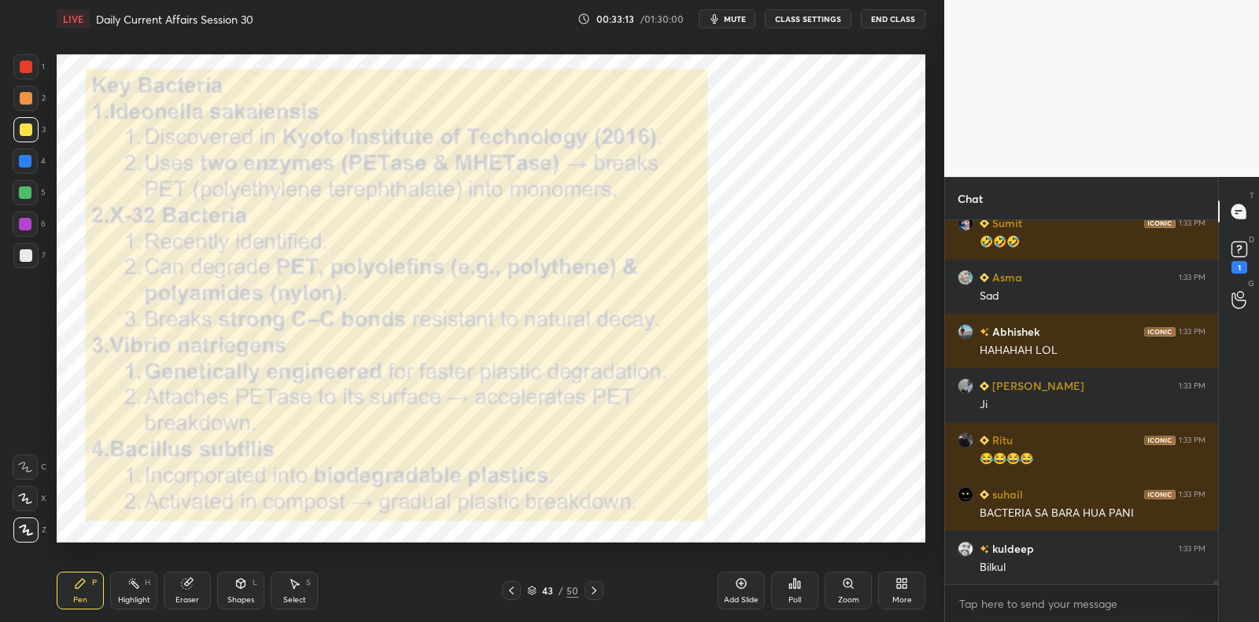
click at [31, 72] on div at bounding box center [26, 67] width 13 height 13
click at [31, 70] on div at bounding box center [26, 67] width 13 height 13
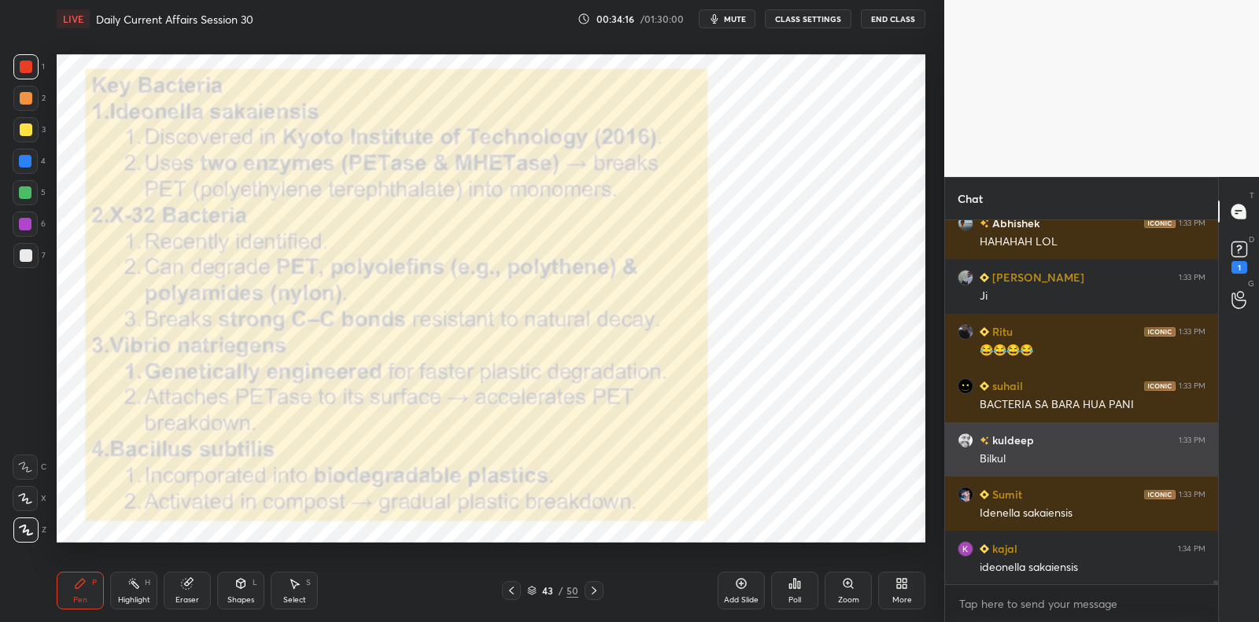
scroll to position [5, 5]
click at [964, 444] on img "grid" at bounding box center [965, 441] width 16 height 16
click at [964, 436] on img "grid" at bounding box center [965, 441] width 16 height 16
click at [962, 442] on img "grid" at bounding box center [965, 441] width 16 height 16
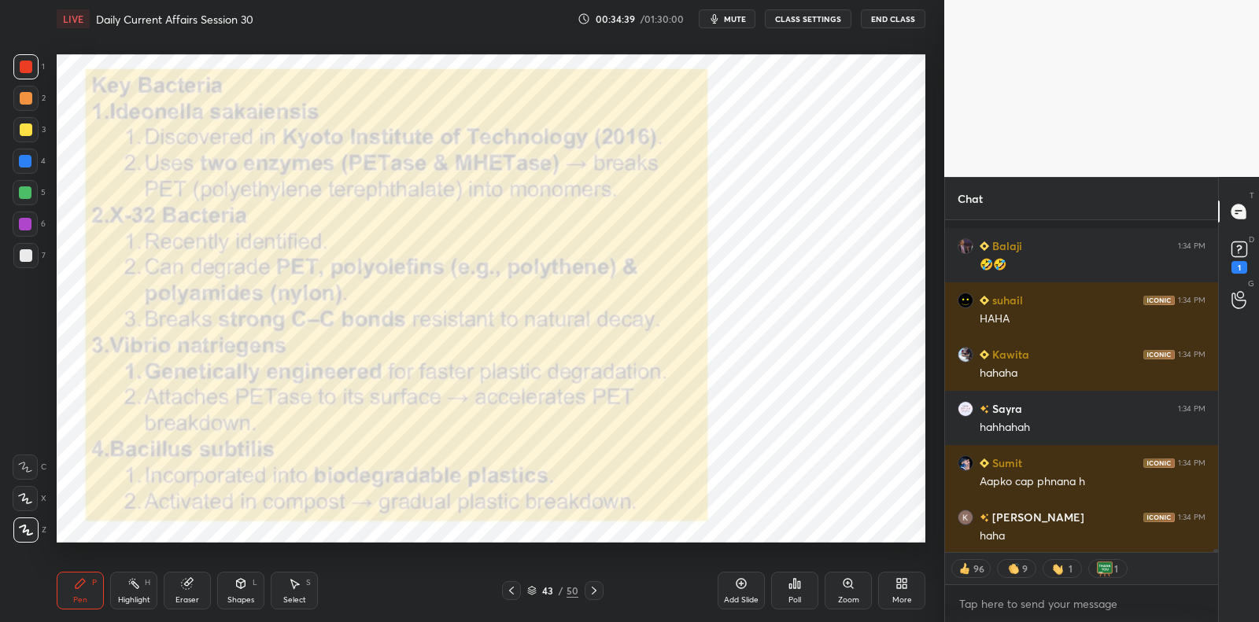
scroll to position [31587, 0]
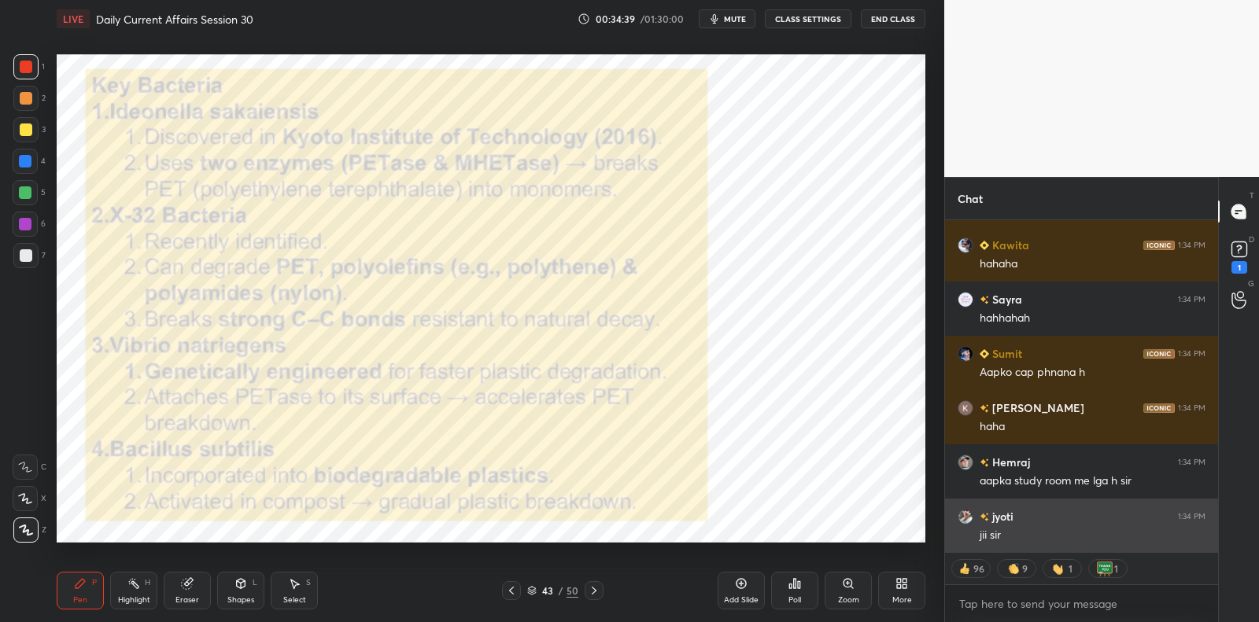
click at [1083, 537] on div "jii sir" at bounding box center [1092, 536] width 226 height 16
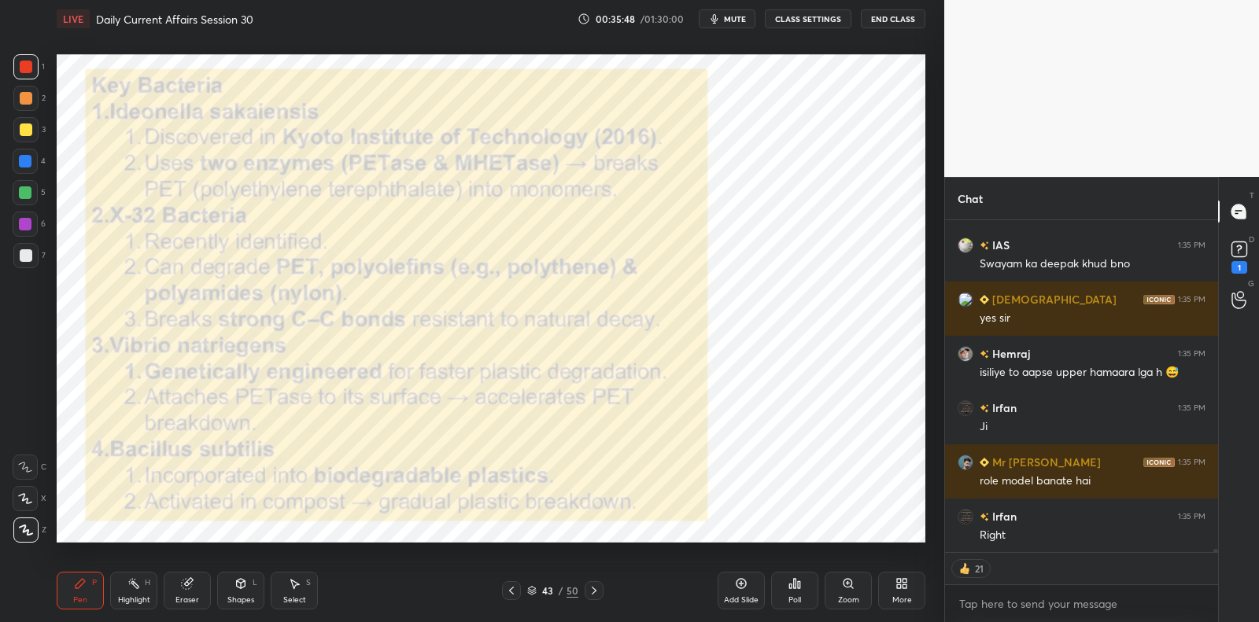
scroll to position [31081, 0]
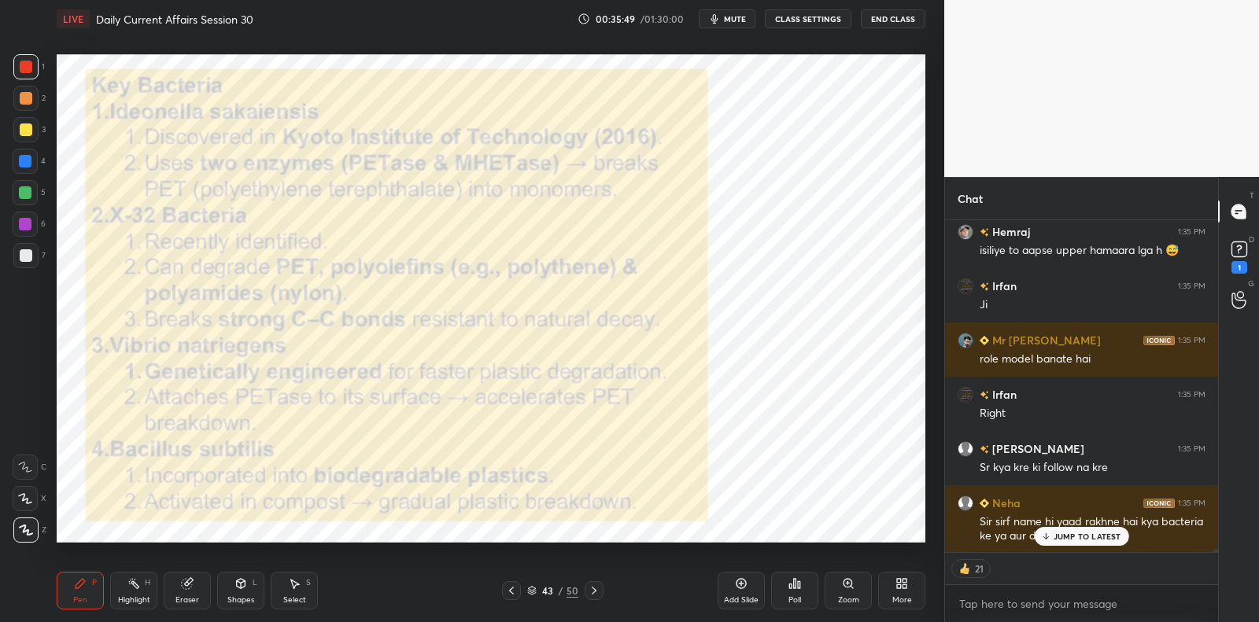
type textarea "x"
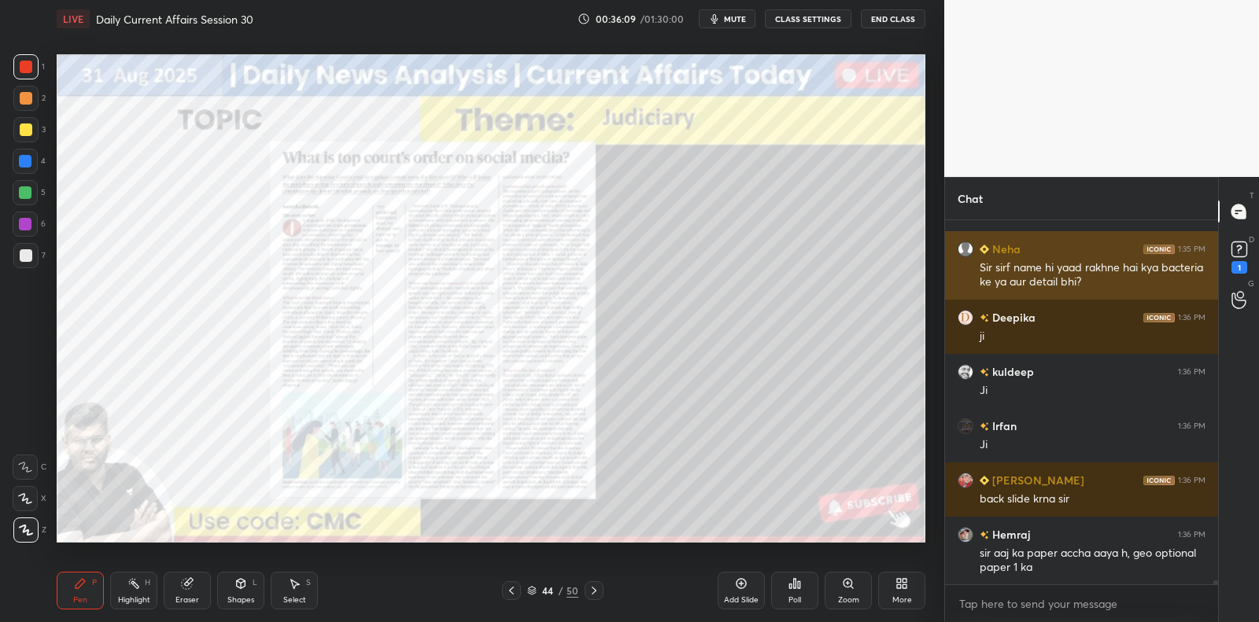
scroll to position [31388, 0]
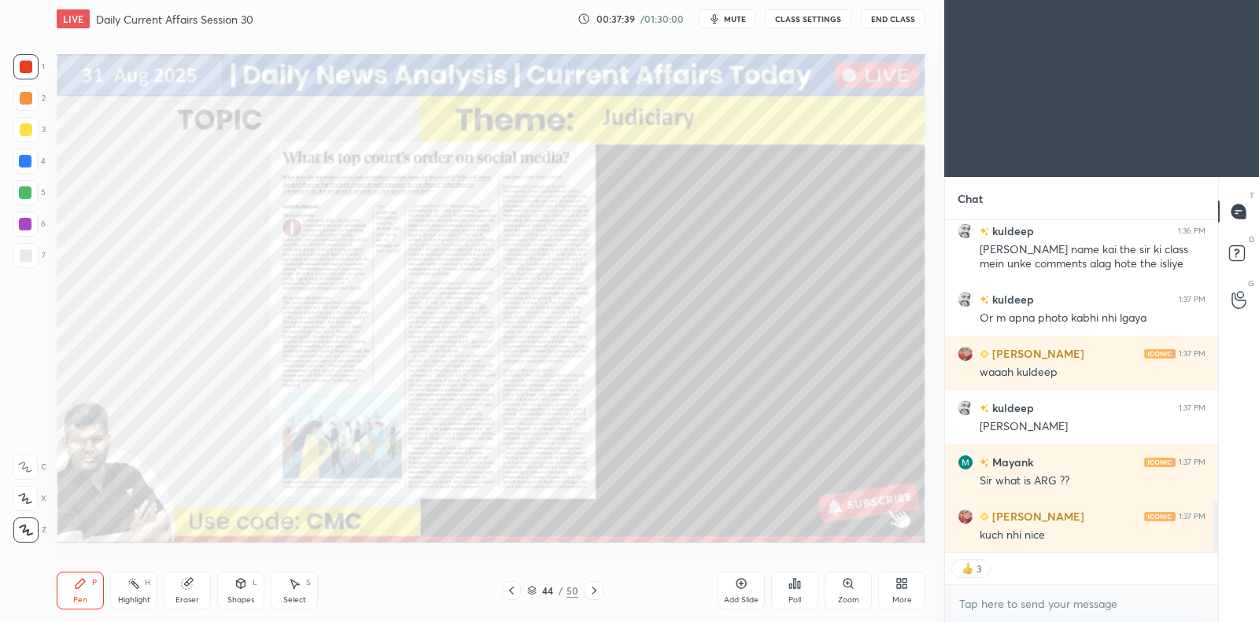
scroll to position [1970, 0]
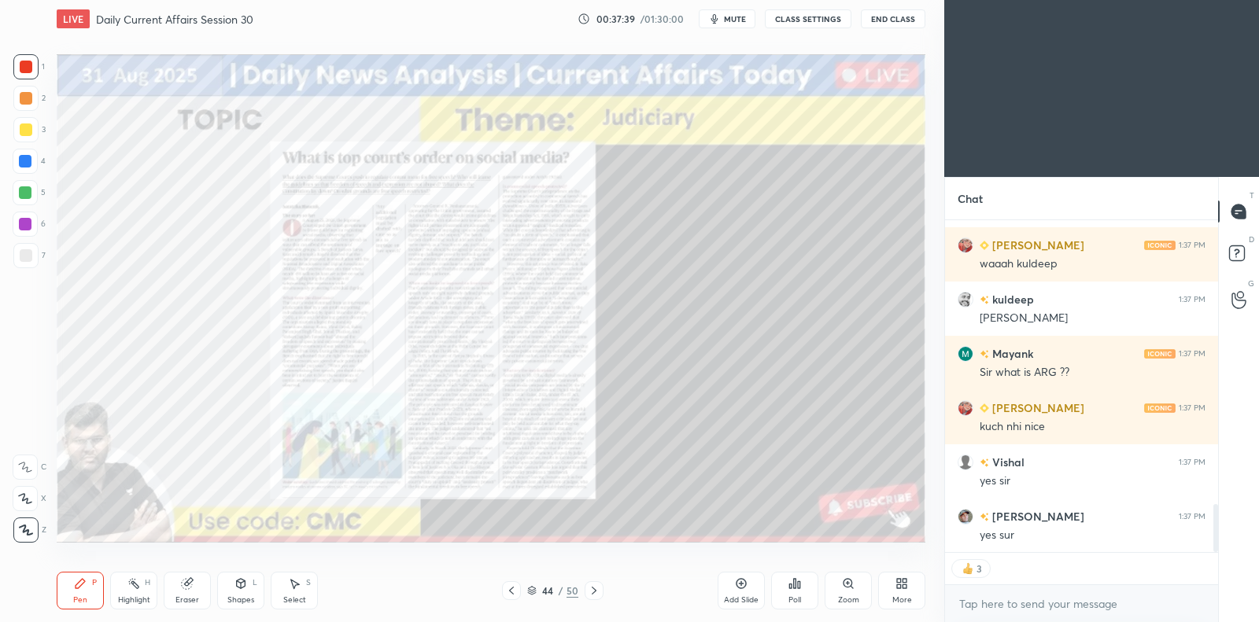
click at [908, 584] on div "More" at bounding box center [901, 591] width 47 height 38
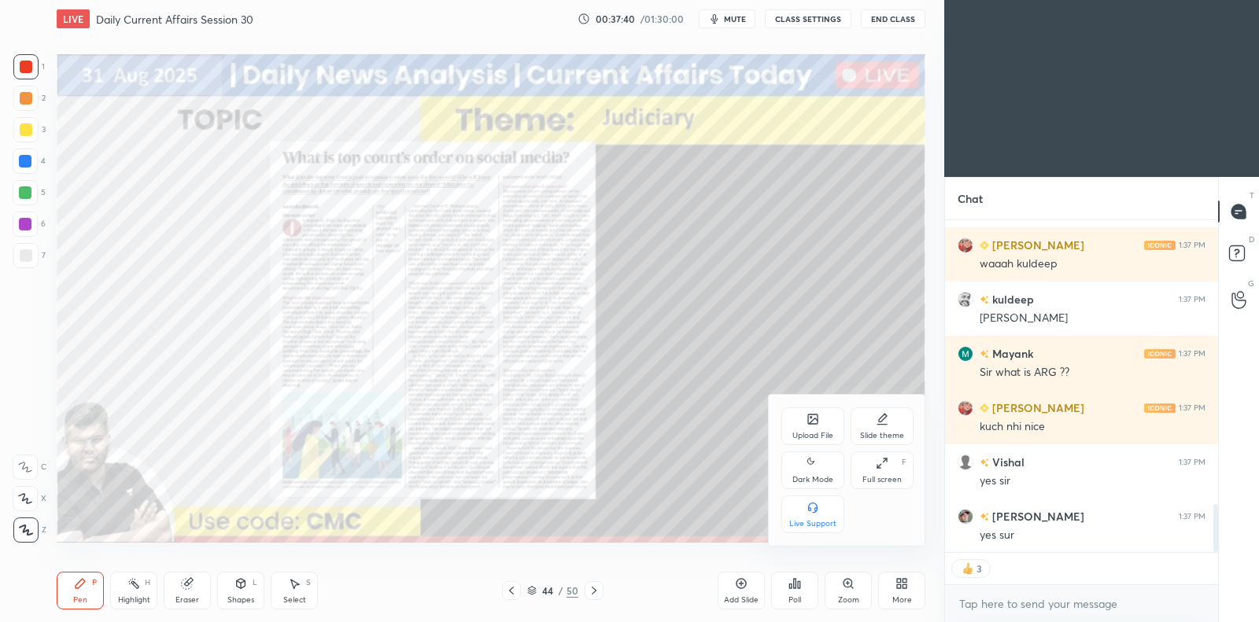
scroll to position [2133, 0]
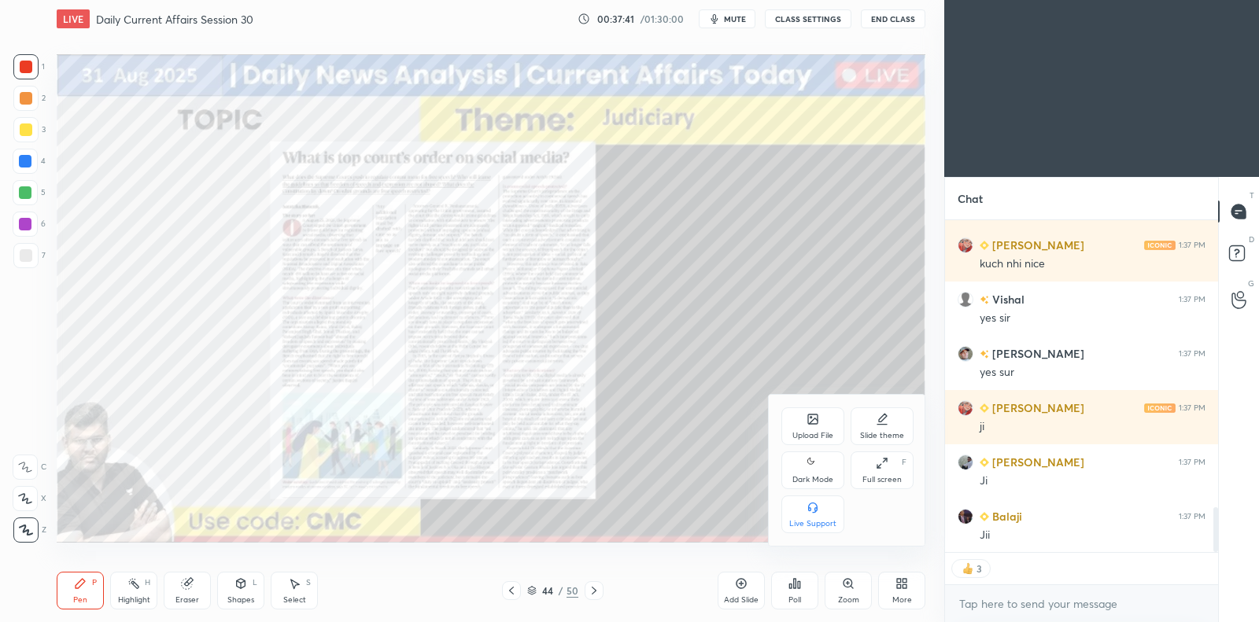
click at [828, 482] on div "Dark Mode" at bounding box center [812, 480] width 41 height 8
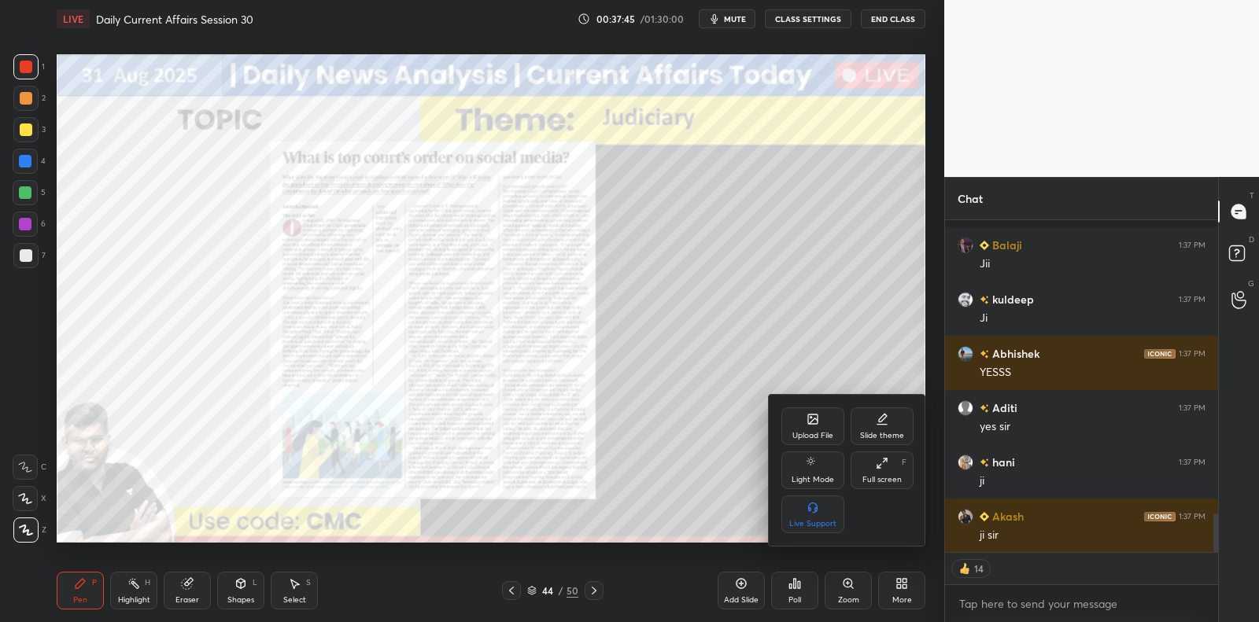
scroll to position [2513, 0]
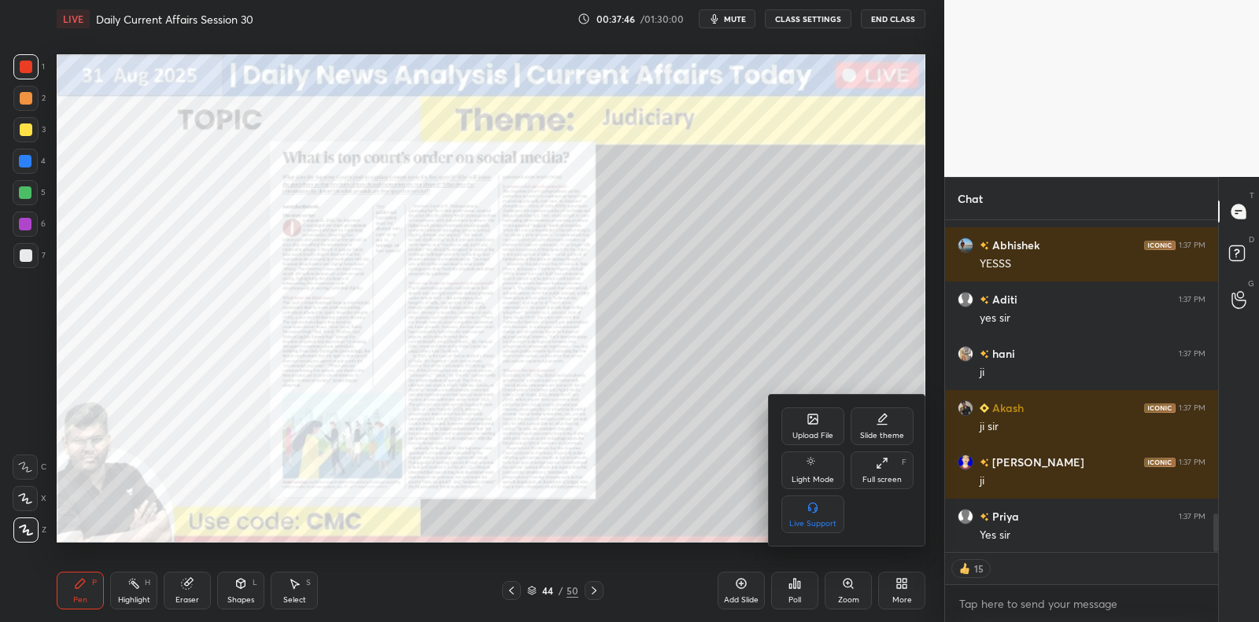
click at [733, 325] on div at bounding box center [629, 311] width 1259 height 622
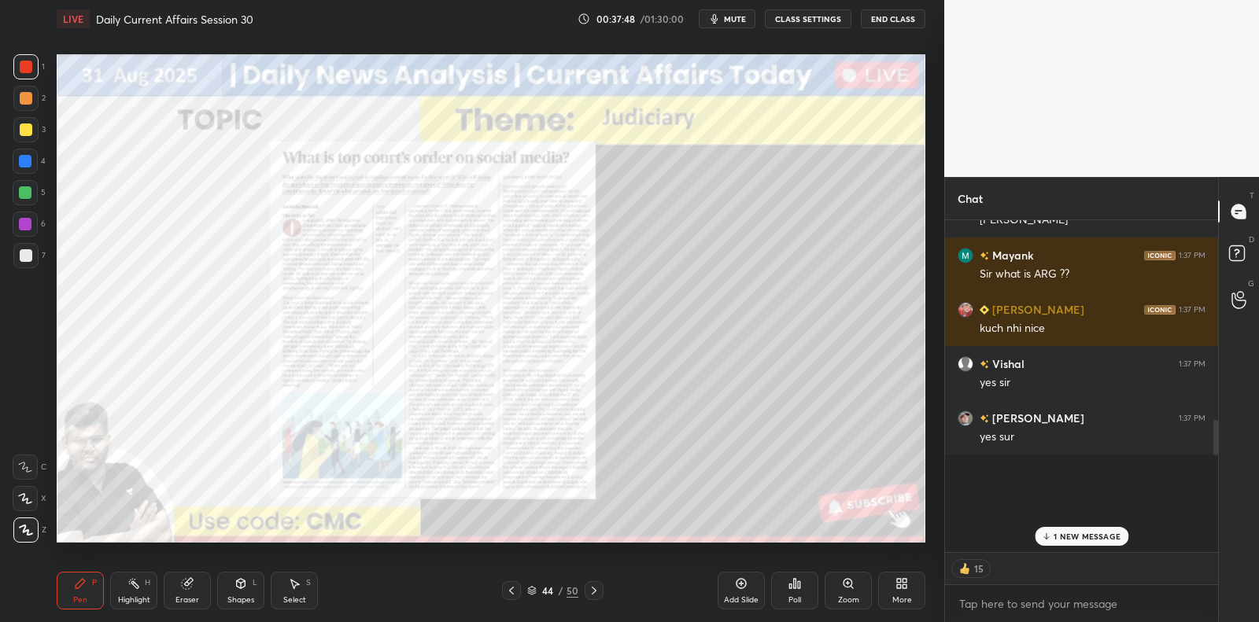
scroll to position [0, 0]
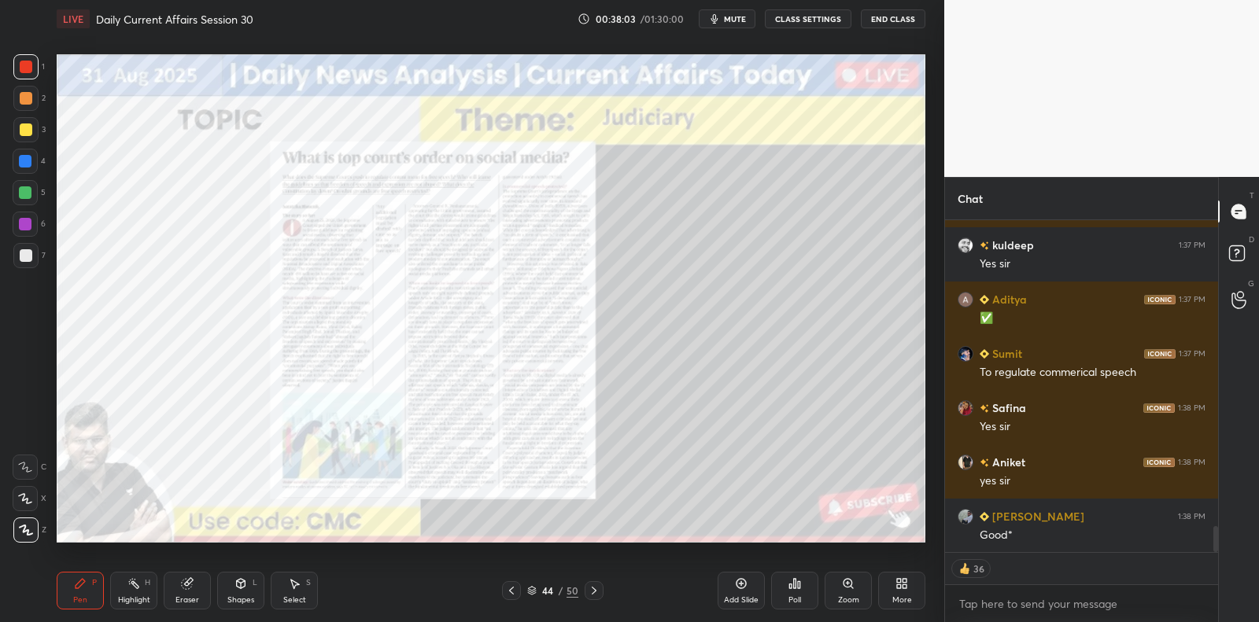
click at [745, 587] on icon at bounding box center [741, 583] width 13 height 13
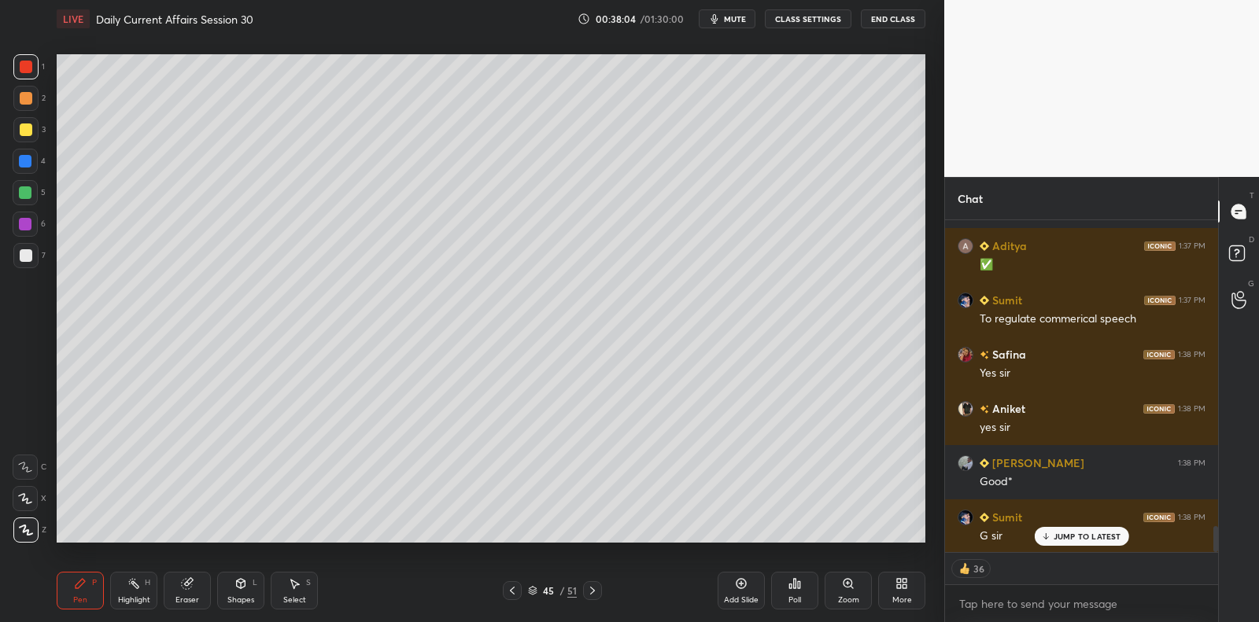
click at [29, 127] on div at bounding box center [26, 129] width 13 height 13
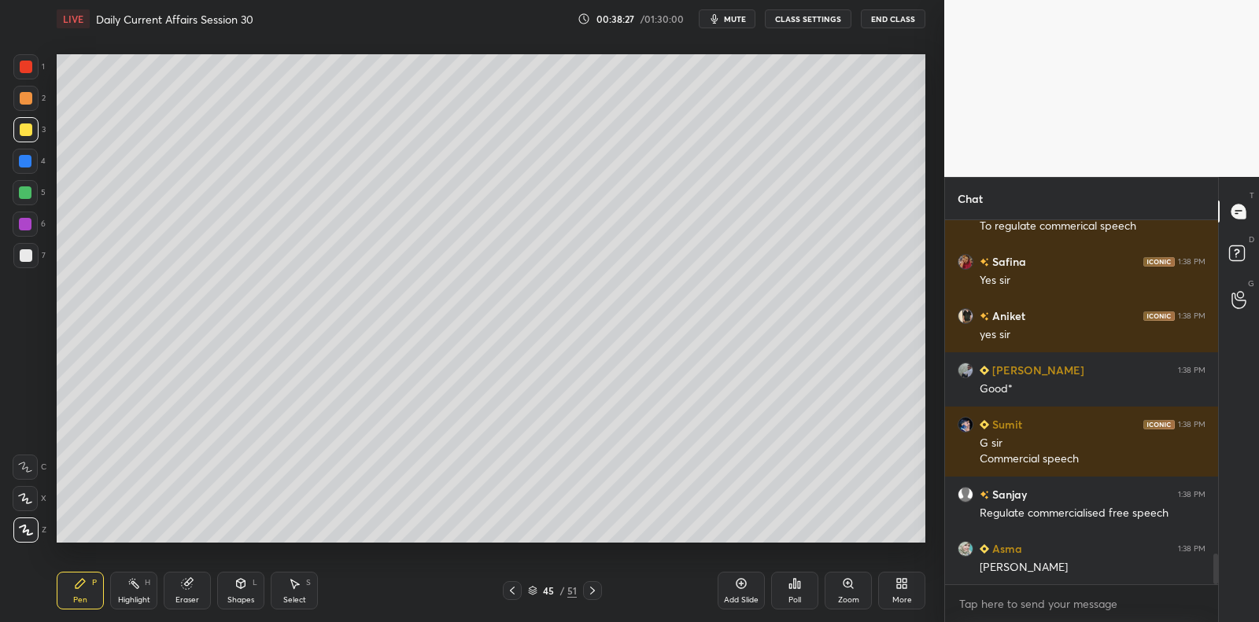
click at [28, 259] on div at bounding box center [26, 255] width 13 height 13
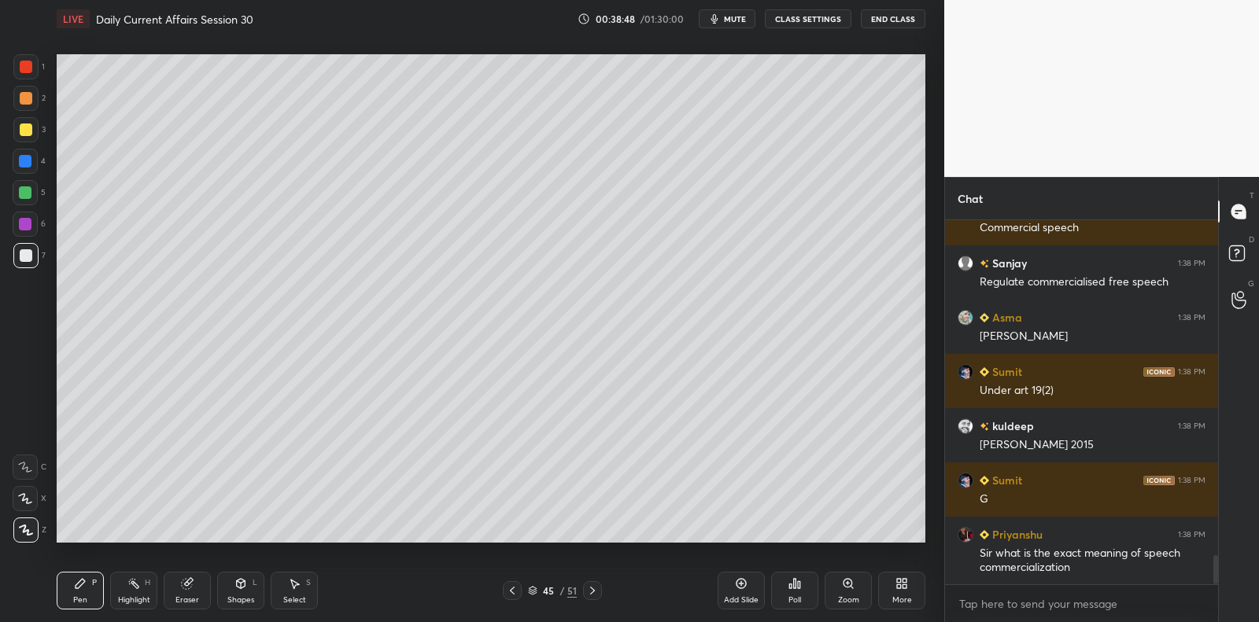
scroll to position [4301, 0]
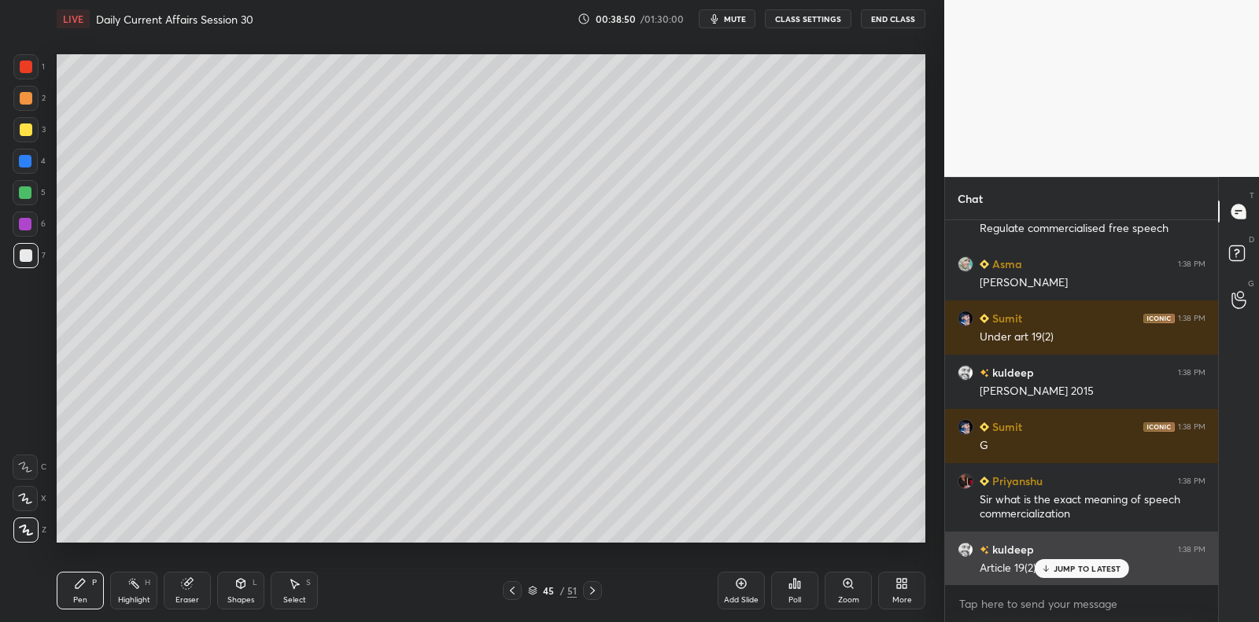
drag, startPoint x: 1052, startPoint y: 571, endPoint x: 1010, endPoint y: 553, distance: 45.4
click at [1052, 571] on div "JUMP TO LATEST" at bounding box center [1081, 568] width 94 height 19
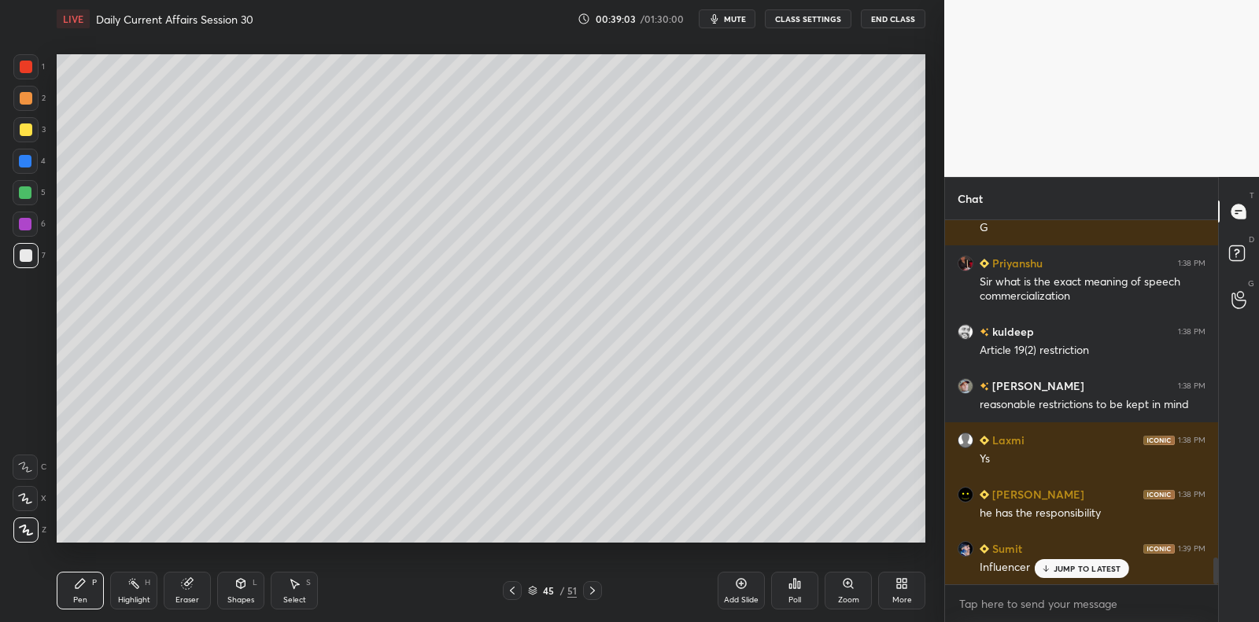
scroll to position [4573, 0]
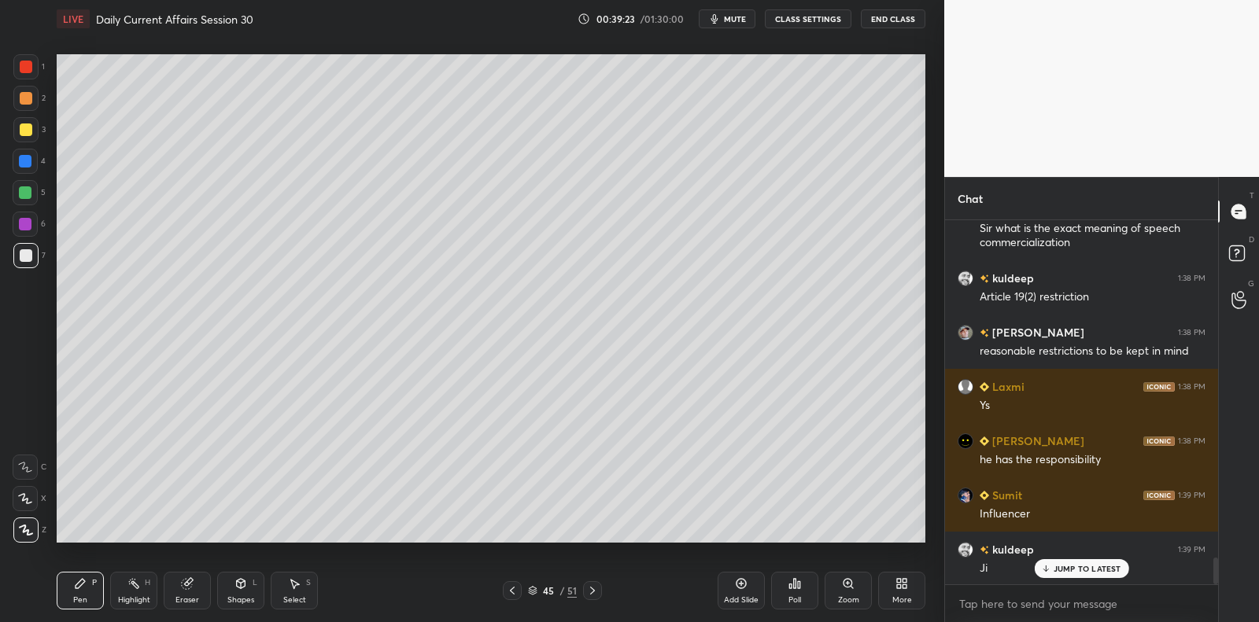
click at [740, 575] on div "Add Slide" at bounding box center [740, 591] width 47 height 38
click at [31, 190] on div at bounding box center [25, 192] width 25 height 25
drag, startPoint x: 31, startPoint y: 190, endPoint x: 55, endPoint y: 186, distance: 23.9
click at [31, 190] on div at bounding box center [25, 192] width 25 height 25
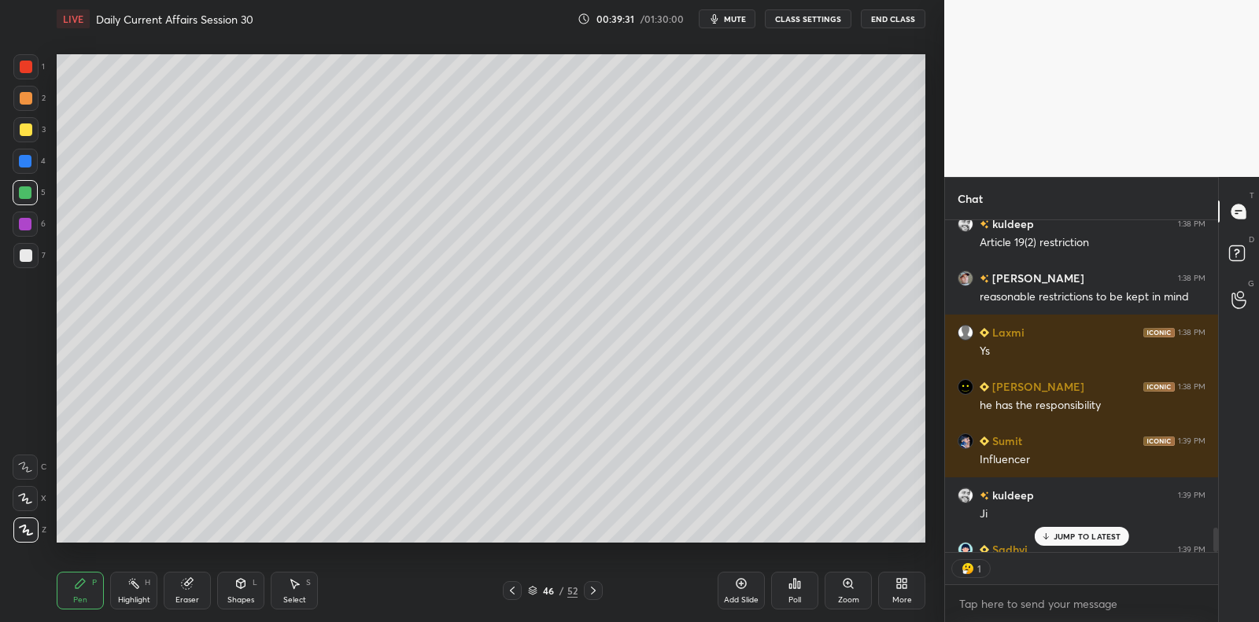
scroll to position [5, 5]
click at [20, 129] on div at bounding box center [25, 129] width 25 height 25
drag, startPoint x: 28, startPoint y: 126, endPoint x: 46, endPoint y: 194, distance: 70.0
click at [28, 126] on div at bounding box center [26, 129] width 13 height 13
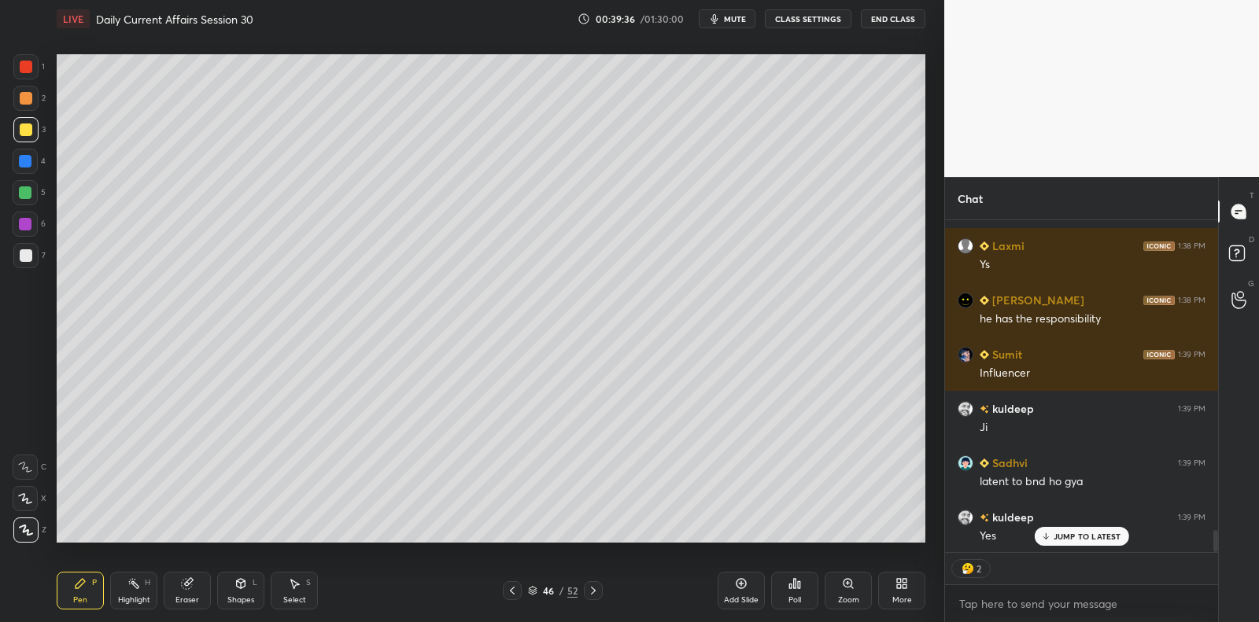
click at [31, 191] on div at bounding box center [25, 192] width 25 height 25
drag, startPoint x: 32, startPoint y: 190, endPoint x: 47, endPoint y: 190, distance: 14.9
click at [32, 190] on div at bounding box center [25, 192] width 25 height 25
click at [31, 262] on div at bounding box center [25, 255] width 25 height 25
drag, startPoint x: 31, startPoint y: 262, endPoint x: 43, endPoint y: 281, distance: 22.3
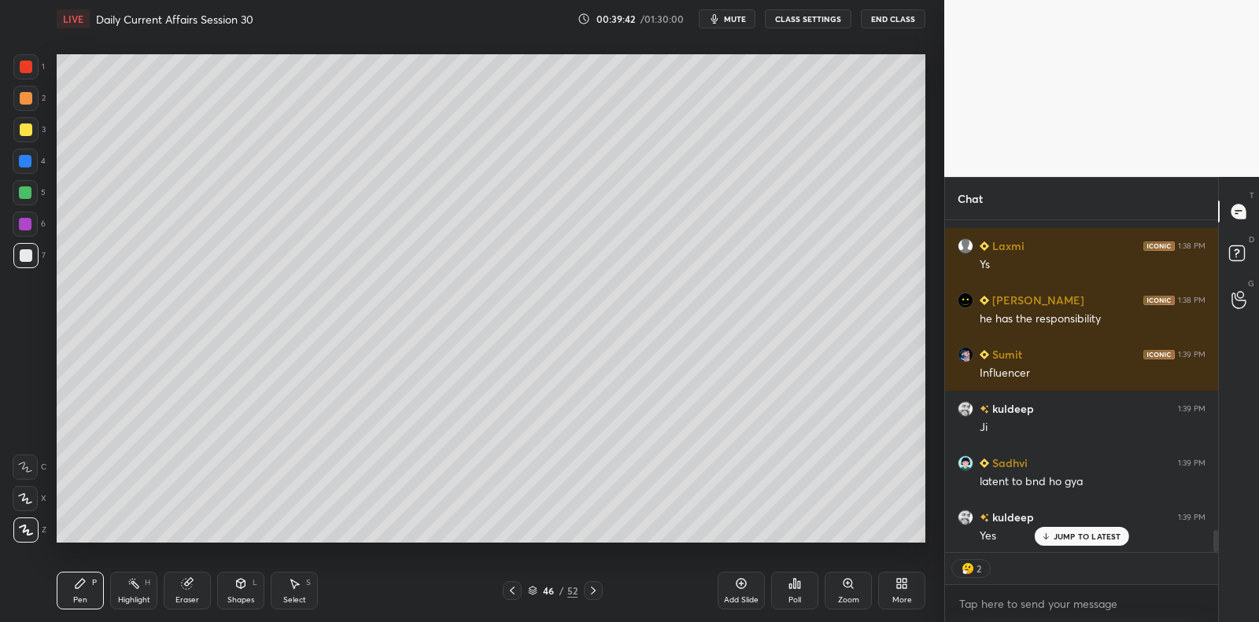
click at [31, 262] on div at bounding box center [25, 255] width 25 height 25
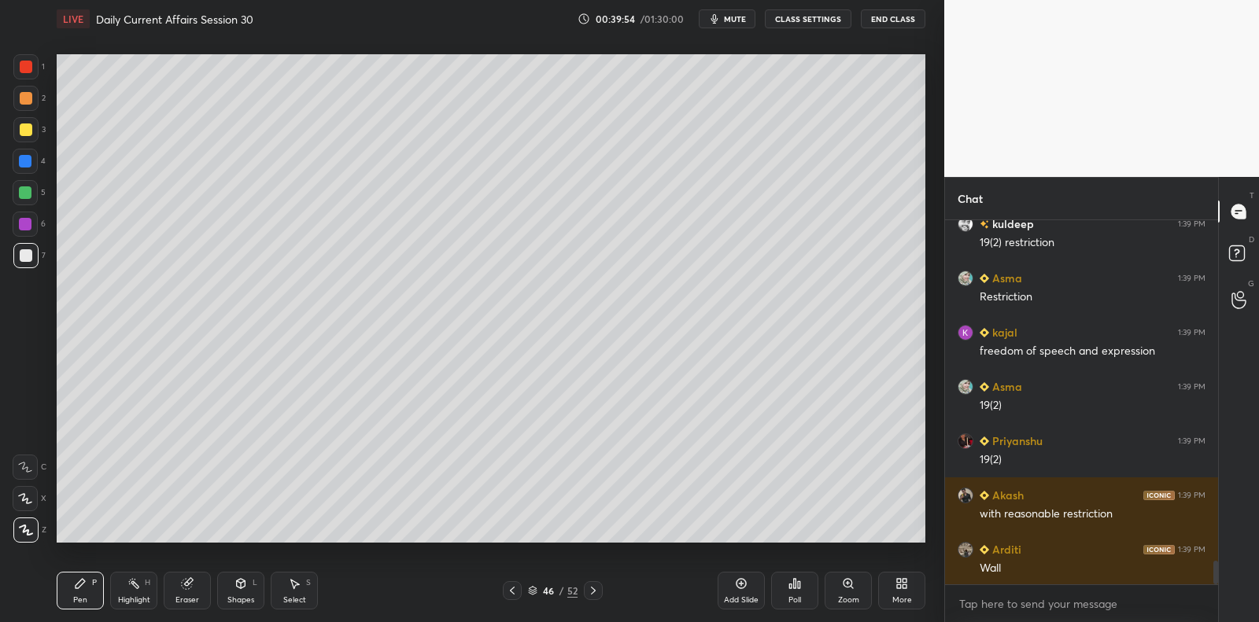
scroll to position [5225, 0]
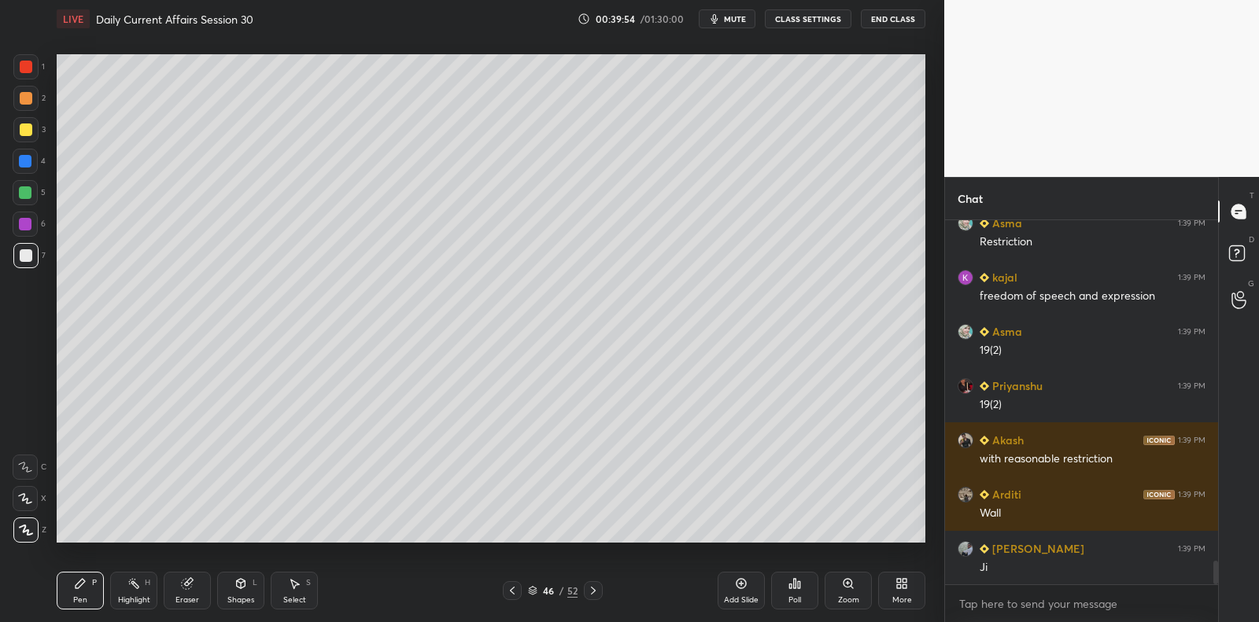
click at [27, 225] on div at bounding box center [25, 224] width 13 height 13
click at [31, 220] on div at bounding box center [25, 224] width 25 height 25
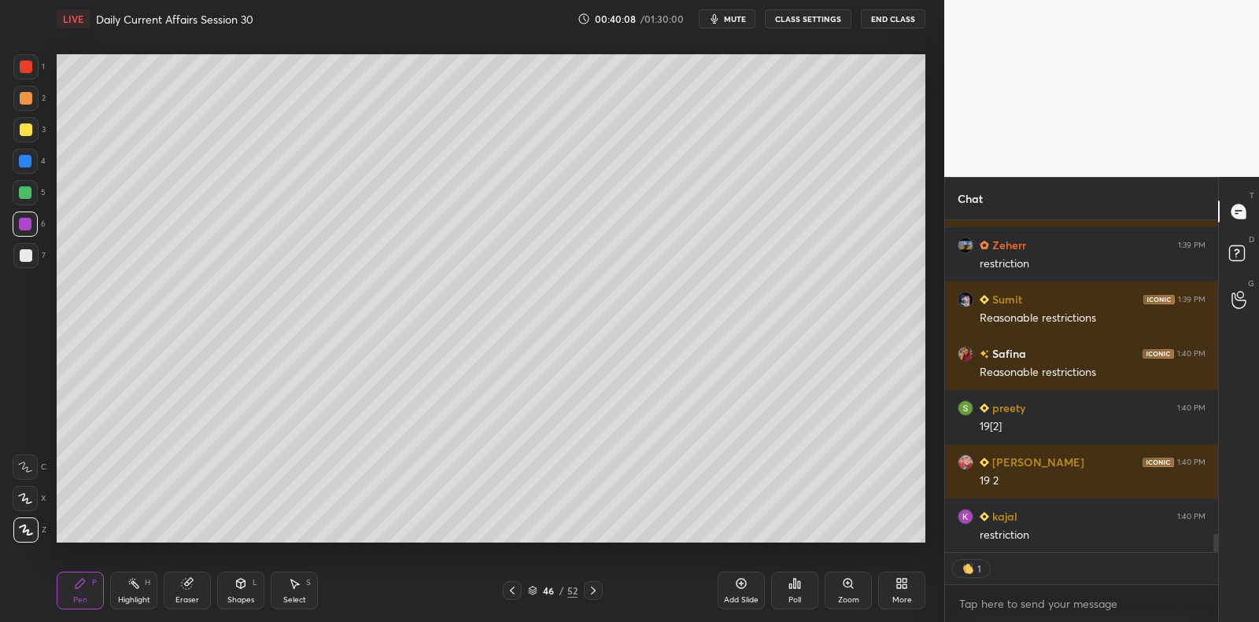
scroll to position [5745, 0]
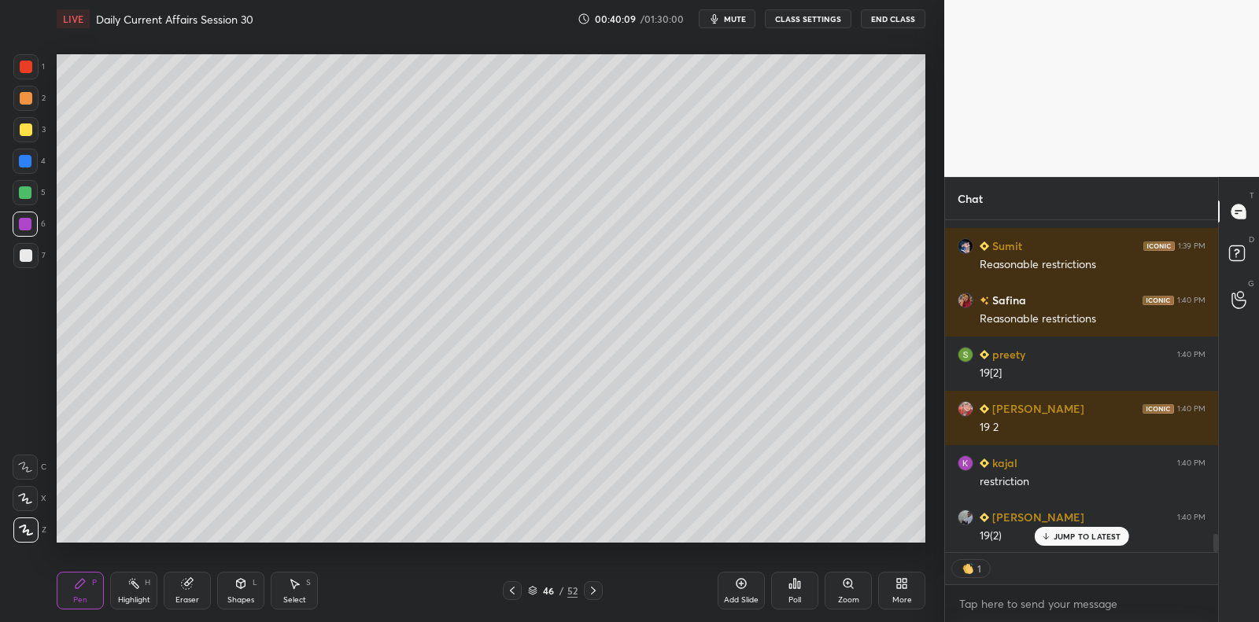
drag, startPoint x: 21, startPoint y: 191, endPoint x: 29, endPoint y: 188, distance: 8.5
click at [26, 192] on div at bounding box center [25, 192] width 13 height 13
click at [31, 190] on div at bounding box center [25, 192] width 25 height 25
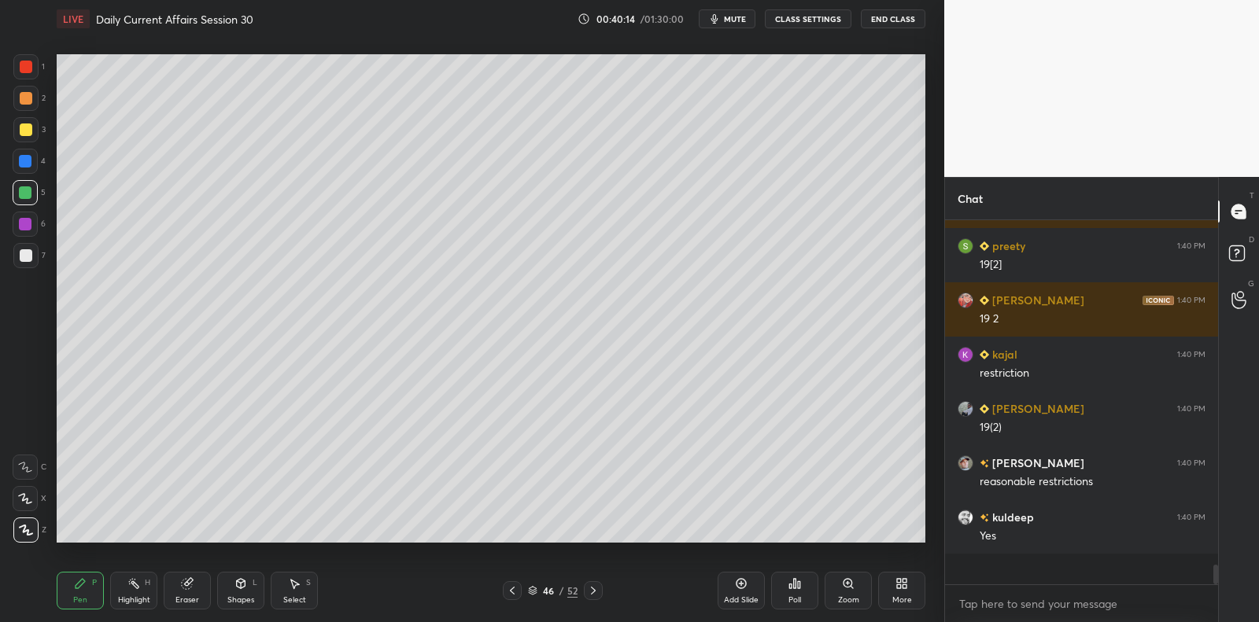
scroll to position [360, 269]
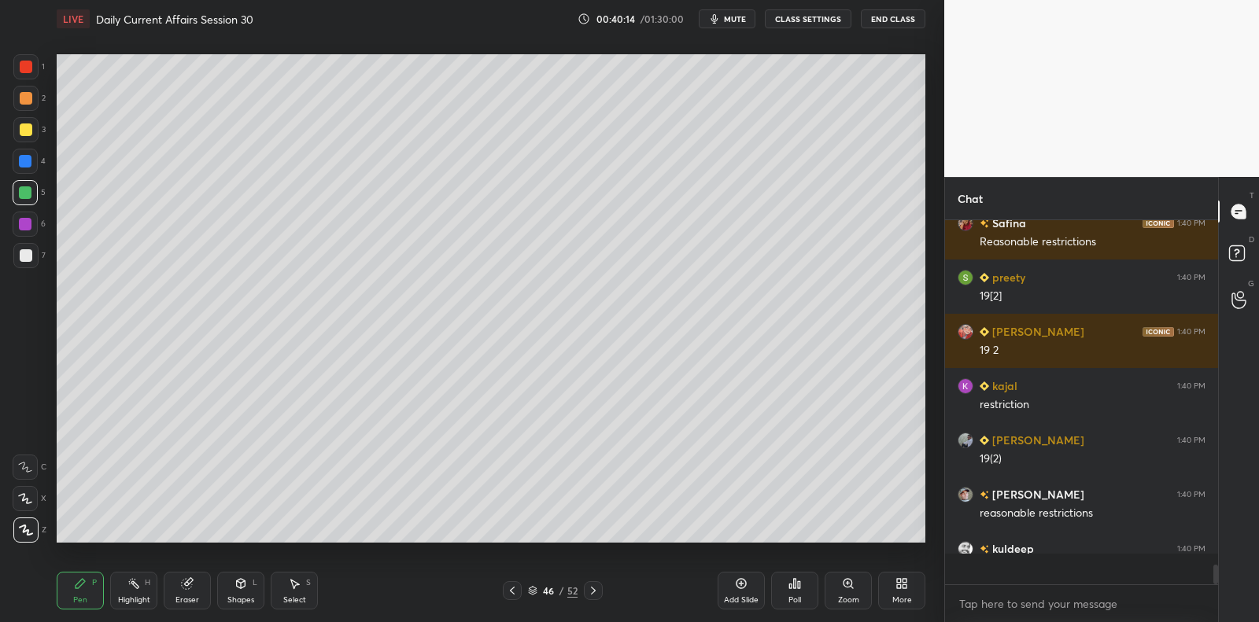
click at [17, 249] on div at bounding box center [25, 255] width 25 height 25
click at [27, 247] on div at bounding box center [25, 255] width 25 height 25
click at [28, 223] on div at bounding box center [25, 224] width 13 height 13
drag, startPoint x: 28, startPoint y: 223, endPoint x: 44, endPoint y: 239, distance: 22.8
click at [28, 223] on div at bounding box center [25, 224] width 13 height 13
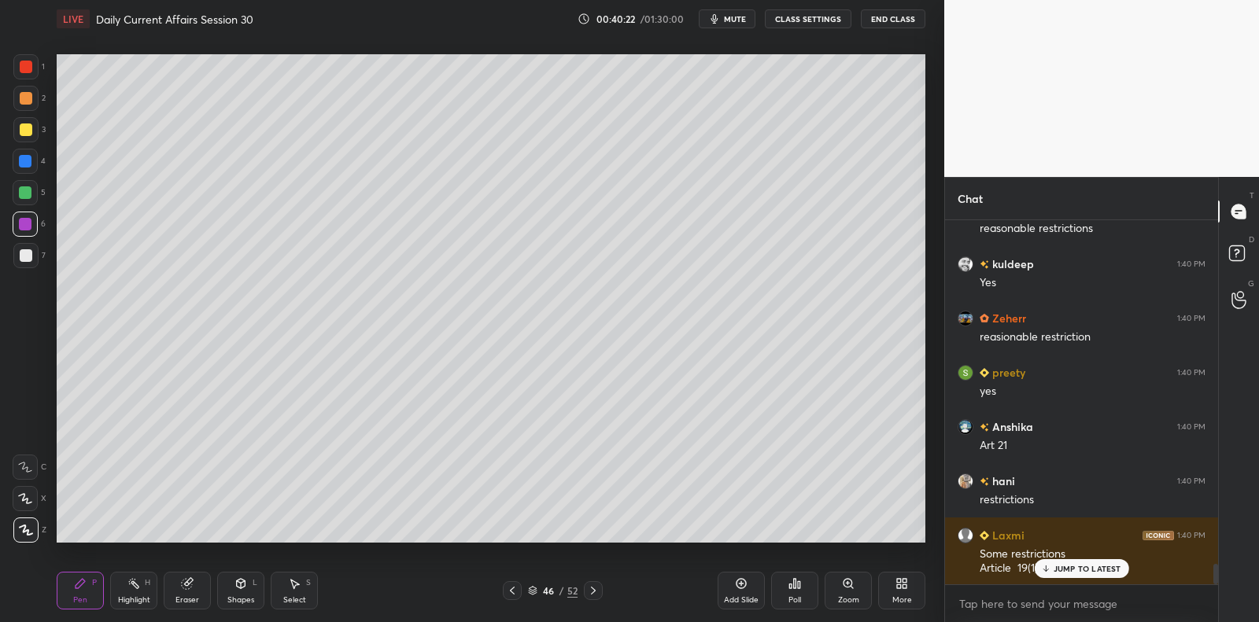
click at [12, 198] on div "1 2 3 4 5 6 7 C X Z C X Z E E Erase all H H" at bounding box center [25, 298] width 50 height 488
click at [26, 190] on div at bounding box center [25, 192] width 13 height 13
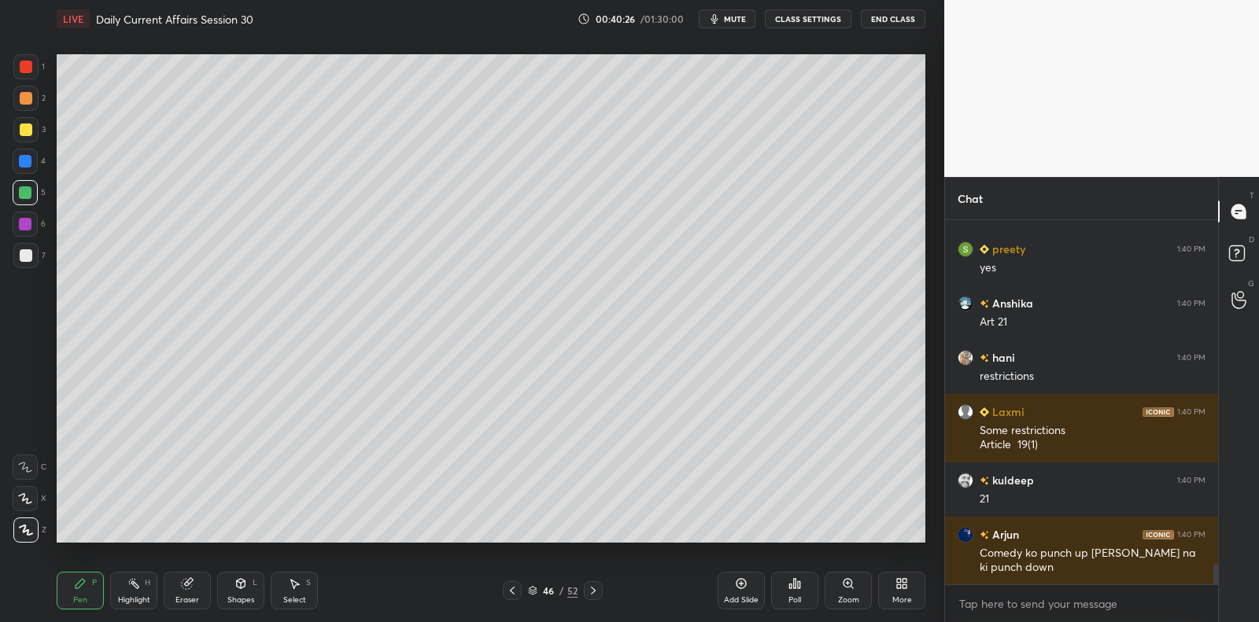
drag, startPoint x: 28, startPoint y: 220, endPoint x: 50, endPoint y: 221, distance: 21.3
click at [29, 220] on div at bounding box center [25, 224] width 13 height 13
click at [39, 221] on div "6" at bounding box center [29, 224] width 33 height 25
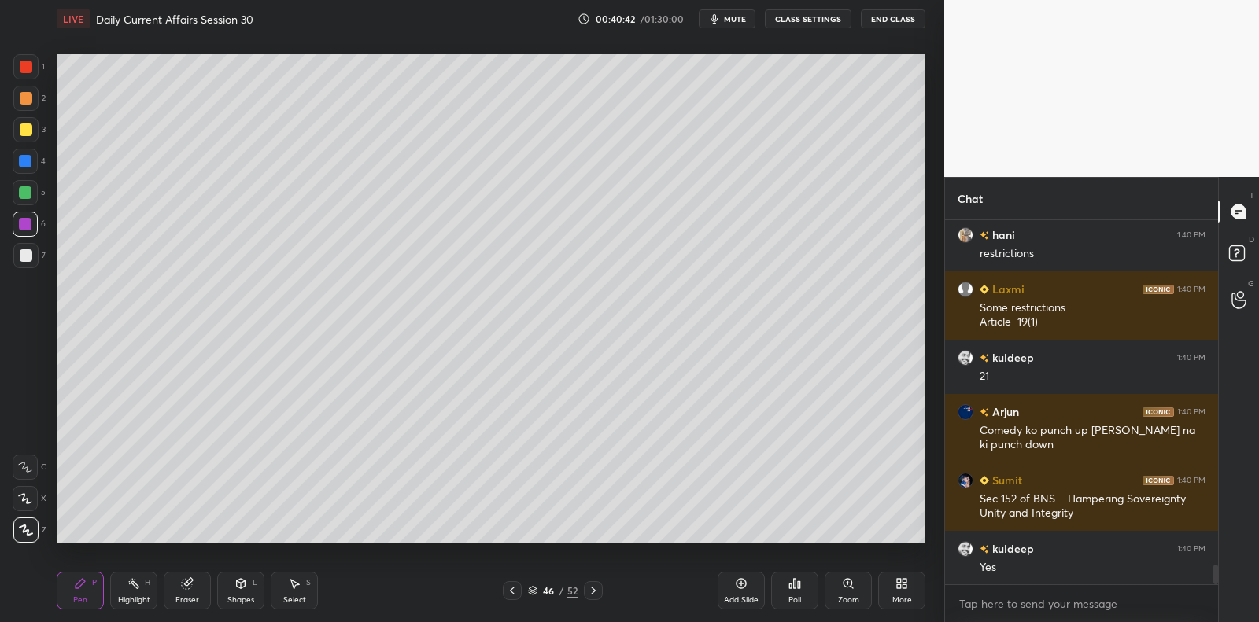
click at [36, 260] on div at bounding box center [25, 255] width 25 height 25
drag, startPoint x: 36, startPoint y: 260, endPoint x: 54, endPoint y: 249, distance: 21.6
click at [36, 260] on div at bounding box center [25, 255] width 25 height 25
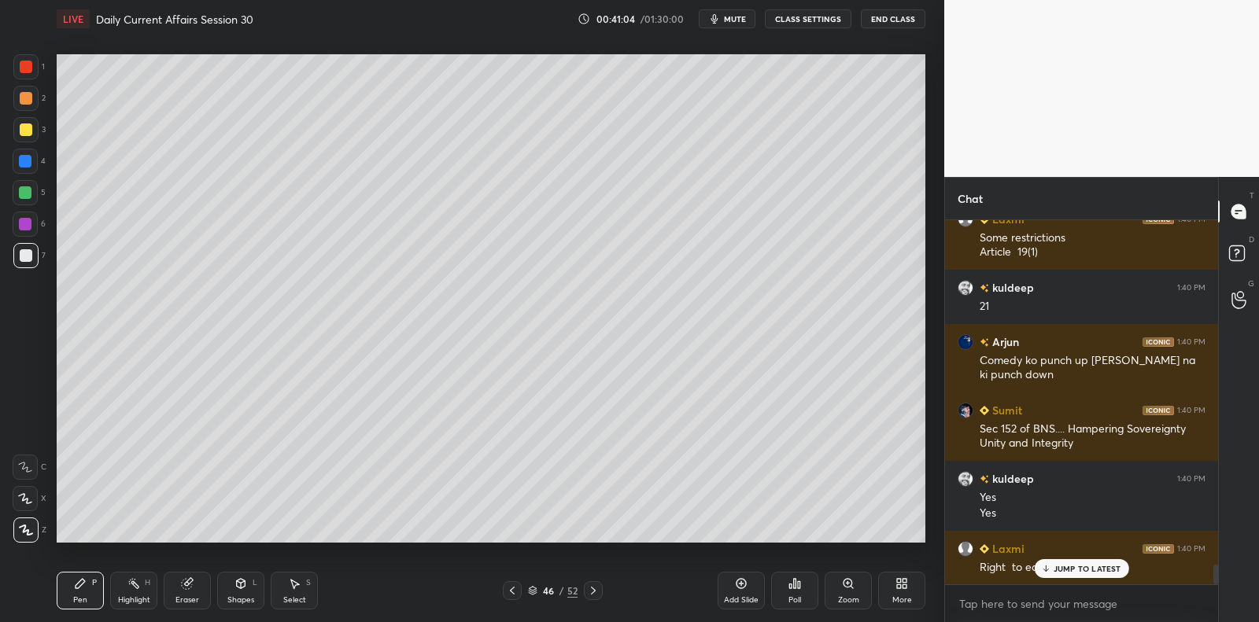
scroll to position [6476, 0]
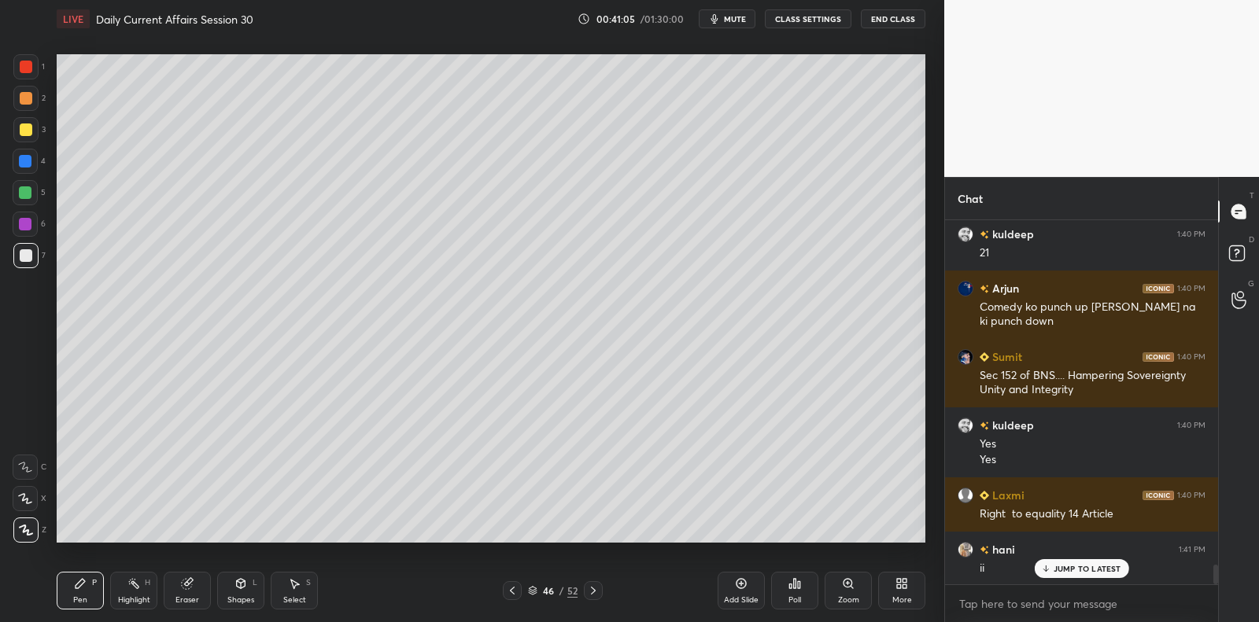
click at [34, 194] on div at bounding box center [25, 192] width 25 height 25
click at [740, 588] on icon at bounding box center [741, 584] width 10 height 10
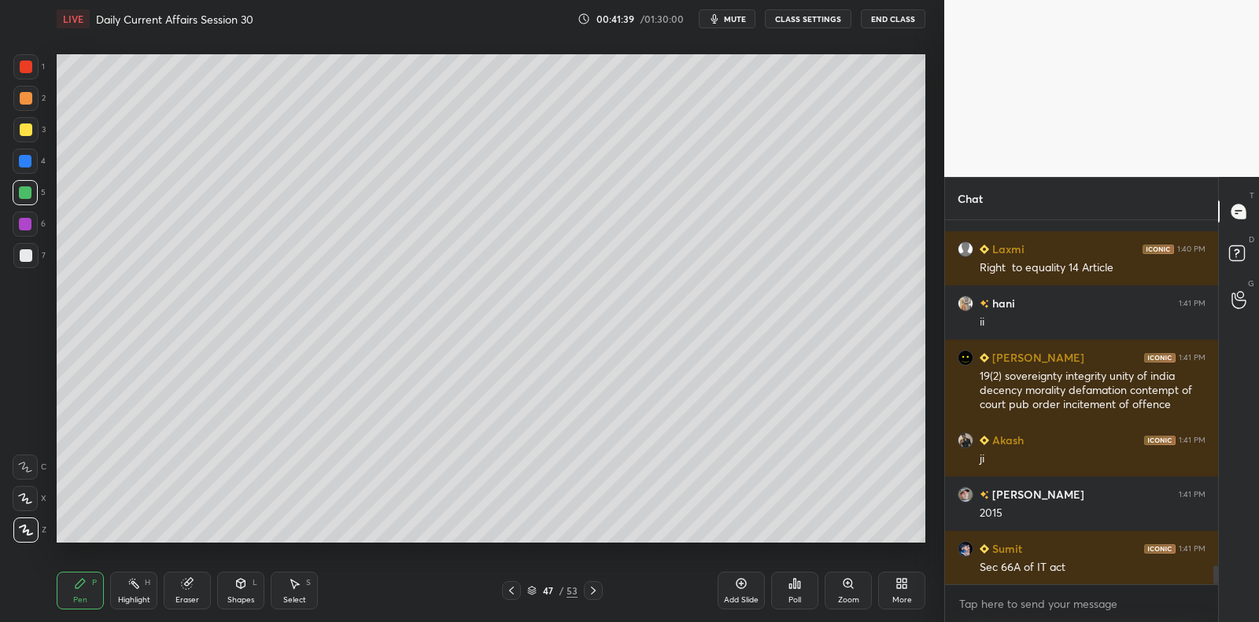
scroll to position [6777, 0]
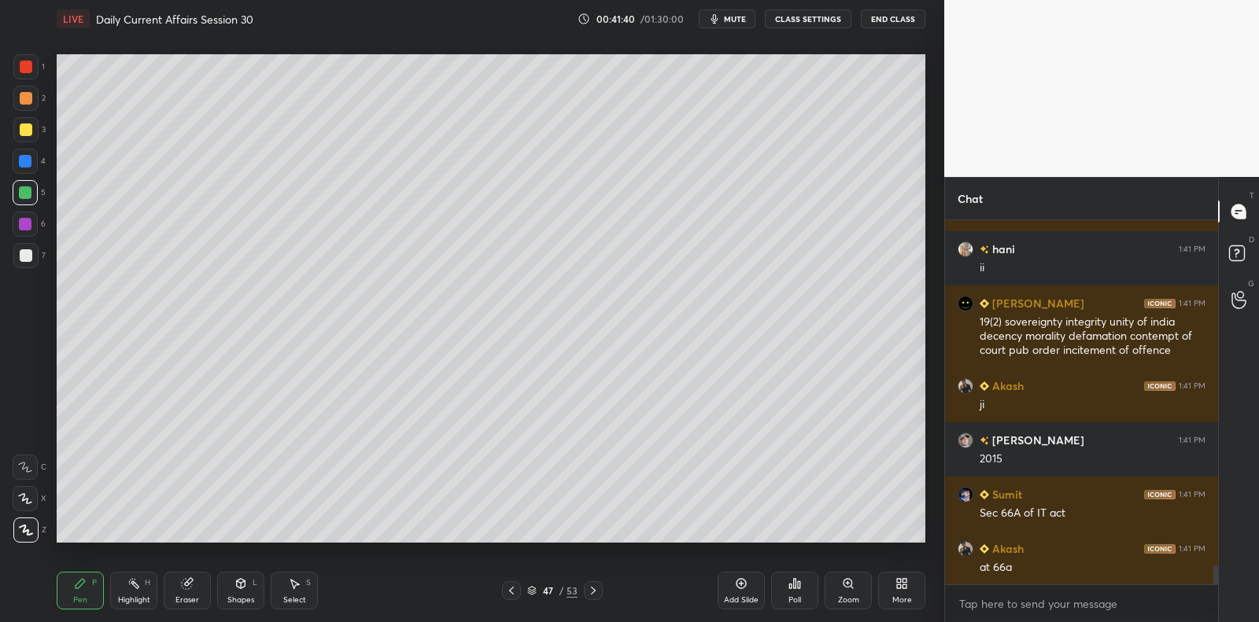
drag, startPoint x: 195, startPoint y: 584, endPoint x: 205, endPoint y: 564, distance: 22.9
click at [195, 584] on div "Eraser" at bounding box center [187, 591] width 47 height 38
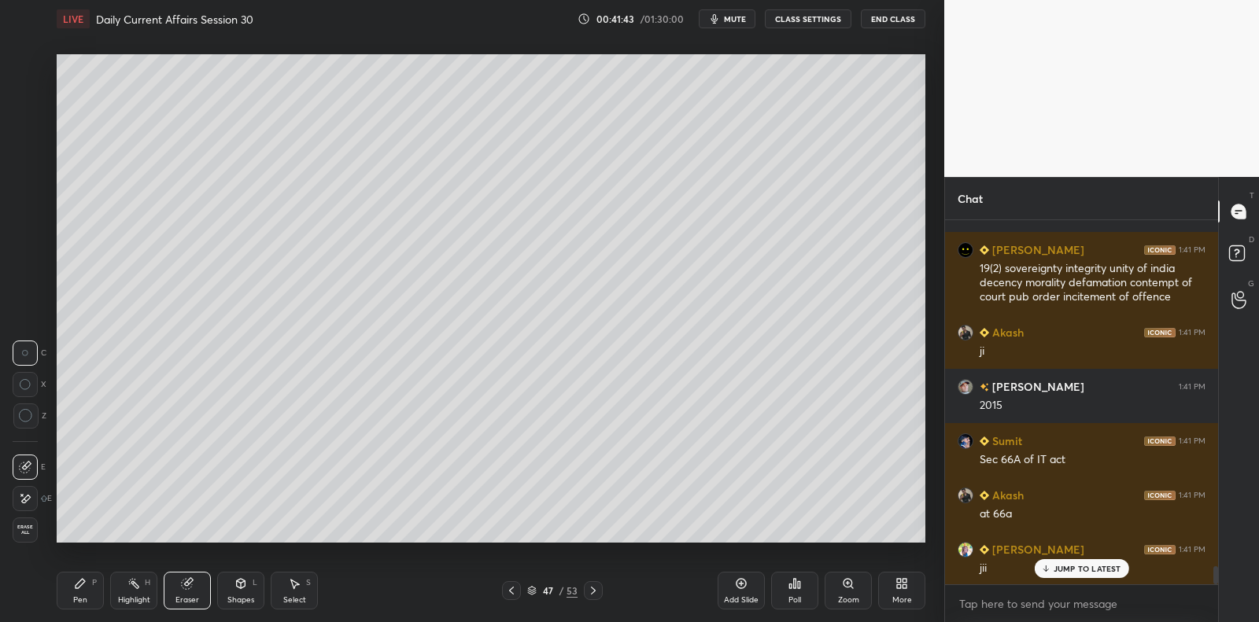
click at [89, 588] on div "Pen P" at bounding box center [80, 591] width 47 height 38
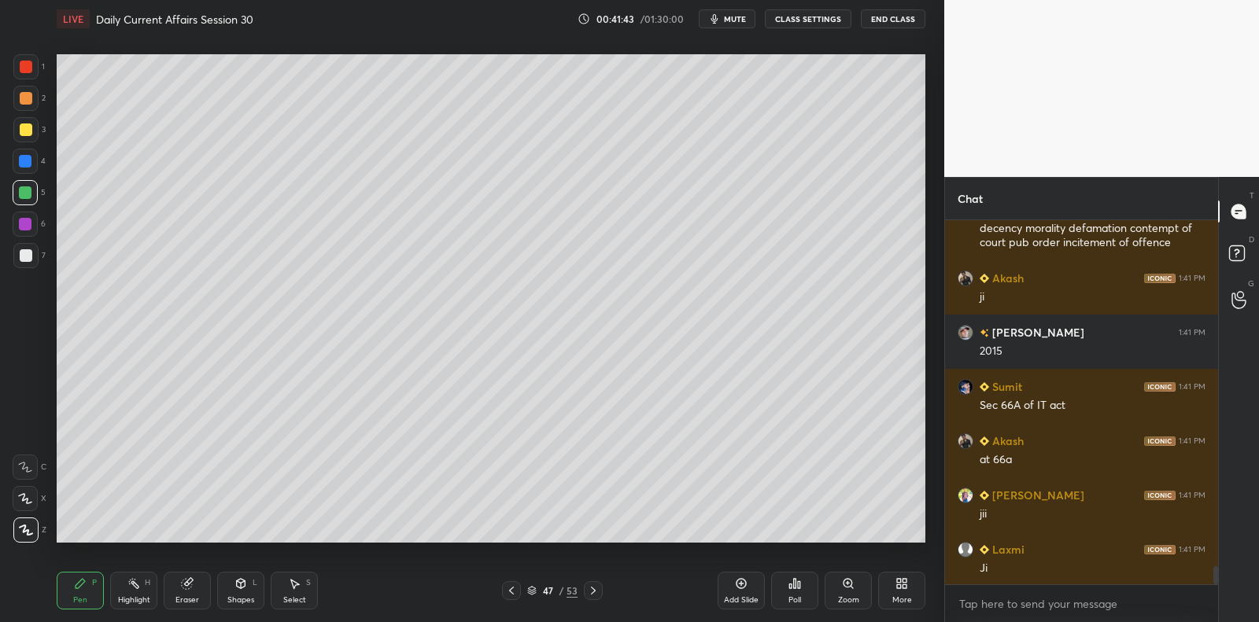
click at [96, 581] on div "P" at bounding box center [94, 583] width 5 height 8
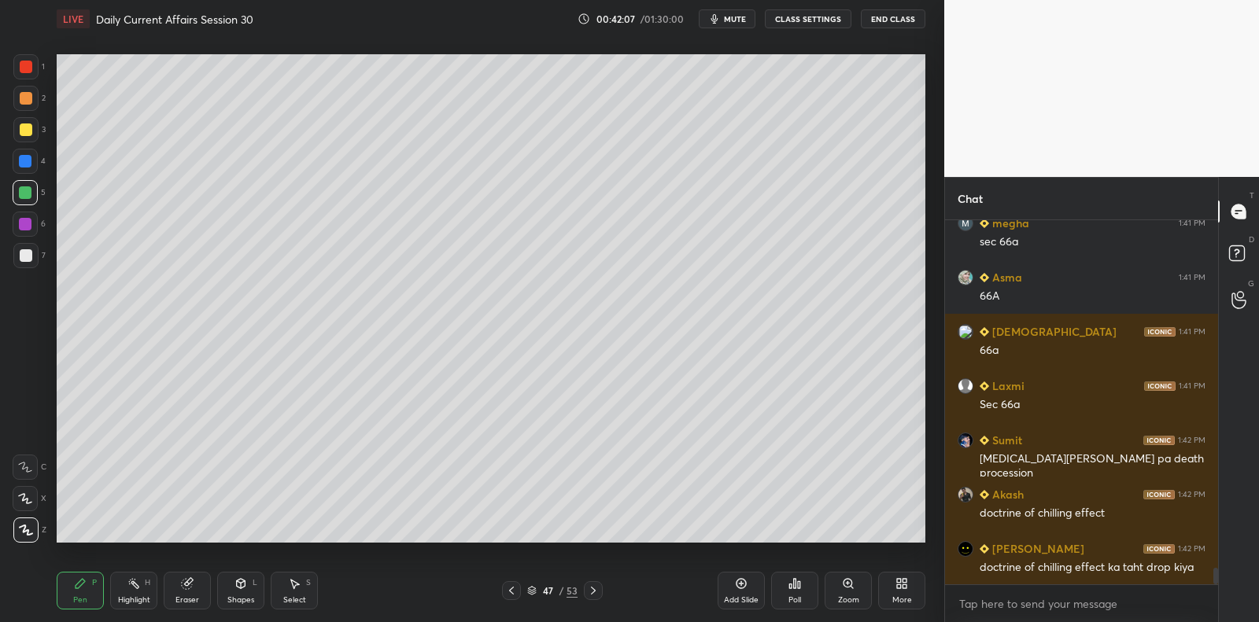
scroll to position [7591, 0]
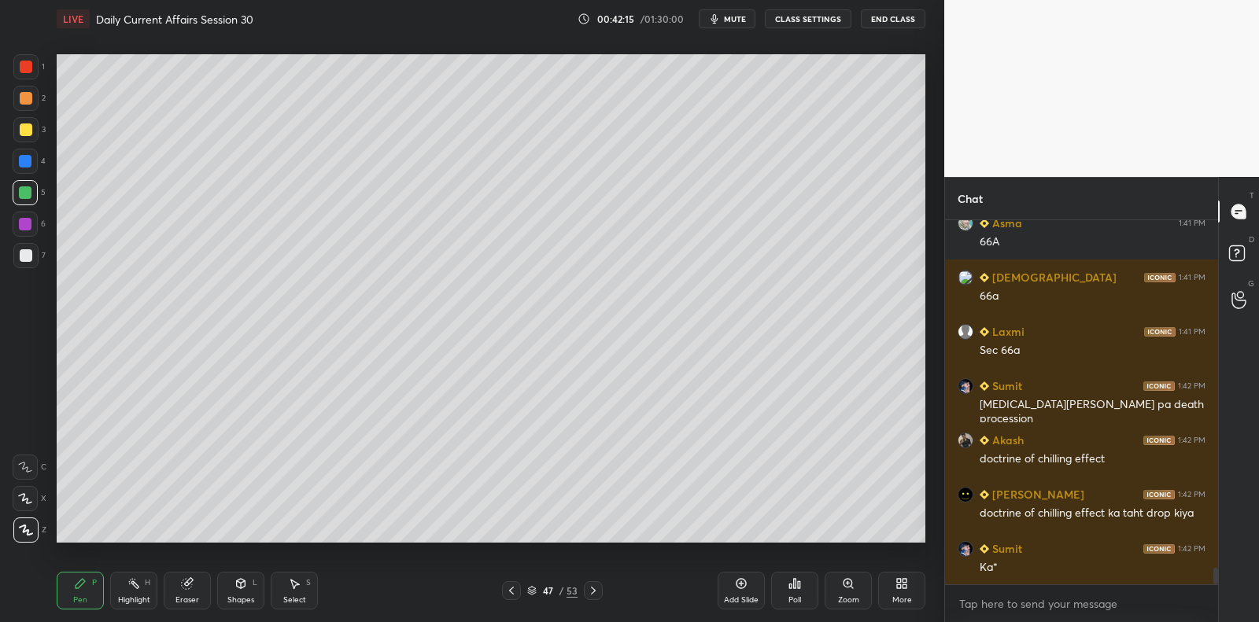
click at [24, 256] on div at bounding box center [26, 255] width 13 height 13
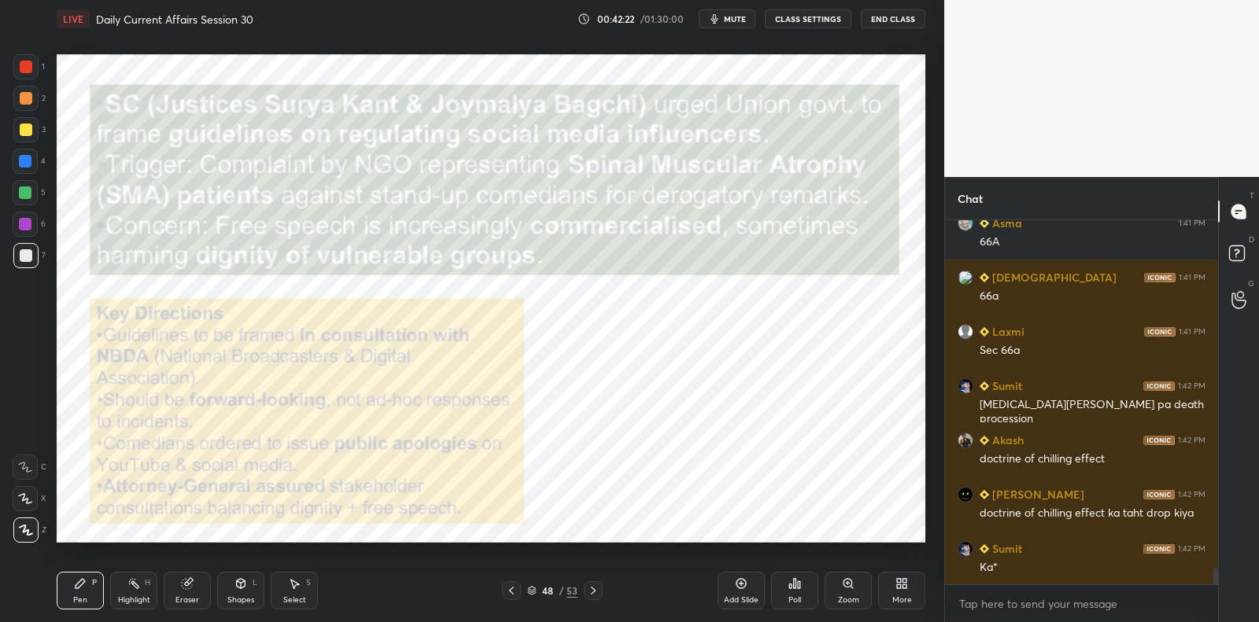
click at [735, 583] on icon at bounding box center [741, 583] width 13 height 13
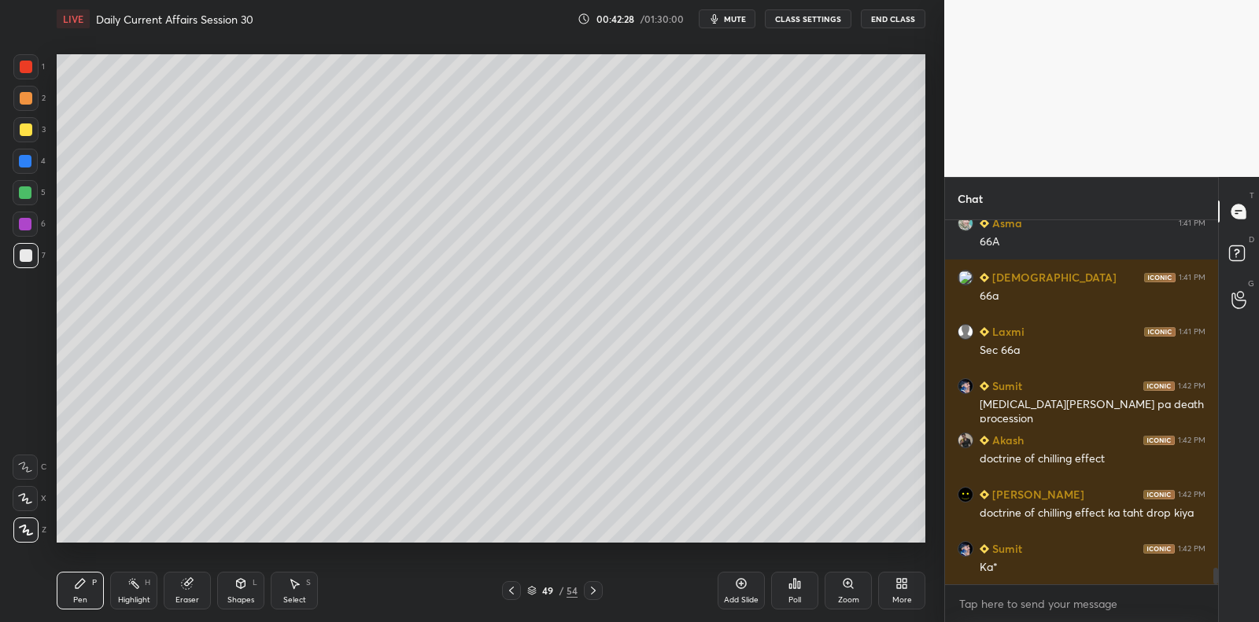
scroll to position [7607, 0]
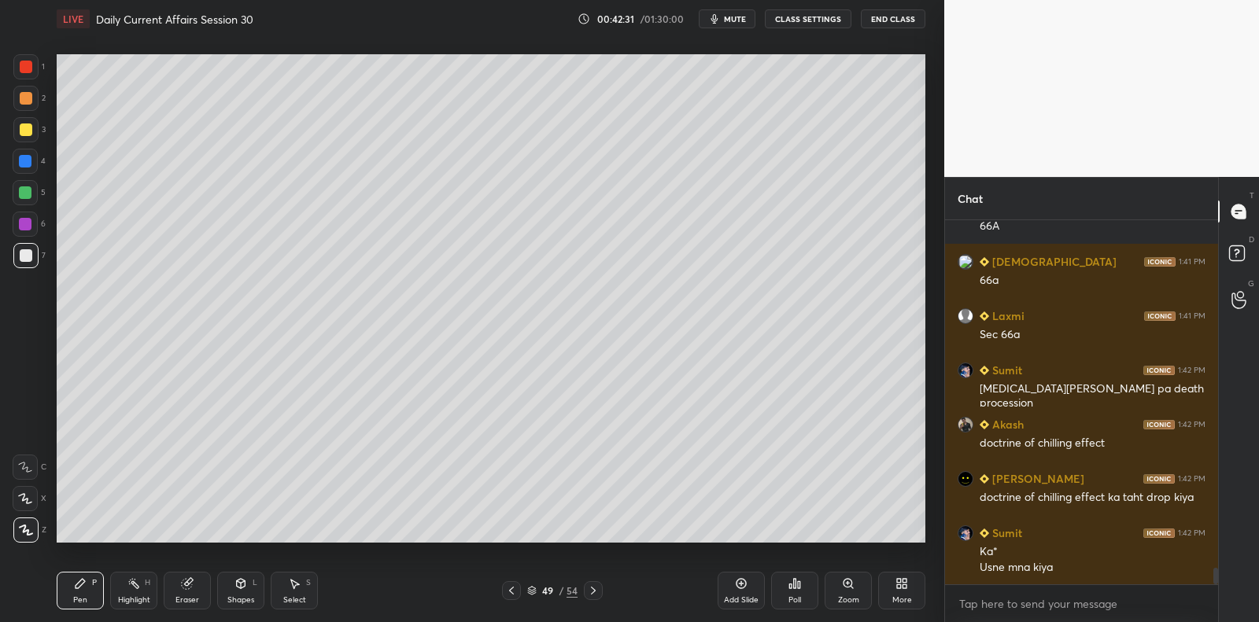
click at [34, 115] on div "2" at bounding box center [29, 101] width 32 height 31
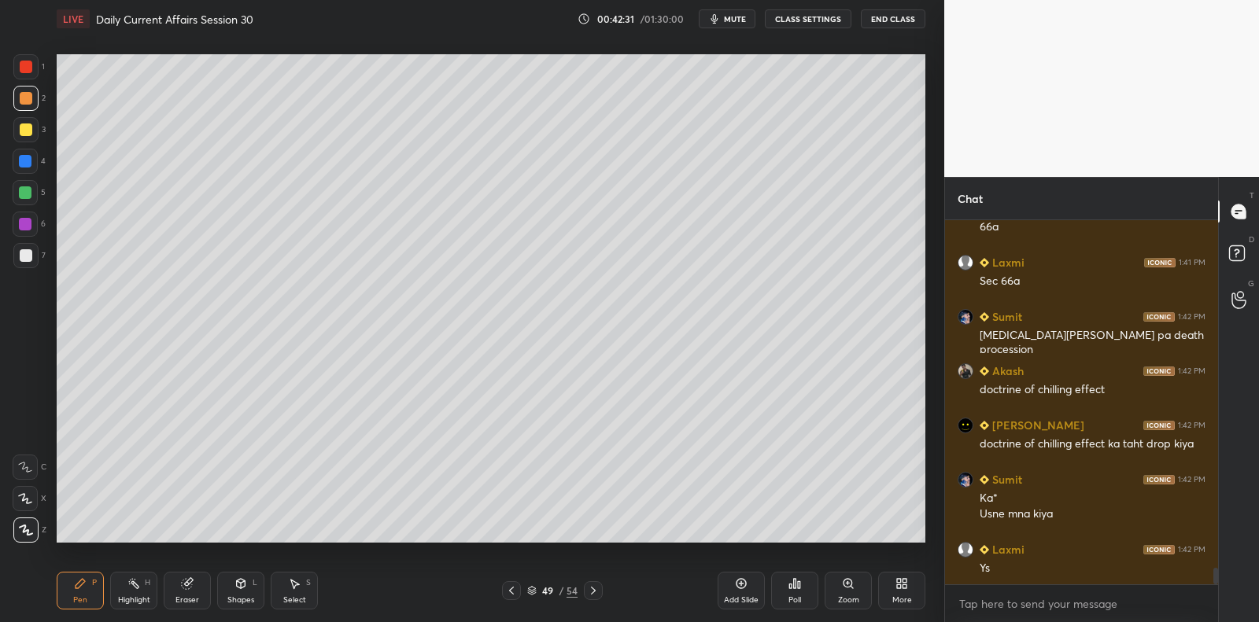
drag, startPoint x: 34, startPoint y: 121, endPoint x: 51, endPoint y: 135, distance: 21.9
click at [34, 121] on div at bounding box center [25, 129] width 25 height 25
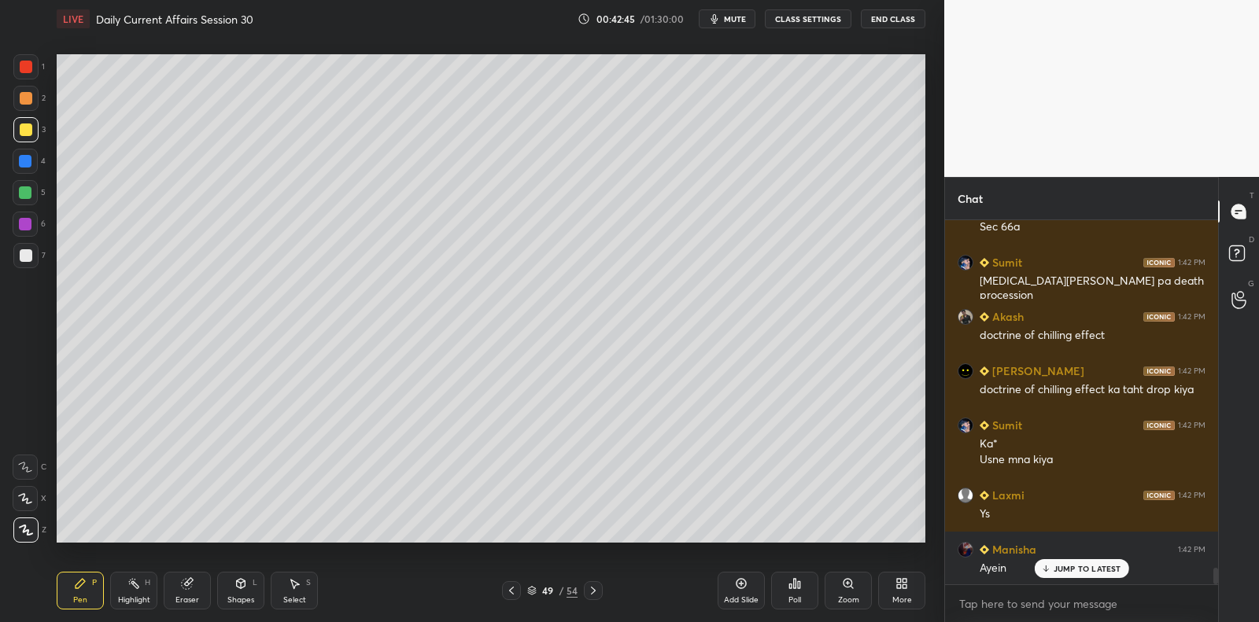
click at [26, 164] on div at bounding box center [25, 161] width 13 height 13
drag, startPoint x: 26, startPoint y: 164, endPoint x: 38, endPoint y: 169, distance: 13.0
click at [26, 164] on div at bounding box center [25, 161] width 13 height 13
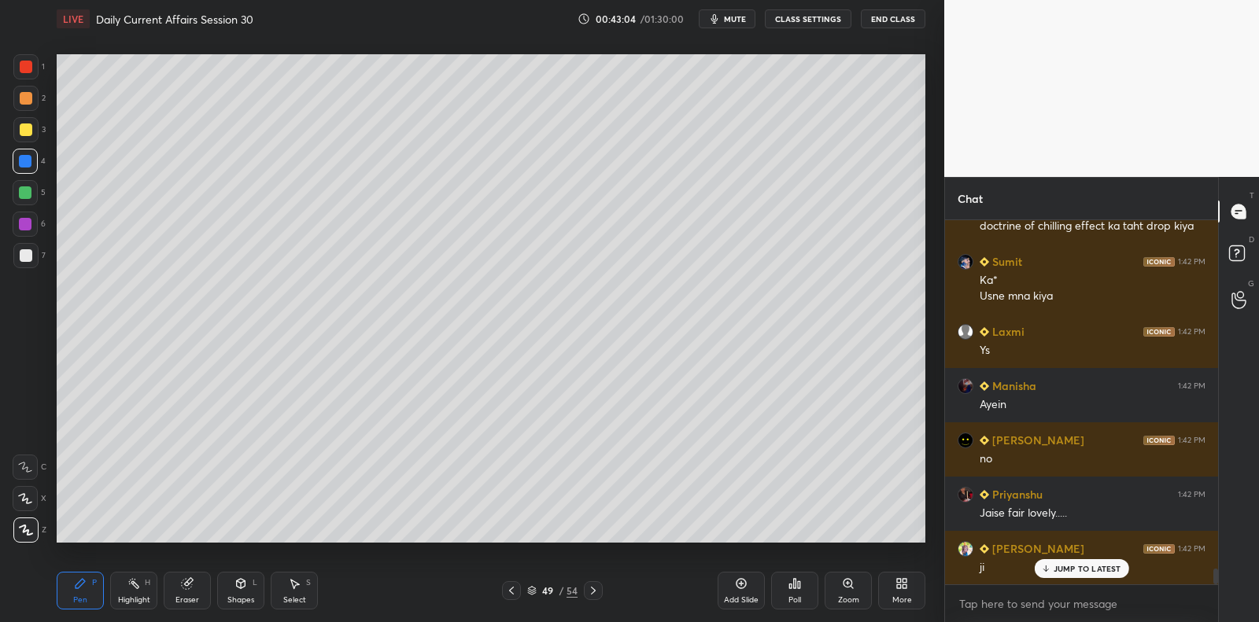
scroll to position [7931, 0]
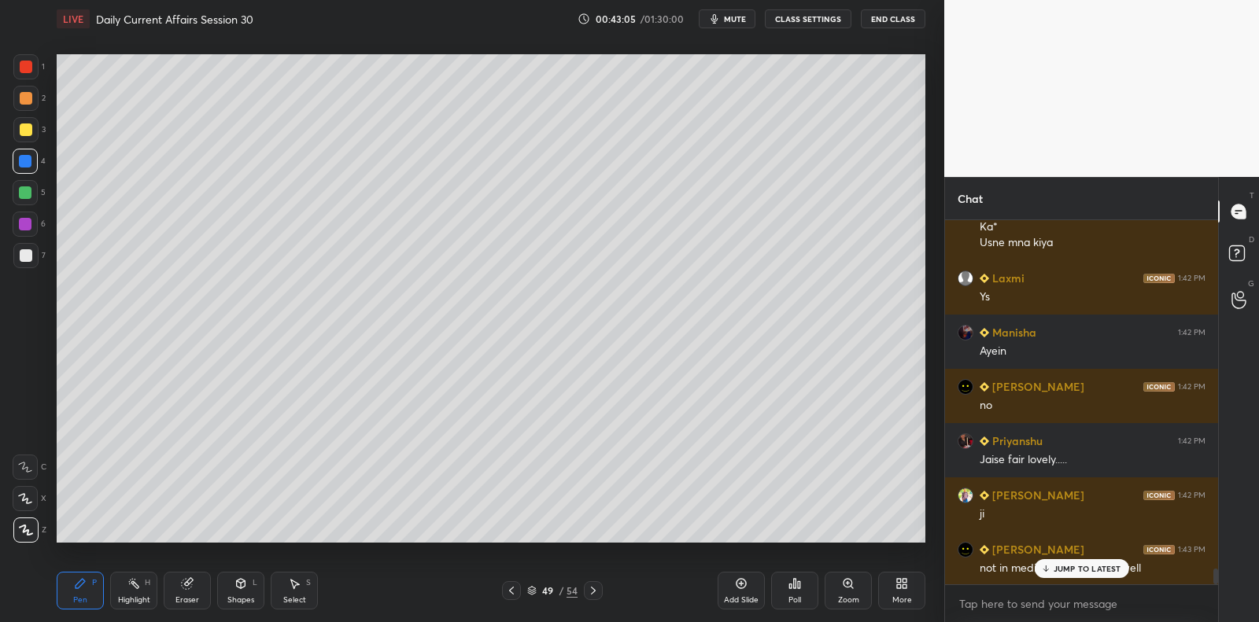
click at [17, 264] on div at bounding box center [25, 255] width 25 height 25
drag, startPoint x: 20, startPoint y: 263, endPoint x: 28, endPoint y: 258, distance: 9.2
click at [20, 263] on div at bounding box center [25, 255] width 25 height 25
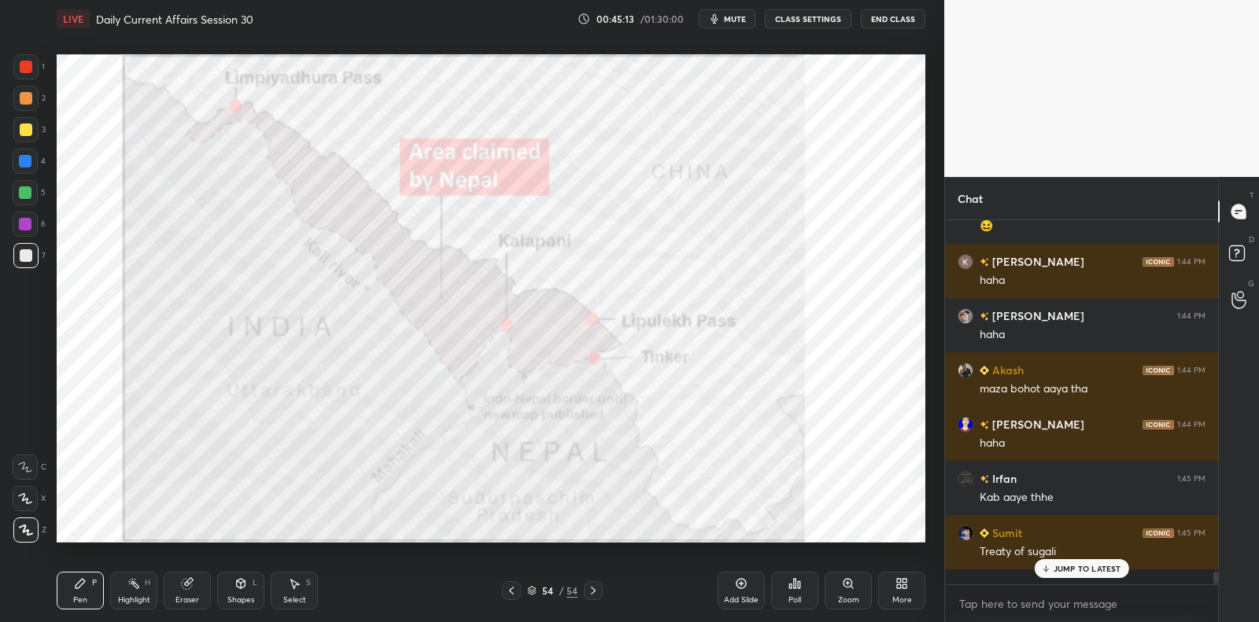
scroll to position [9435, 0]
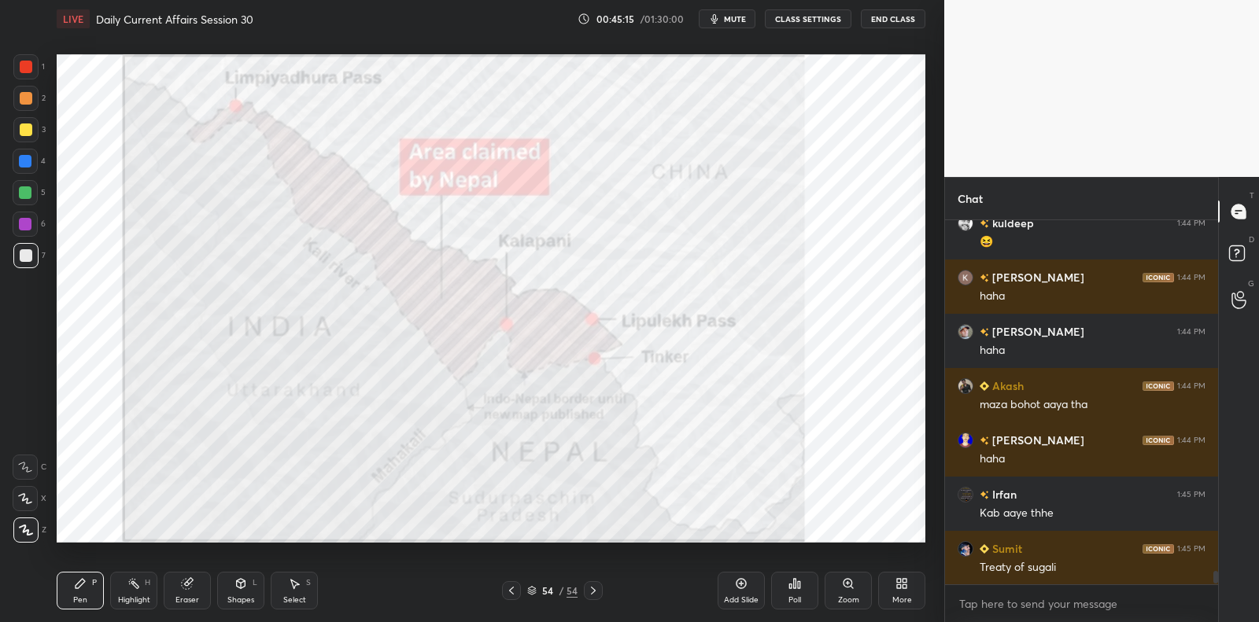
click at [33, 240] on div "6" at bounding box center [29, 227] width 33 height 31
drag, startPoint x: 34, startPoint y: 240, endPoint x: 48, endPoint y: 234, distance: 15.5
click at [34, 240] on div "6" at bounding box center [29, 227] width 33 height 31
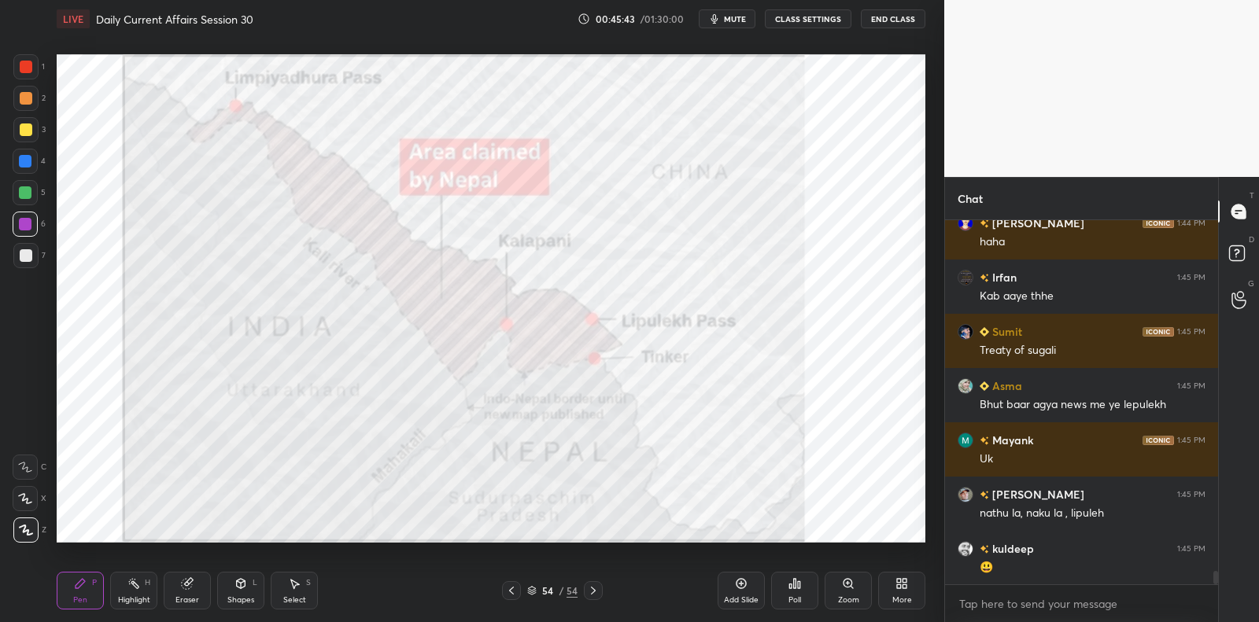
scroll to position [9707, 0]
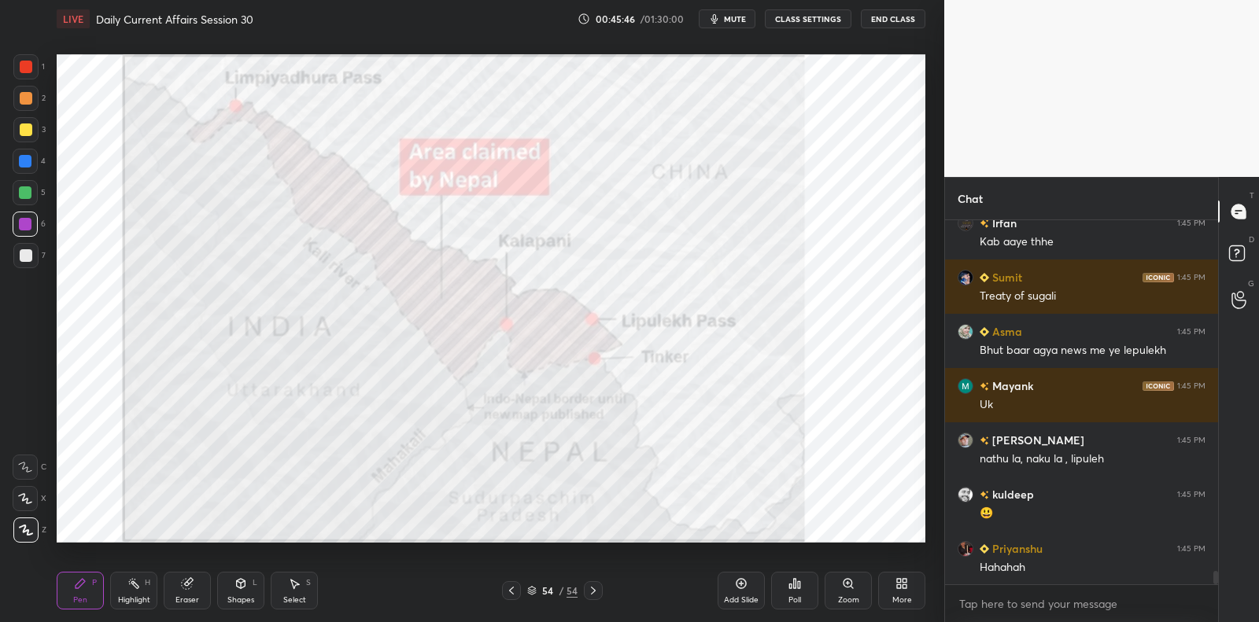
drag, startPoint x: 746, startPoint y: 586, endPoint x: 710, endPoint y: 558, distance: 45.3
click at [745, 586] on icon at bounding box center [741, 583] width 13 height 13
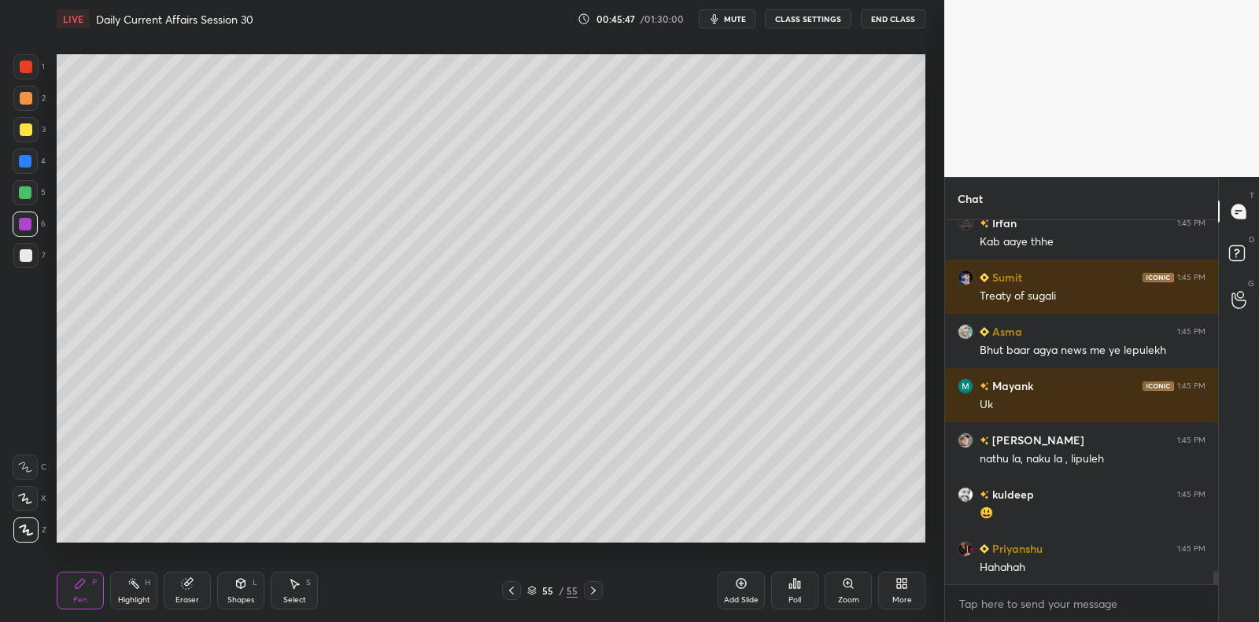
click at [31, 197] on div at bounding box center [25, 192] width 25 height 25
drag, startPoint x: 35, startPoint y: 194, endPoint x: 53, endPoint y: 186, distance: 19.3
click at [35, 194] on div at bounding box center [25, 192] width 25 height 25
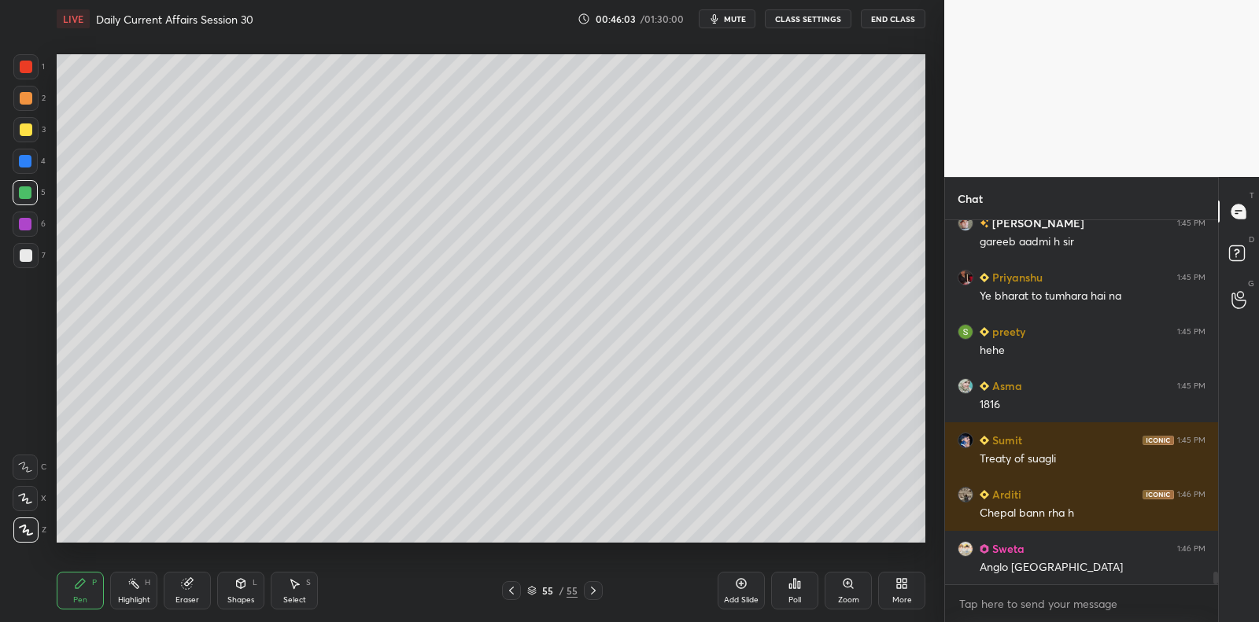
scroll to position [10427, 0]
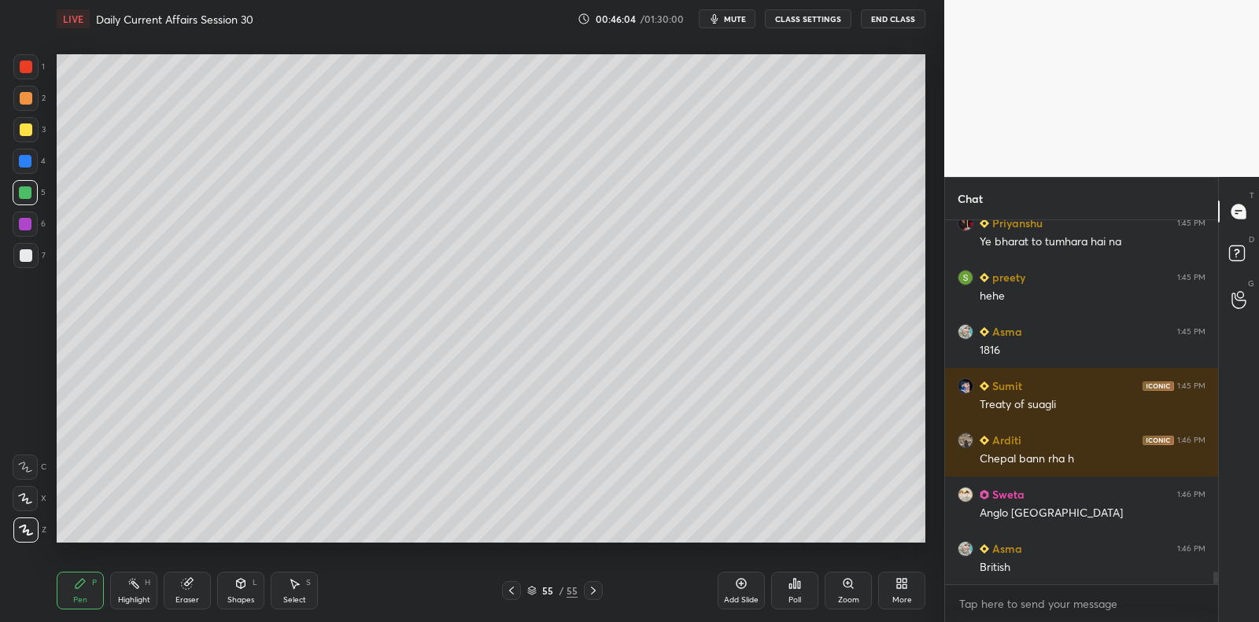
click at [30, 266] on div at bounding box center [25, 255] width 25 height 25
click at [32, 260] on div at bounding box center [25, 255] width 25 height 25
click at [35, 256] on div at bounding box center [25, 255] width 25 height 25
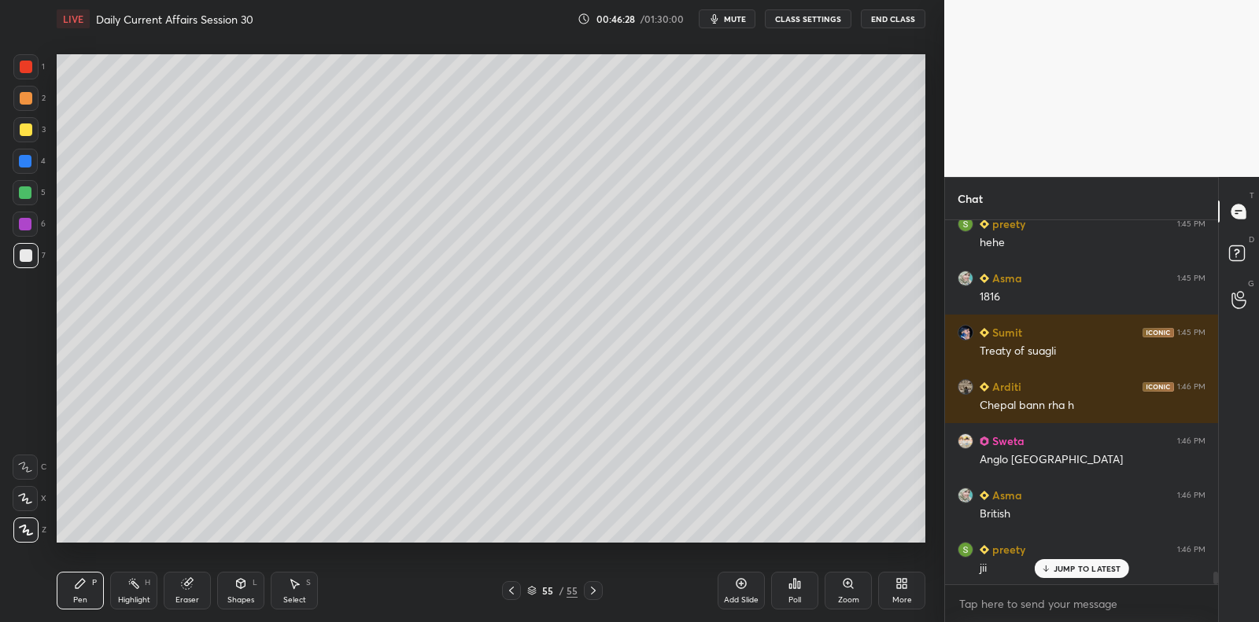
scroll to position [10534, 0]
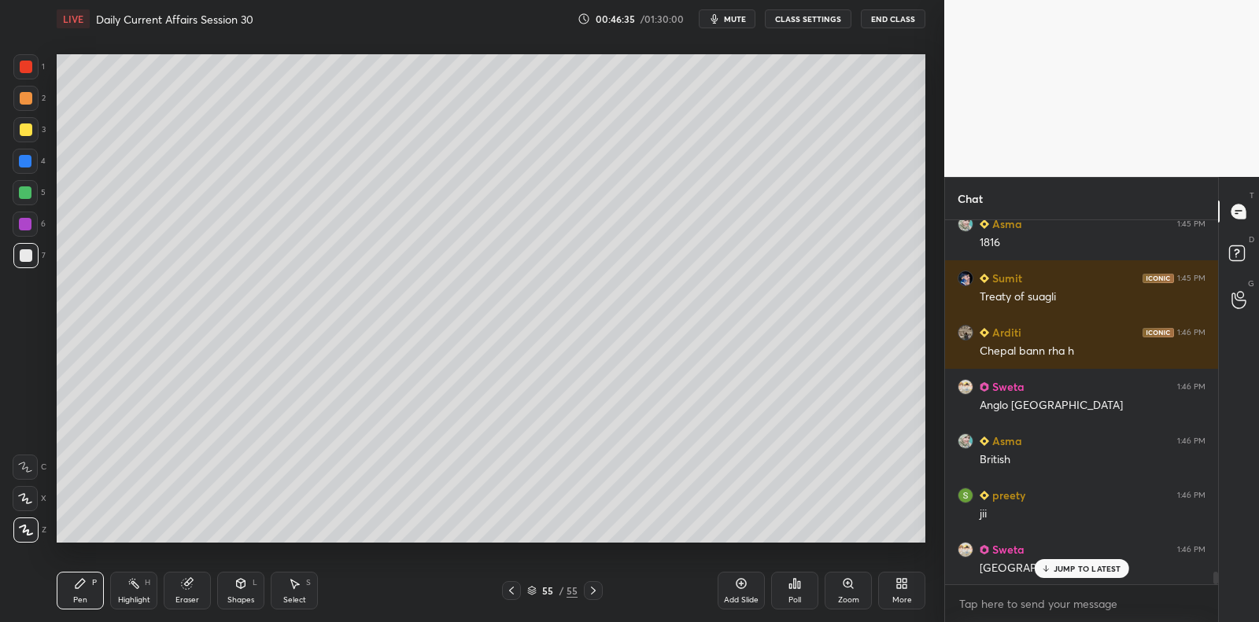
click at [734, 591] on div "Add Slide" at bounding box center [740, 591] width 47 height 38
click at [28, 230] on div at bounding box center [25, 224] width 13 height 13
drag, startPoint x: 34, startPoint y: 226, endPoint x: 47, endPoint y: 227, distance: 13.4
click at [39, 227] on div "6" at bounding box center [29, 224] width 33 height 25
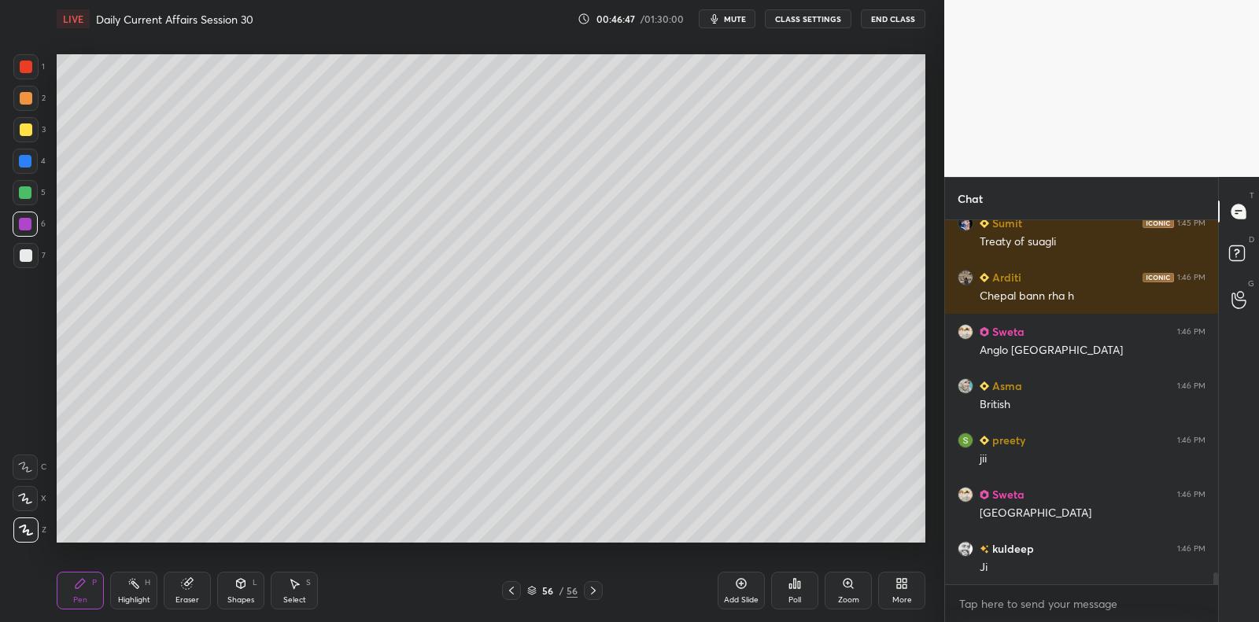
click at [24, 260] on div at bounding box center [26, 255] width 13 height 13
drag, startPoint x: 24, startPoint y: 261, endPoint x: 35, endPoint y: 252, distance: 13.9
click at [31, 255] on div at bounding box center [26, 255] width 13 height 13
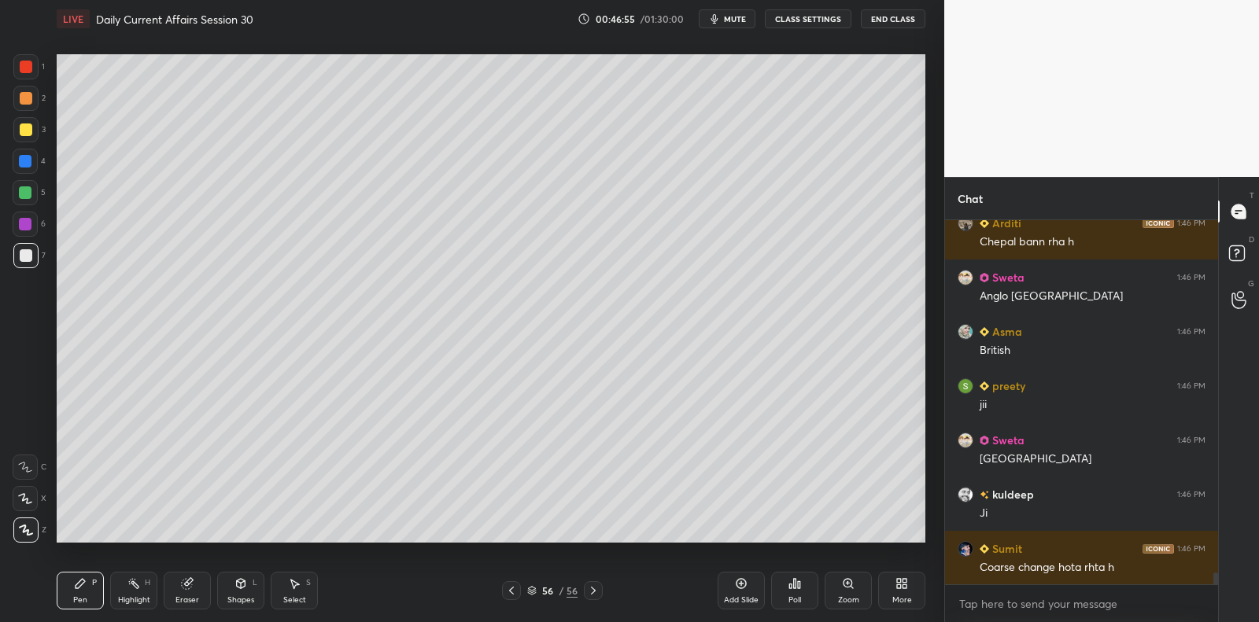
drag, startPoint x: 20, startPoint y: 257, endPoint x: 33, endPoint y: 248, distance: 15.7
click at [24, 257] on div at bounding box center [26, 255] width 13 height 13
click at [33, 248] on div at bounding box center [25, 255] width 25 height 25
click at [32, 223] on div at bounding box center [25, 224] width 25 height 25
drag, startPoint x: 31, startPoint y: 224, endPoint x: 42, endPoint y: 226, distance: 11.1
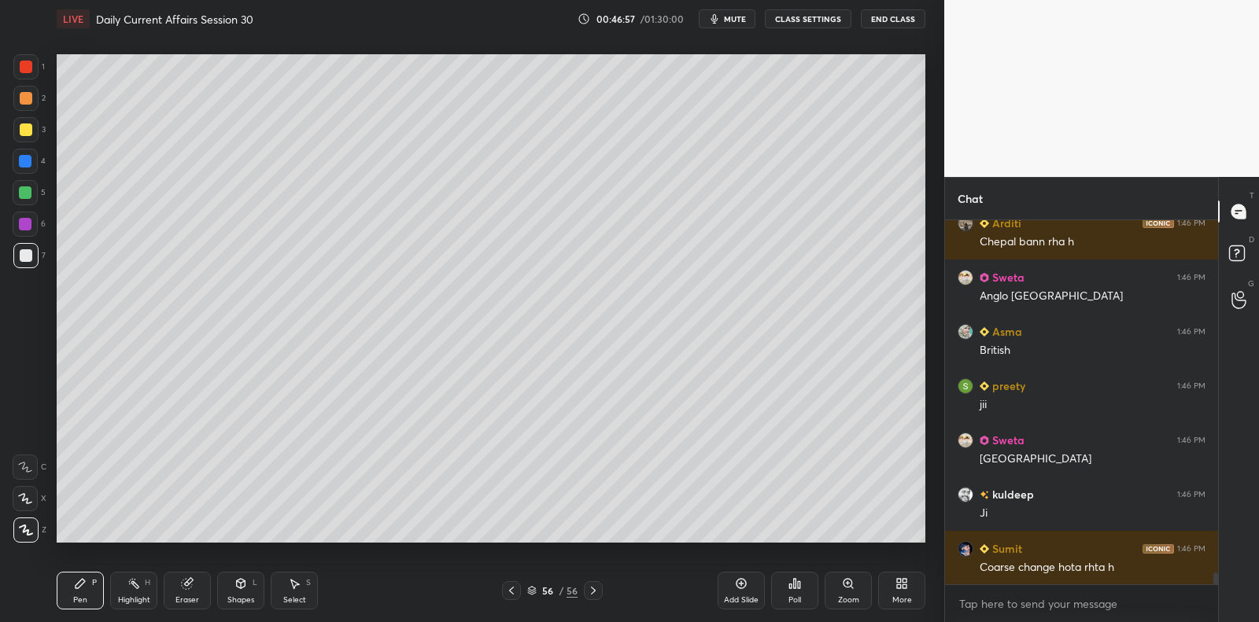
click at [31, 224] on div at bounding box center [25, 224] width 13 height 13
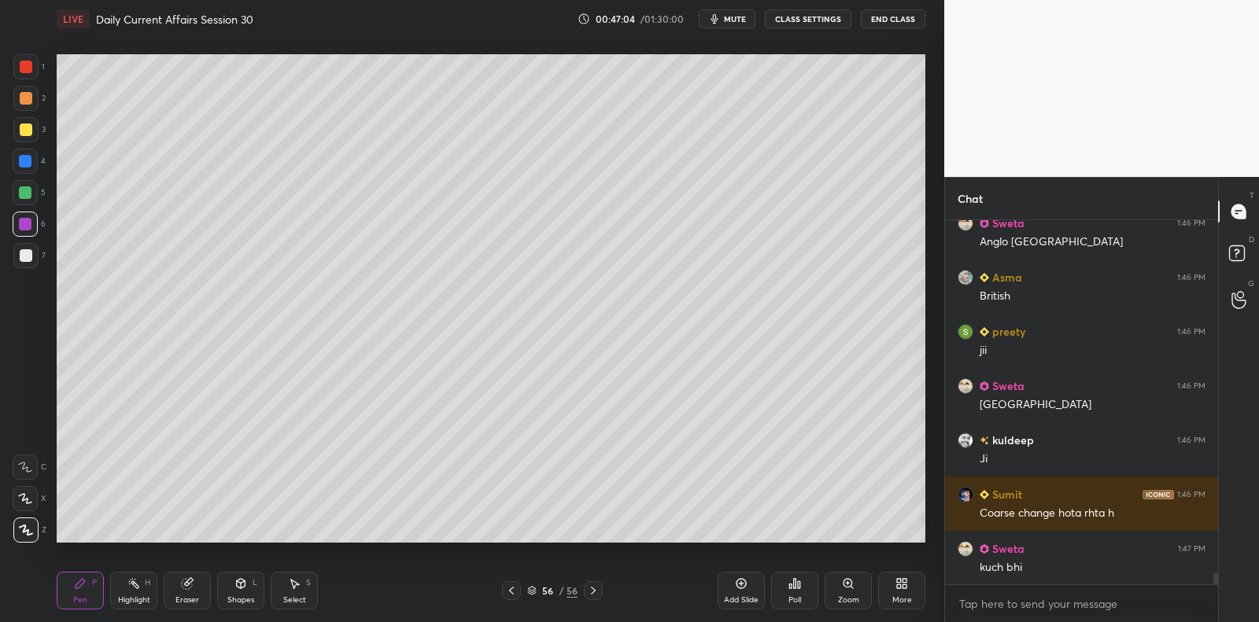
scroll to position [10766, 0]
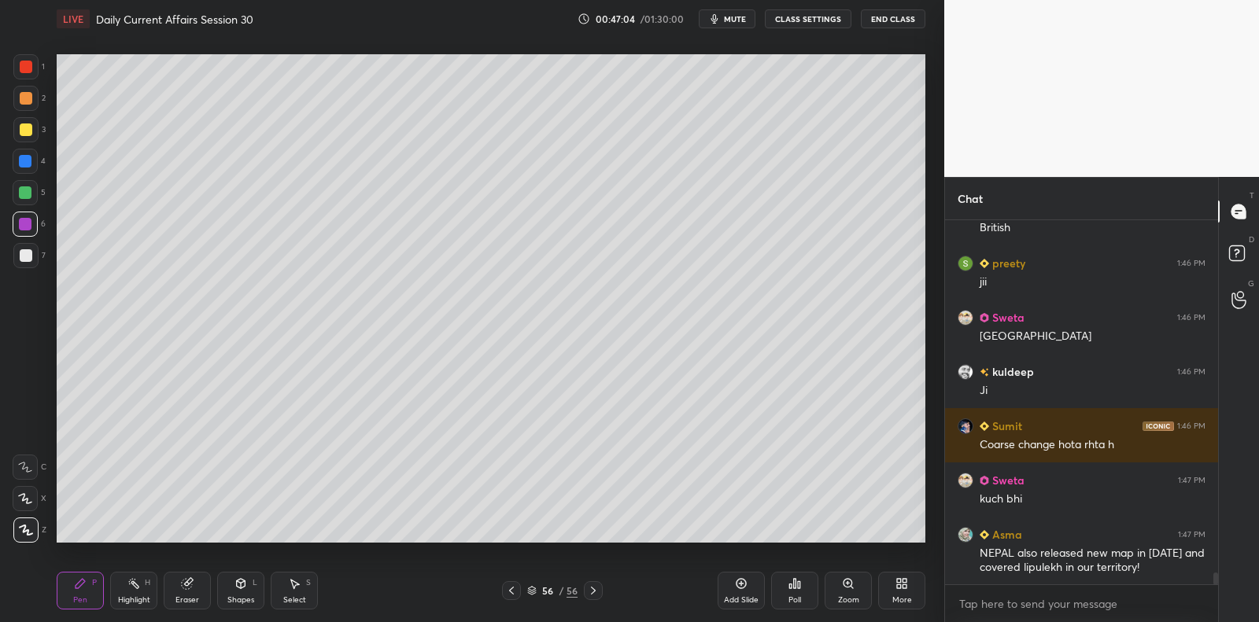
click at [29, 192] on div at bounding box center [25, 192] width 25 height 25
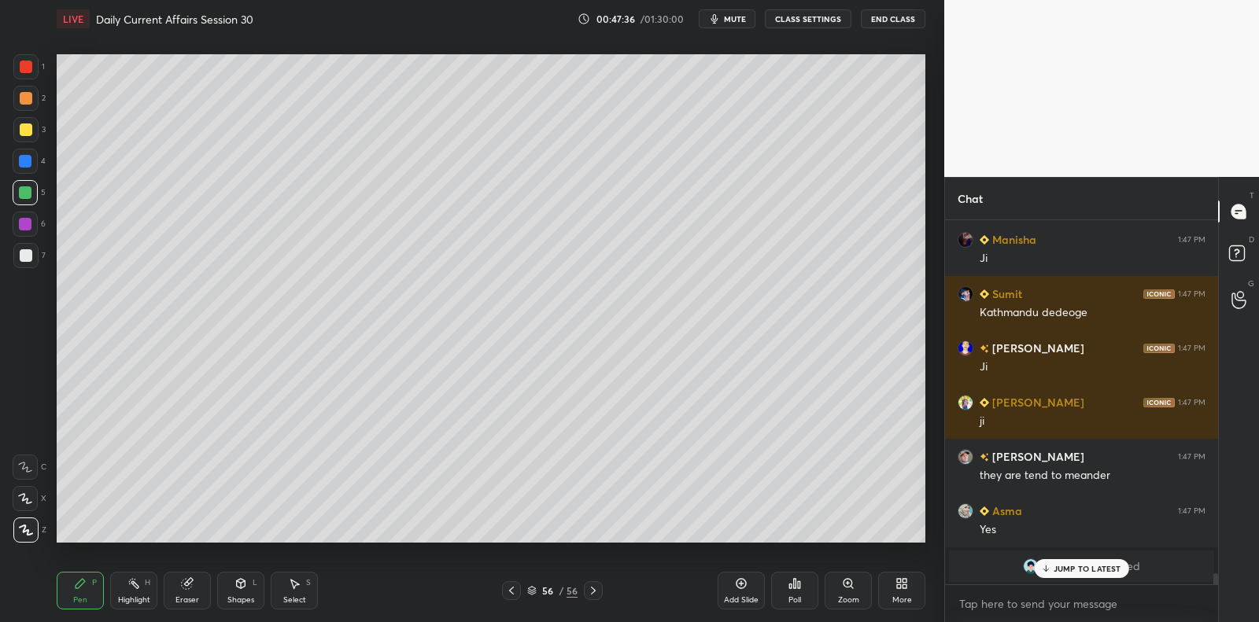
scroll to position [11455, 0]
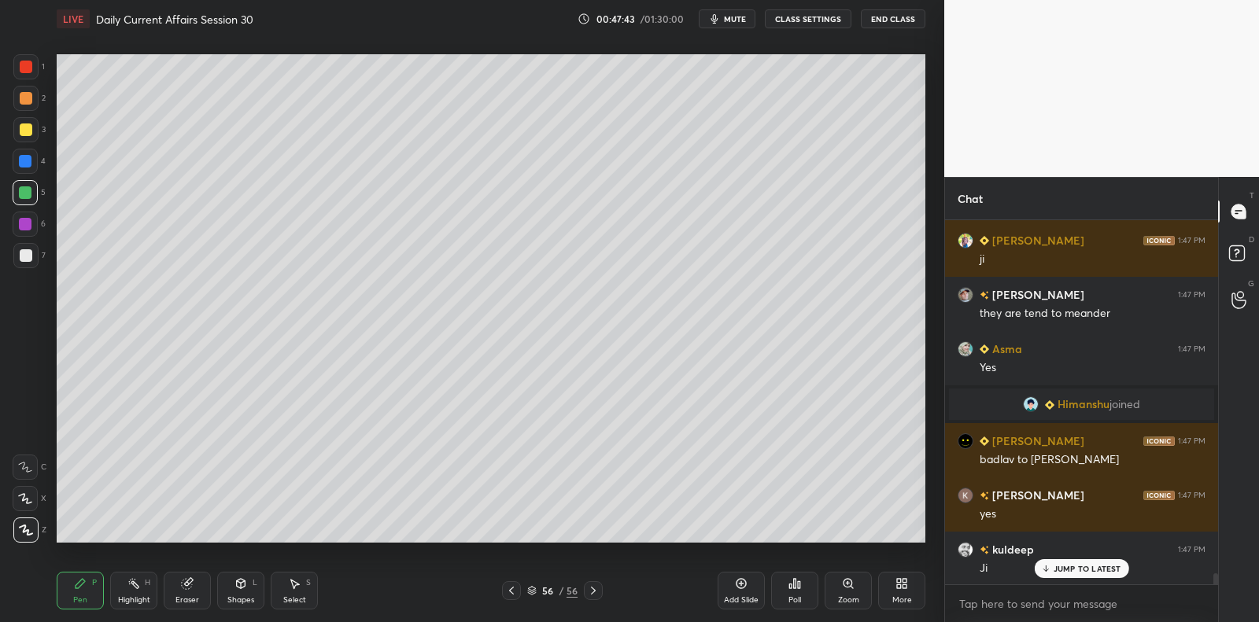
click at [17, 218] on div at bounding box center [25, 224] width 25 height 25
click at [24, 224] on div at bounding box center [25, 224] width 13 height 13
click at [20, 168] on div at bounding box center [25, 161] width 25 height 25
drag, startPoint x: 20, startPoint y: 168, endPoint x: 28, endPoint y: 164, distance: 8.5
click at [20, 168] on div at bounding box center [25, 161] width 25 height 25
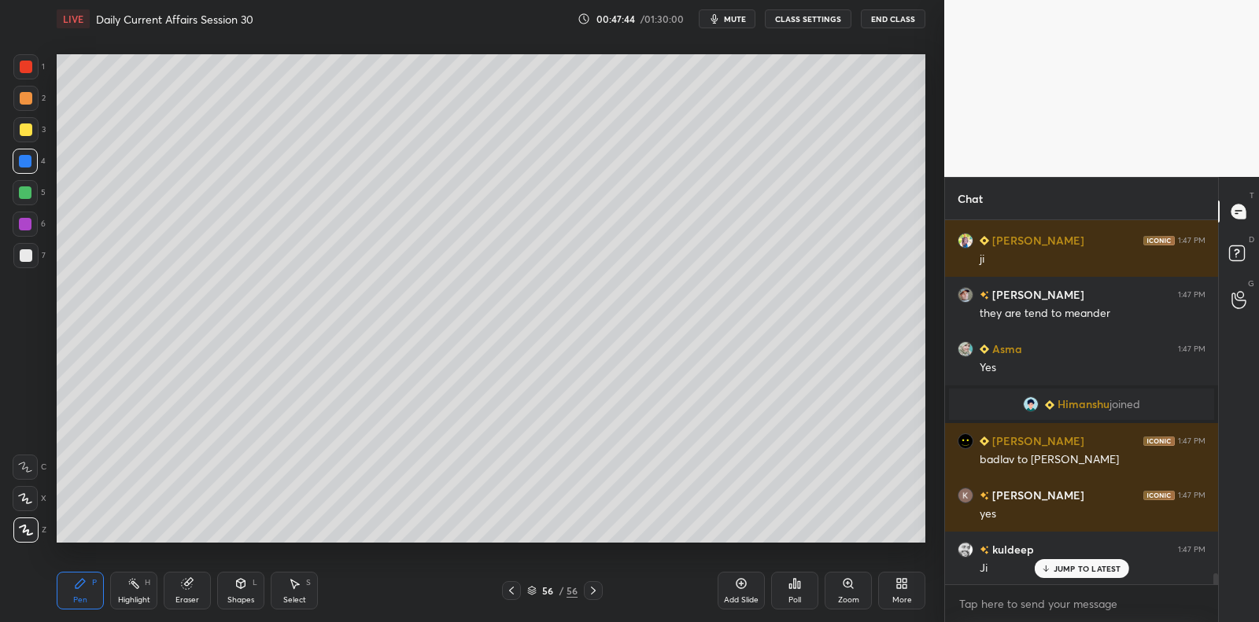
click at [28, 164] on div at bounding box center [25, 161] width 13 height 13
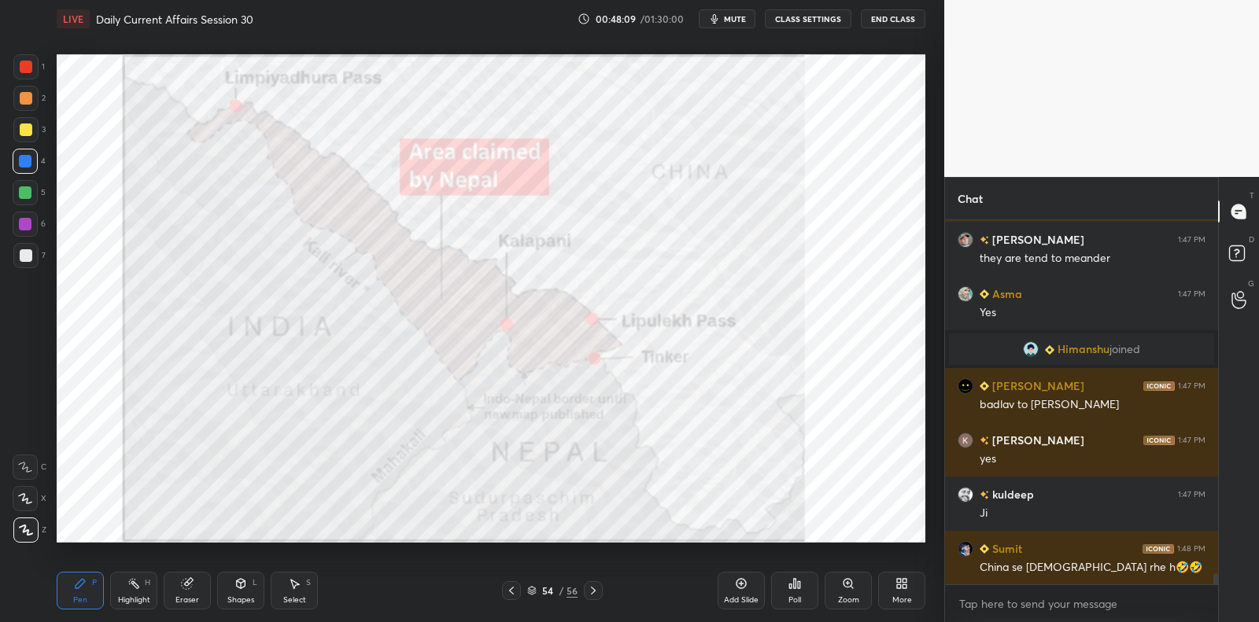
click at [190, 586] on icon at bounding box center [187, 583] width 13 height 13
click at [22, 511] on div "Erase all" at bounding box center [27, 526] width 28 height 31
click at [24, 511] on div "1 2 3 4 5 6 7 C X Z C X Z E E Erase all H H" at bounding box center [25, 298] width 50 height 488
click at [18, 78] on div at bounding box center [25, 66] width 25 height 25
drag, startPoint x: 28, startPoint y: 76, endPoint x: 37, endPoint y: 76, distance: 9.5
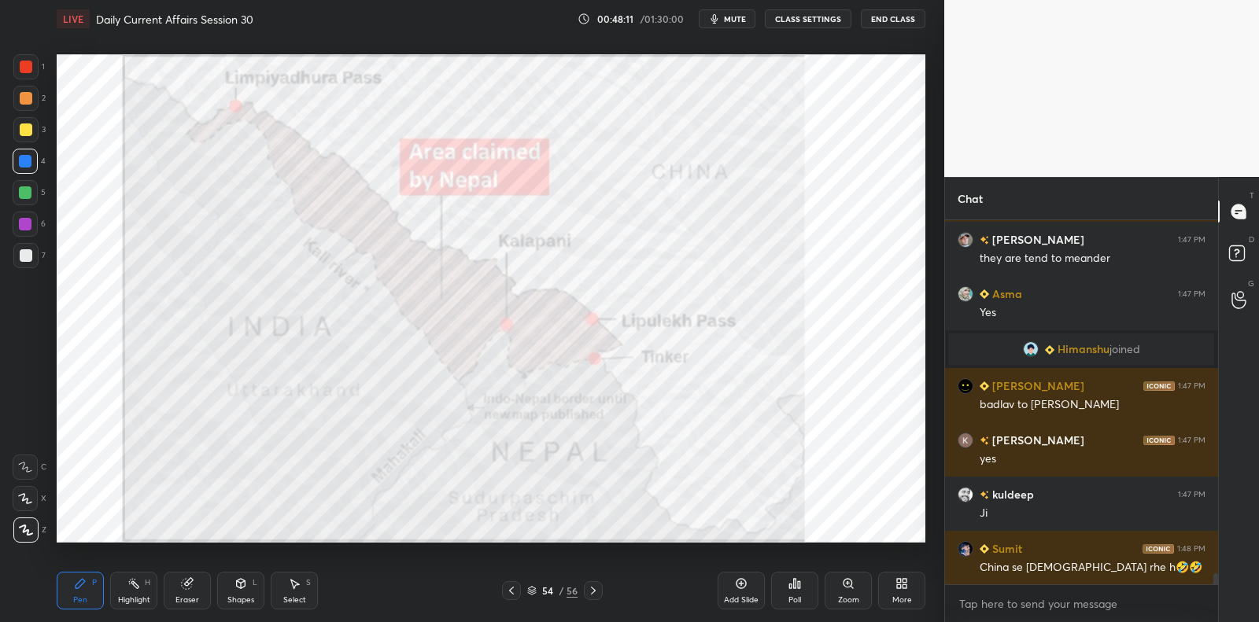
click at [30, 76] on div at bounding box center [25, 66] width 25 height 25
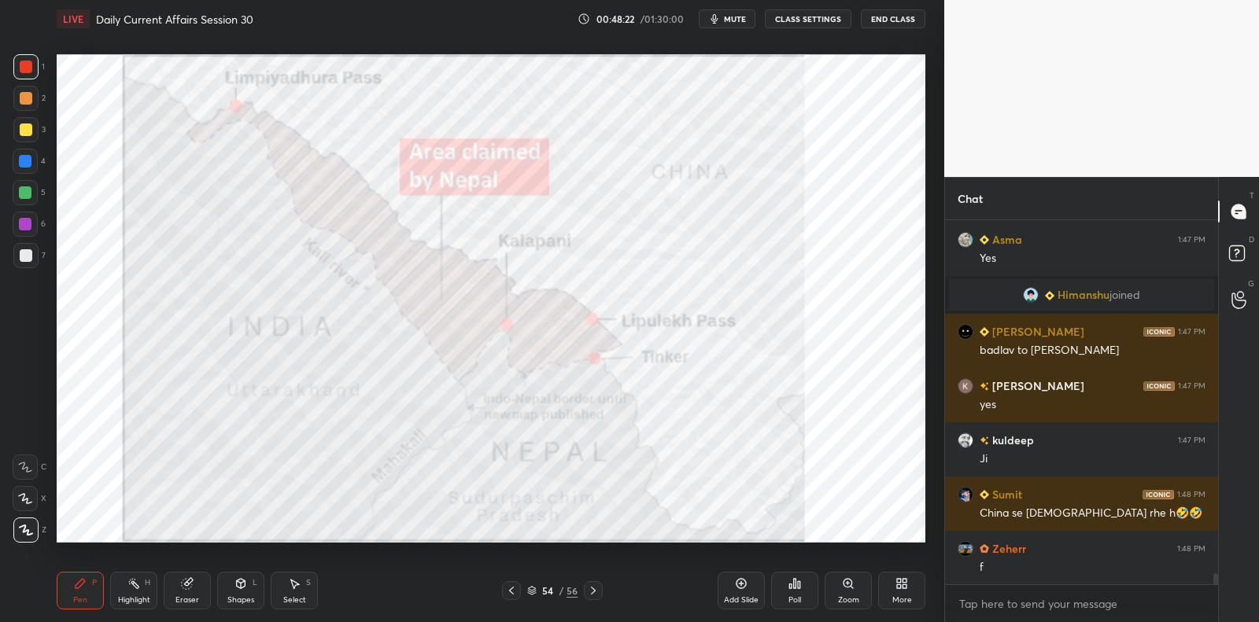
scroll to position [11618, 0]
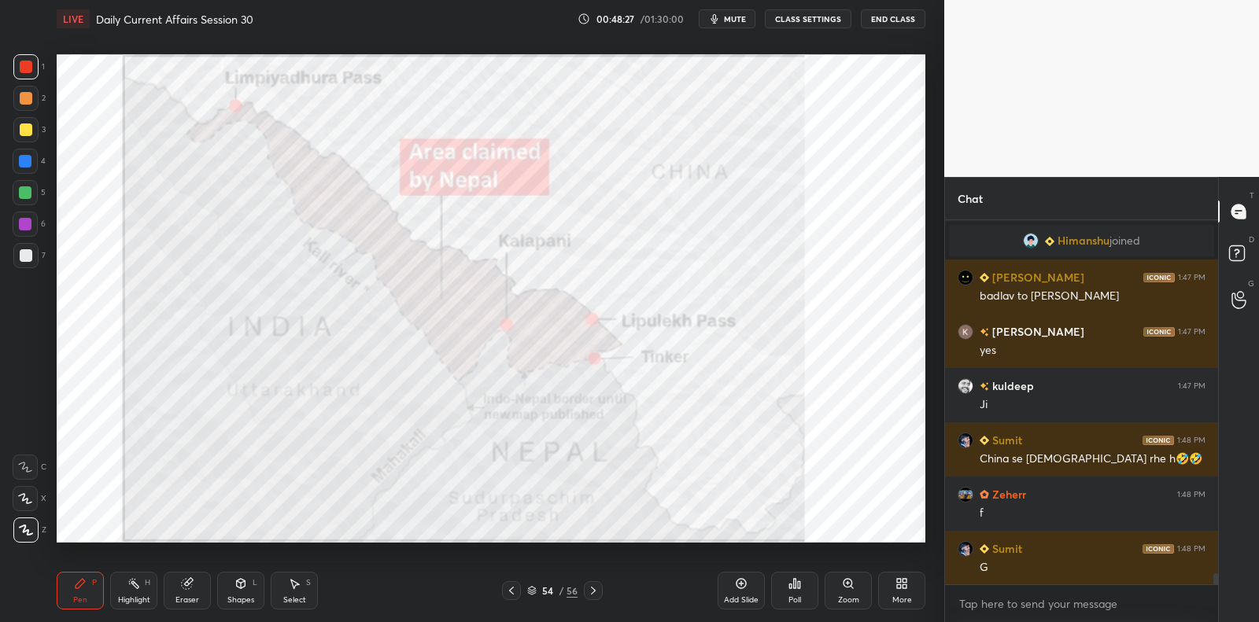
drag, startPoint x: 13, startPoint y: 91, endPoint x: 20, endPoint y: 81, distance: 12.0
click at [13, 91] on div at bounding box center [25, 98] width 25 height 25
click at [20, 81] on div "1" at bounding box center [28, 69] width 31 height 31
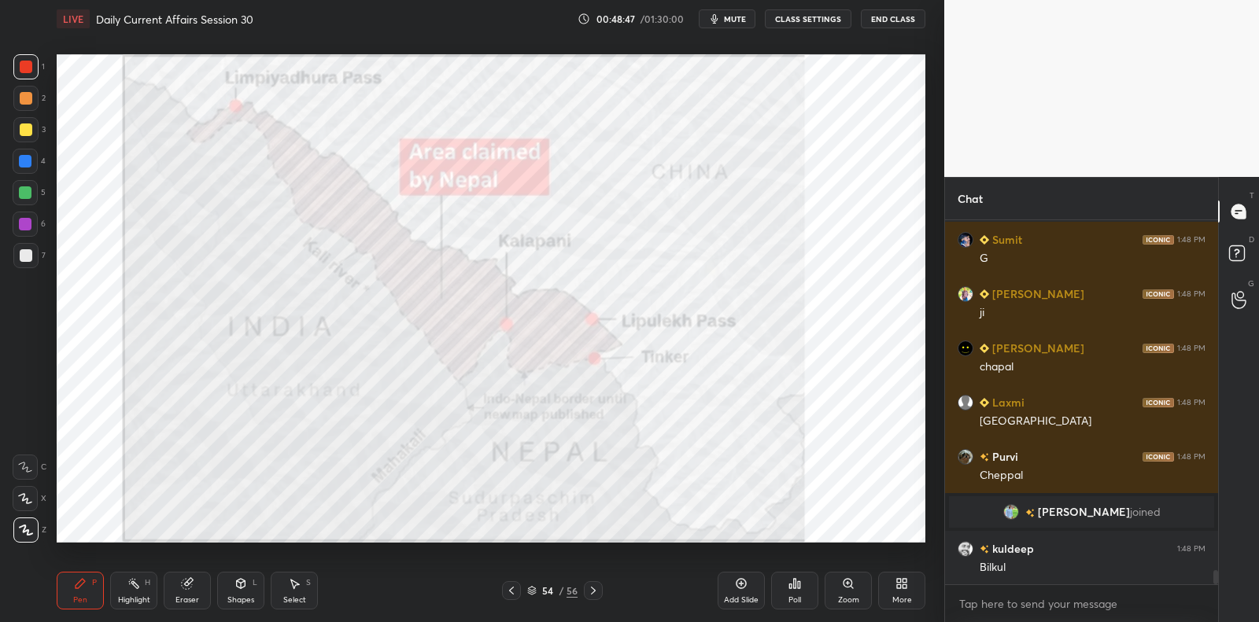
scroll to position [9000, 0]
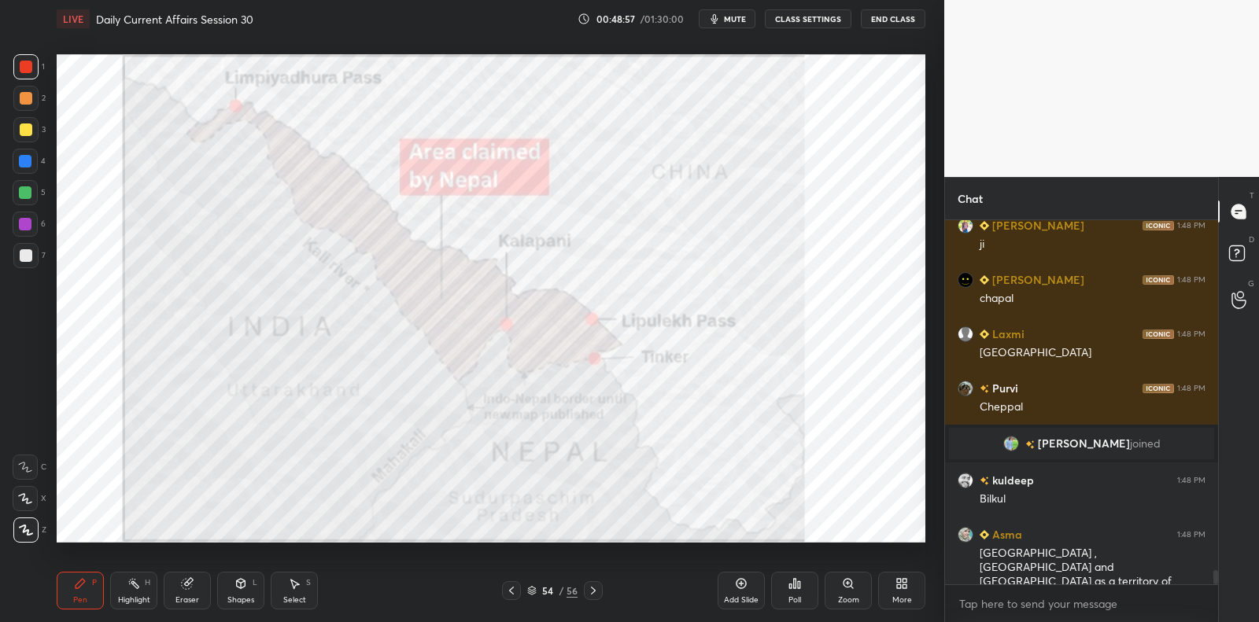
click at [191, 590] on div "Eraser" at bounding box center [187, 591] width 47 height 38
drag, startPoint x: 191, startPoint y: 590, endPoint x: 148, endPoint y: 561, distance: 52.1
click at [188, 584] on div "Eraser" at bounding box center [187, 591] width 47 height 38
click at [25, 538] on div "Erase all" at bounding box center [25, 530] width 25 height 25
click at [29, 529] on div "1 2 3 4 5 6 7 C X Z C X Z E E Erase all H H" at bounding box center [25, 298] width 50 height 488
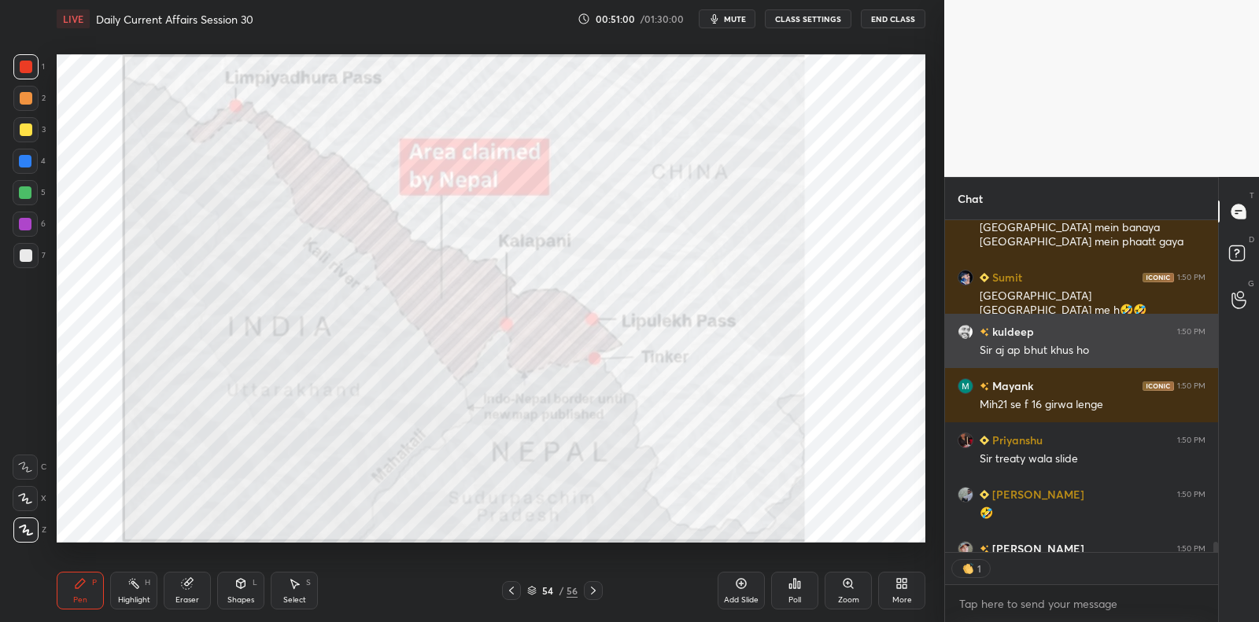
scroll to position [327, 269]
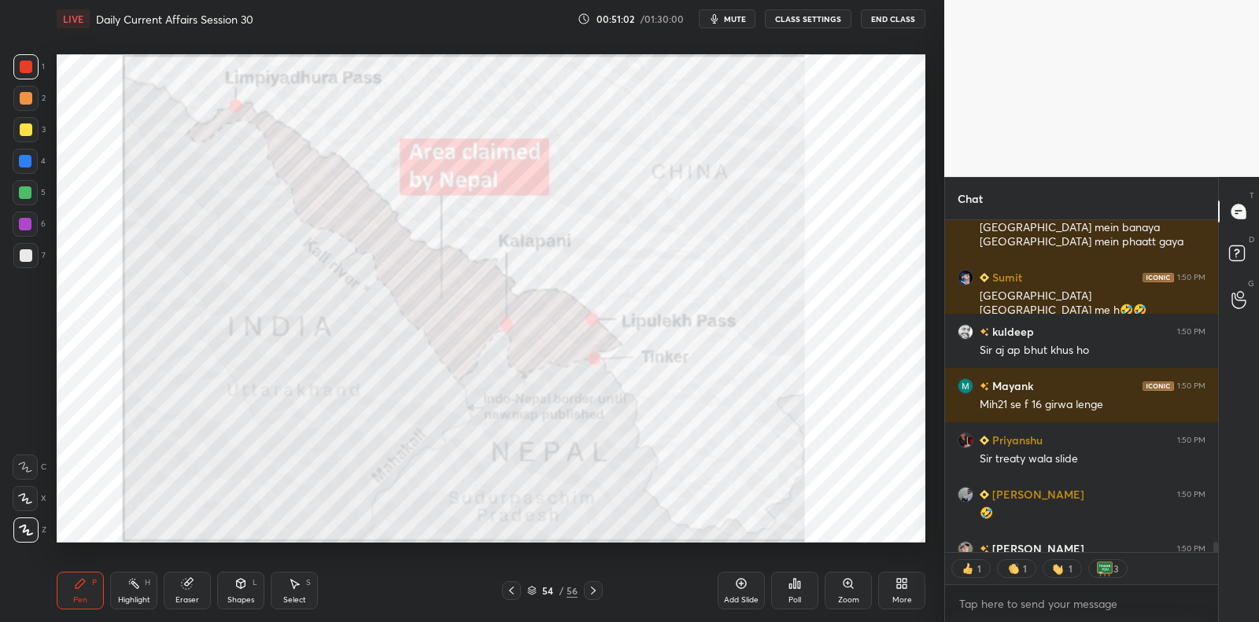
drag, startPoint x: 742, startPoint y: 588, endPoint x: 787, endPoint y: 547, distance: 61.3
click at [742, 588] on icon at bounding box center [741, 583] width 13 height 13
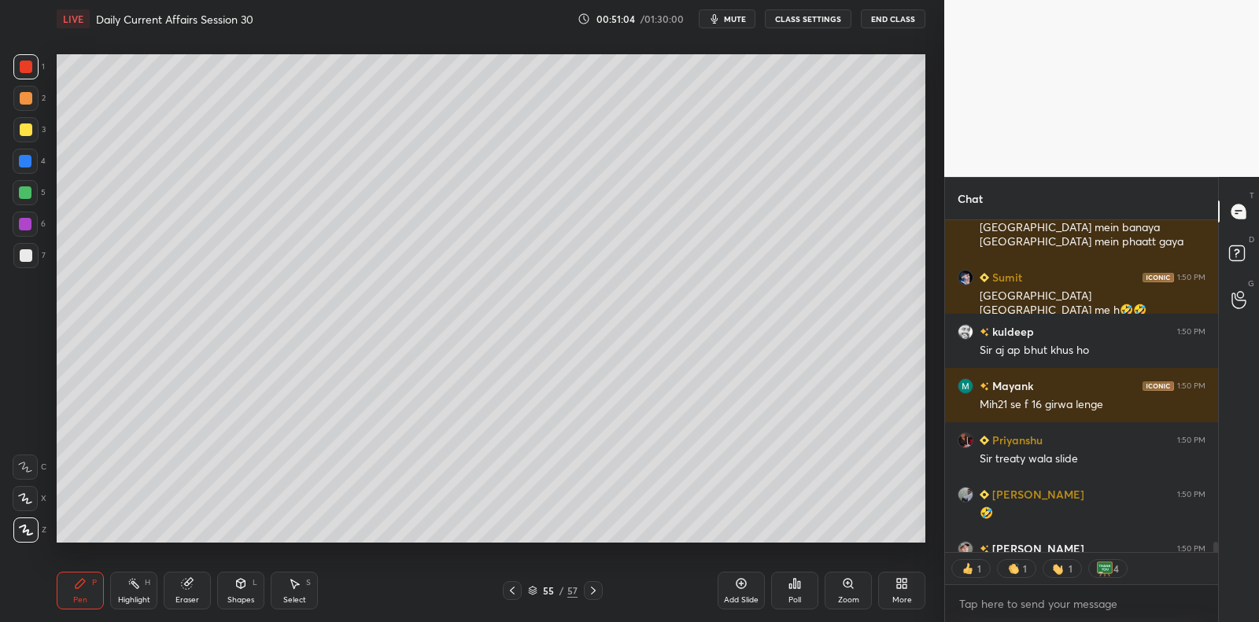
click at [30, 127] on div at bounding box center [26, 129] width 13 height 13
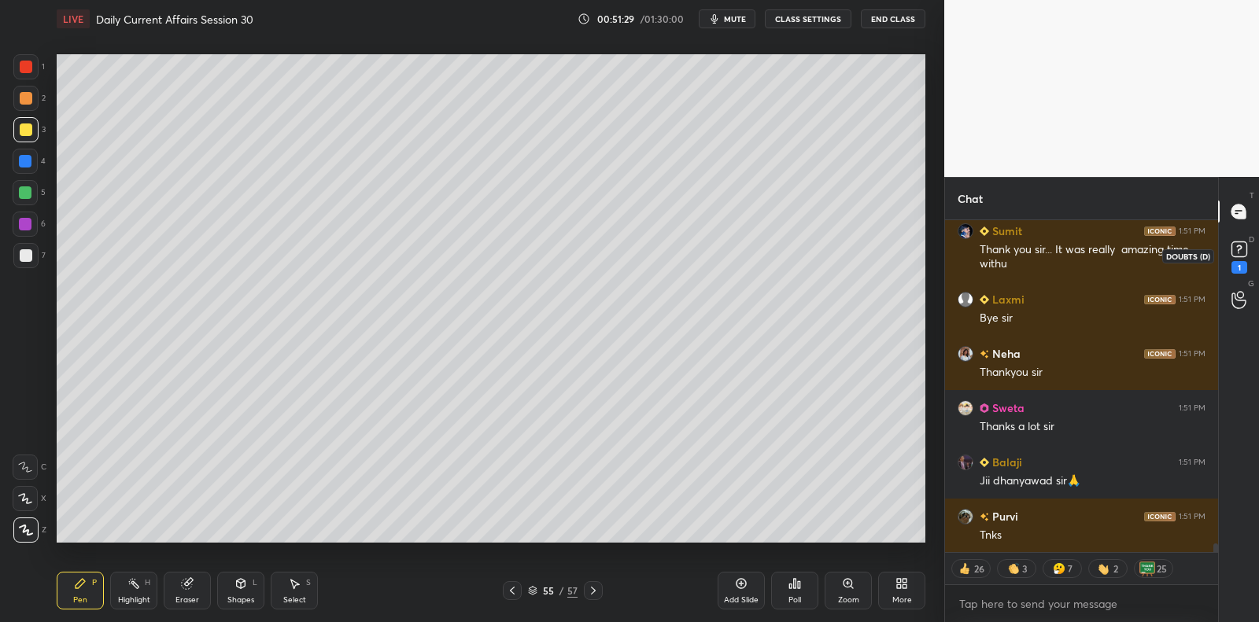
scroll to position [12299, 0]
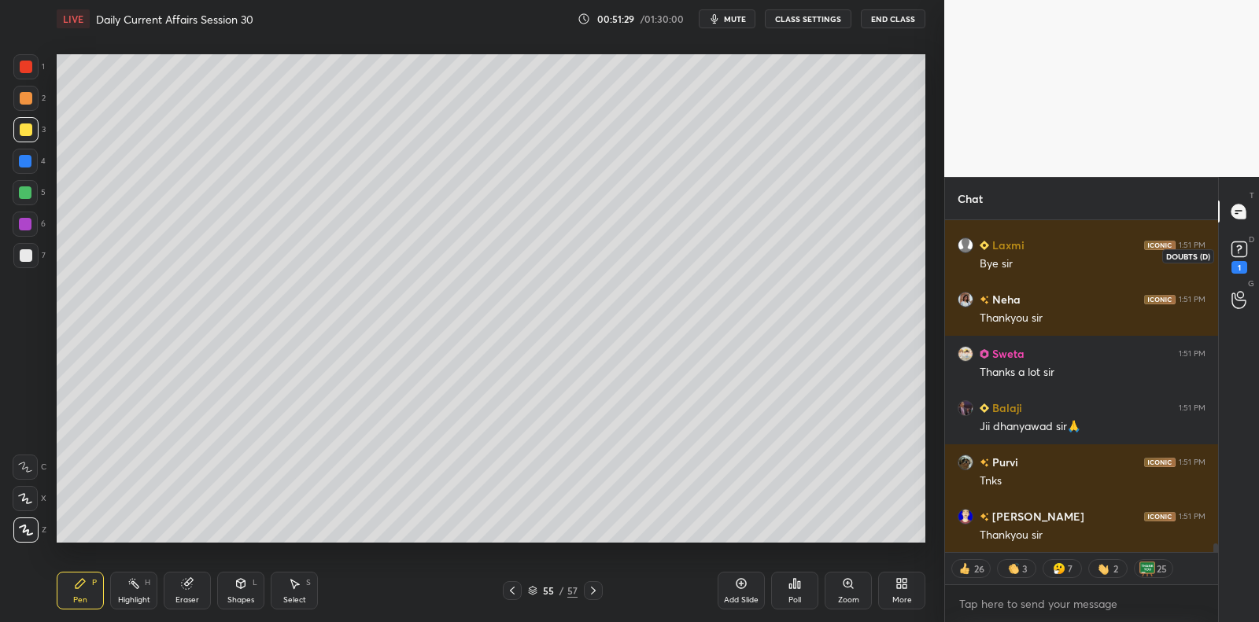
click at [1242, 248] on rect at bounding box center [1238, 249] width 15 height 15
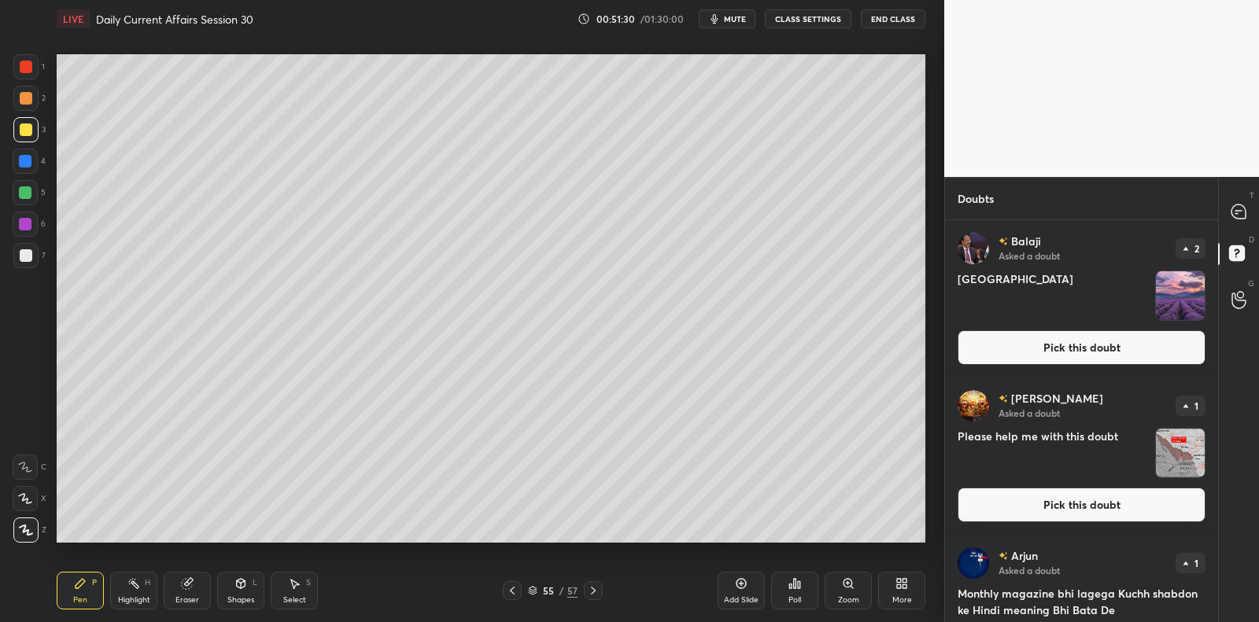
scroll to position [51, 0]
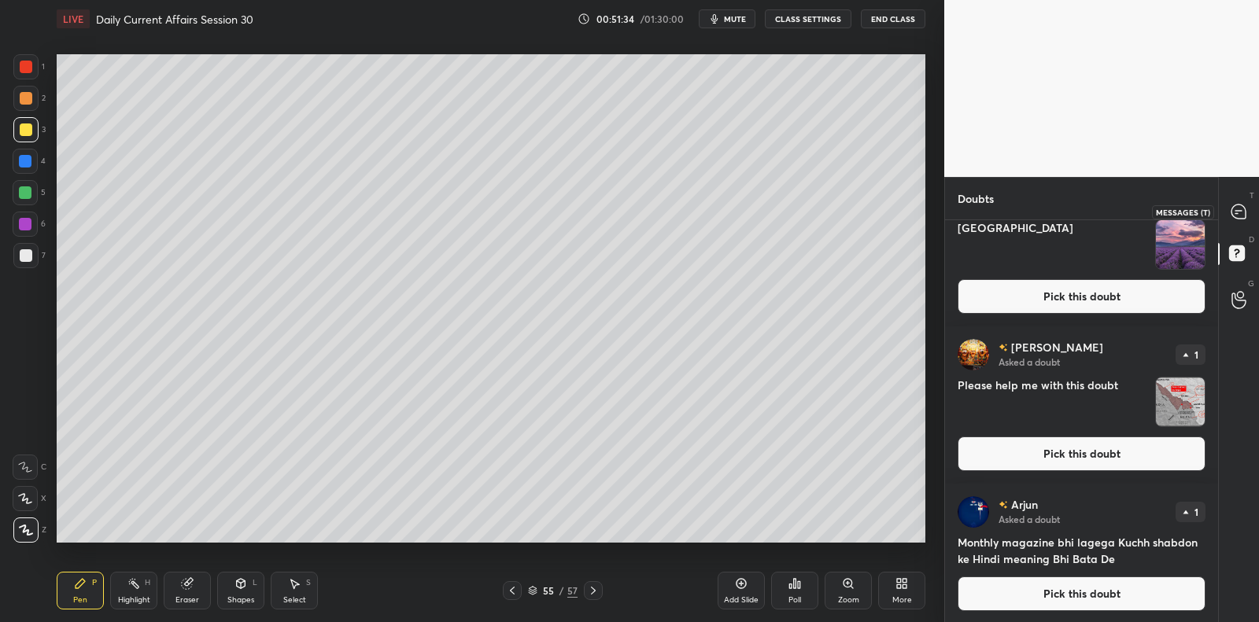
click at [1231, 213] on icon at bounding box center [1238, 212] width 14 height 14
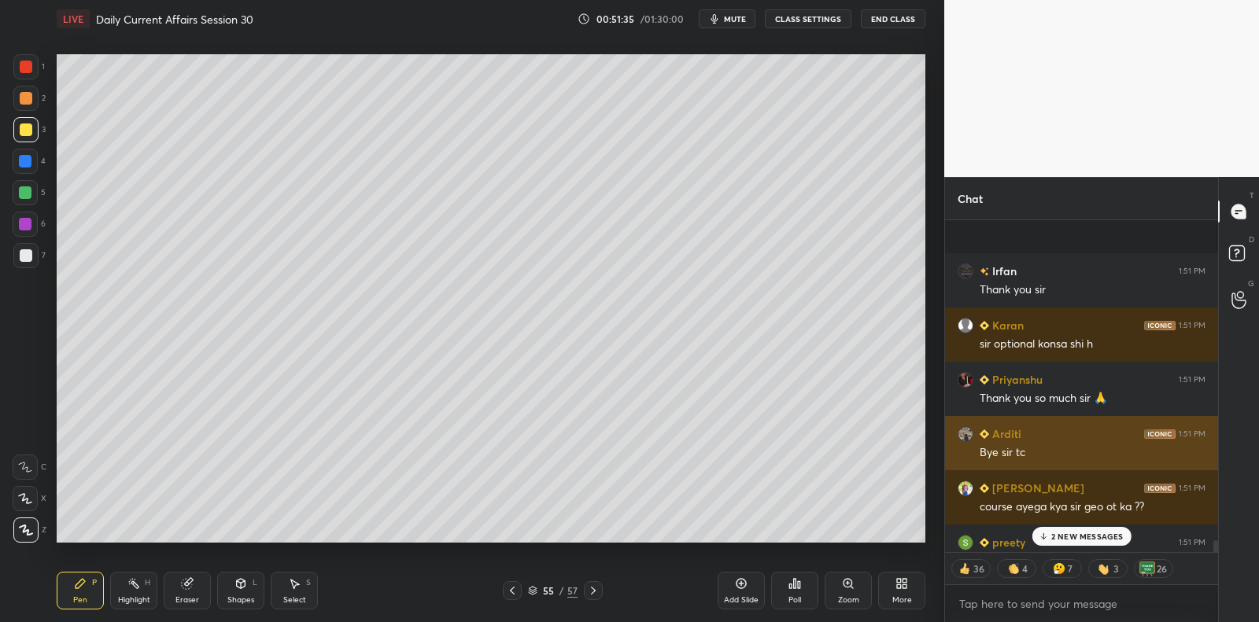
scroll to position [13177, 0]
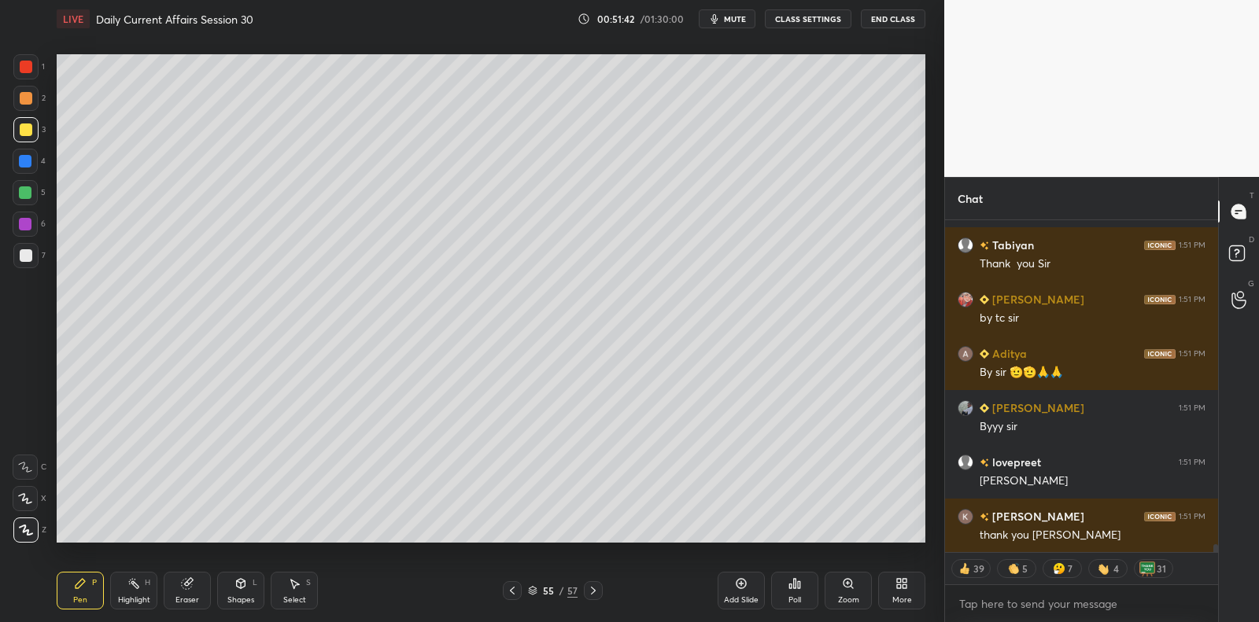
click at [896, 17] on button "End Class" at bounding box center [893, 18] width 65 height 19
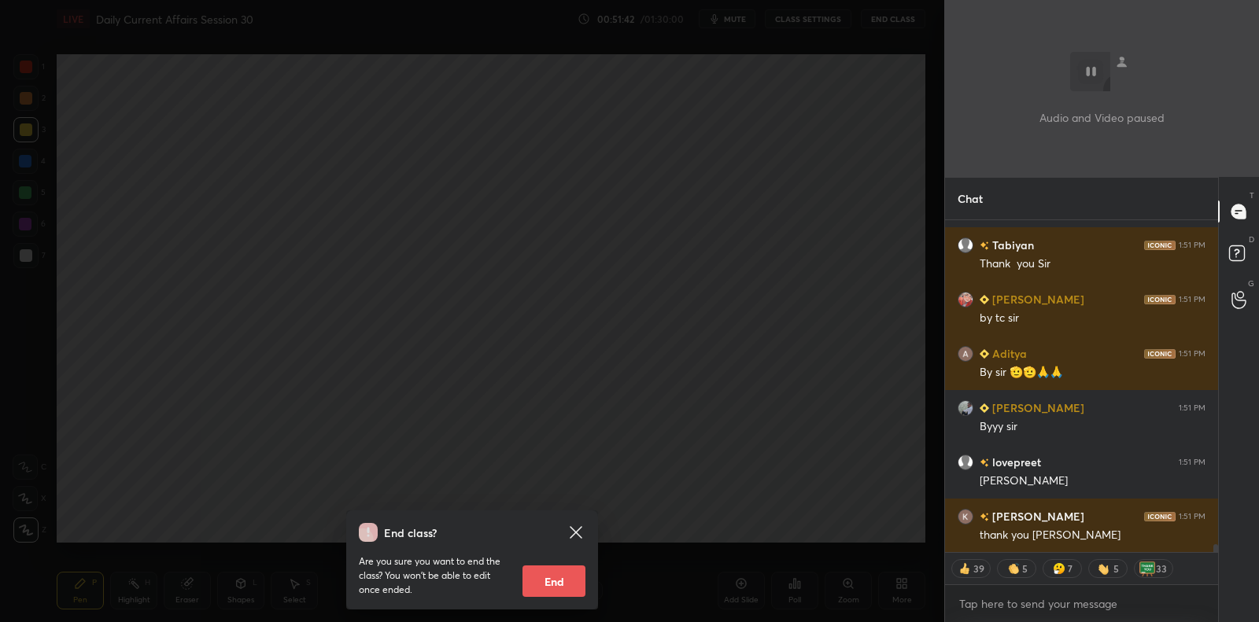
scroll to position [13557, 0]
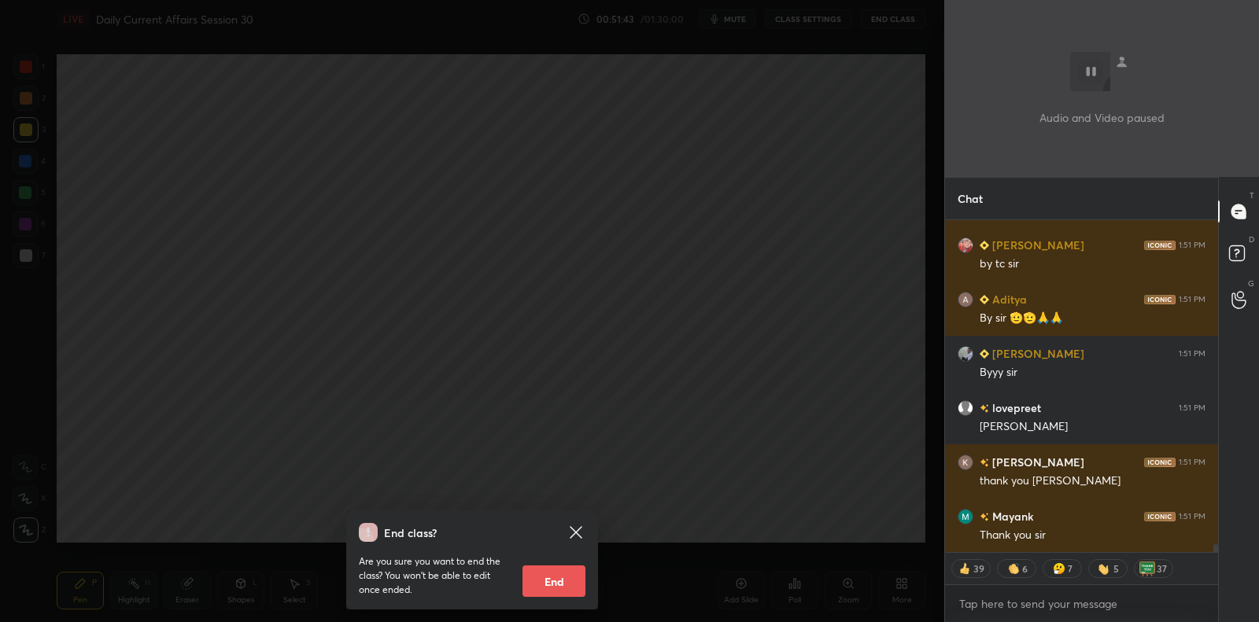
click at [561, 584] on button "End" at bounding box center [553, 581] width 63 height 31
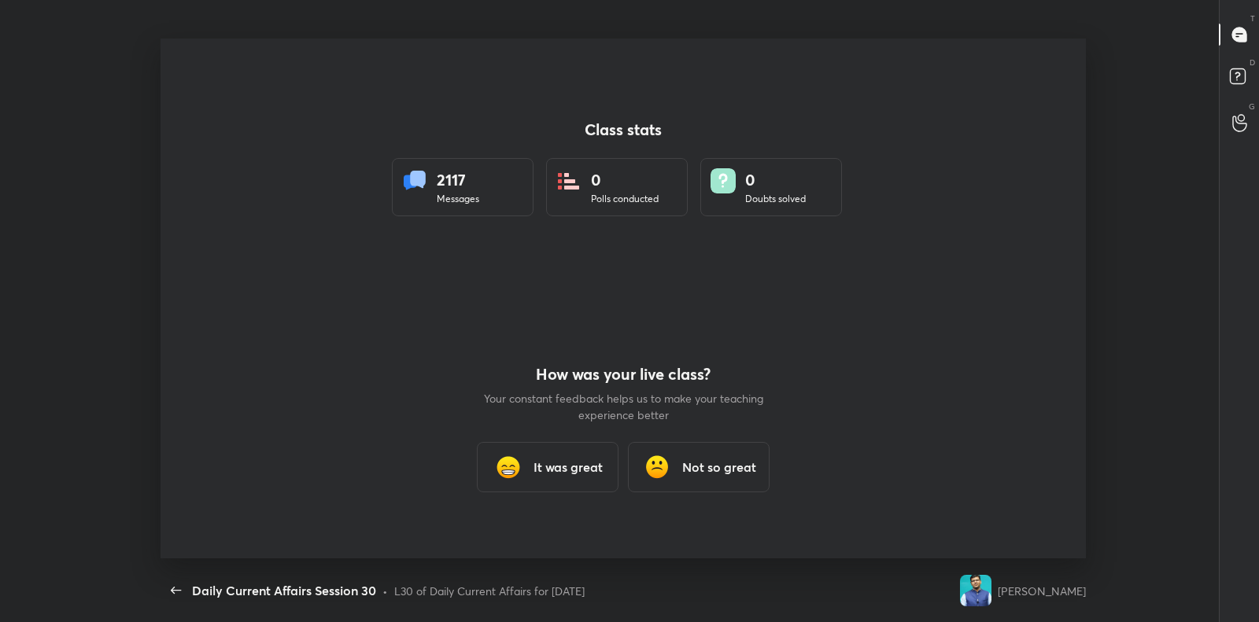
scroll to position [6, 1]
type textarea "x"
